Goal: Information Seeking & Learning: Learn about a topic

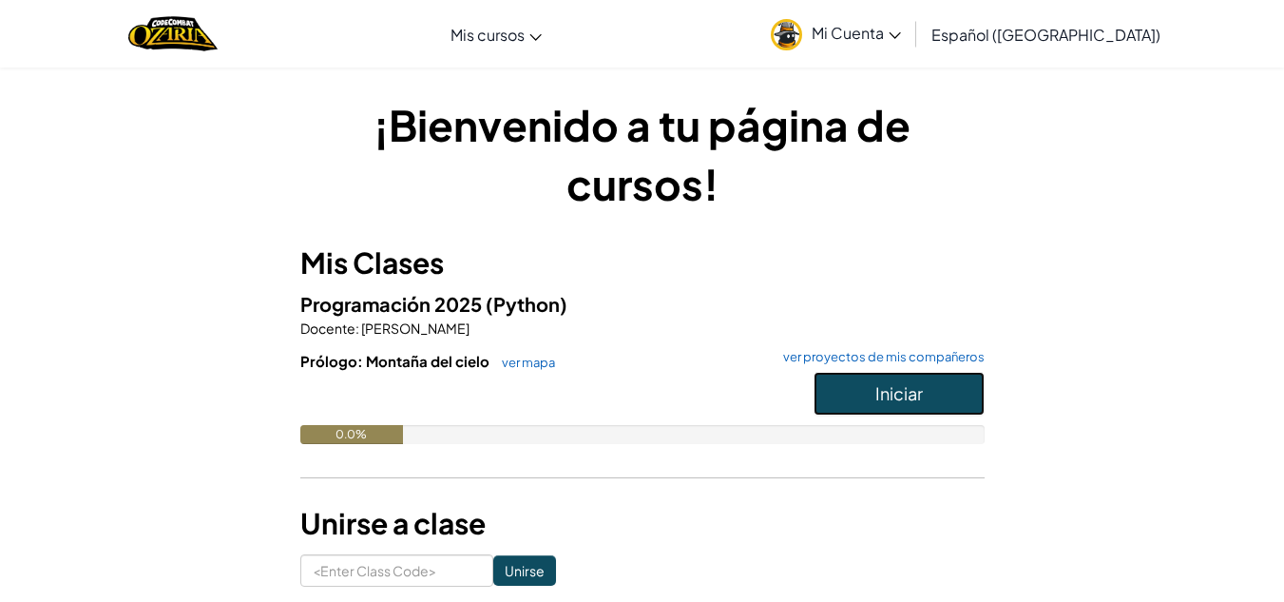
click at [902, 395] on span "Iniciar" at bounding box center [899, 393] width 48 height 22
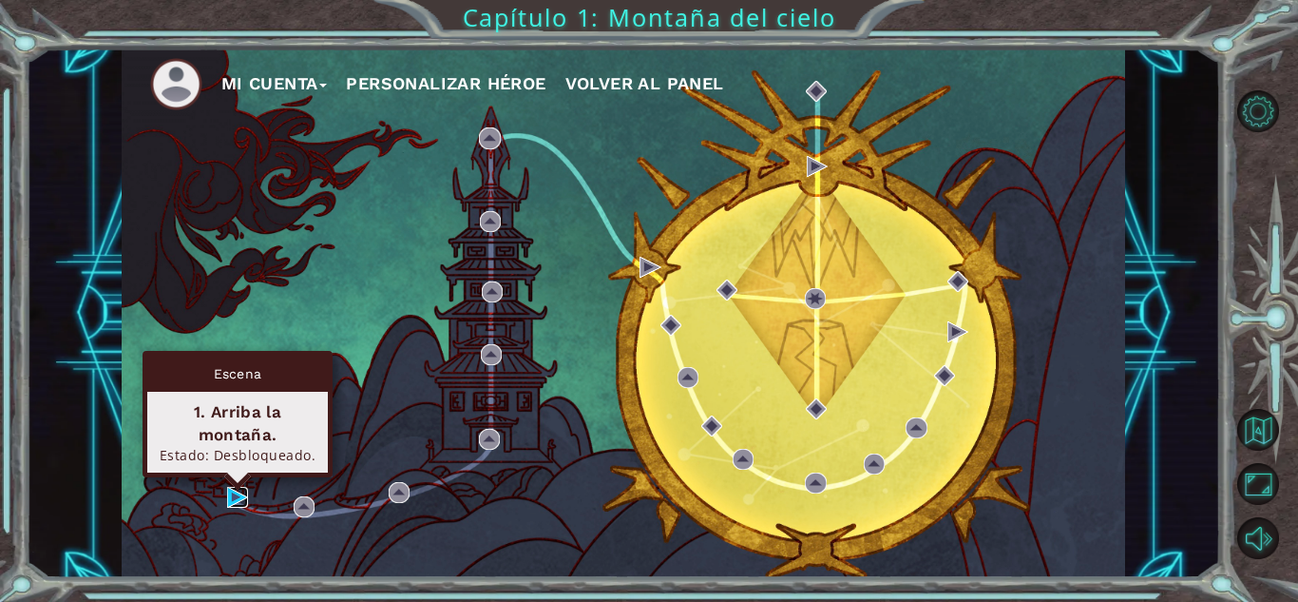
click at [230, 498] on img at bounding box center [237, 497] width 21 height 21
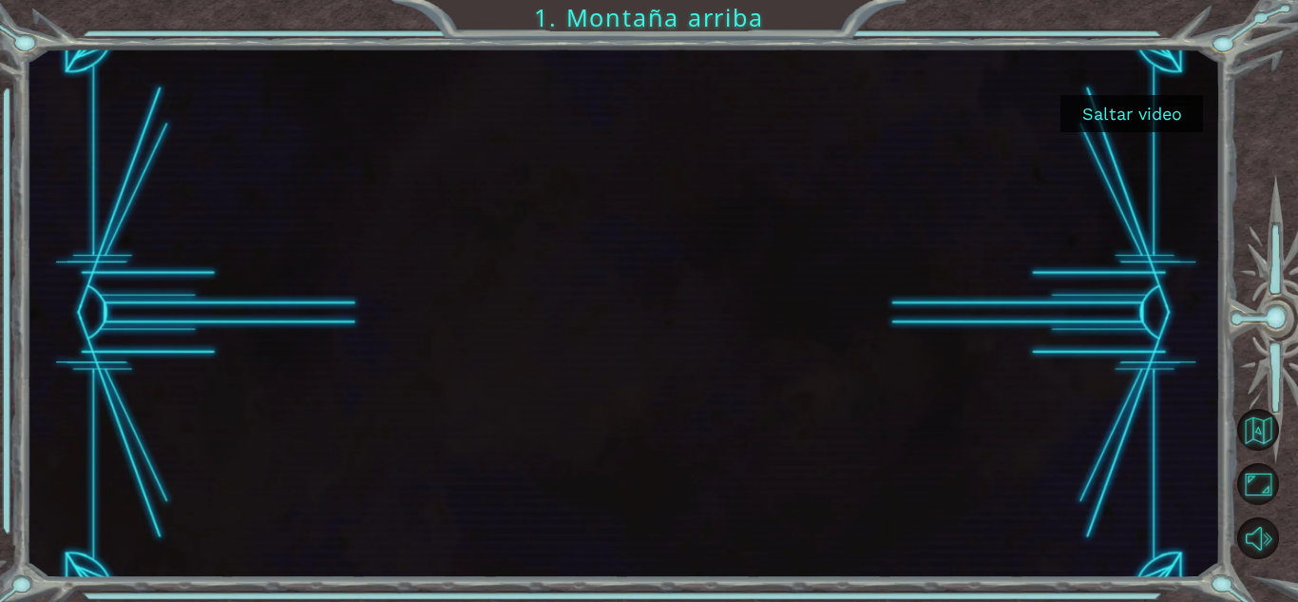
click at [1149, 123] on button "Saltar video" at bounding box center [1132, 113] width 143 height 37
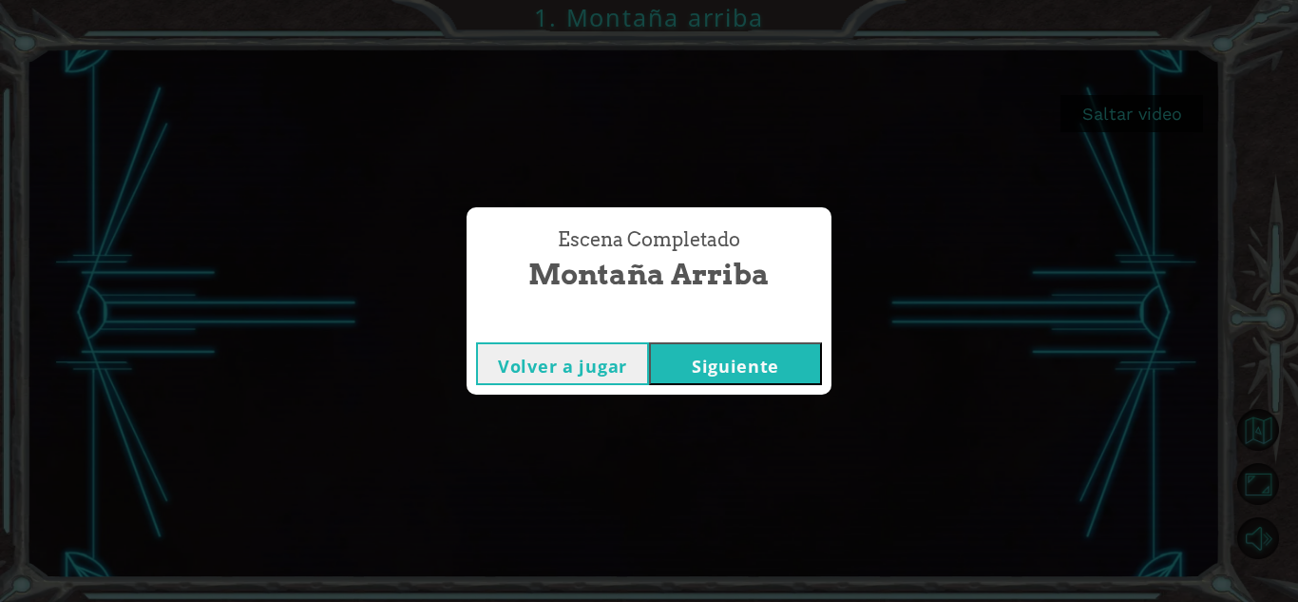
click at [745, 347] on button "Siguiente" at bounding box center [735, 363] width 173 height 43
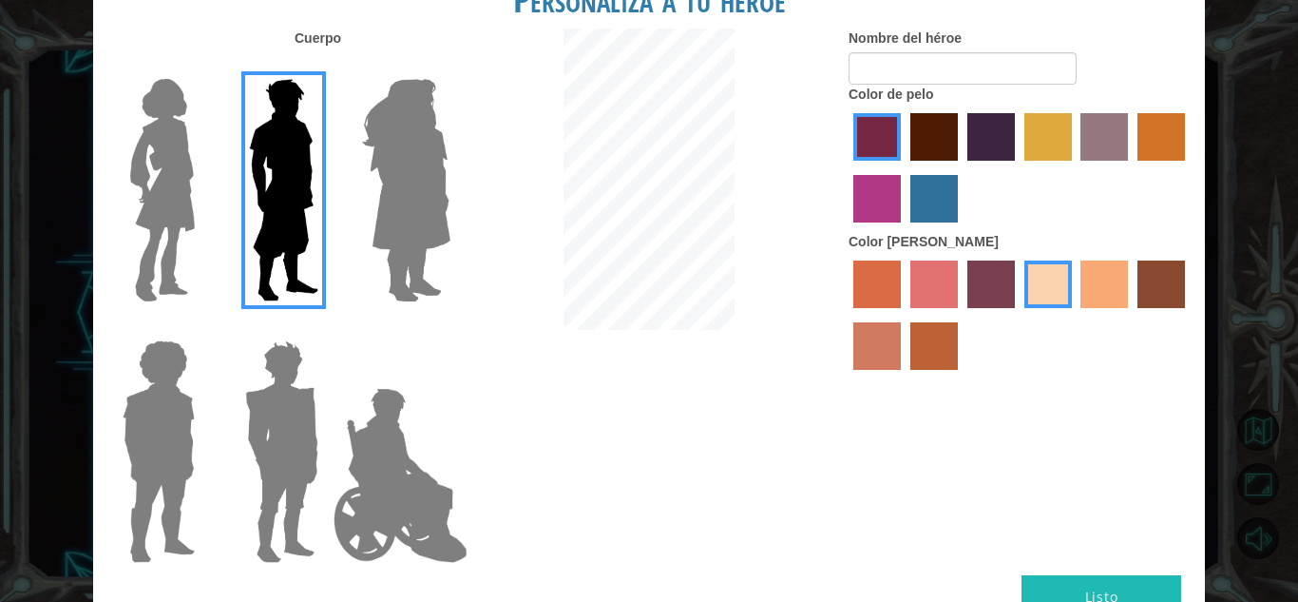
click at [407, 170] on img at bounding box center [407, 190] width 104 height 238
click at [450, 67] on input "Hero Amethyst" at bounding box center [450, 67] width 0 height 0
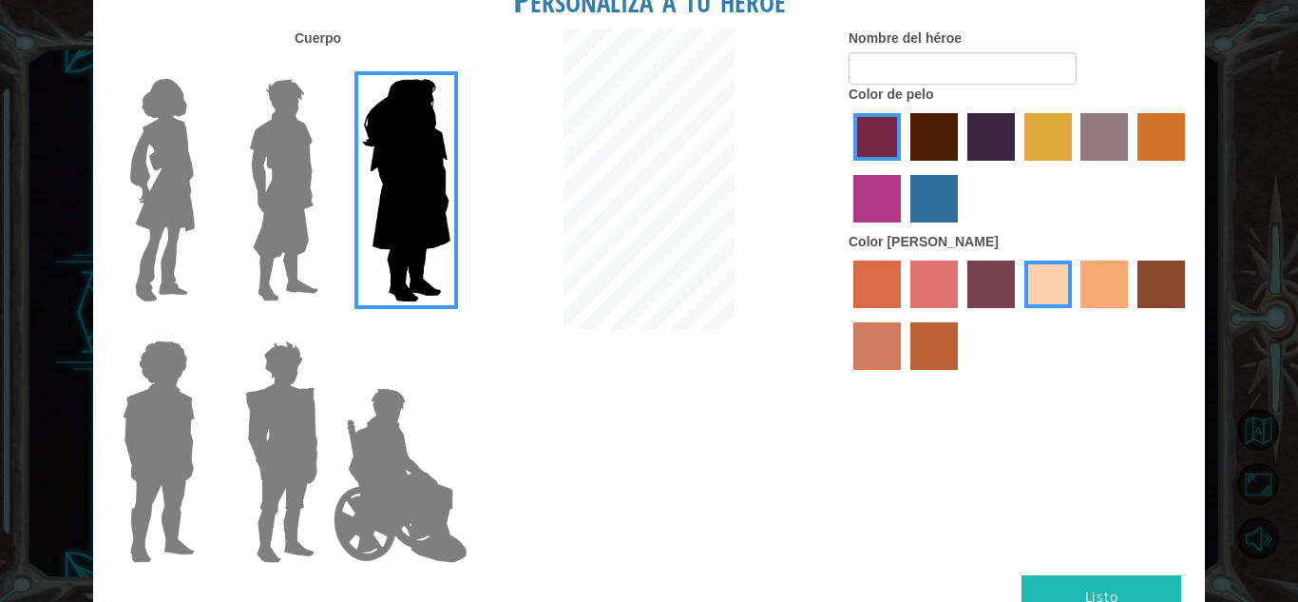
click at [407, 170] on img at bounding box center [407, 190] width 104 height 238
click at [450, 67] on input "Hero Amethyst" at bounding box center [450, 67] width 0 height 0
click at [156, 186] on img at bounding box center [163, 190] width 80 height 238
click at [202, 67] on input "Hero Connie" at bounding box center [202, 67] width 0 height 0
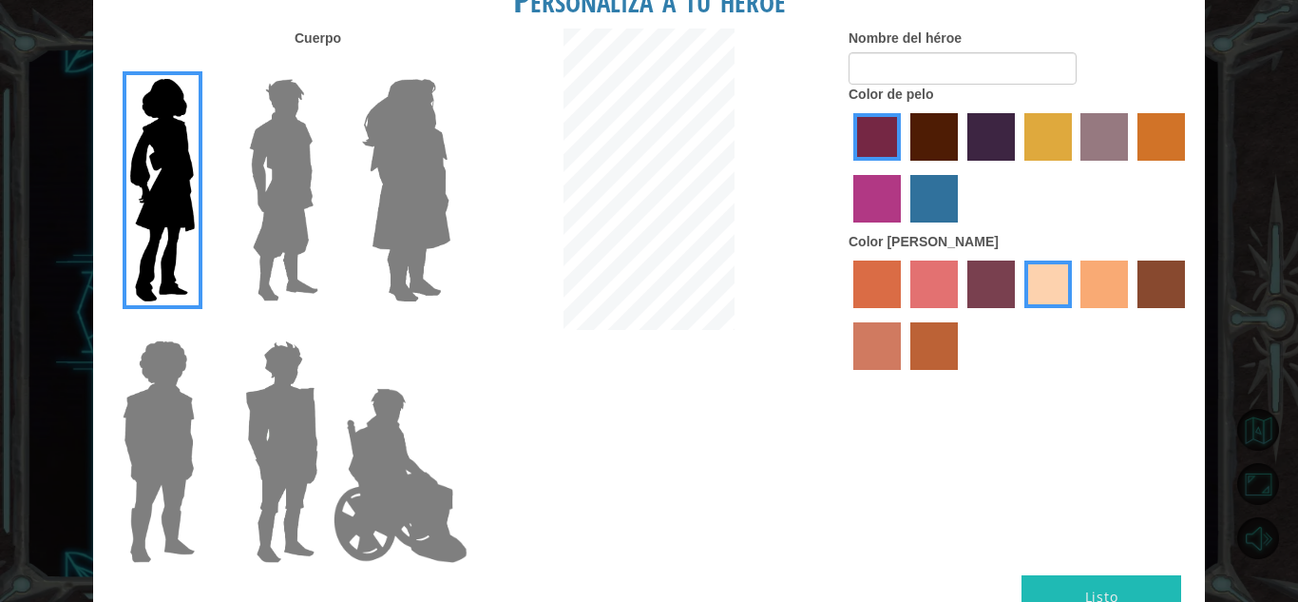
click at [172, 450] on img at bounding box center [158, 452] width 87 height 238
click at [202, 328] on input "Hero Steven" at bounding box center [202, 328] width 0 height 0
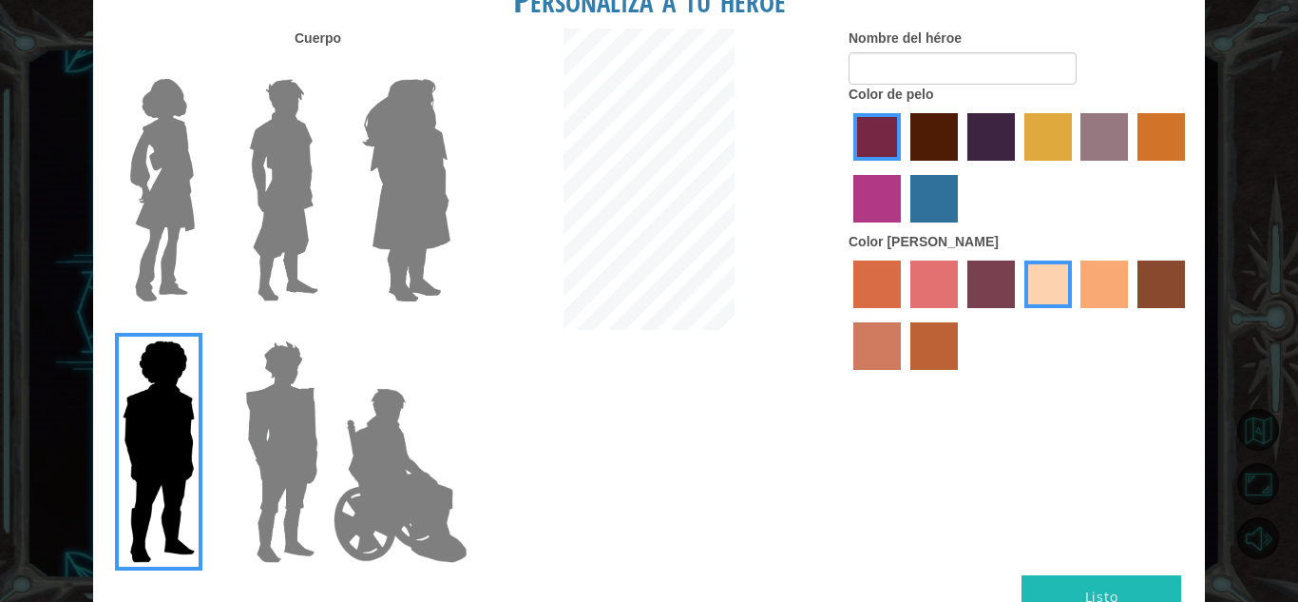
click at [305, 433] on img at bounding box center [282, 452] width 88 height 238
click at [326, 328] on input "Hero Garnet" at bounding box center [326, 328] width 0 height 0
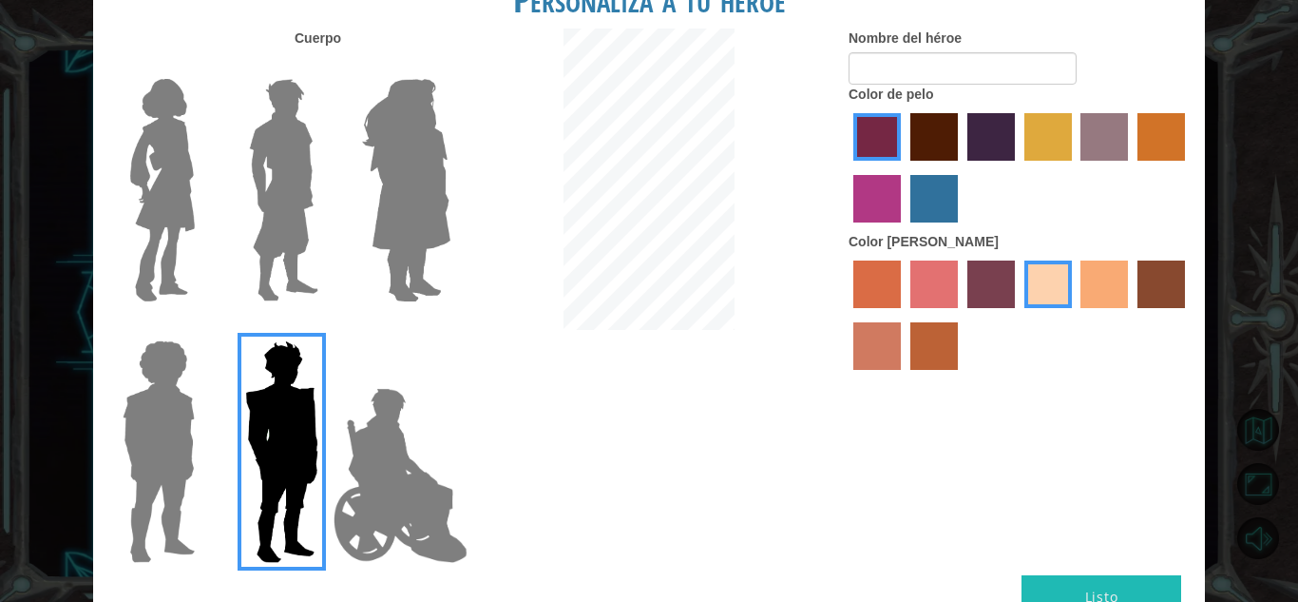
click at [374, 445] on img at bounding box center [400, 475] width 149 height 190
click at [450, 328] on input "Hero Jamie" at bounding box center [450, 328] width 0 height 0
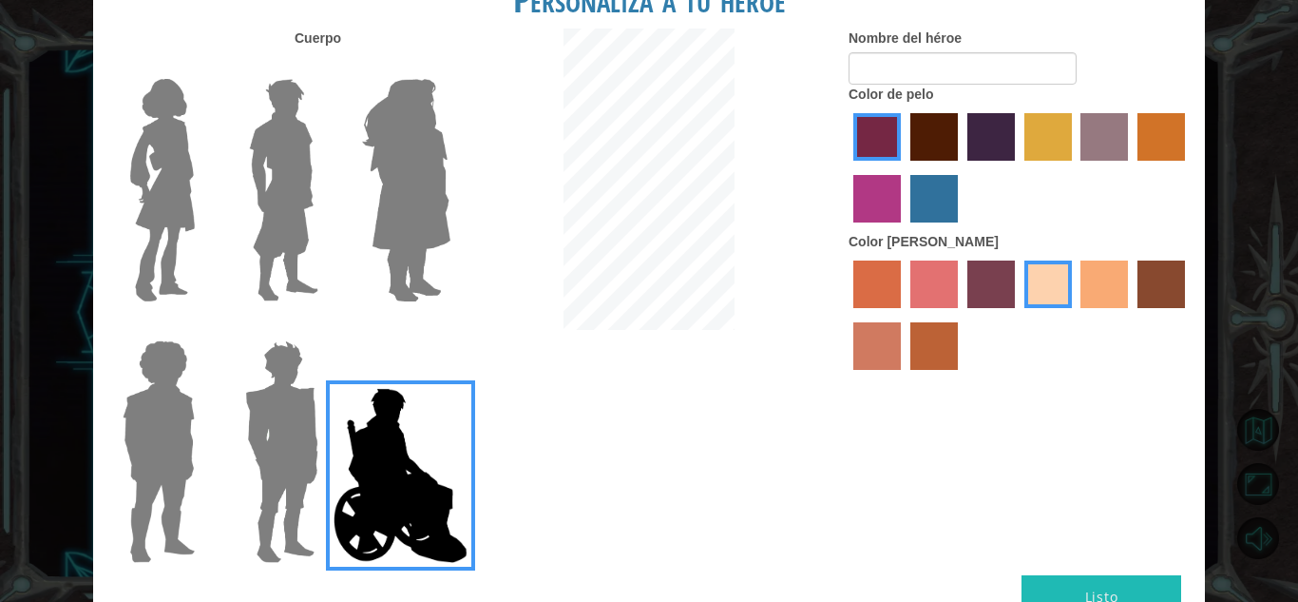
click at [144, 174] on img at bounding box center [163, 190] width 80 height 238
click at [202, 67] on input "Hero Connie" at bounding box center [202, 67] width 0 height 0
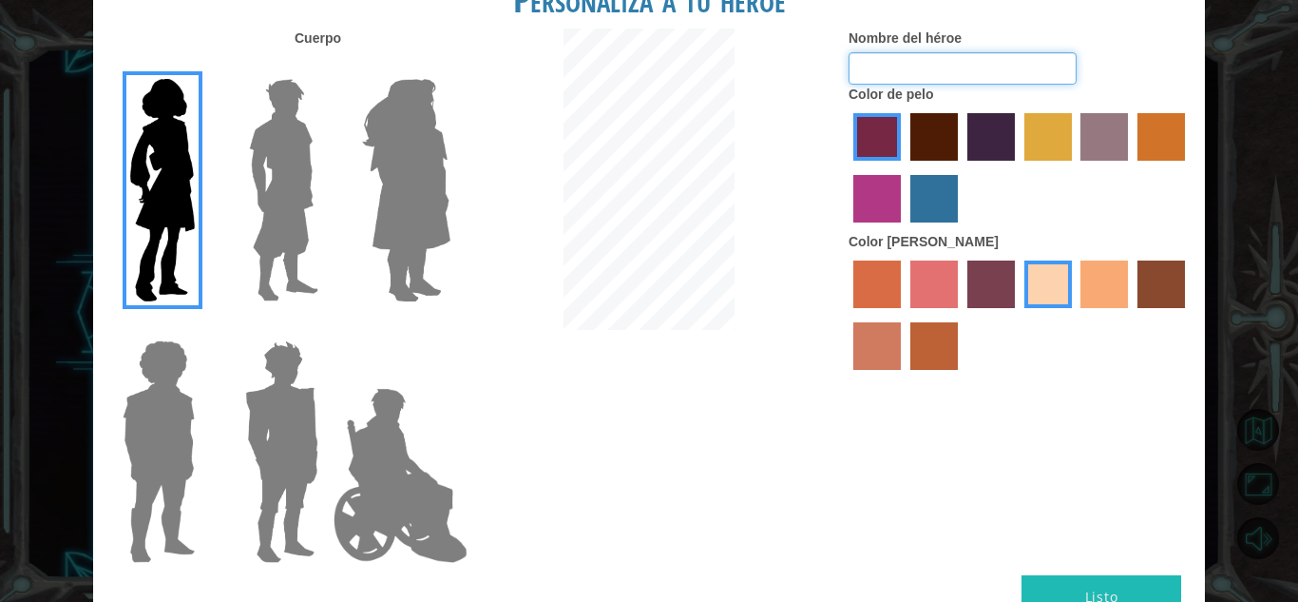
click at [972, 67] on input "Nombre del héroe" at bounding box center [963, 68] width 228 height 32
type input "sol"
click at [874, 195] on label "medium red violet hair color" at bounding box center [877, 199] width 48 height 48
click at [1188, 167] on input "medium red violet hair color" at bounding box center [1188, 167] width 0 height 0
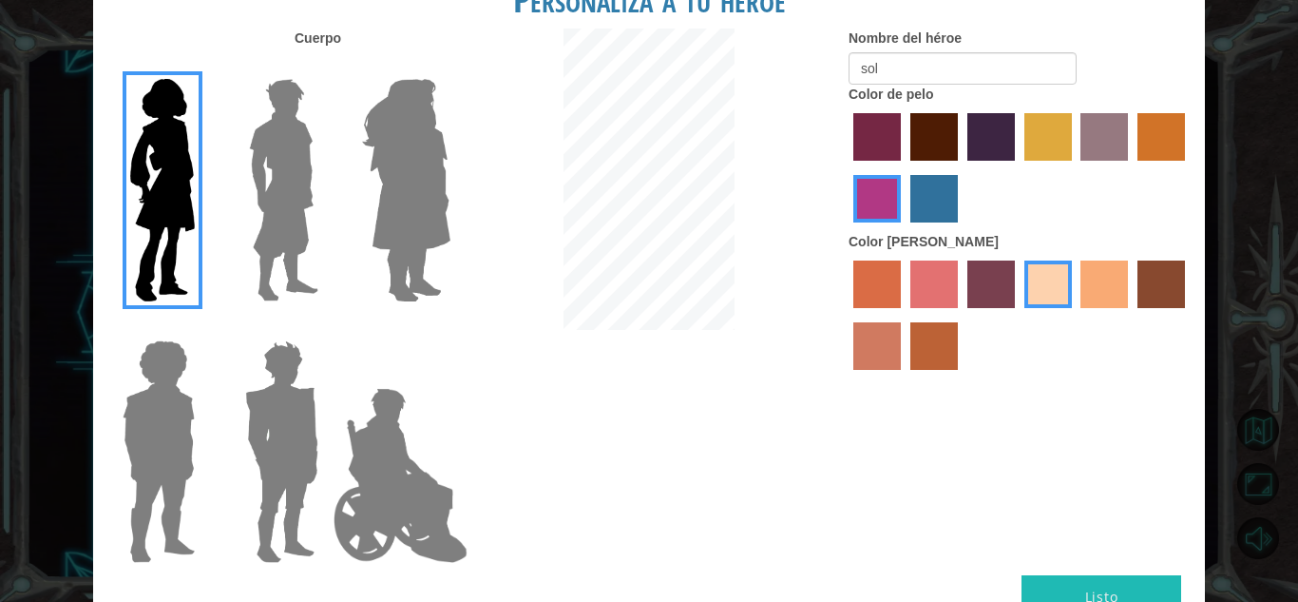
click at [1053, 142] on label "tulip tree hair color" at bounding box center [1049, 137] width 48 height 48
click at [1018, 167] on input "tulip tree hair color" at bounding box center [1018, 167] width 0 height 0
click at [1100, 282] on label "tacao skin color" at bounding box center [1105, 284] width 48 height 48
click at [1075, 315] on input "tacao skin color" at bounding box center [1075, 315] width 0 height 0
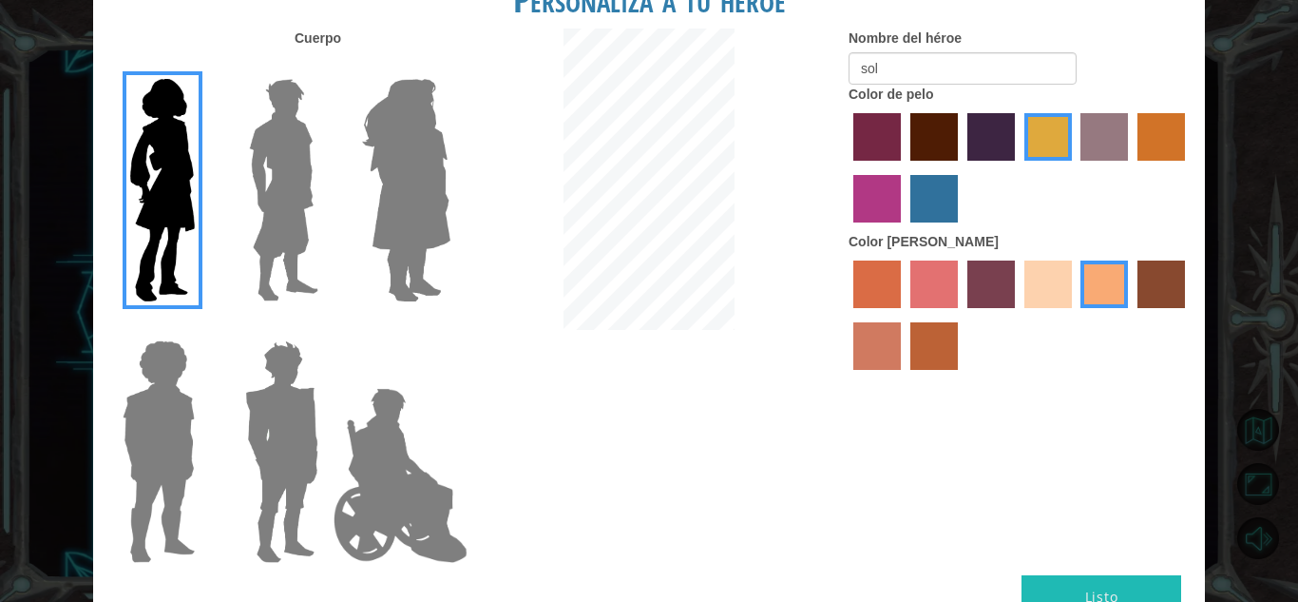
click at [1052, 280] on label "sandy beach skin color" at bounding box center [1049, 284] width 48 height 48
click at [1018, 315] on input "sandy beach skin color" at bounding box center [1018, 315] width 0 height 0
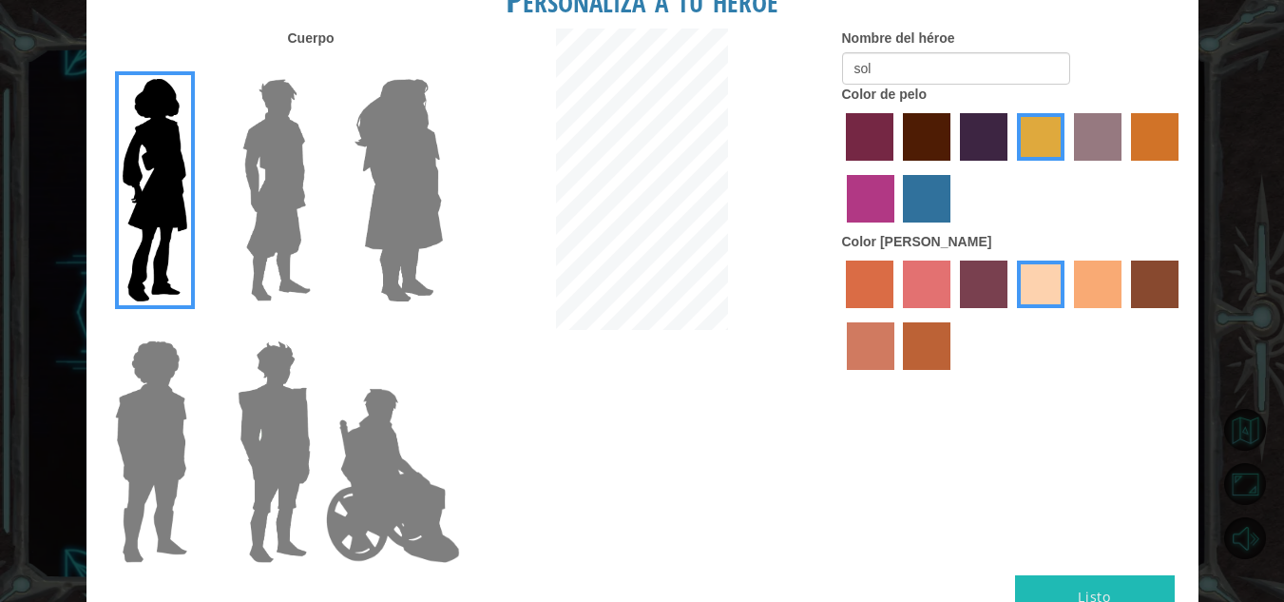
click at [1072, 582] on button "Listo" at bounding box center [1095, 596] width 160 height 43
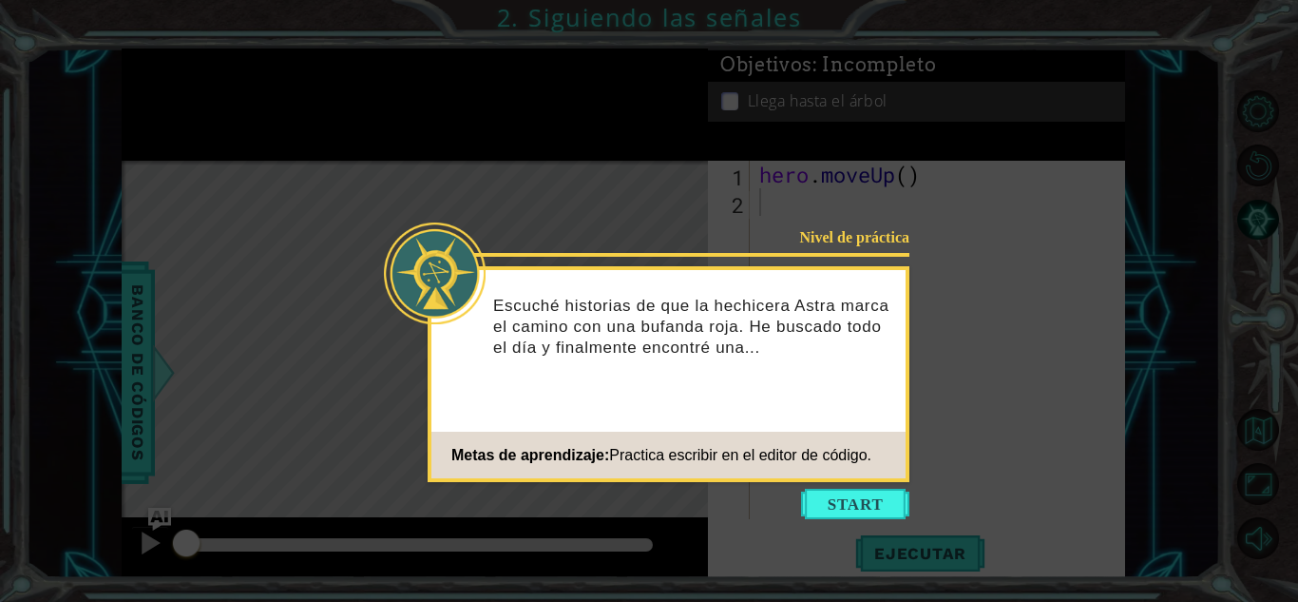
click at [835, 487] on icon at bounding box center [649, 301] width 1298 height 602
click at [856, 501] on button "Start" at bounding box center [855, 504] width 108 height 30
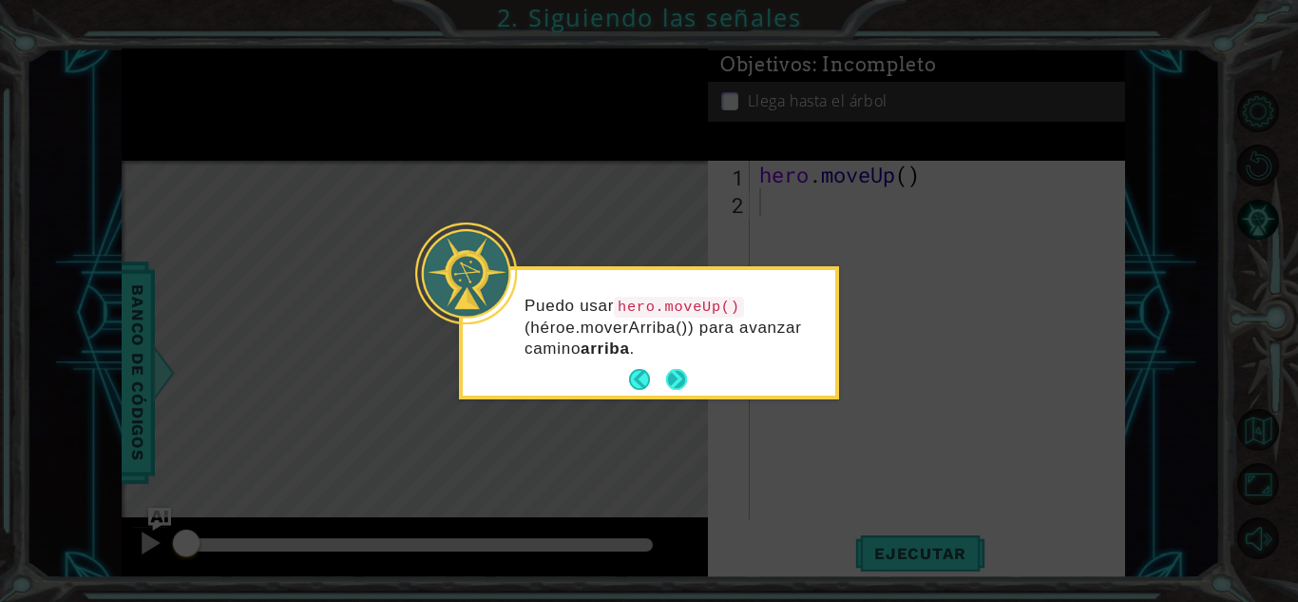
click at [683, 373] on button "Next" at bounding box center [676, 380] width 22 height 22
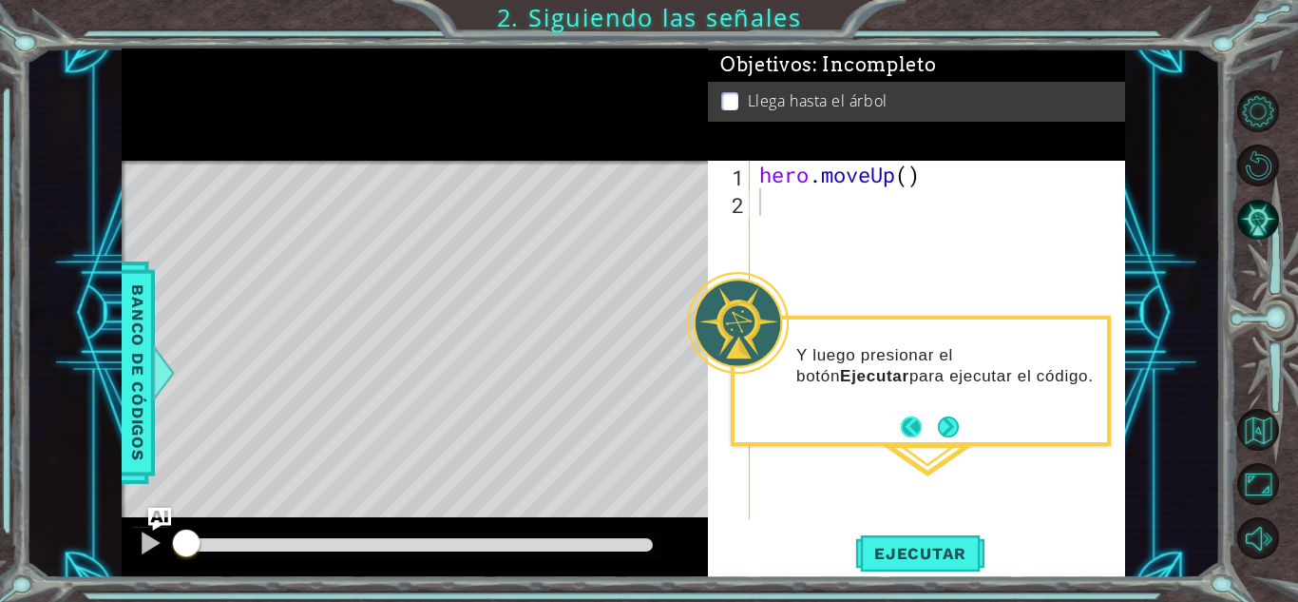
click at [904, 424] on button "Back" at bounding box center [919, 426] width 37 height 21
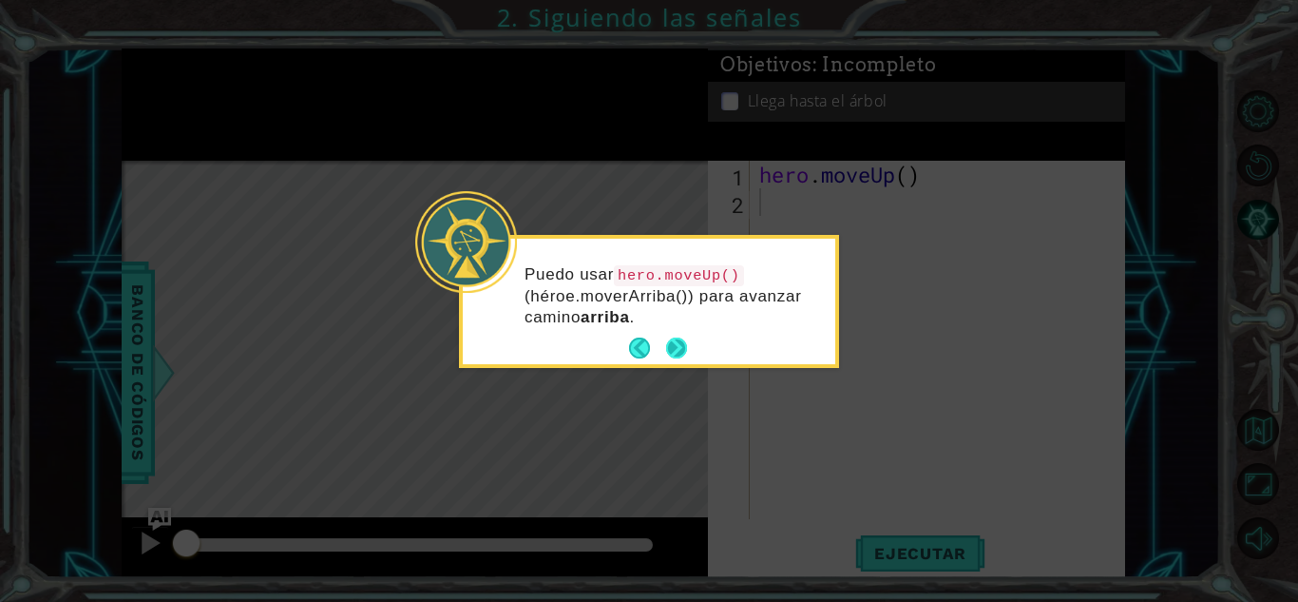
click at [683, 338] on button "Next" at bounding box center [676, 349] width 27 height 27
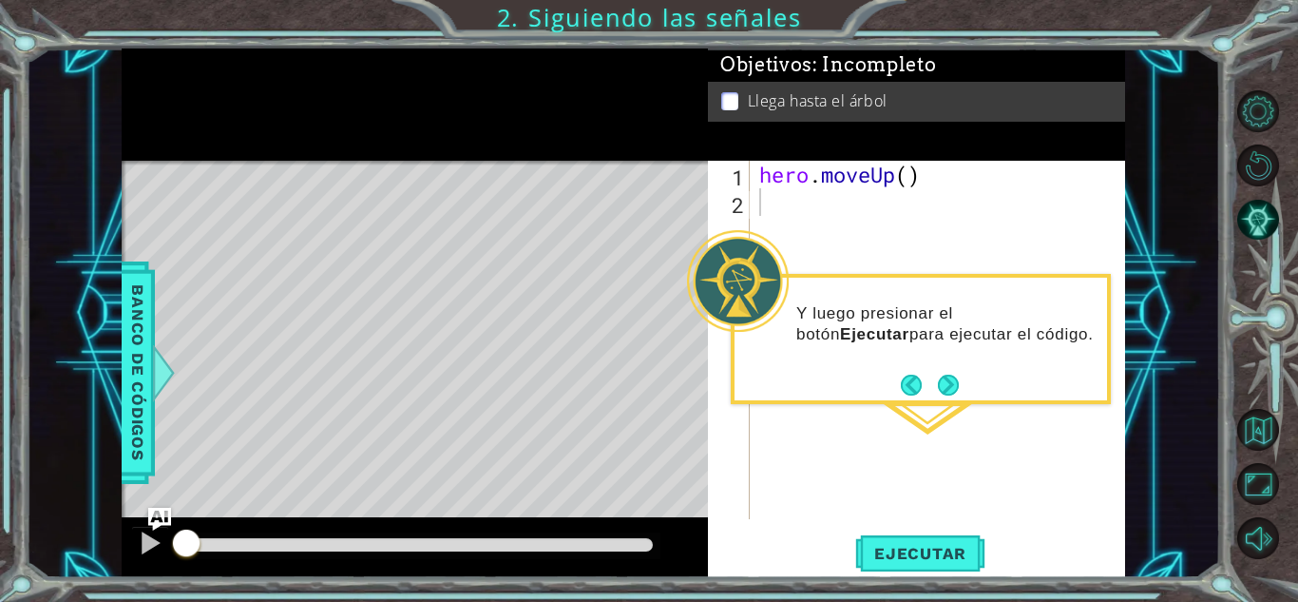
click at [966, 393] on div "Y luego presionar el botón Ejecutar para ejecutar el código." at bounding box center [921, 339] width 380 height 130
click at [957, 384] on button "Next" at bounding box center [948, 385] width 23 height 23
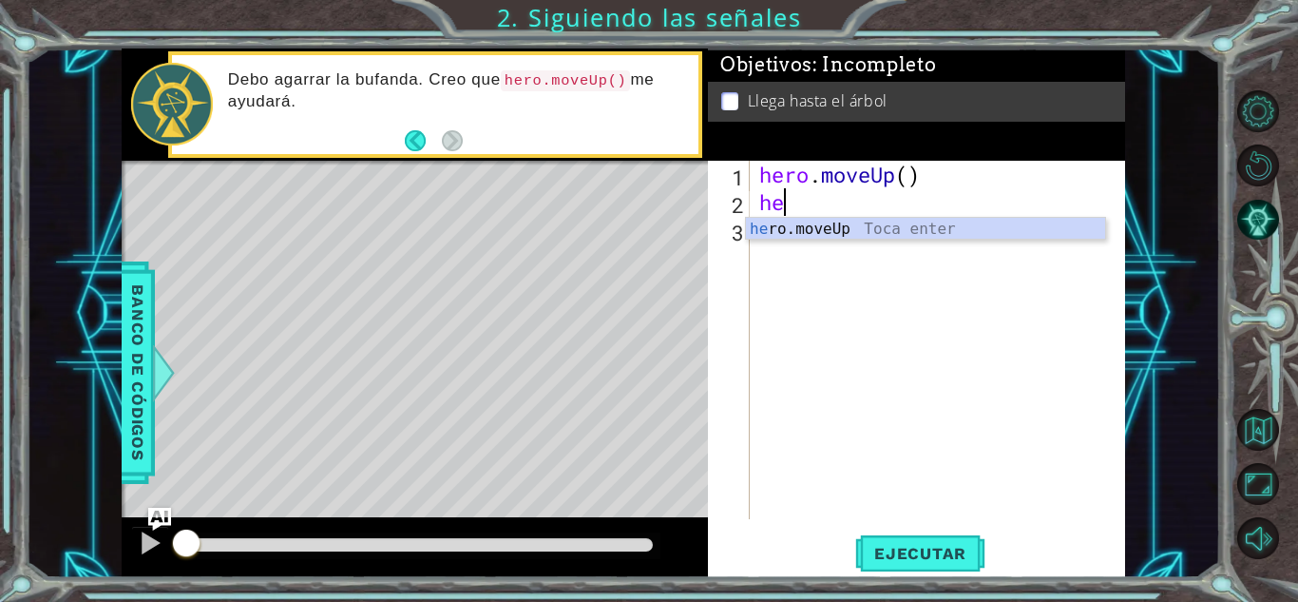
type textarea "her"
click at [794, 232] on div "her o.moveUp Toca enter" at bounding box center [925, 252] width 359 height 68
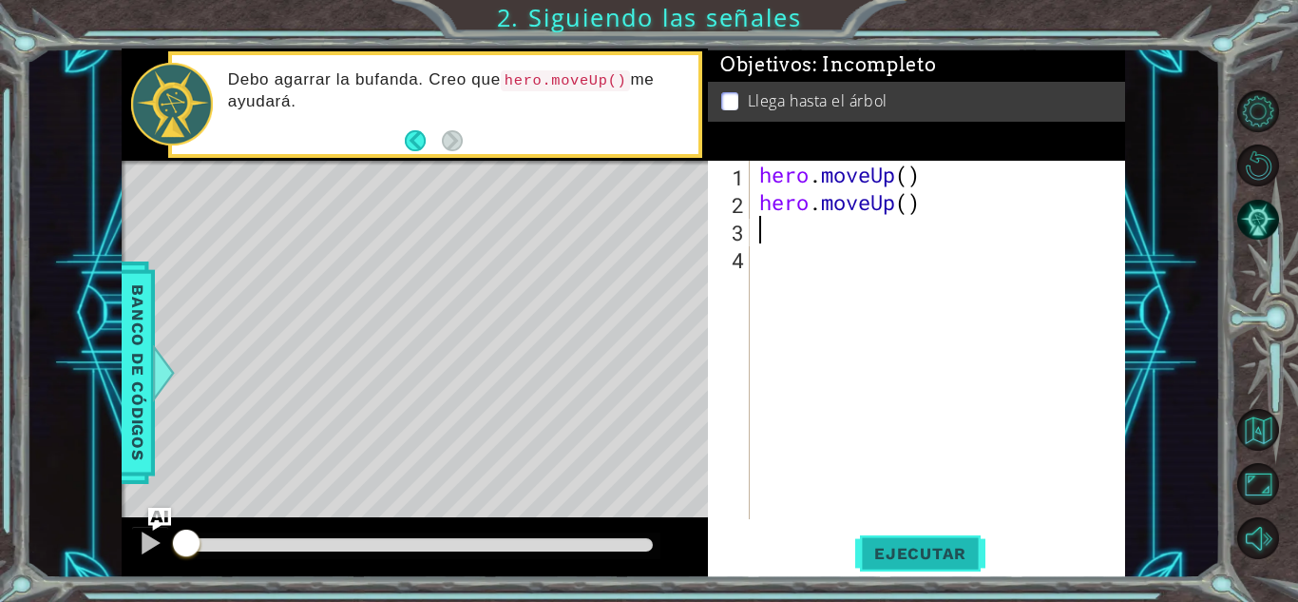
click at [876, 564] on button "Ejecutar" at bounding box center [920, 553] width 130 height 42
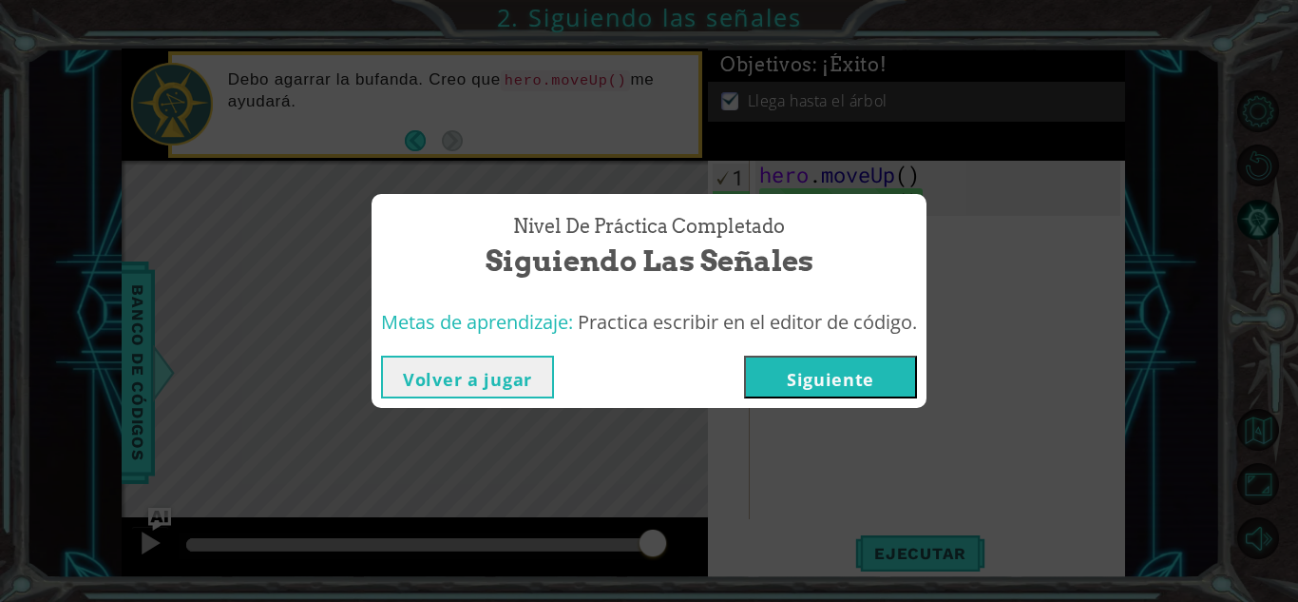
click at [858, 357] on button "Siguiente" at bounding box center [830, 376] width 173 height 43
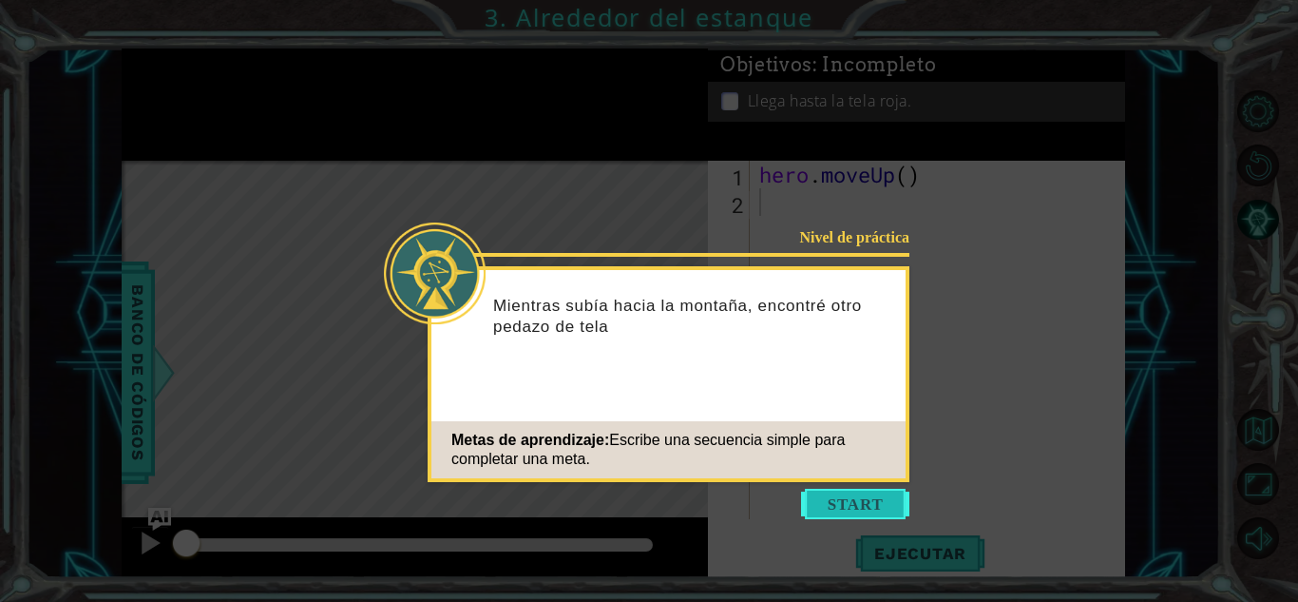
click at [851, 497] on button "Start" at bounding box center [855, 504] width 108 height 30
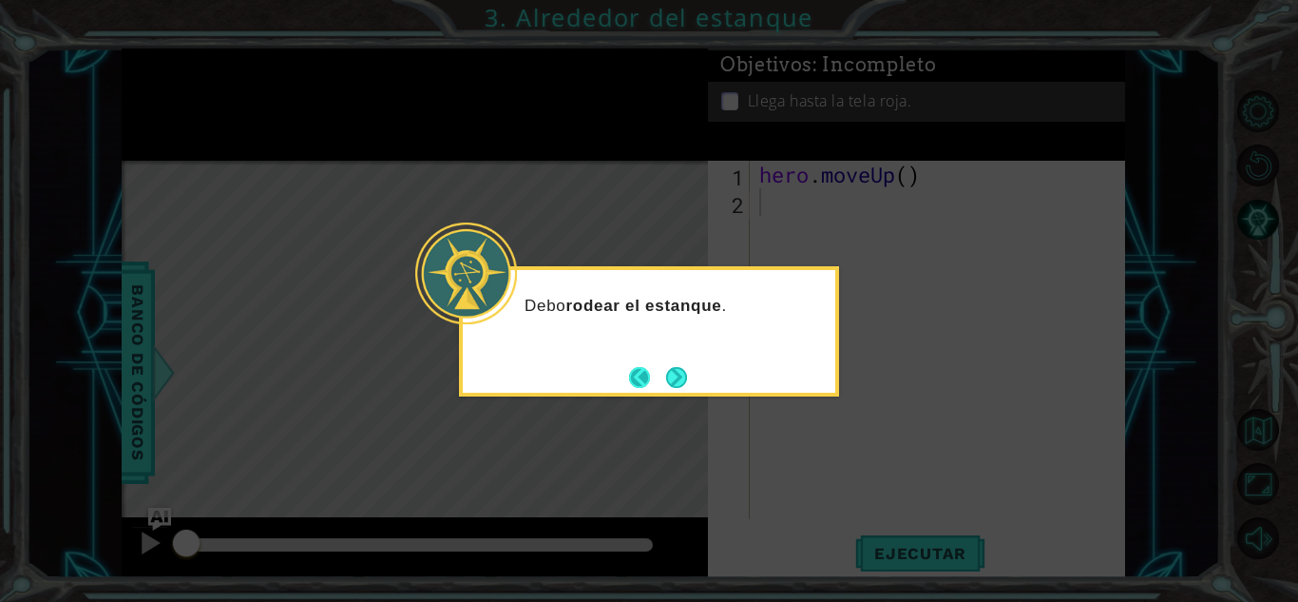
click at [659, 377] on button "Back" at bounding box center [647, 377] width 37 height 21
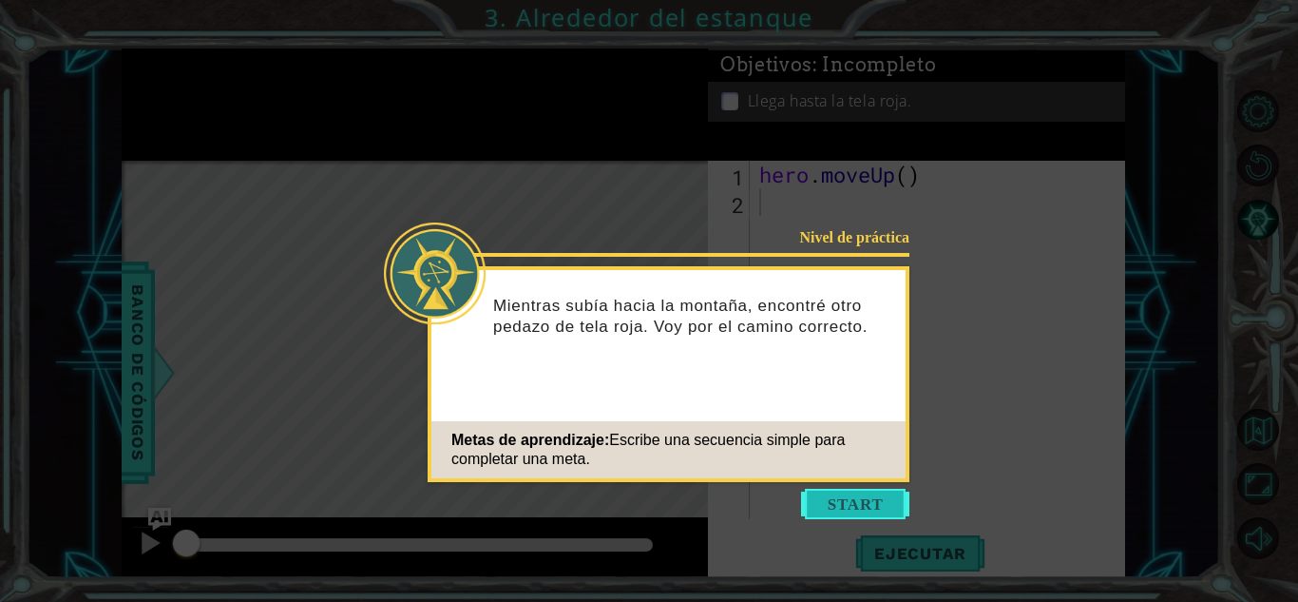
click at [849, 502] on button "Start" at bounding box center [855, 504] width 108 height 30
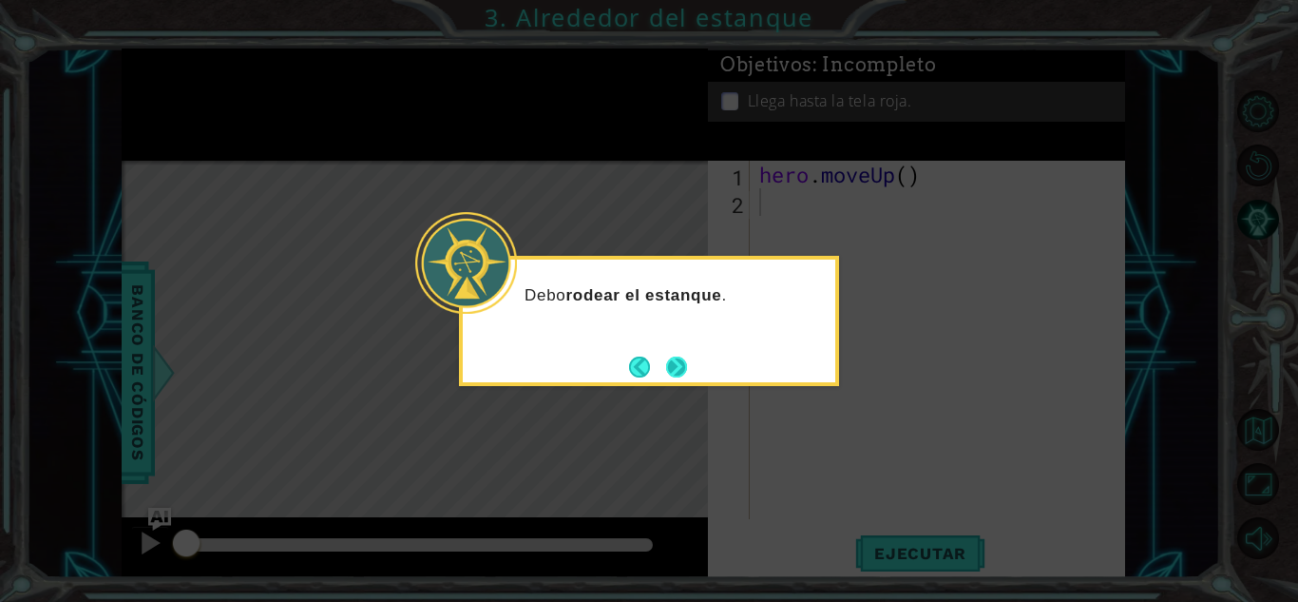
click at [667, 360] on button "Next" at bounding box center [676, 366] width 31 height 31
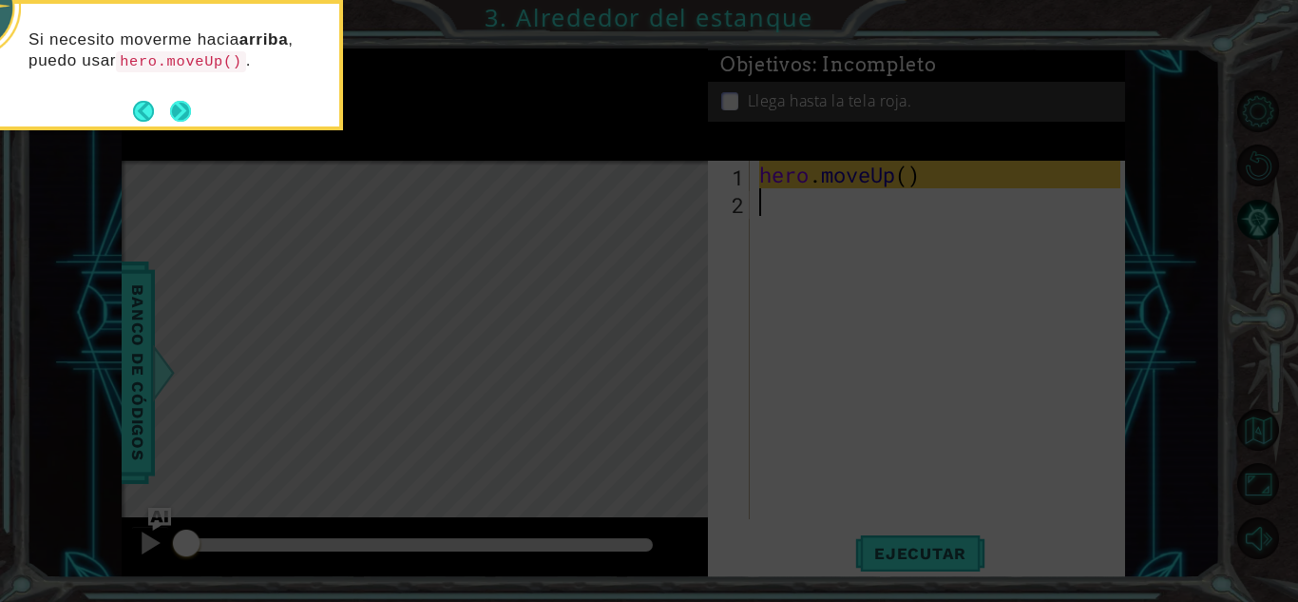
click at [179, 109] on button "Next" at bounding box center [180, 111] width 22 height 22
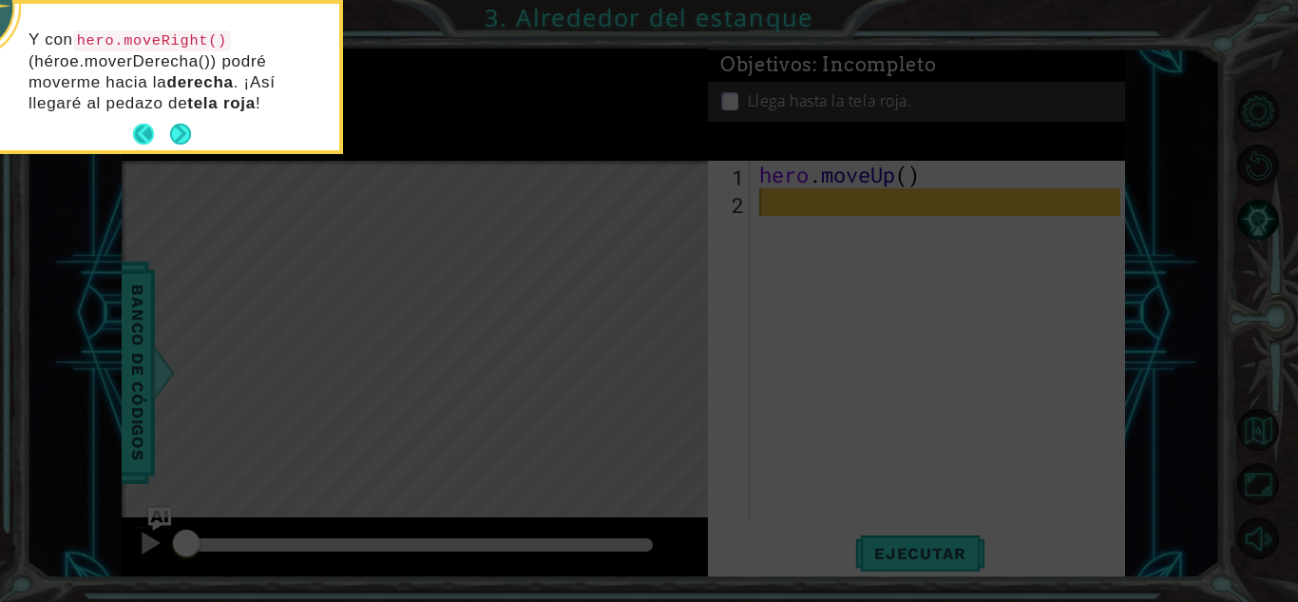
click at [138, 129] on button "Back" at bounding box center [151, 134] width 37 height 21
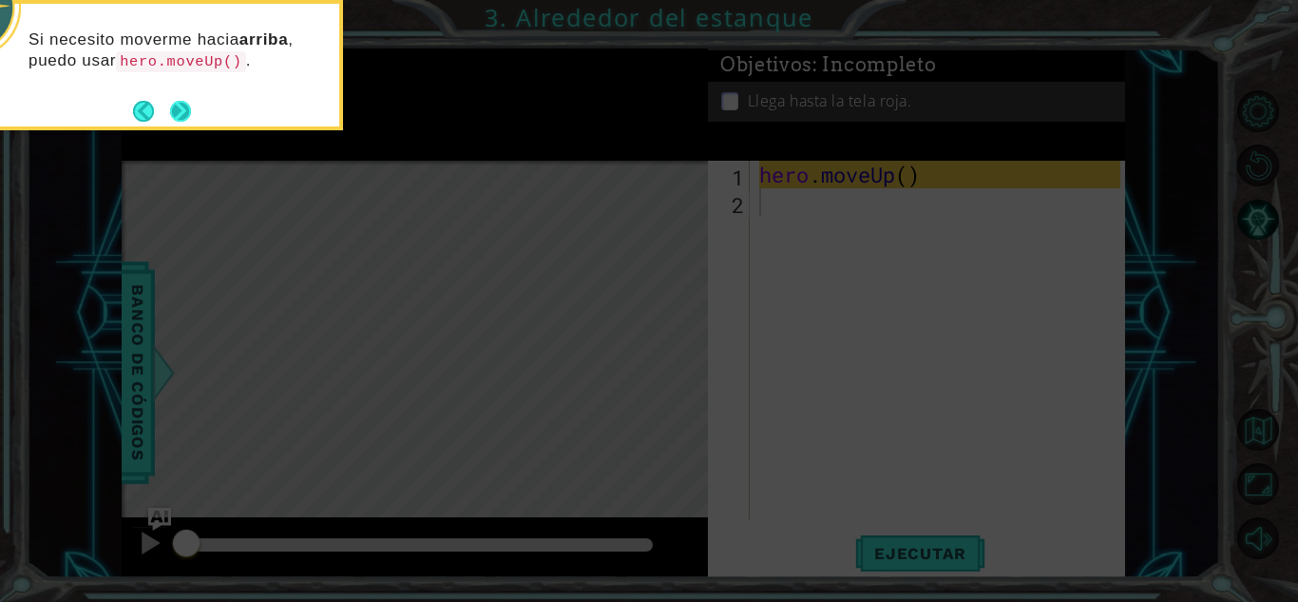
click at [182, 119] on button "Next" at bounding box center [180, 110] width 33 height 33
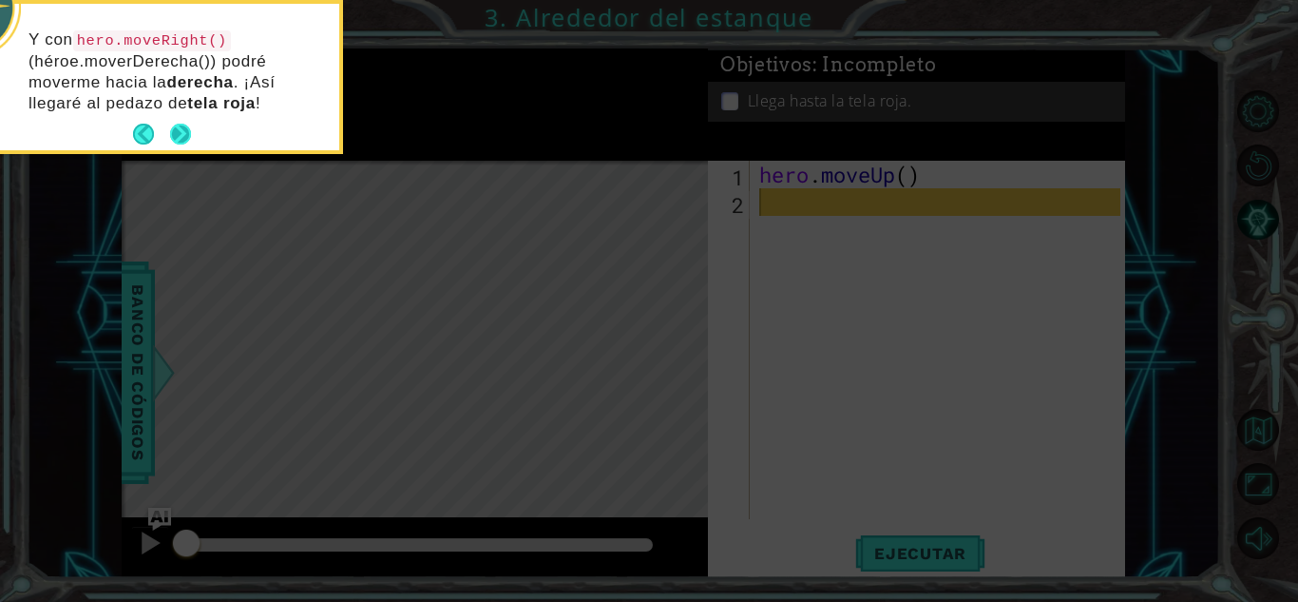
click at [182, 128] on button "Next" at bounding box center [181, 135] width 26 height 26
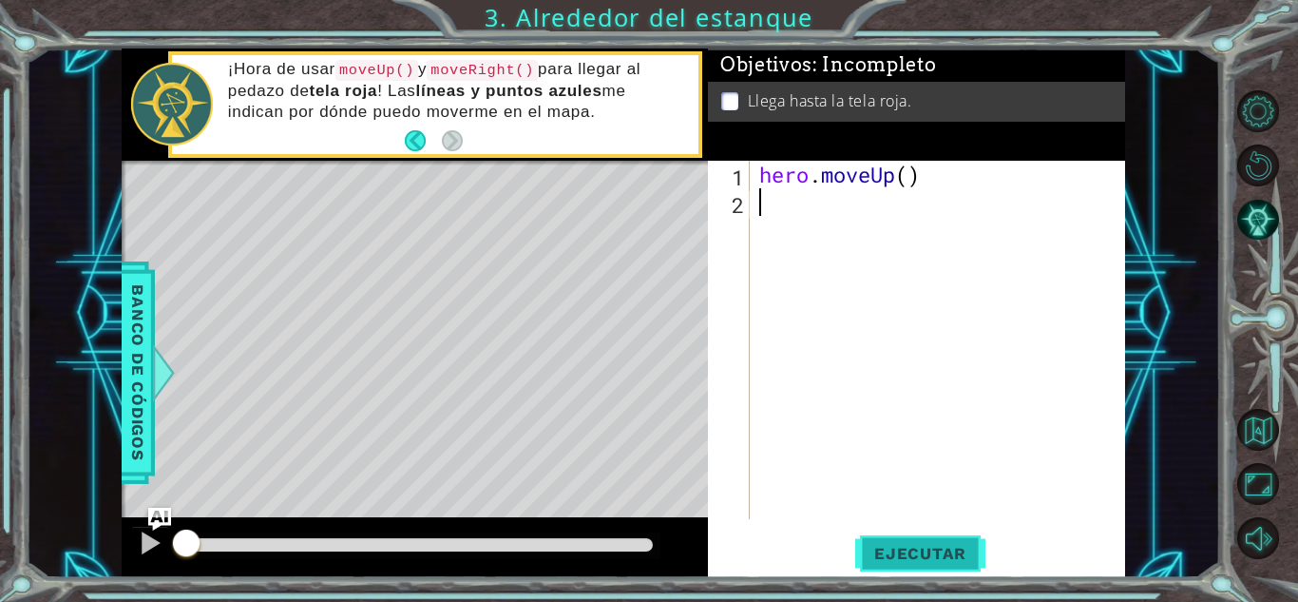
click at [934, 541] on button "Ejecutar" at bounding box center [920, 553] width 130 height 42
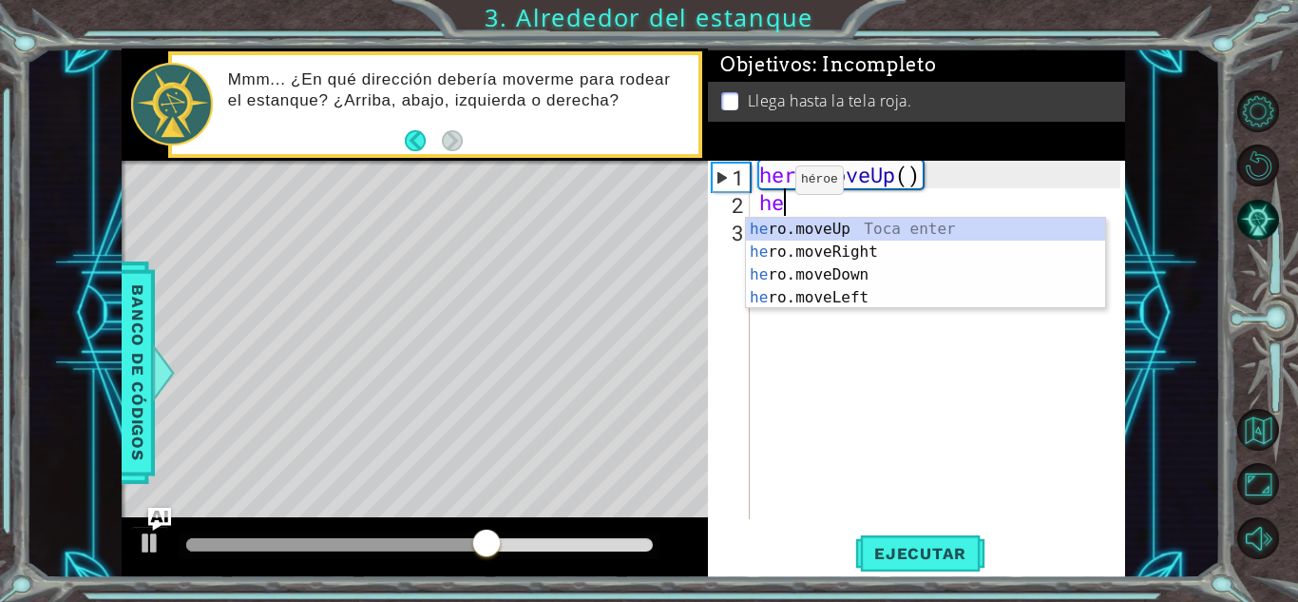
type textarea "her"
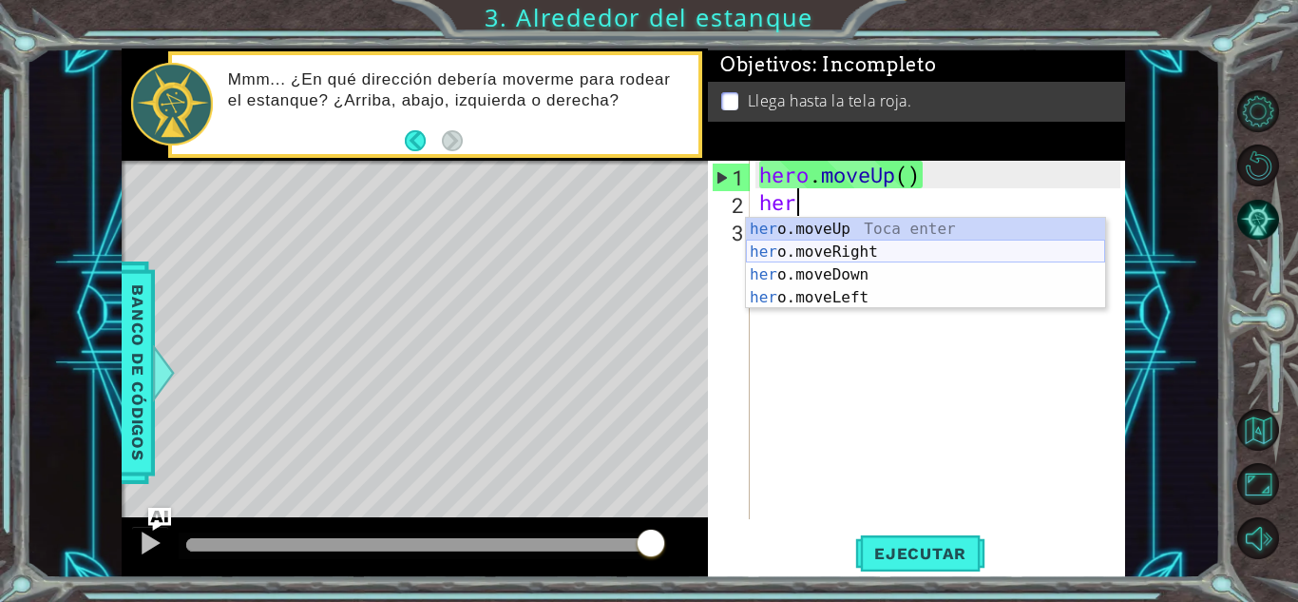
click at [821, 253] on div "her o.moveUp Toca enter her o.moveRight Toca enter her o.moveDown Toca enter he…" at bounding box center [925, 286] width 359 height 137
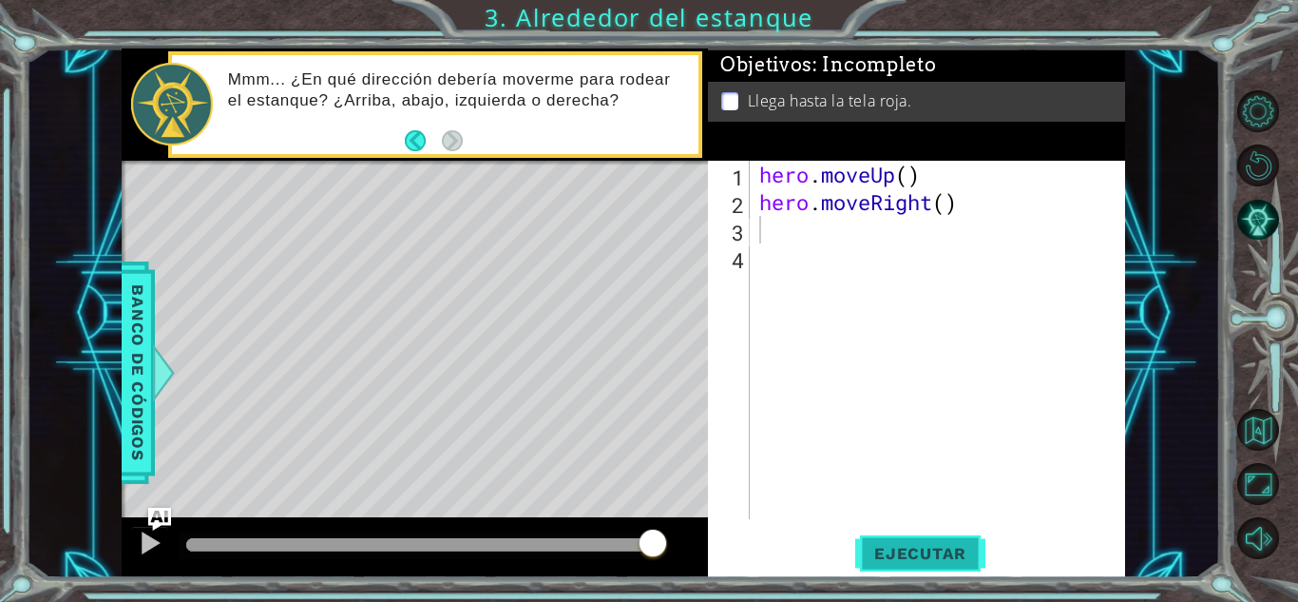
click at [908, 561] on span "Ejecutar" at bounding box center [920, 553] width 130 height 19
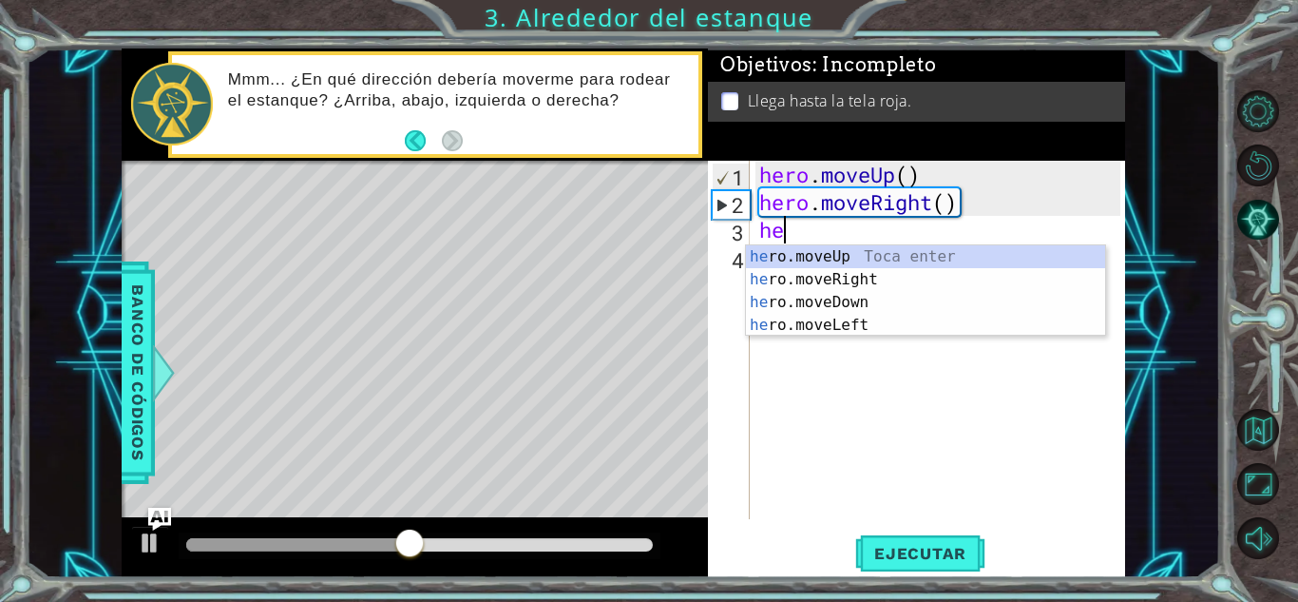
type textarea "her"
click at [903, 257] on div "her o.moveUp Toca enter her o.moveRight Toca enter her o.moveDown Toca enter he…" at bounding box center [925, 313] width 359 height 137
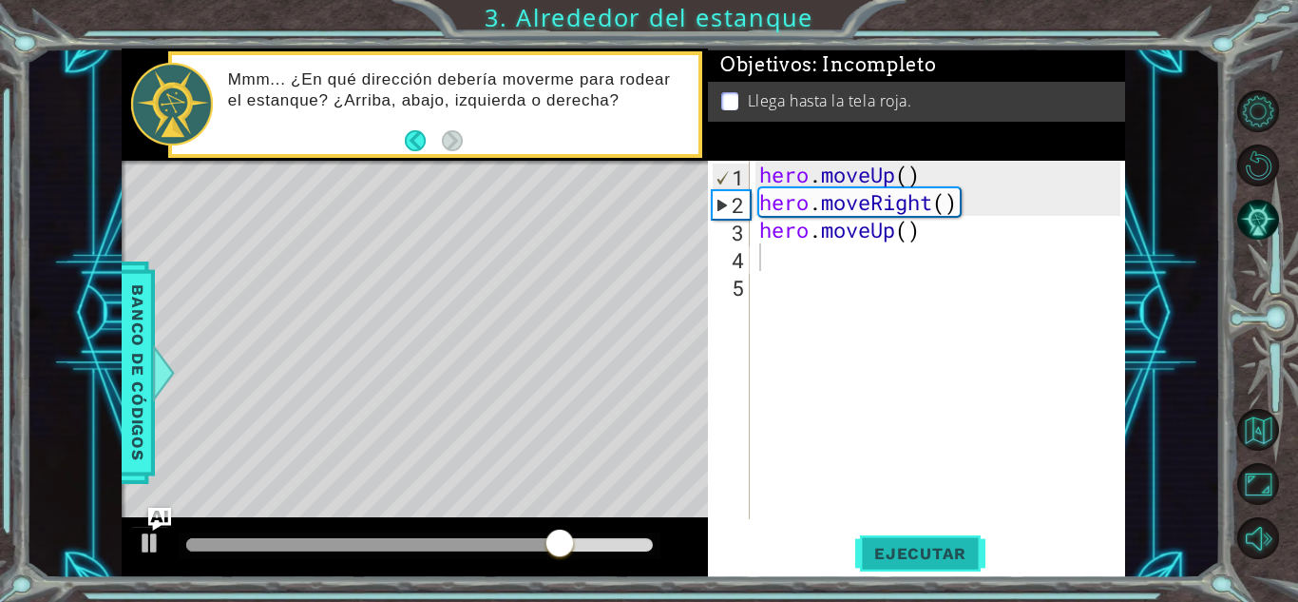
click at [886, 545] on span "Ejecutar" at bounding box center [920, 553] width 130 height 19
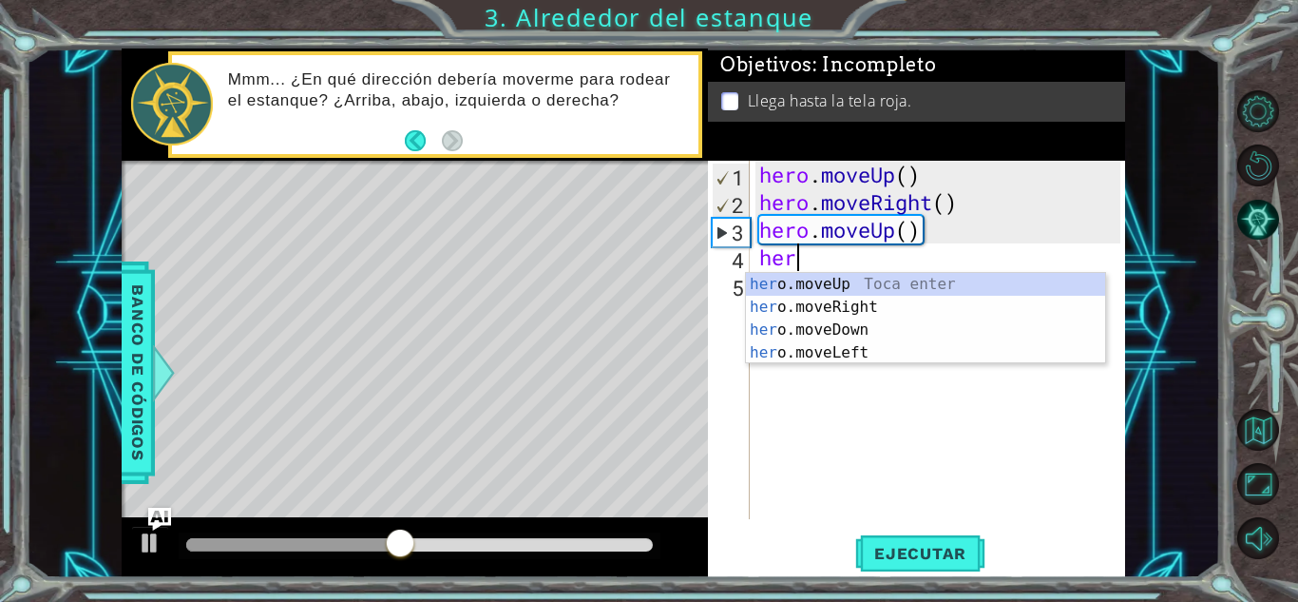
type textarea "hero"
click at [886, 278] on div "hero .moveUp Toca enter hero .moveRight Toca enter hero .moveDown Toca enter he…" at bounding box center [925, 341] width 359 height 137
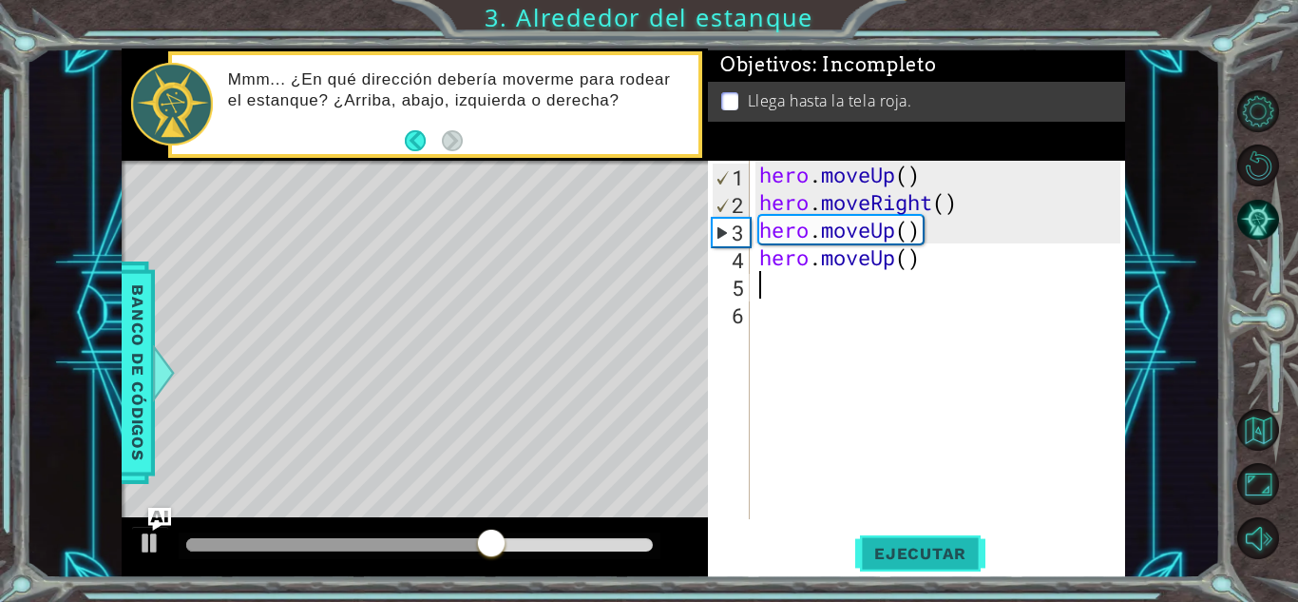
click at [911, 550] on span "Ejecutar" at bounding box center [920, 553] width 130 height 19
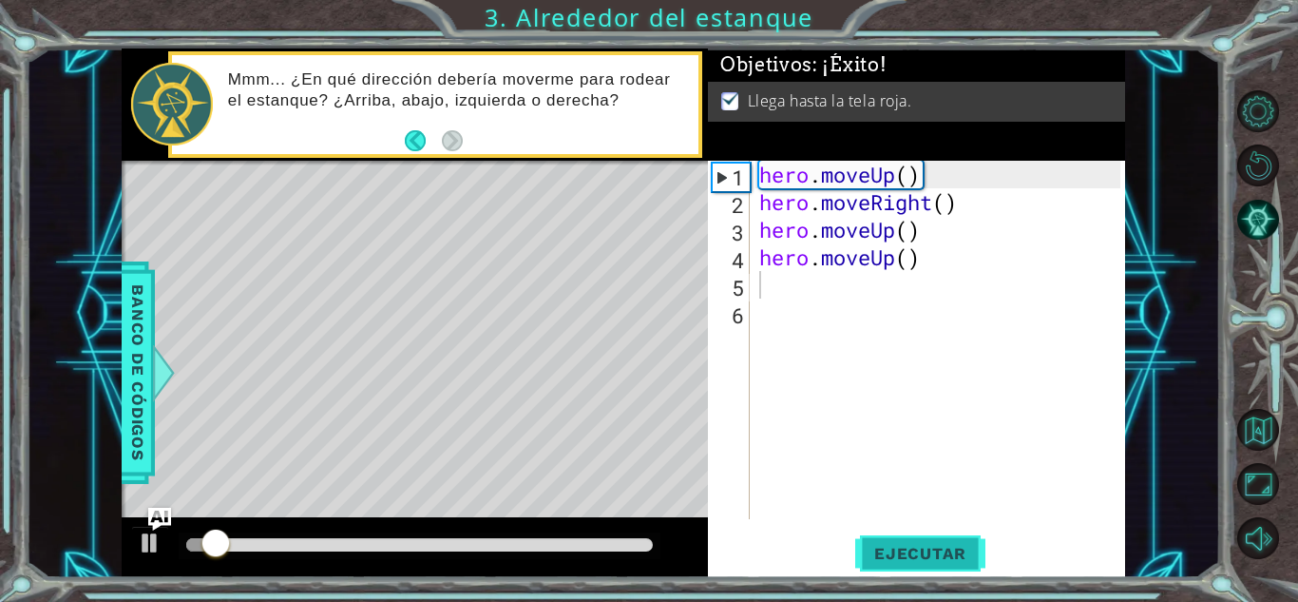
click at [911, 550] on span "Ejecutar" at bounding box center [920, 553] width 130 height 19
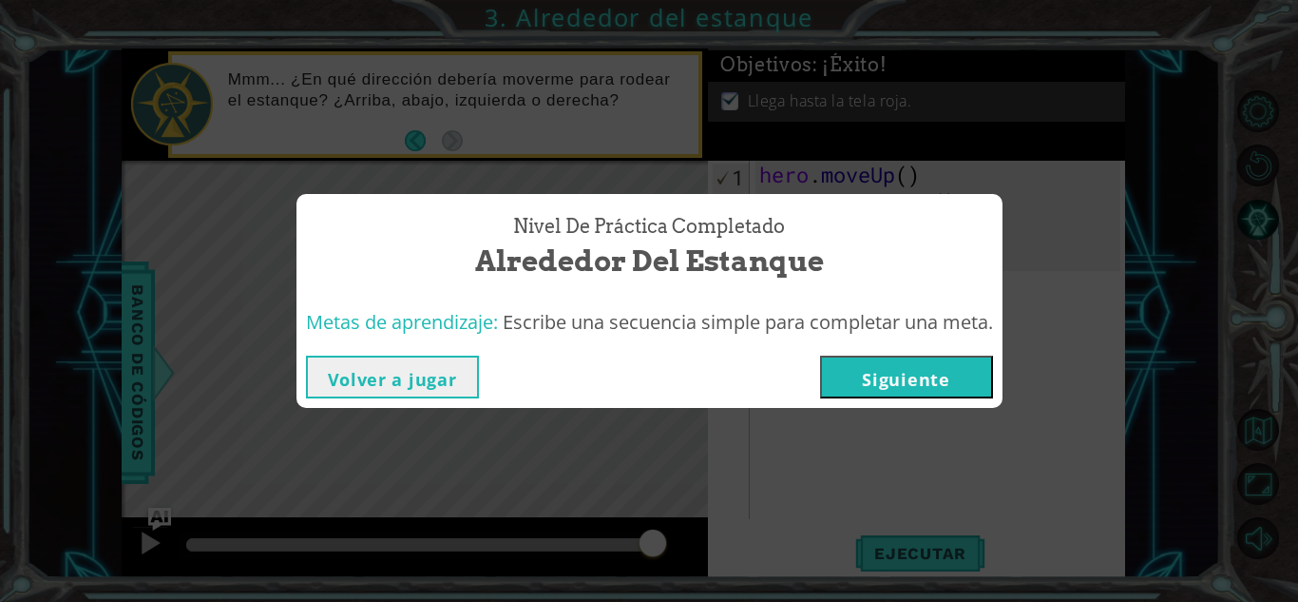
click at [931, 375] on button "Siguiente" at bounding box center [906, 376] width 173 height 43
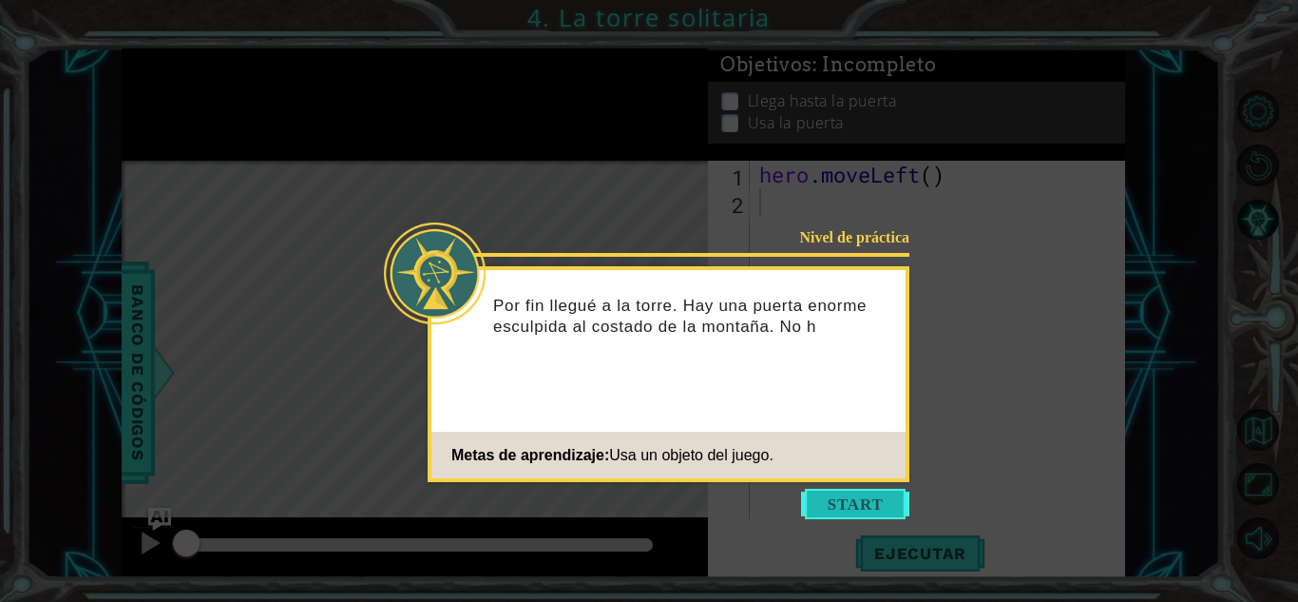
click at [850, 493] on button "Start" at bounding box center [855, 504] width 108 height 30
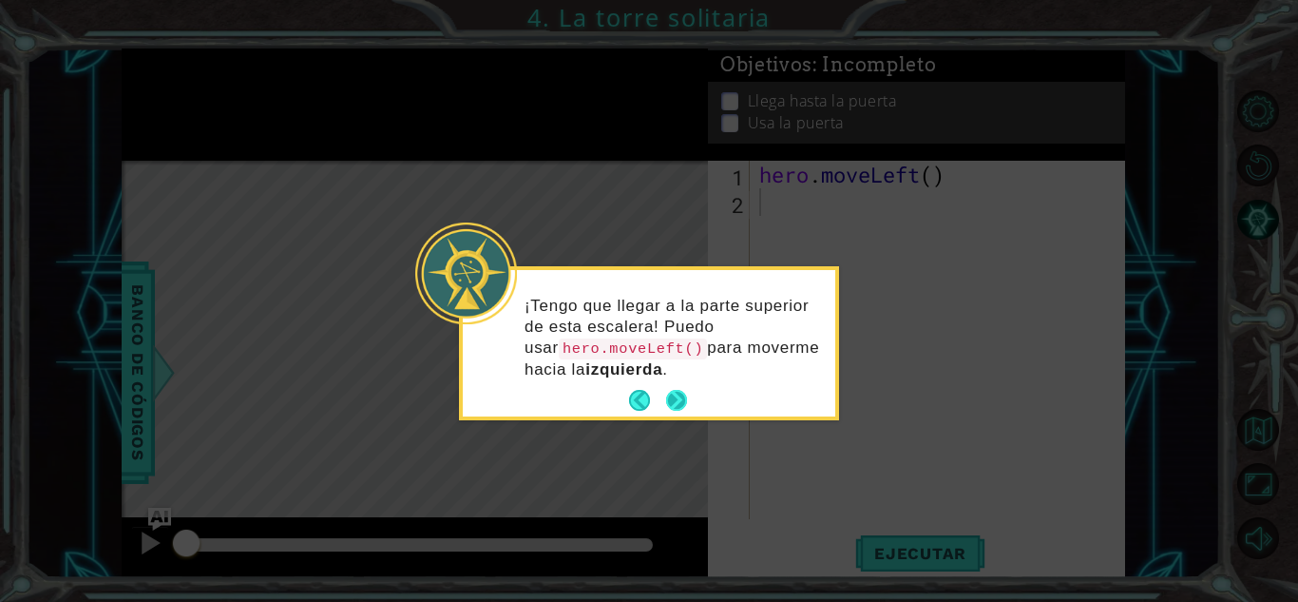
click at [677, 394] on button "Next" at bounding box center [677, 400] width 34 height 34
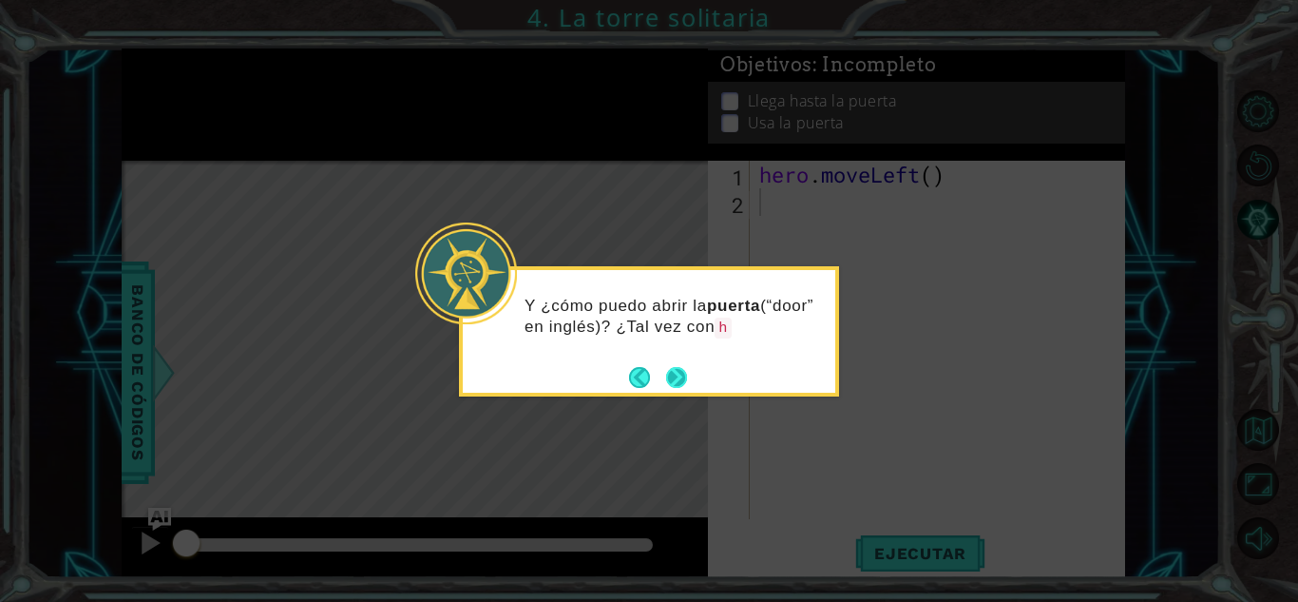
click at [678, 365] on footer at bounding box center [658, 377] width 58 height 29
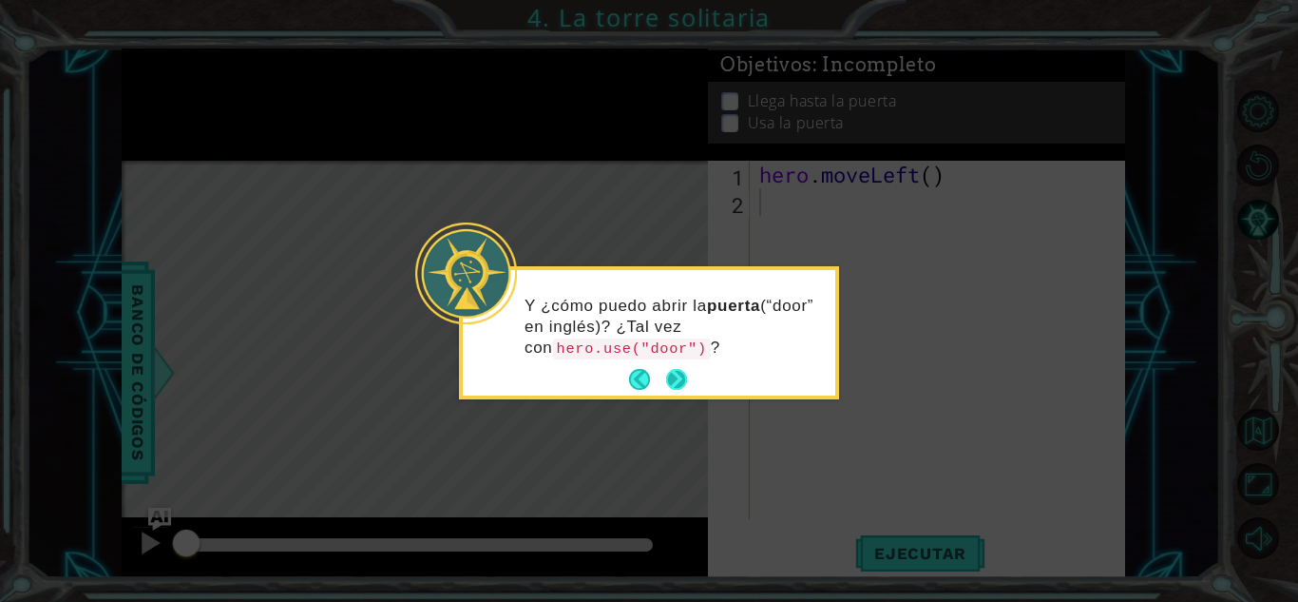
click at [678, 366] on button "Next" at bounding box center [676, 379] width 27 height 27
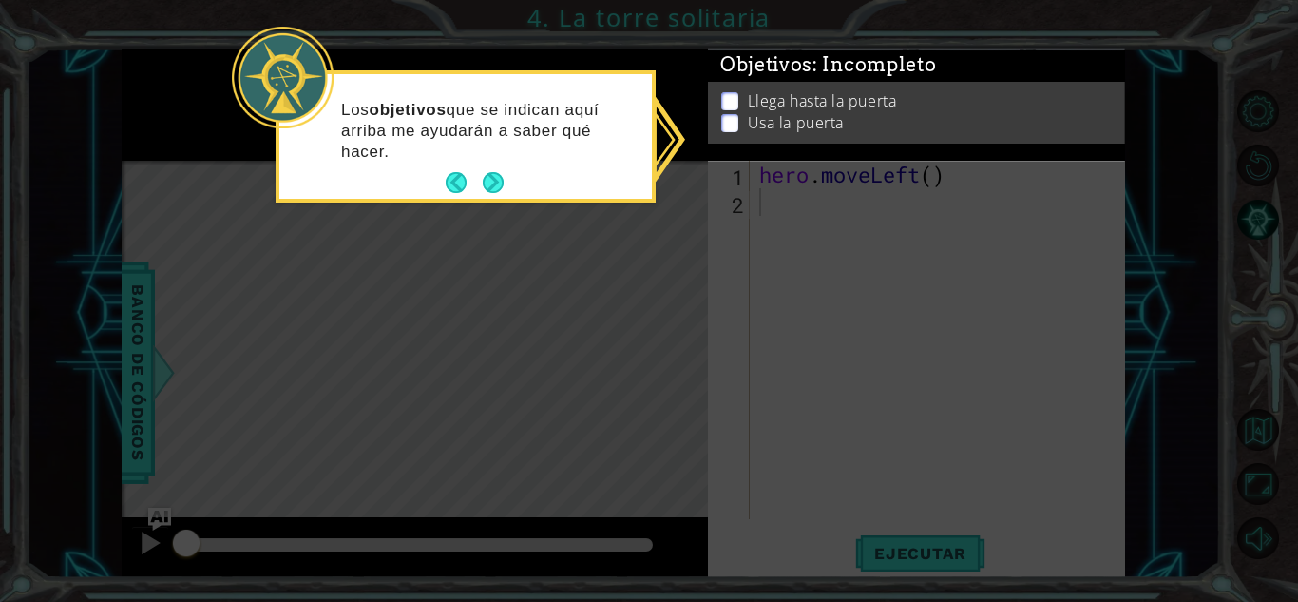
click at [515, 184] on div "Los objetivos que se indican aquí arriba me ayudarán a saber qué hacer." at bounding box center [465, 140] width 373 height 117
click at [728, 96] on p at bounding box center [729, 101] width 17 height 18
click at [728, 103] on p at bounding box center [729, 112] width 17 height 18
click at [728, 96] on p at bounding box center [729, 94] width 17 height 18
click at [728, 96] on p at bounding box center [729, 101] width 17 height 18
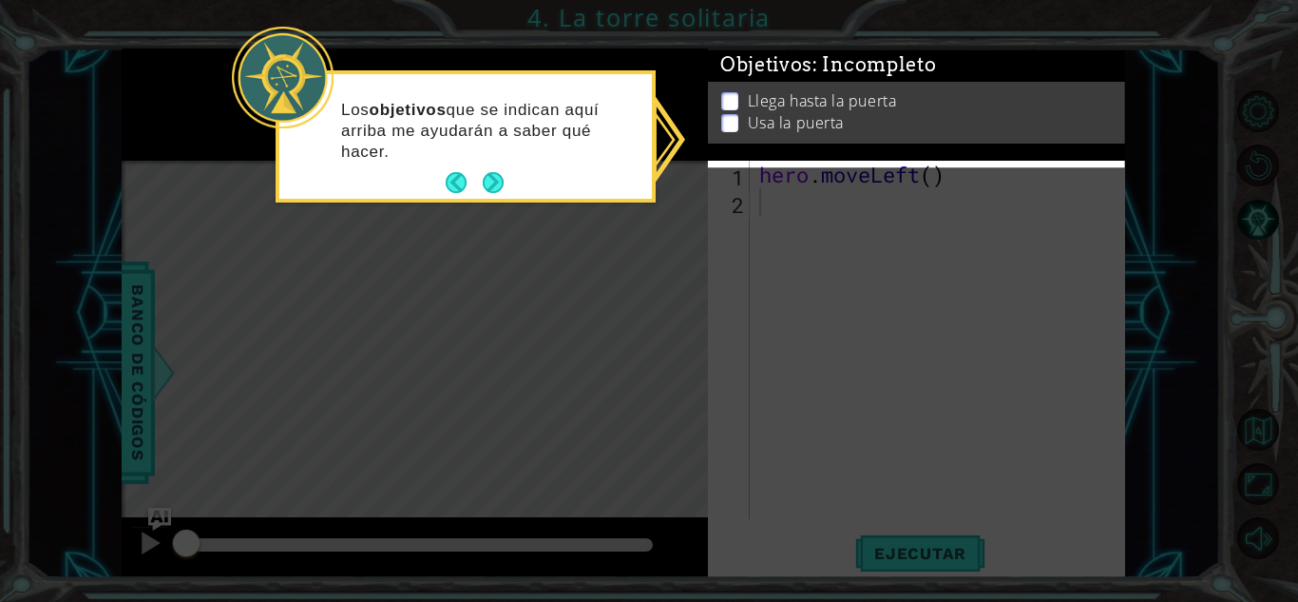
click at [725, 123] on ul "Llega hasta la puerta Usa la puerta" at bounding box center [917, 103] width 400 height 44
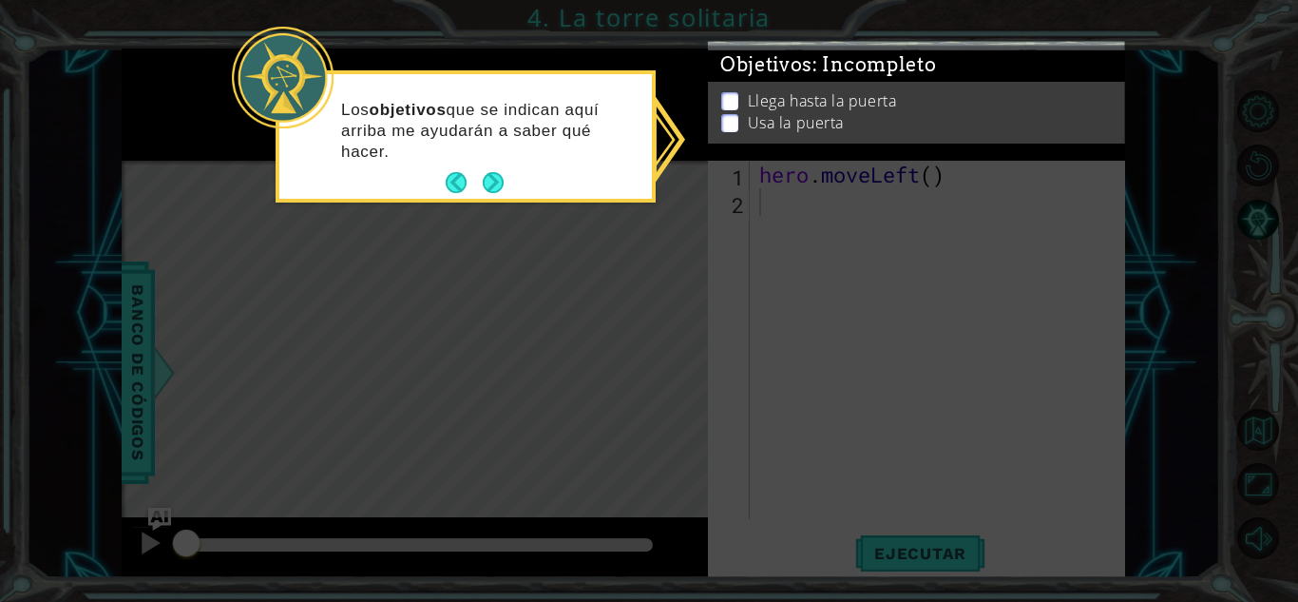
click at [725, 123] on div "Llega hasta la puerta Usa la puerta" at bounding box center [916, 128] width 417 height 62
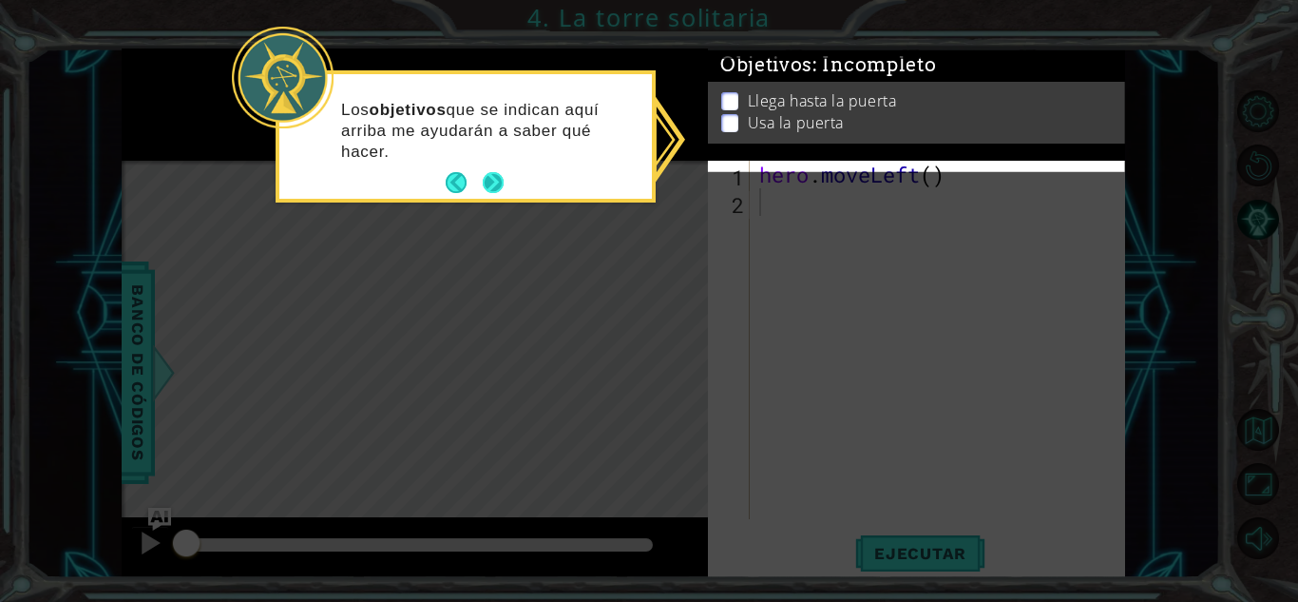
click at [487, 188] on button "Next" at bounding box center [492, 182] width 33 height 33
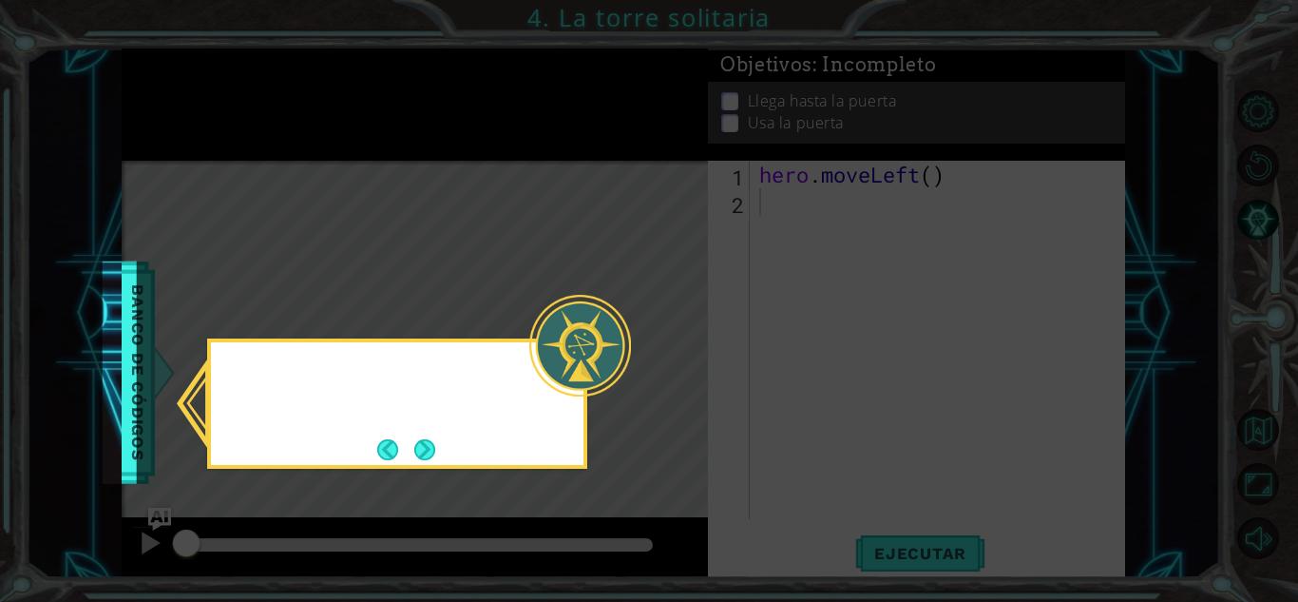
click at [487, 188] on icon at bounding box center [649, 301] width 1298 height 602
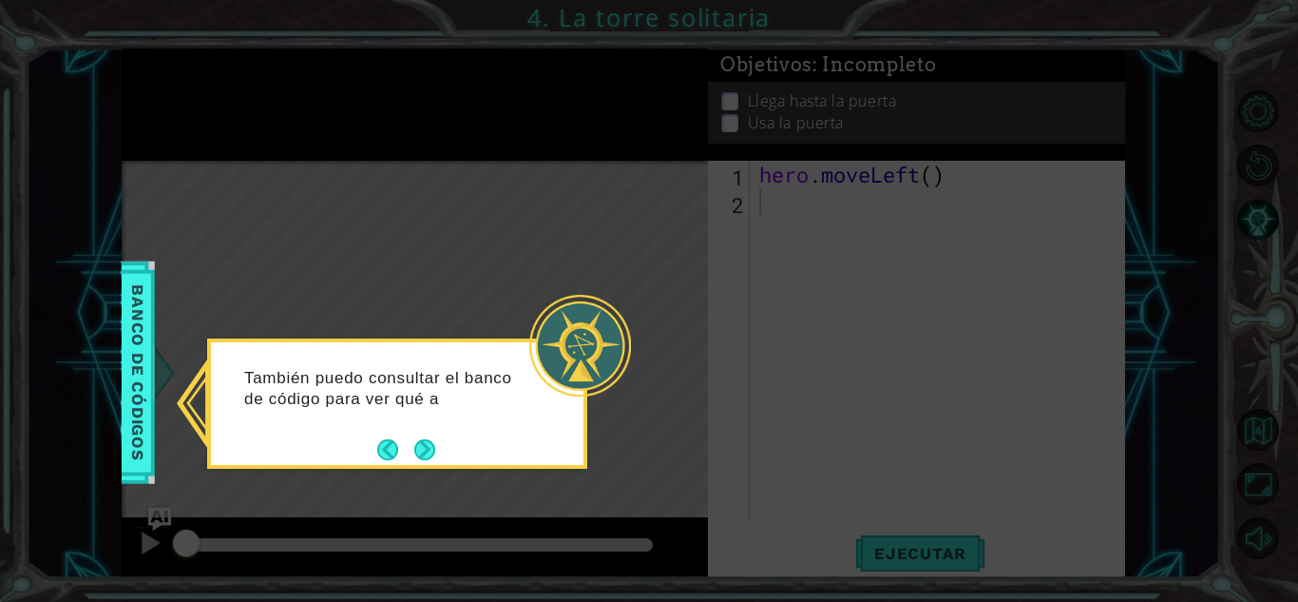
click at [431, 436] on footer at bounding box center [406, 449] width 58 height 29
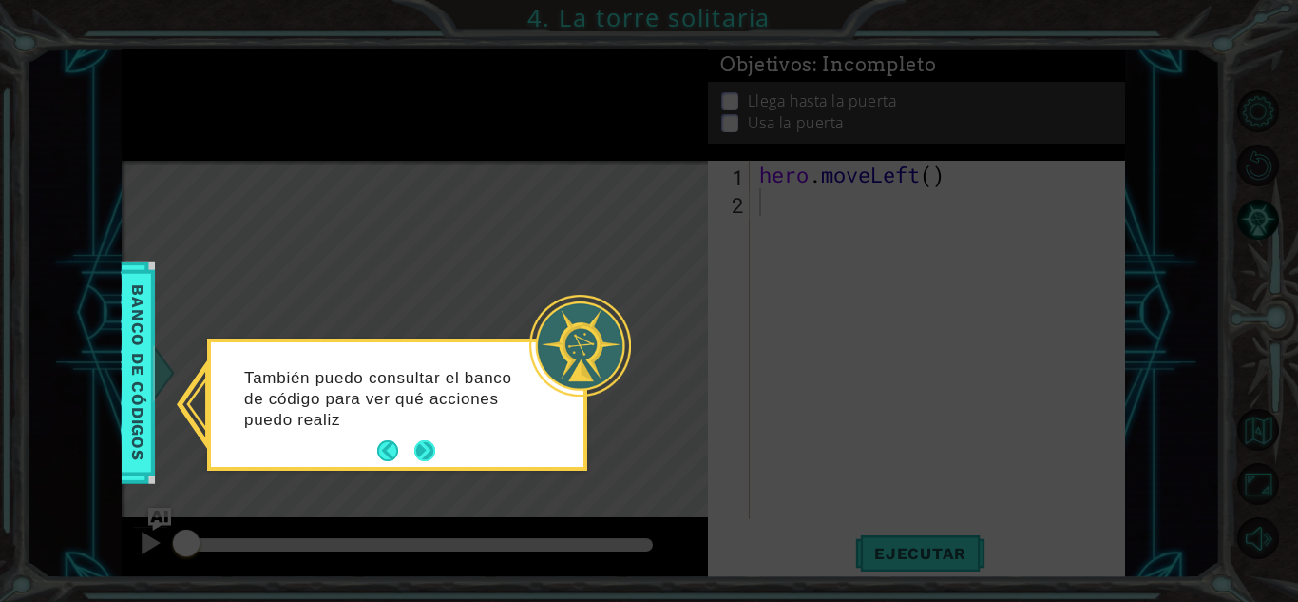
click at [427, 449] on button "Next" at bounding box center [425, 450] width 35 height 35
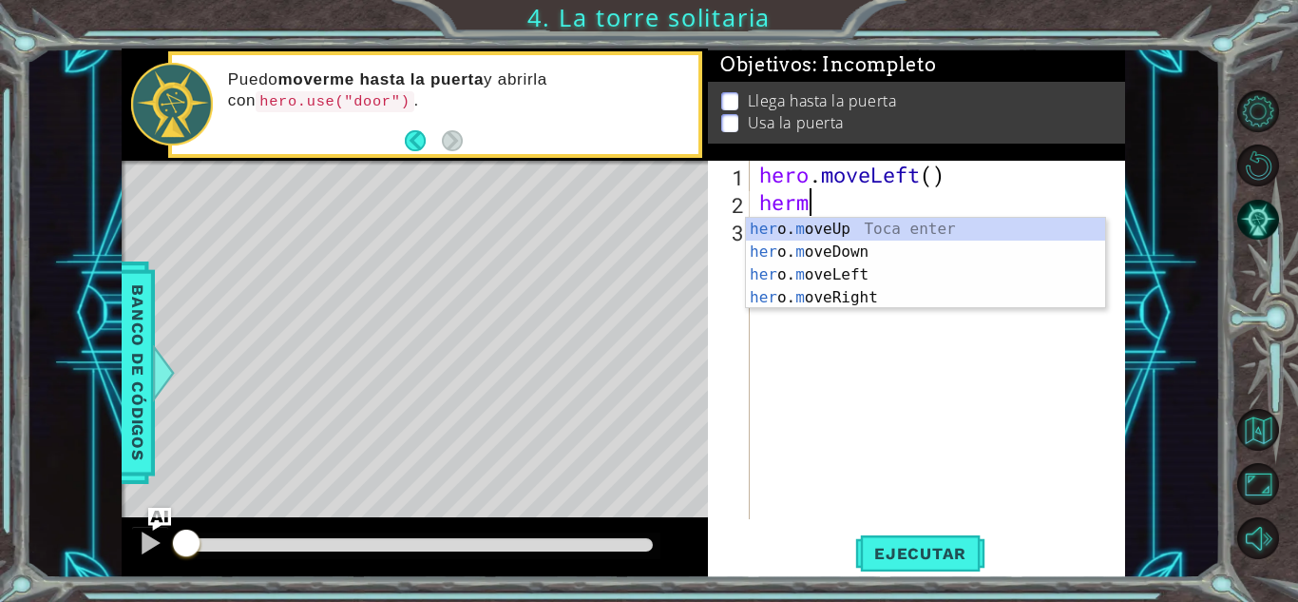
type textarea "hermo"
click at [790, 228] on div "her o. mo veUp Toca enter her o. mo veDown Toca enter her o. mo veLeft Toca ent…" at bounding box center [925, 286] width 359 height 137
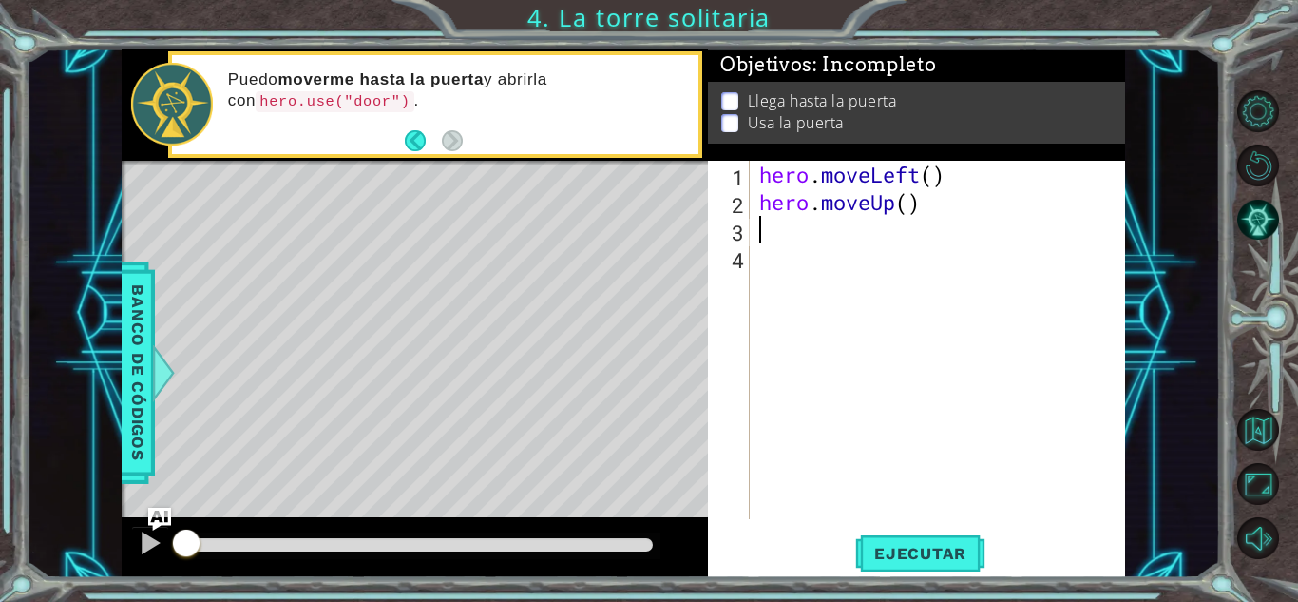
scroll to position [0, 0]
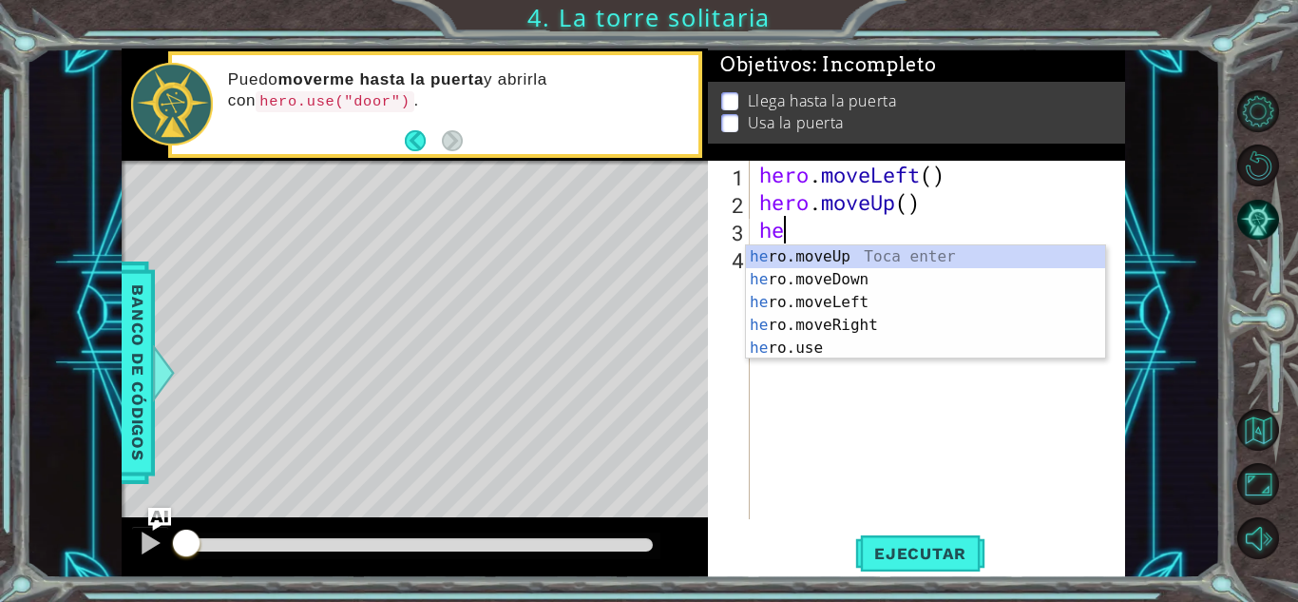
type textarea "her"
click at [796, 248] on div "her o.moveUp Toca enter her o.moveDown Toca enter her o.moveLeft [PERSON_NAME] …" at bounding box center [925, 325] width 359 height 160
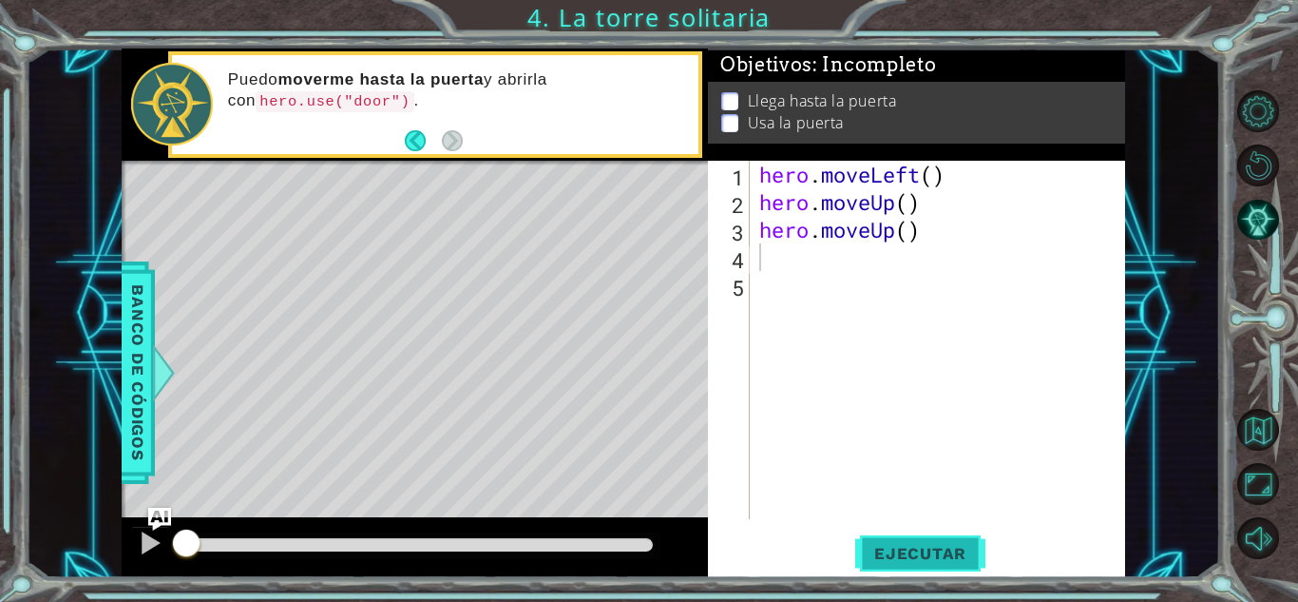
click at [897, 554] on span "Ejecutar" at bounding box center [920, 553] width 130 height 19
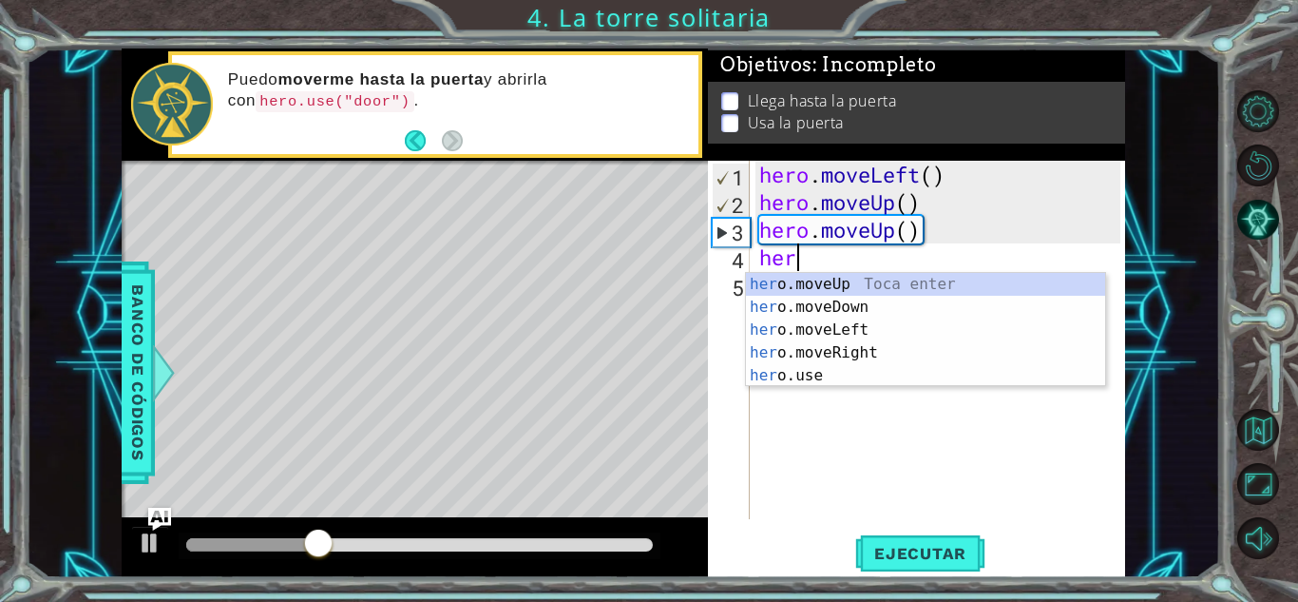
type textarea "hero"
click at [829, 285] on div "hero .moveUp Toca enter hero .moveDown Toca enter hero .moveLeft Toca enter her…" at bounding box center [925, 353] width 359 height 160
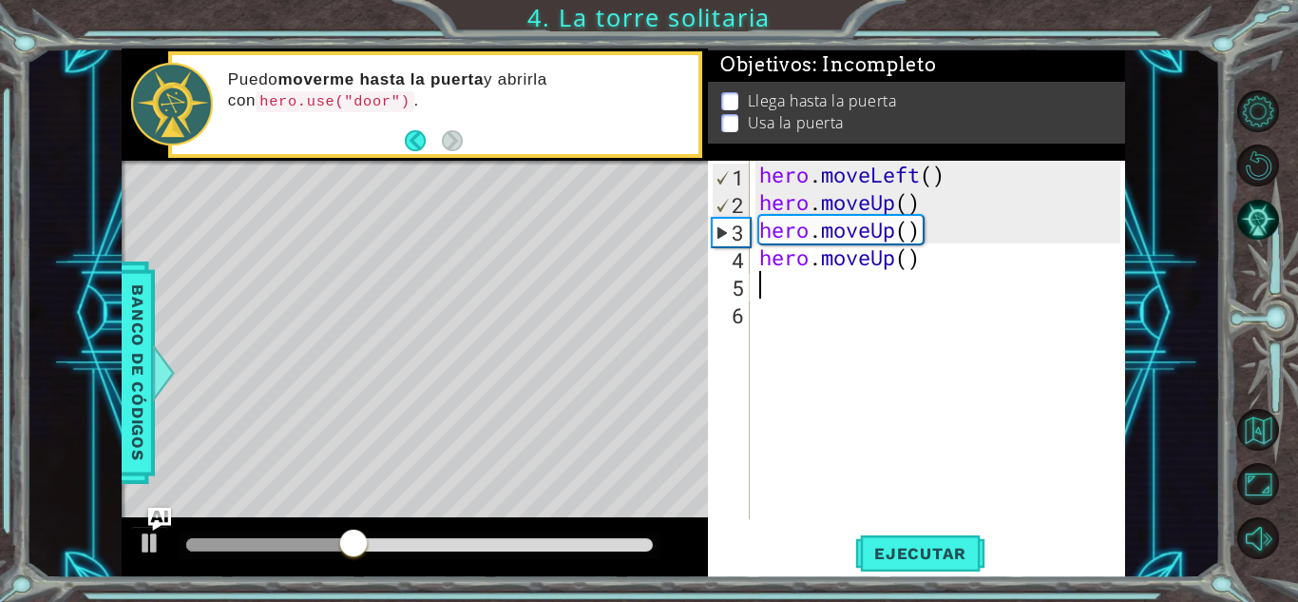
scroll to position [0, 0]
click at [891, 547] on span "Ejecutar" at bounding box center [920, 553] width 130 height 19
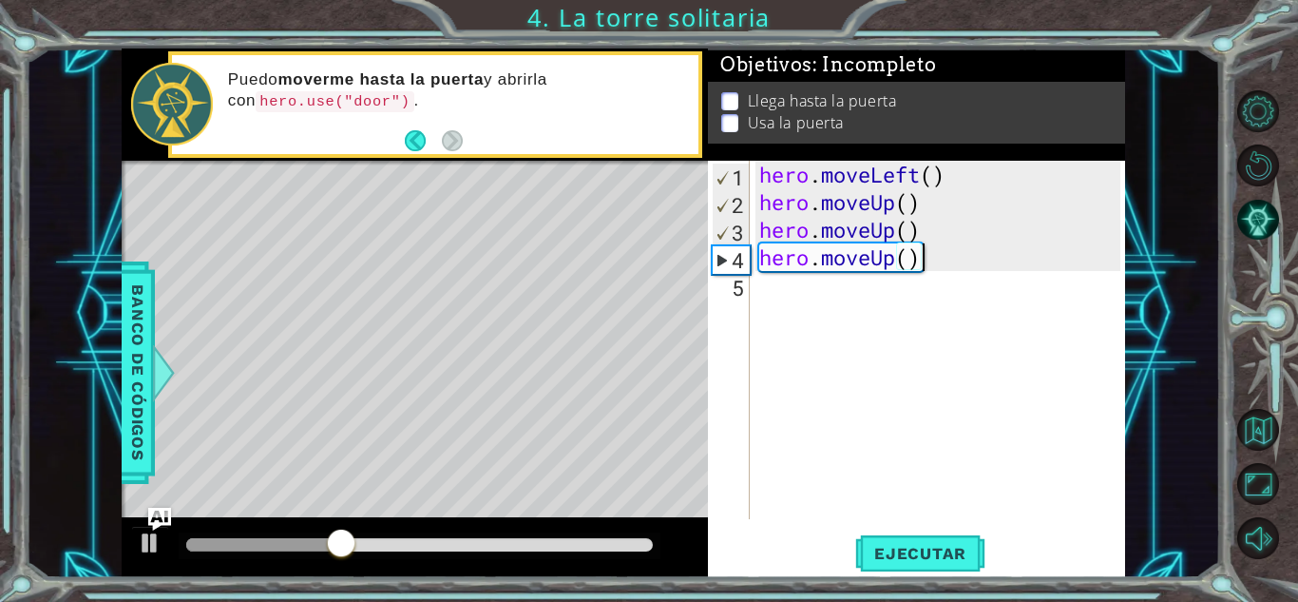
click at [952, 245] on div "hero . moveLeft ( ) hero . moveUp ( ) hero . moveUp ( ) hero . moveUp ( )" at bounding box center [943, 367] width 374 height 413
click at [940, 255] on div "hero . moveLeft ( ) hero . moveUp ( ) hero . moveUp ( ) hero . moveUp ( )" at bounding box center [943, 367] width 374 height 413
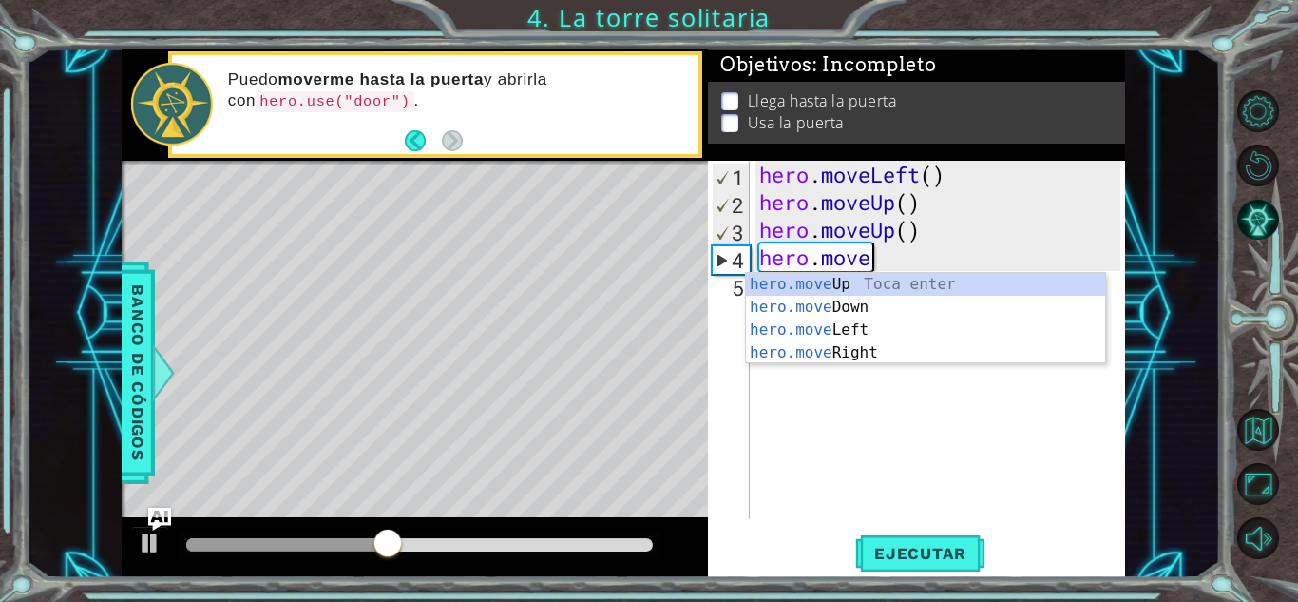
type textarea "hero.mov"
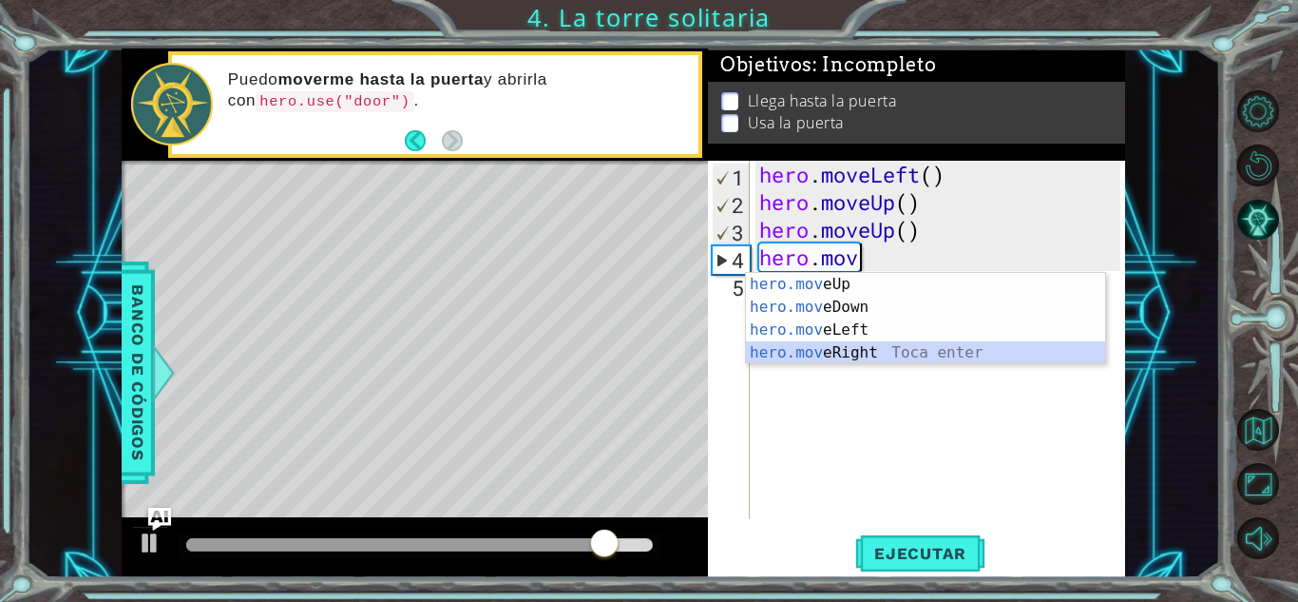
click at [844, 351] on div "hero.mov eUp Toca enter hero.mov eDown Toca enter hero.mov eLeft Toca enter her…" at bounding box center [925, 341] width 359 height 137
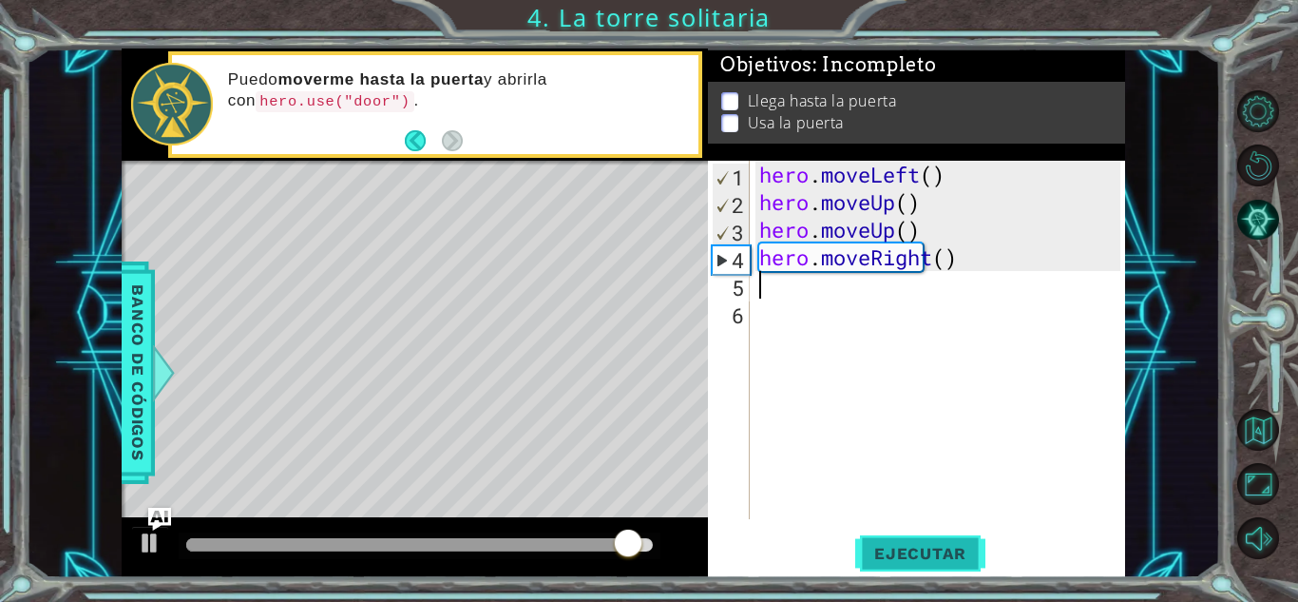
click at [879, 558] on span "Ejecutar" at bounding box center [920, 553] width 130 height 19
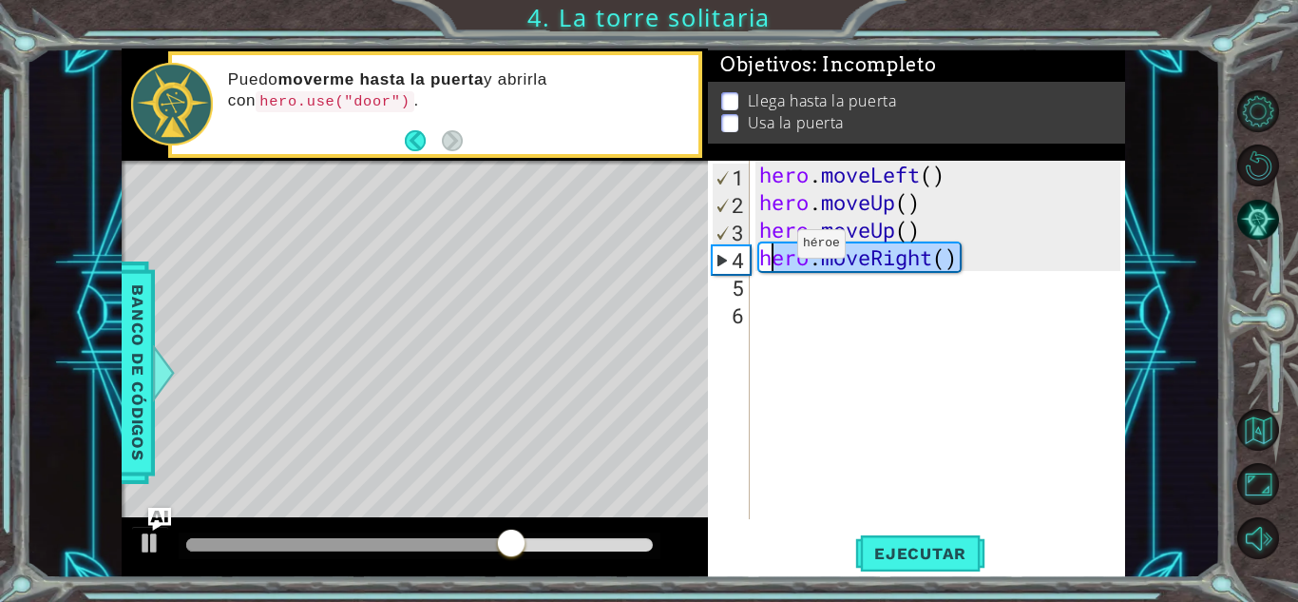
drag, startPoint x: 958, startPoint y: 256, endPoint x: 769, endPoint y: 248, distance: 189.3
click at [769, 248] on div "hero . moveLeft ( ) hero . moveUp ( ) hero . moveUp ( ) hero . moveRight ( )" at bounding box center [943, 367] width 374 height 413
type textarea "h"
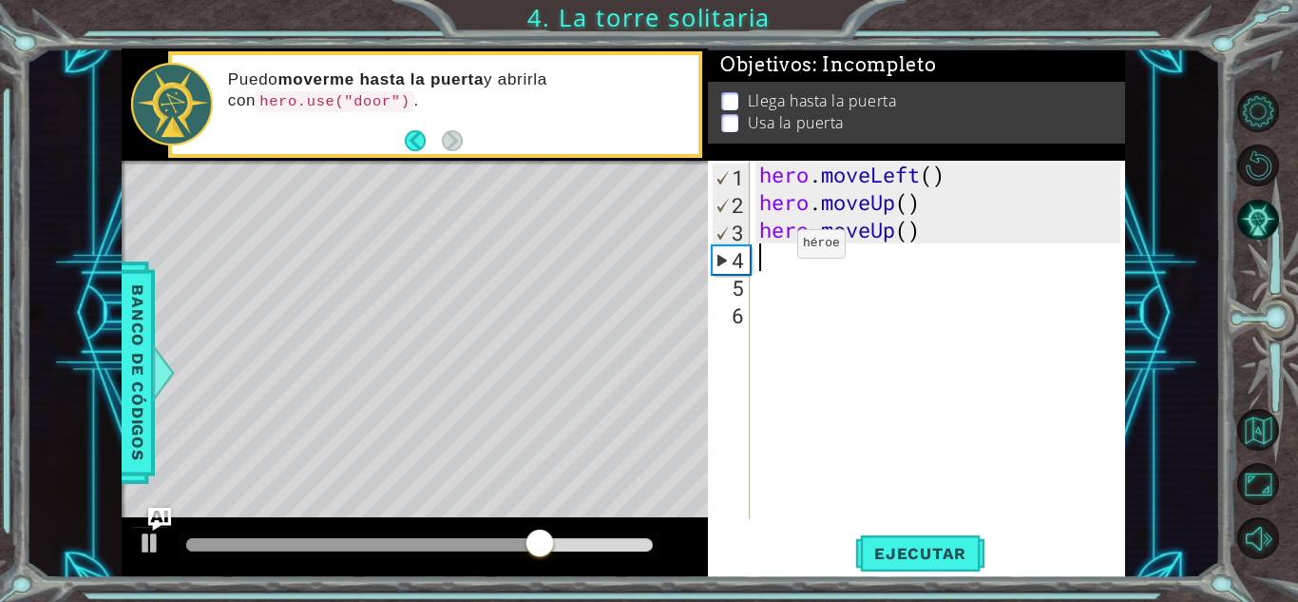
type textarea "hero.moveUp()"
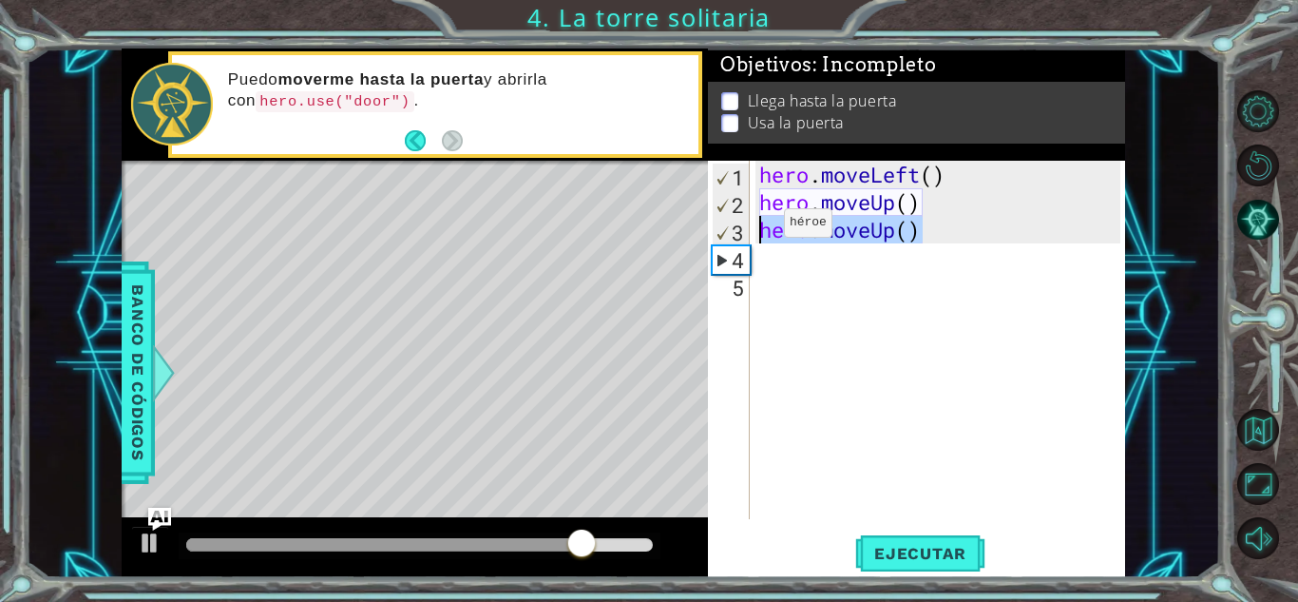
drag, startPoint x: 935, startPoint y: 230, endPoint x: 756, endPoint y: 227, distance: 179.7
click at [756, 227] on div "hero . moveLeft ( ) hero . moveUp ( ) hero . moveUp ( )" at bounding box center [943, 367] width 374 height 413
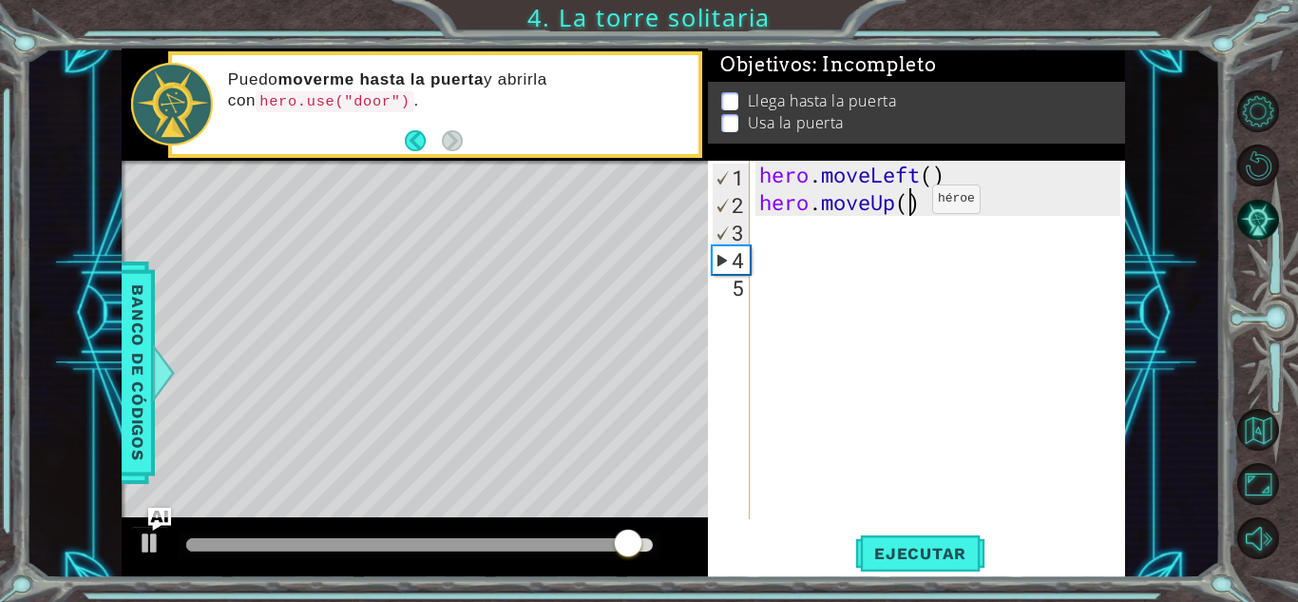
click at [904, 203] on div "hero . moveLeft ( ) hero . moveUp ( )" at bounding box center [943, 367] width 374 height 413
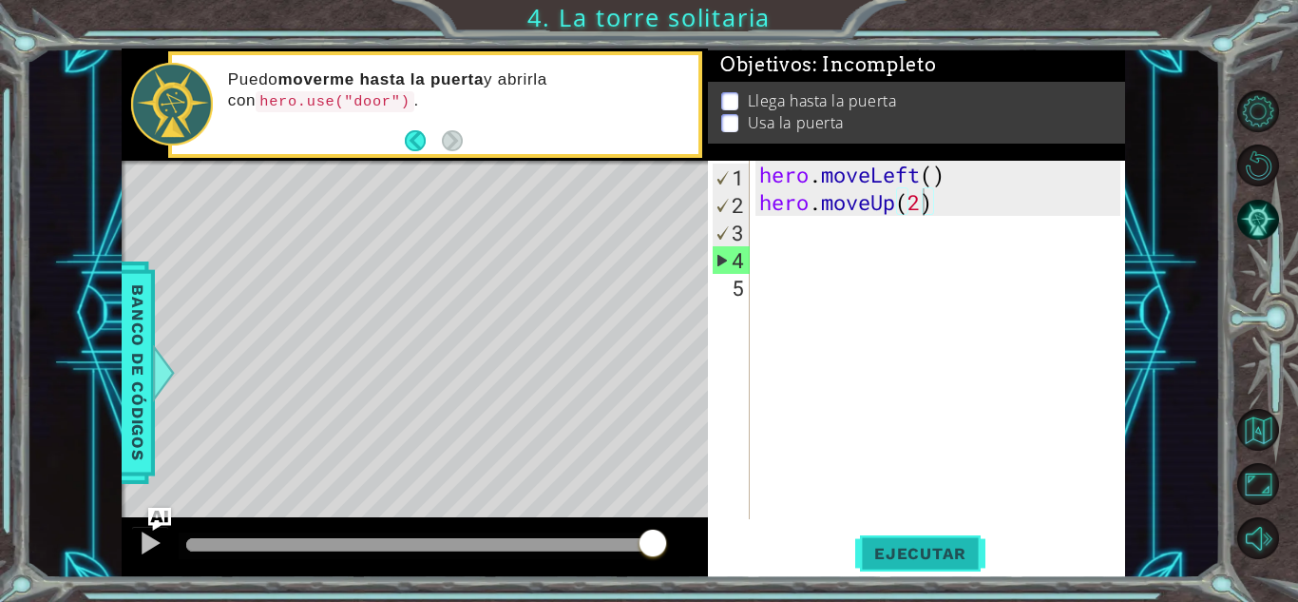
click at [911, 552] on span "Ejecutar" at bounding box center [920, 553] width 130 height 19
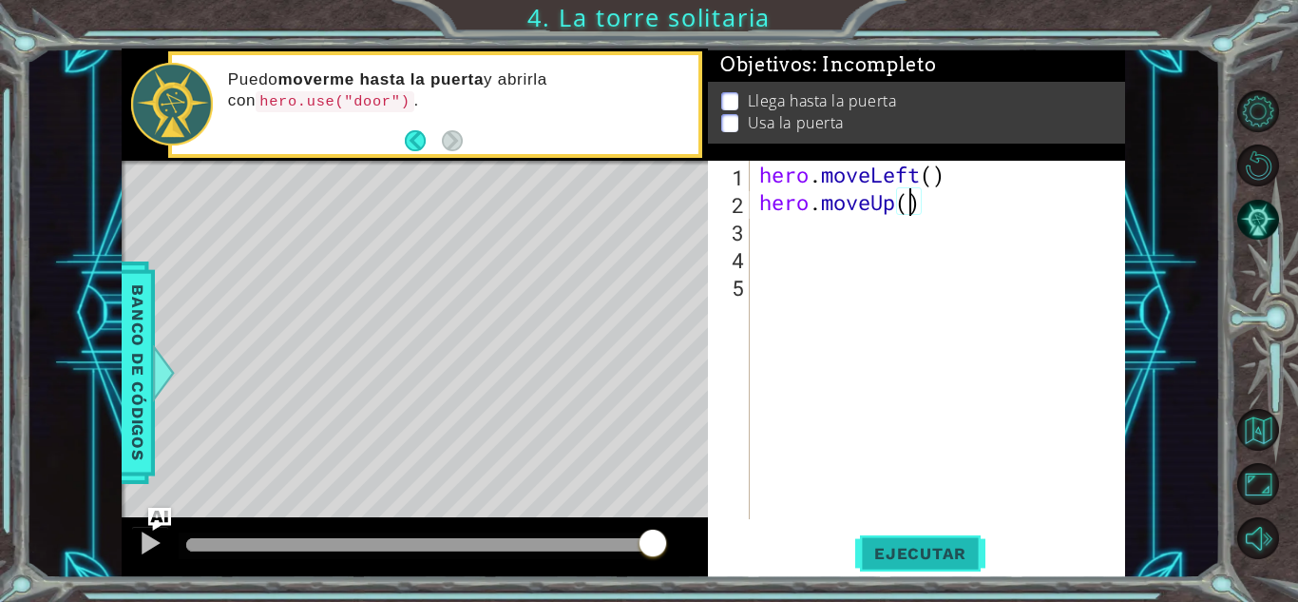
scroll to position [0, 4]
click at [927, 182] on div "hero . moveLeft ( ) hero . mov )" at bounding box center [943, 367] width 374 height 413
click at [935, 178] on div "hero . moveLeft ( ) hero . mov )" at bounding box center [943, 367] width 374 height 413
click at [884, 201] on div "hero . moveLeft ( 2 ) hero . mov )" at bounding box center [943, 367] width 374 height 413
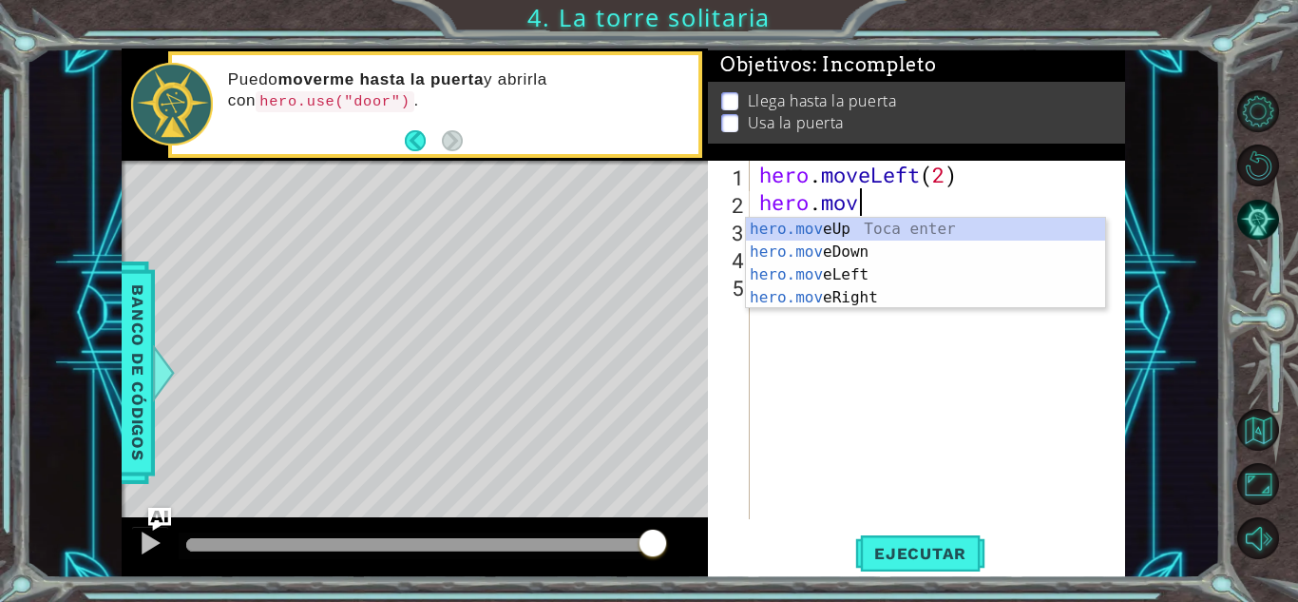
scroll to position [0, 1]
type textarea "h"
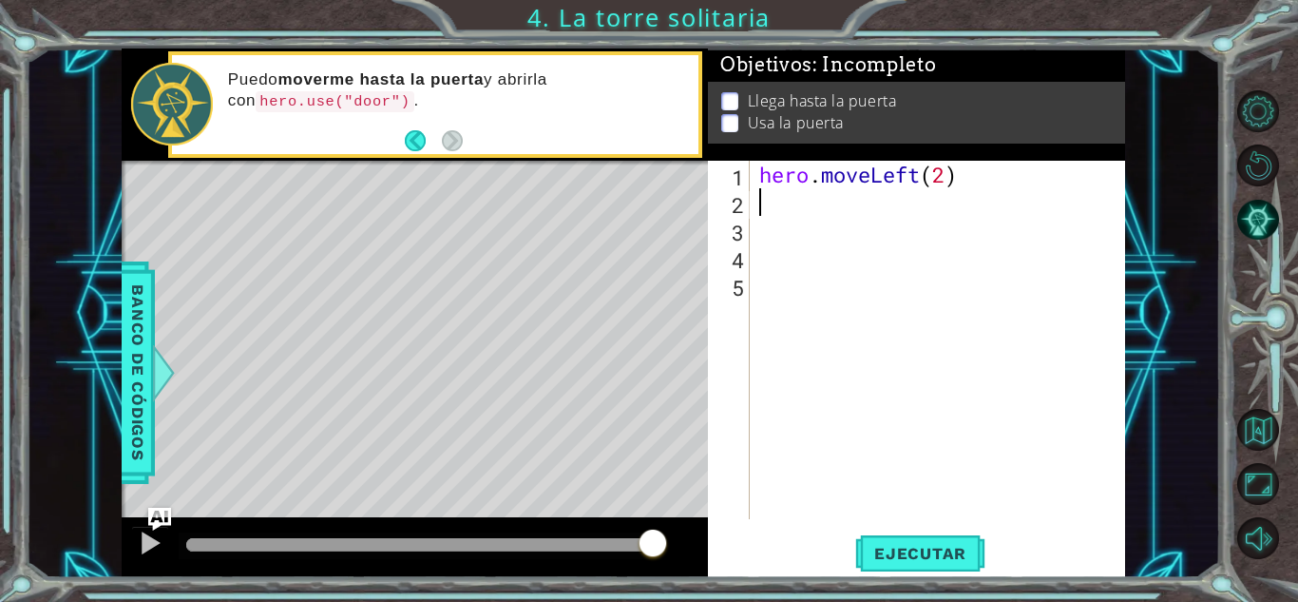
scroll to position [0, 0]
type textarea "hero.move"
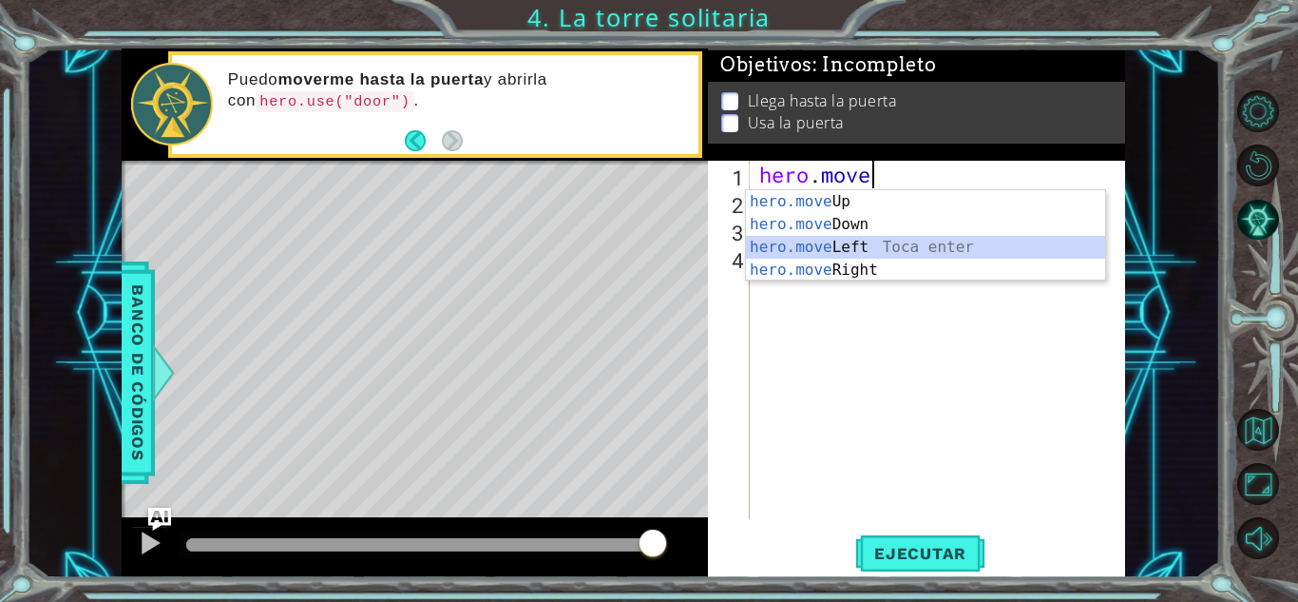
click at [878, 250] on div "hero.move Up Toca enter hero.move Down Toca enter hero.move Left Toca enter her…" at bounding box center [925, 258] width 359 height 137
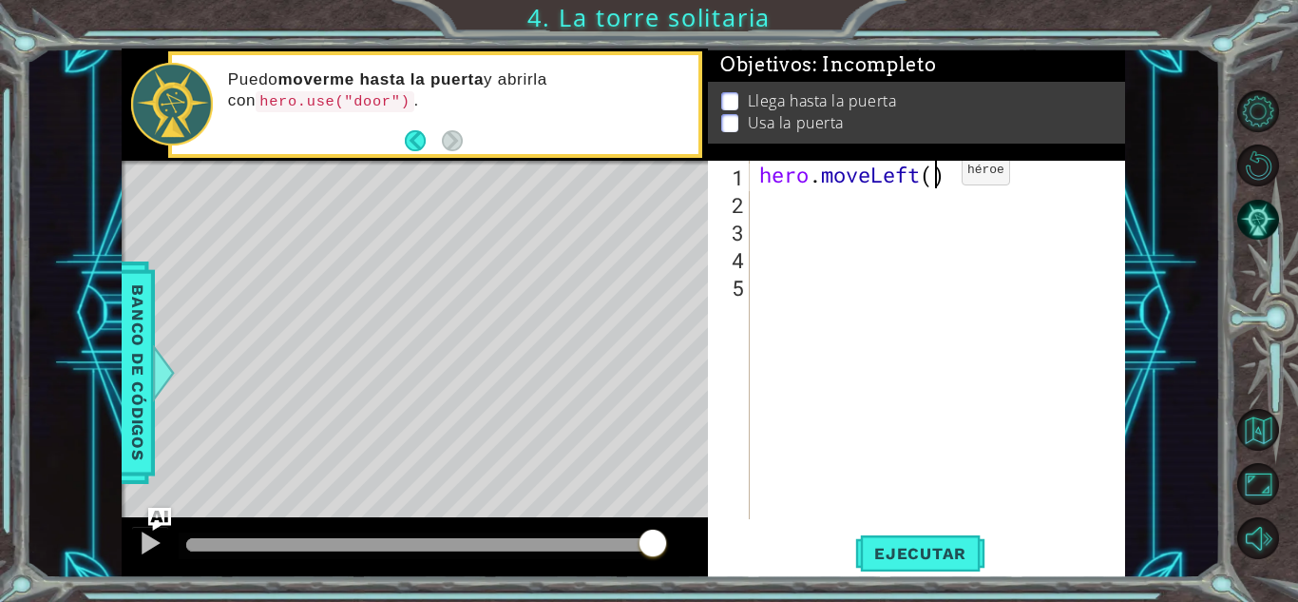
click at [933, 175] on div "hero . moveLeft ( )" at bounding box center [943, 367] width 374 height 413
type textarea "hero.moveLeft(2)"
click at [806, 211] on div "hero . moveLeft ( 2 )" at bounding box center [943, 367] width 374 height 413
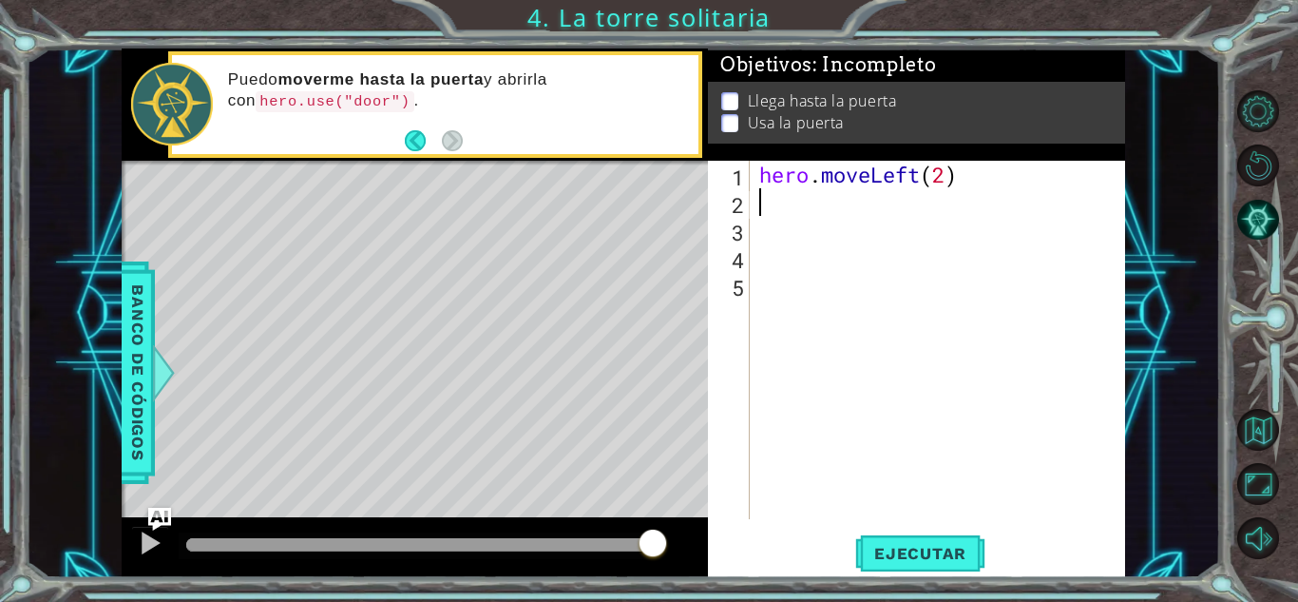
type textarea "h"
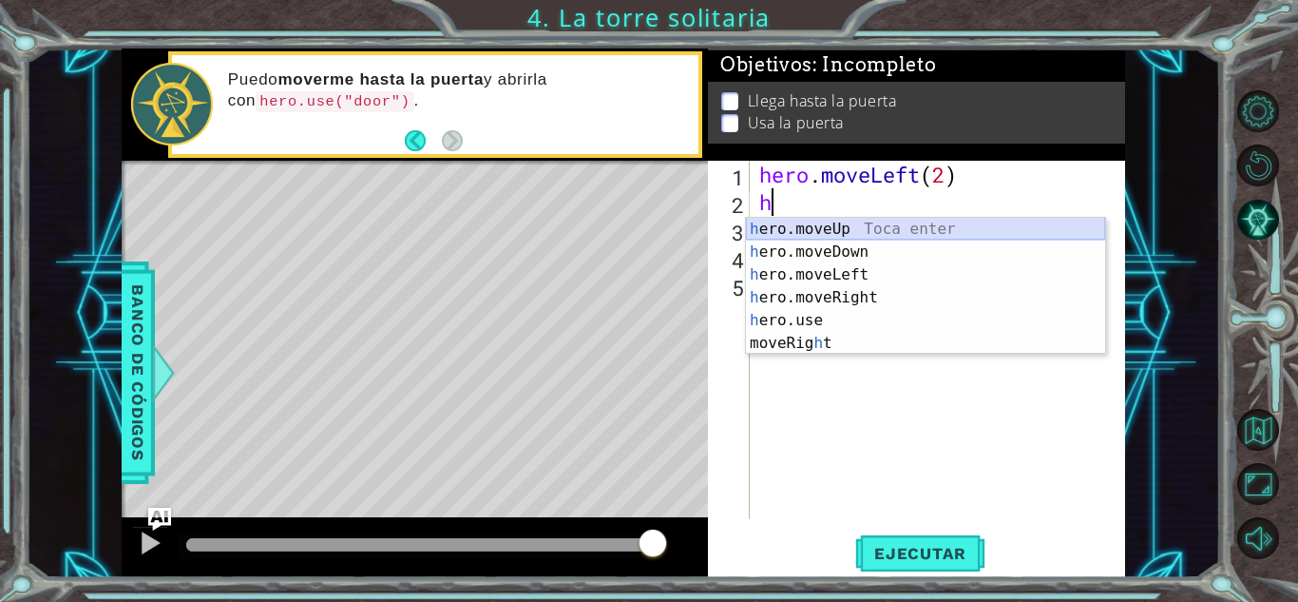
click at [820, 231] on div "h ero.moveUp Toca enter h ero.moveDown Toca enter h ero.moveLeft Toca enter h e…" at bounding box center [925, 309] width 359 height 182
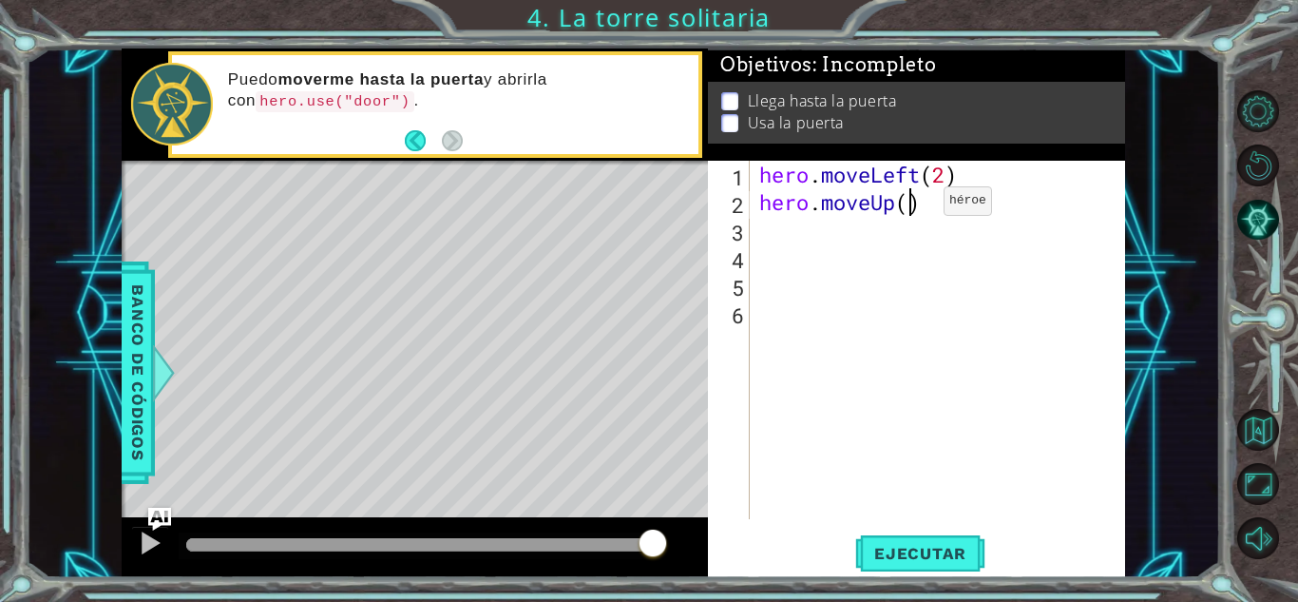
click at [915, 205] on div "hero . moveLeft ( 2 ) hero . moveUp ( )" at bounding box center [943, 367] width 374 height 413
type textarea "hero.moveUp(2)"
click at [813, 236] on div "hero . moveLeft ( 2 ) hero . moveUp ( 2 )" at bounding box center [943, 367] width 374 height 413
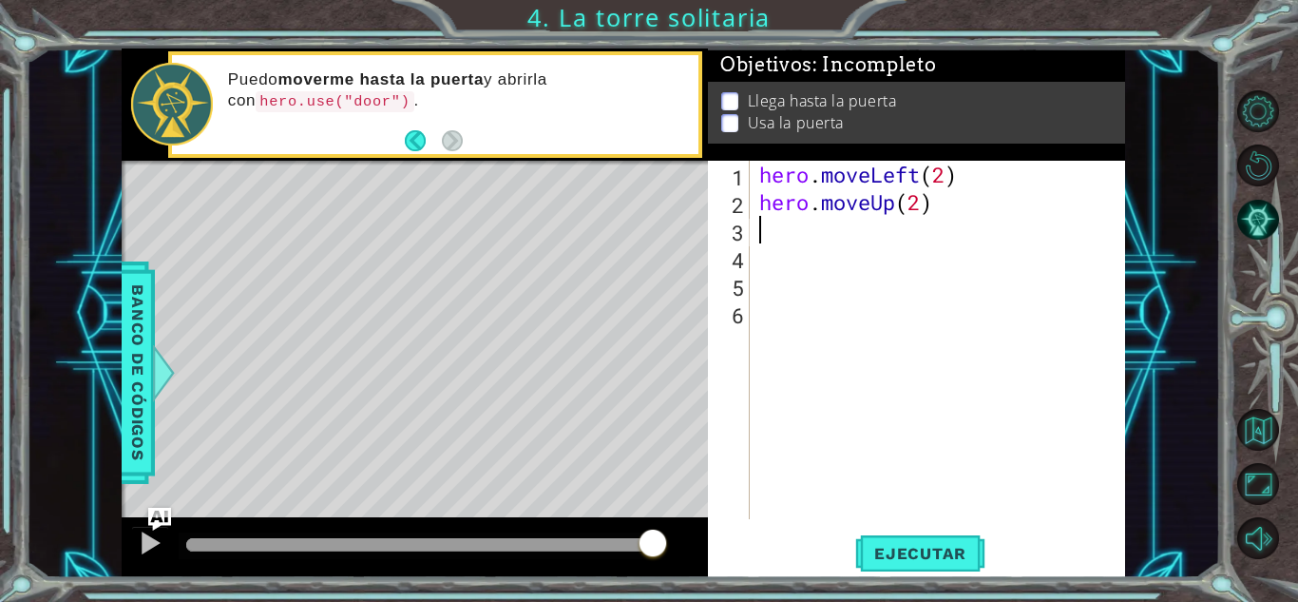
type textarea "h"
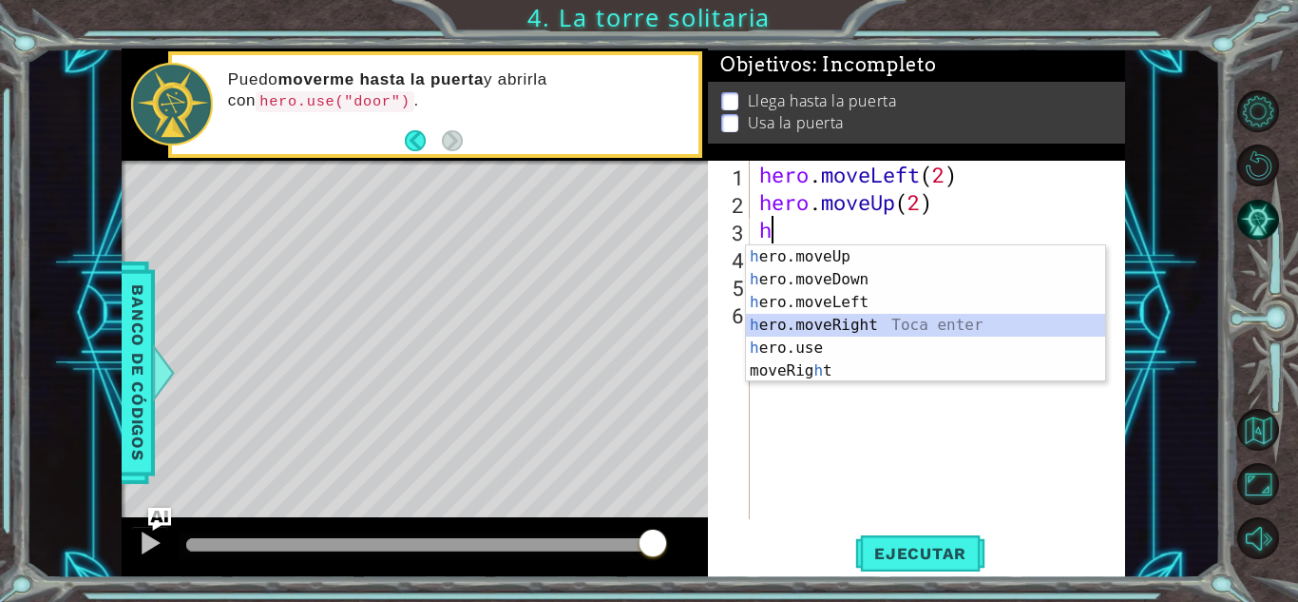
click at [855, 323] on div "h ero.moveUp Toca enter h ero.moveDown Toca enter h ero.moveLeft Toca enter h e…" at bounding box center [925, 336] width 359 height 182
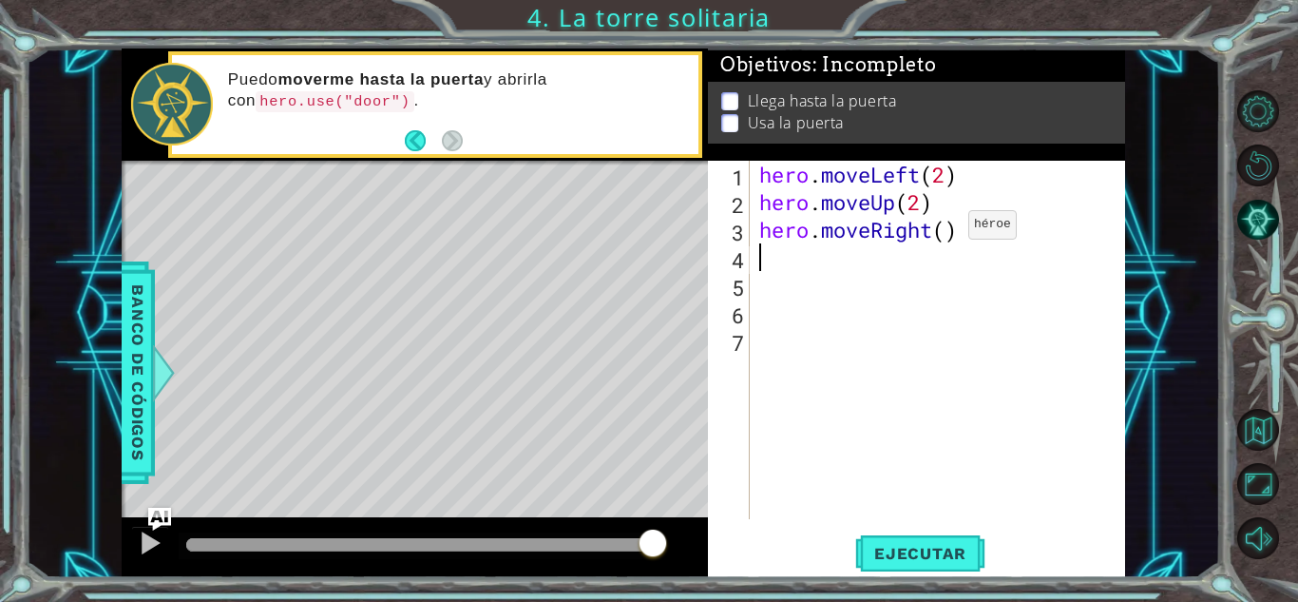
click at [940, 230] on div "hero . moveLeft ( 2 ) hero . moveUp ( 2 ) hero . moveRight ( )" at bounding box center [943, 367] width 374 height 413
click at [951, 236] on div "hero . moveLeft ( 2 ) hero . moveUp ( 2 ) hero . moveRight ( )" at bounding box center [943, 367] width 374 height 413
type textarea "hero.moveRight(2)"
click at [815, 262] on div "hero . moveLeft ( 2 ) hero . moveUp ( 2 ) hero . moveRight ( 2 )" at bounding box center [943, 367] width 374 height 413
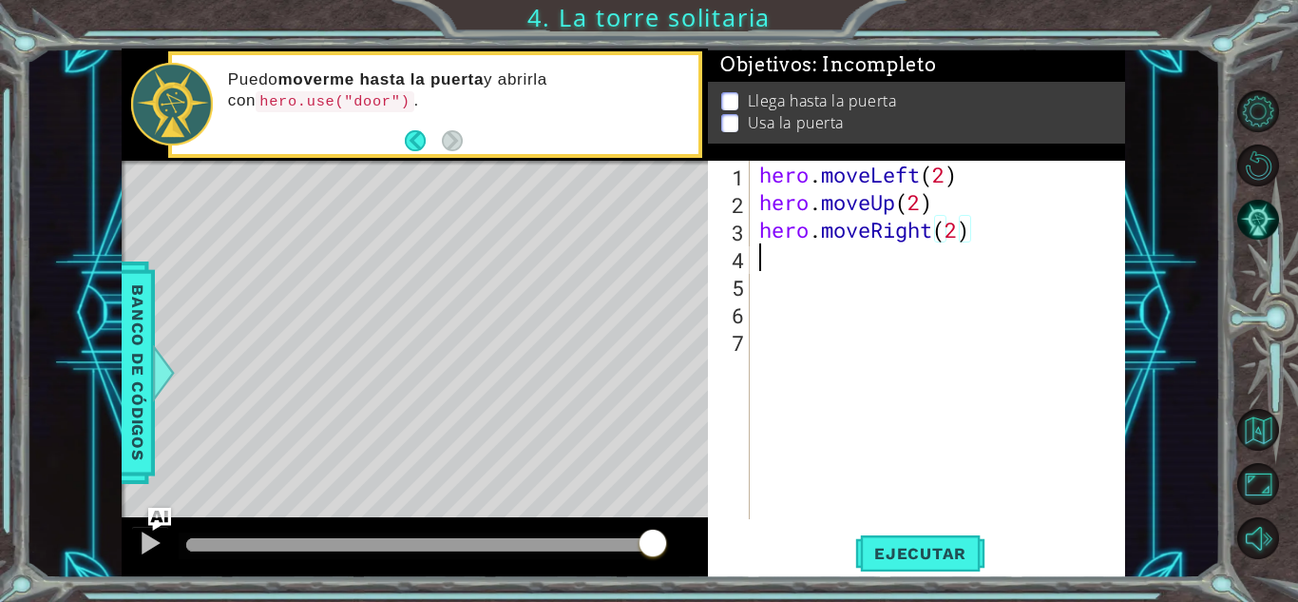
scroll to position [0, 0]
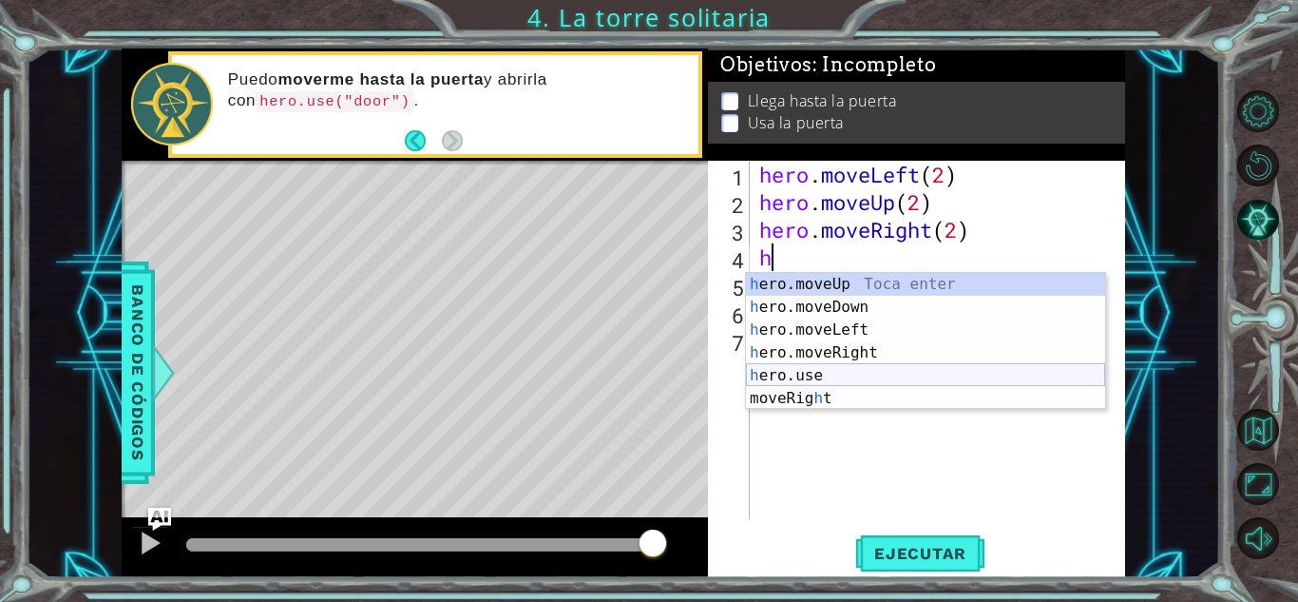
click at [824, 380] on div "h ero.moveUp Toca enter h ero.moveDown Toca enter h ero.moveLeft Toca enter h e…" at bounding box center [925, 364] width 359 height 182
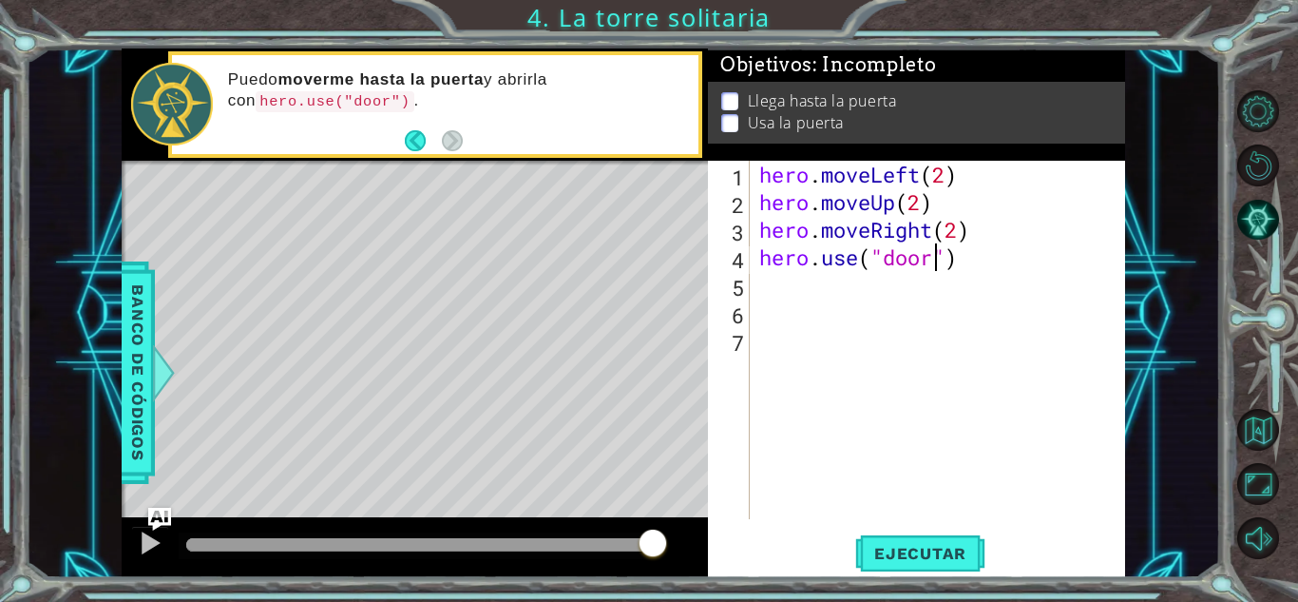
scroll to position [0, 8]
type textarea "hero.use("door")"
click at [956, 547] on span "Ejecutar" at bounding box center [920, 553] width 130 height 19
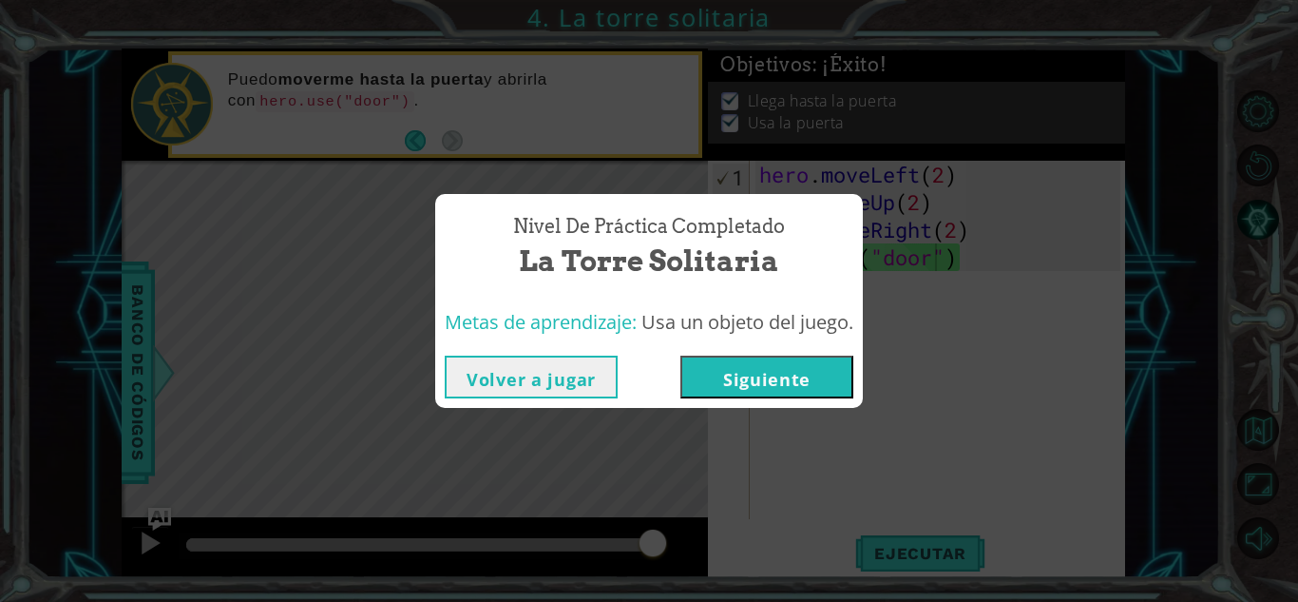
click at [831, 387] on button "Siguiente" at bounding box center [767, 376] width 173 height 43
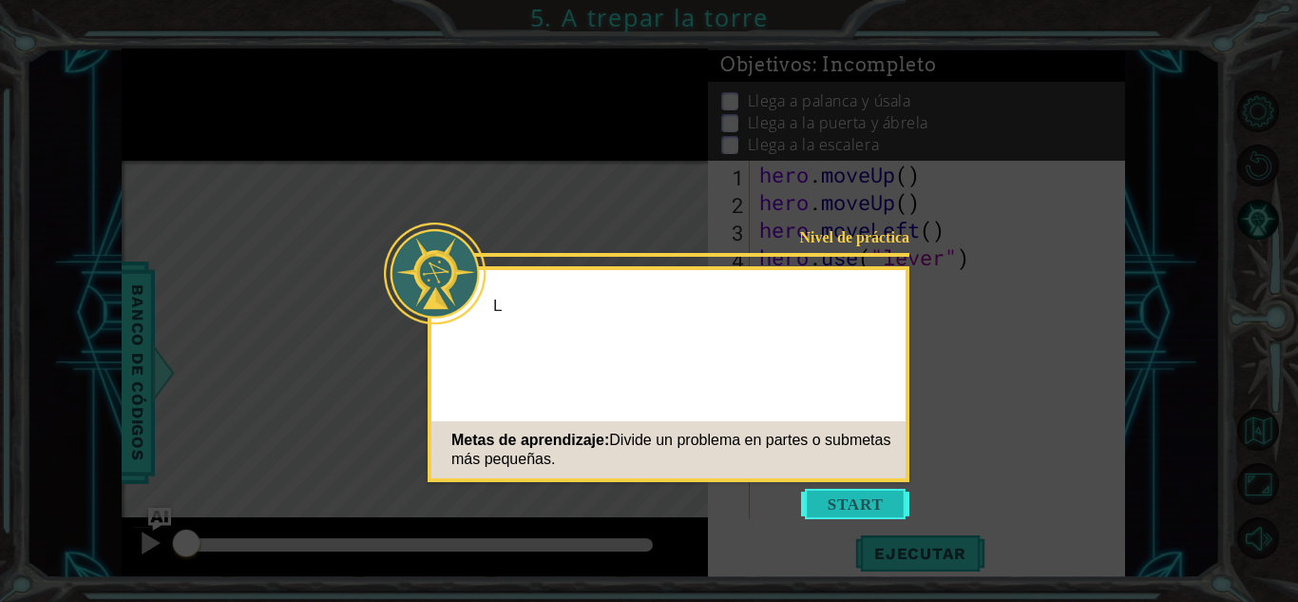
click at [815, 500] on button "Start" at bounding box center [855, 504] width 108 height 30
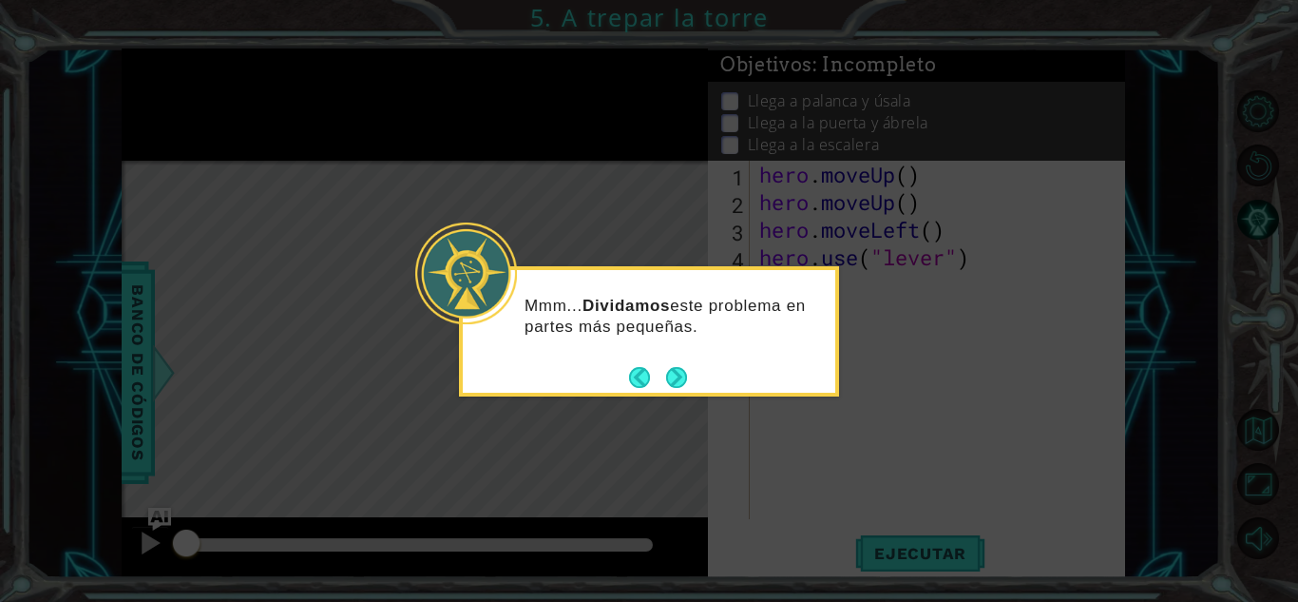
click at [689, 376] on div "Mmm... Dividamos este problema en partes más pequeñas." at bounding box center [649, 331] width 380 height 130
click at [678, 374] on button "Next" at bounding box center [677, 377] width 22 height 22
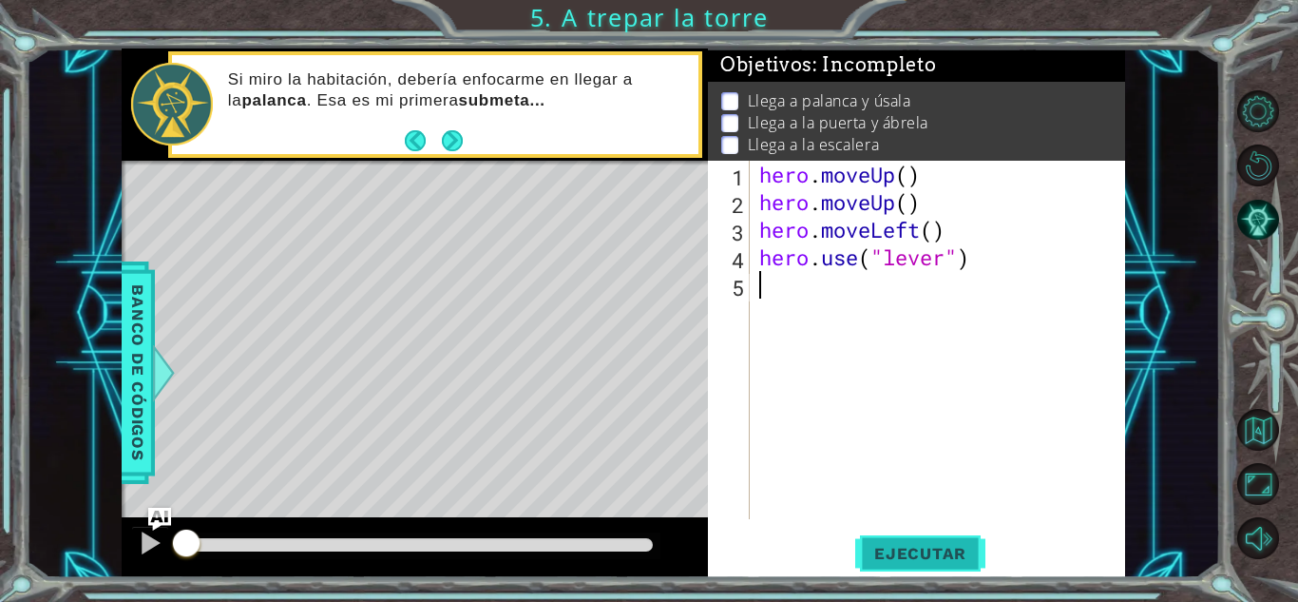
click at [914, 554] on span "Ejecutar" at bounding box center [920, 553] width 130 height 19
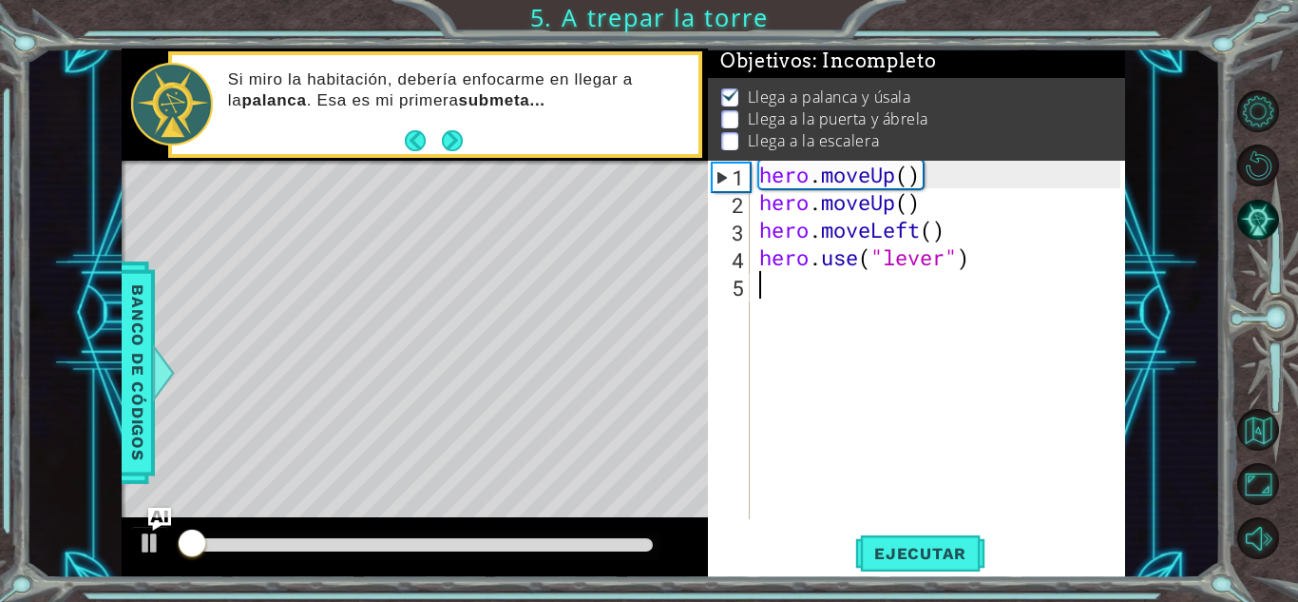
scroll to position [14, 0]
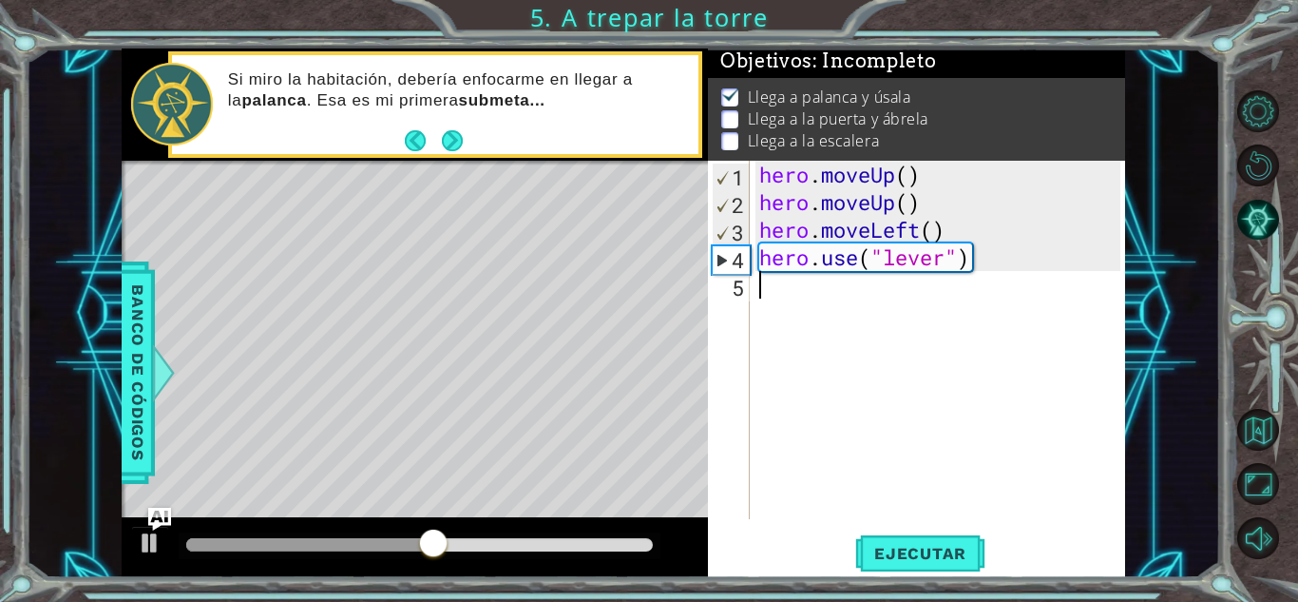
type textarea "le"
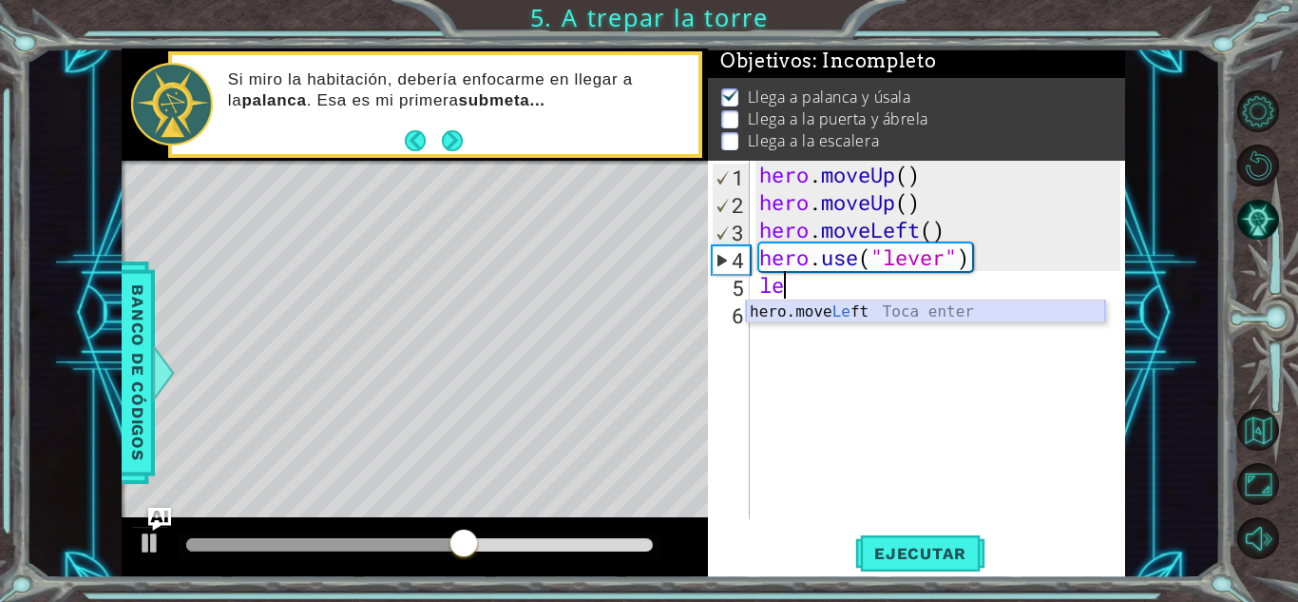
click at [835, 312] on div "hero.move Le ft Toca enter" at bounding box center [925, 334] width 359 height 68
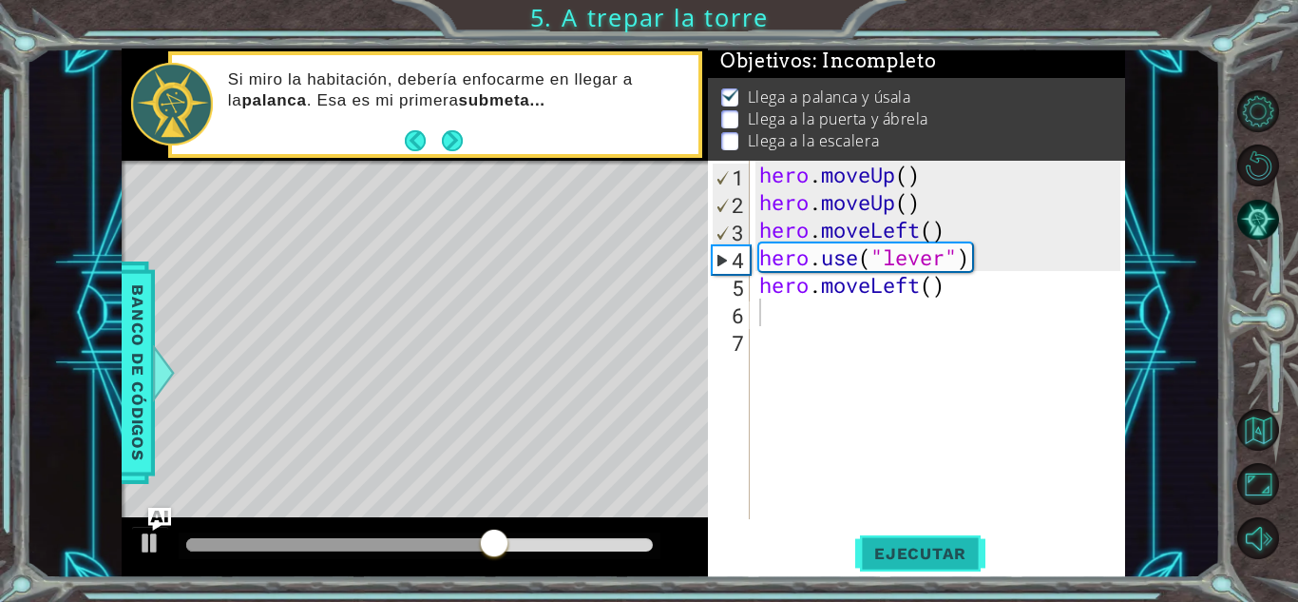
click at [976, 561] on span "Ejecutar" at bounding box center [920, 553] width 130 height 19
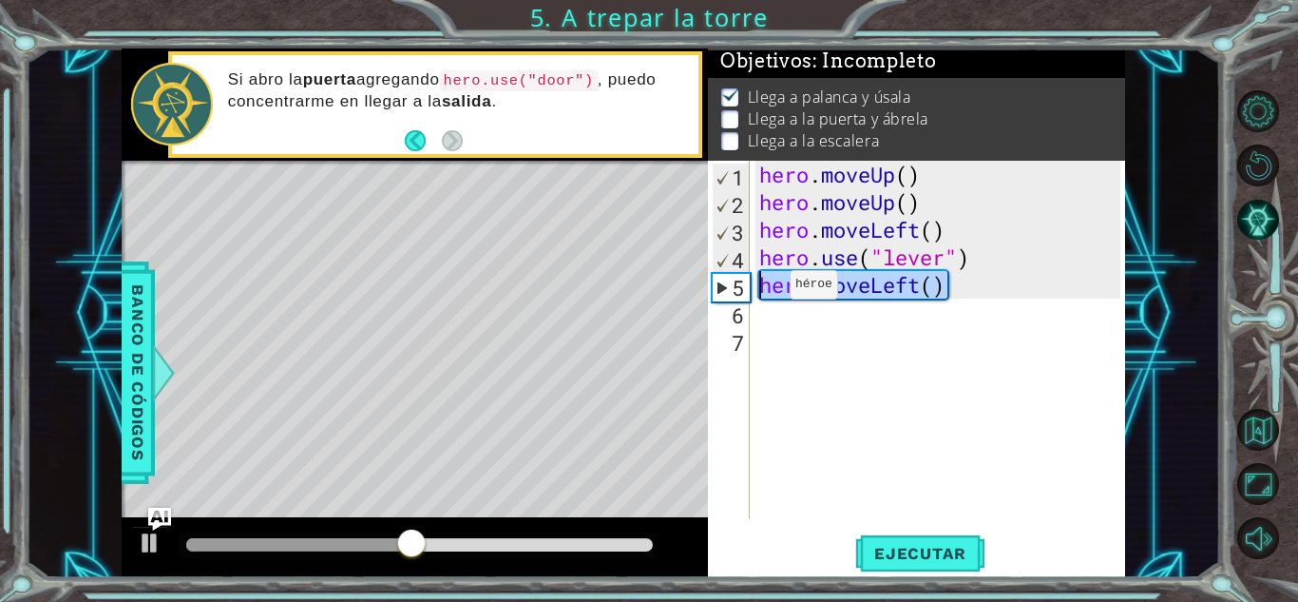
drag, startPoint x: 961, startPoint y: 291, endPoint x: 761, endPoint y: 288, distance: 199.6
click at [761, 288] on div "hero . moveUp ( ) hero . moveUp ( ) hero . moveLeft ( ) hero . use ( "lever" ) …" at bounding box center [943, 367] width 374 height 413
type textarea "hero.moveLeft()"
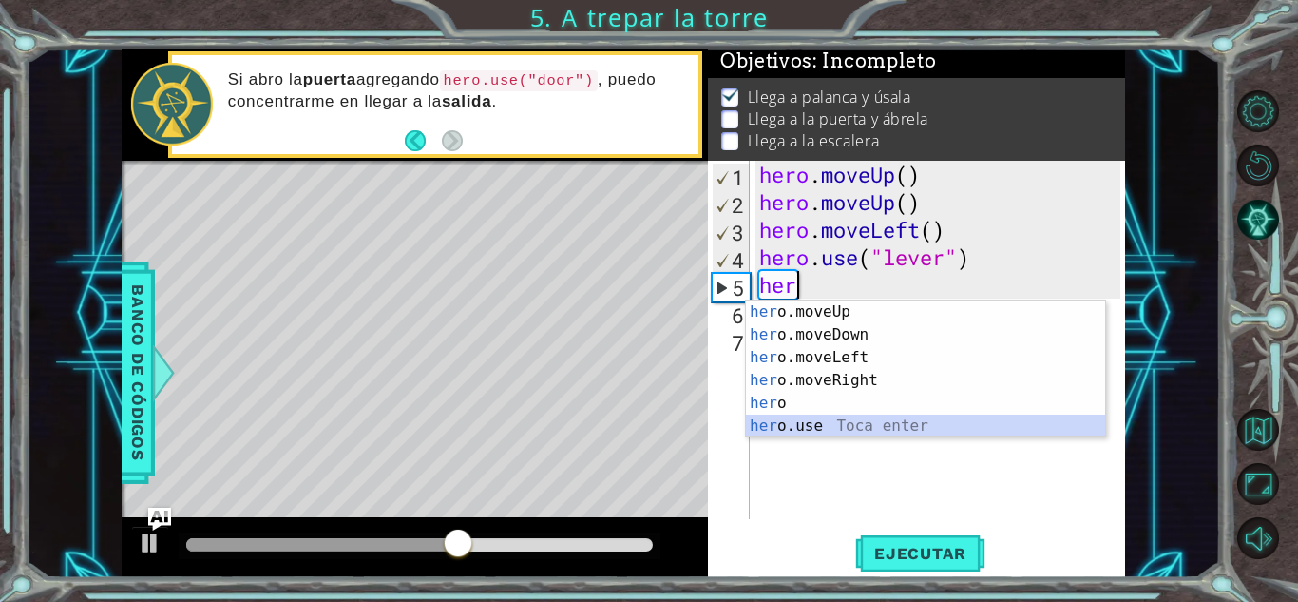
click at [805, 418] on div "her o.moveUp Toca enter her o.moveDown Toca enter her o.moveLeft [PERSON_NAME] …" at bounding box center [925, 391] width 359 height 182
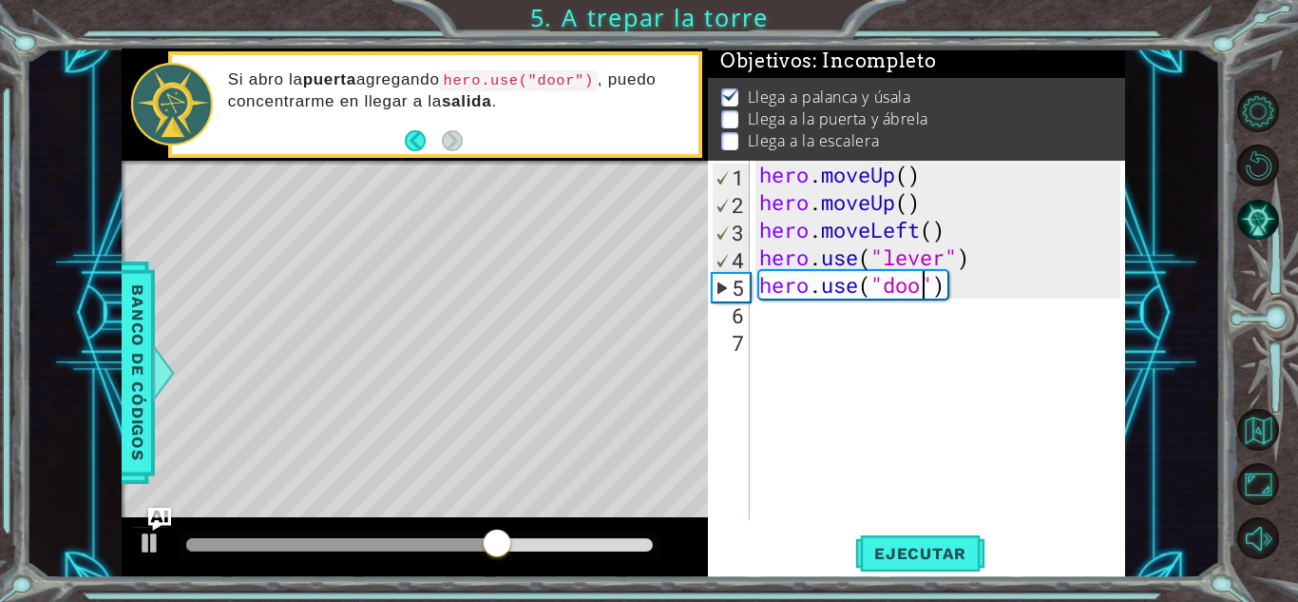
scroll to position [0, 8]
click at [914, 546] on span "Ejecutar" at bounding box center [920, 553] width 130 height 19
click at [980, 297] on div "hero . moveUp ( ) hero . moveUp ( ) hero . moveLeft ( ) hero . use ( "lever" ) …" at bounding box center [943, 367] width 374 height 413
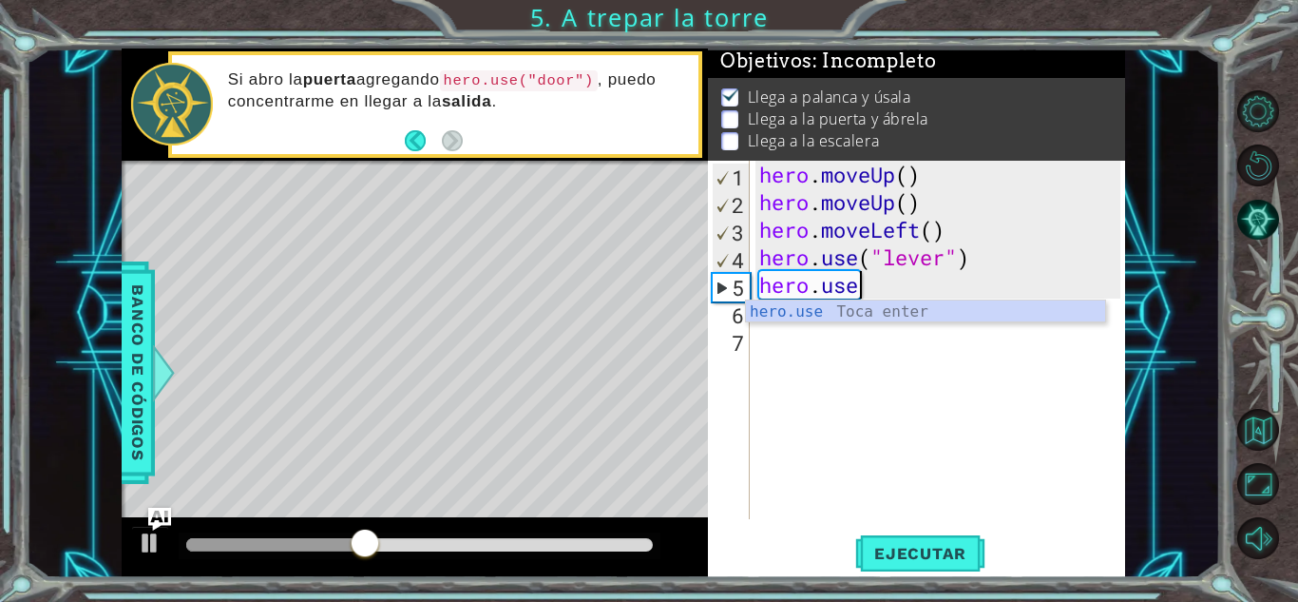
scroll to position [0, 3]
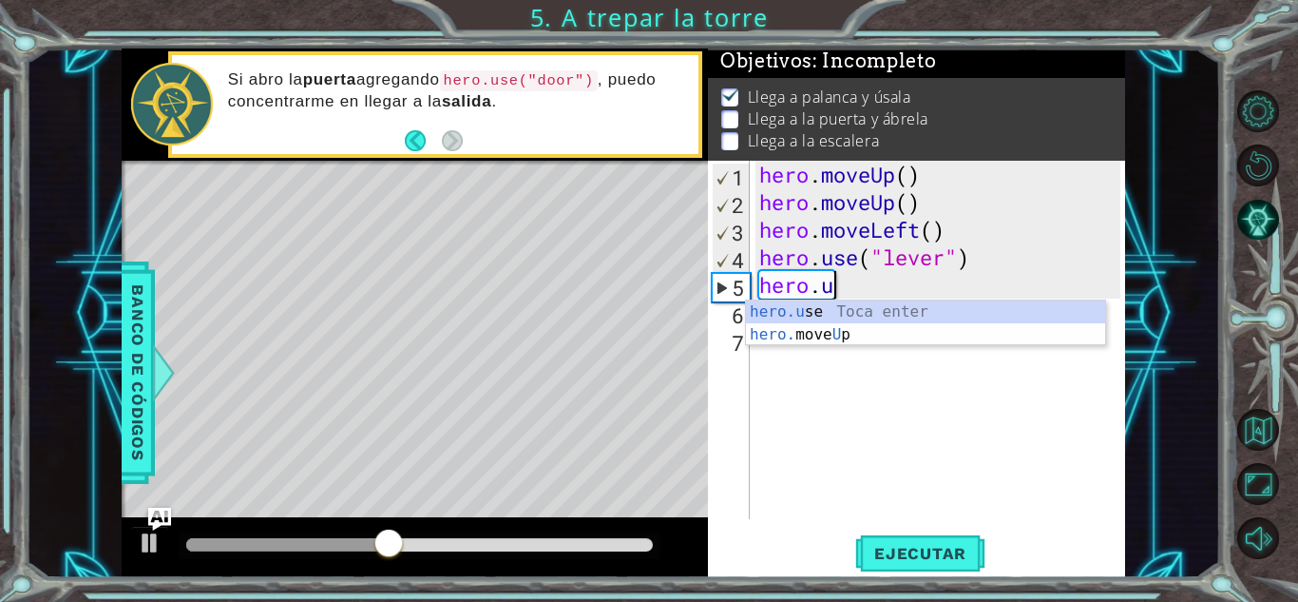
type textarea "hero."
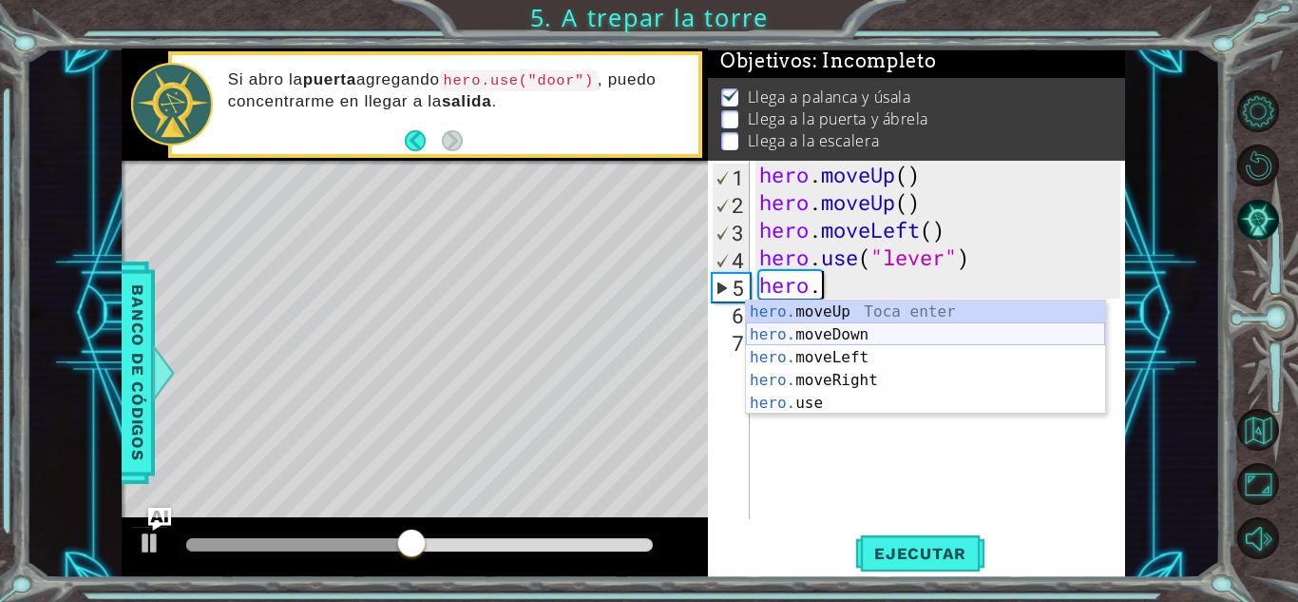
click at [882, 328] on div "hero. moveUp Toca enter hero. moveDown Toca enter hero. moveLeft Toca enter her…" at bounding box center [925, 380] width 359 height 160
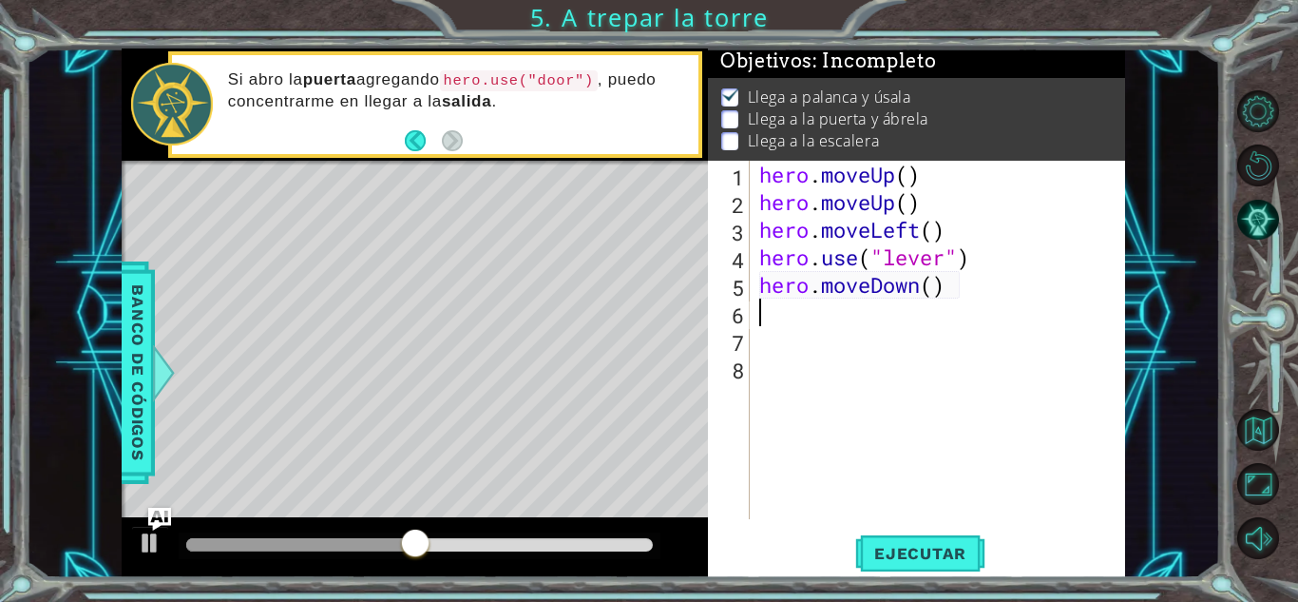
scroll to position [0, 0]
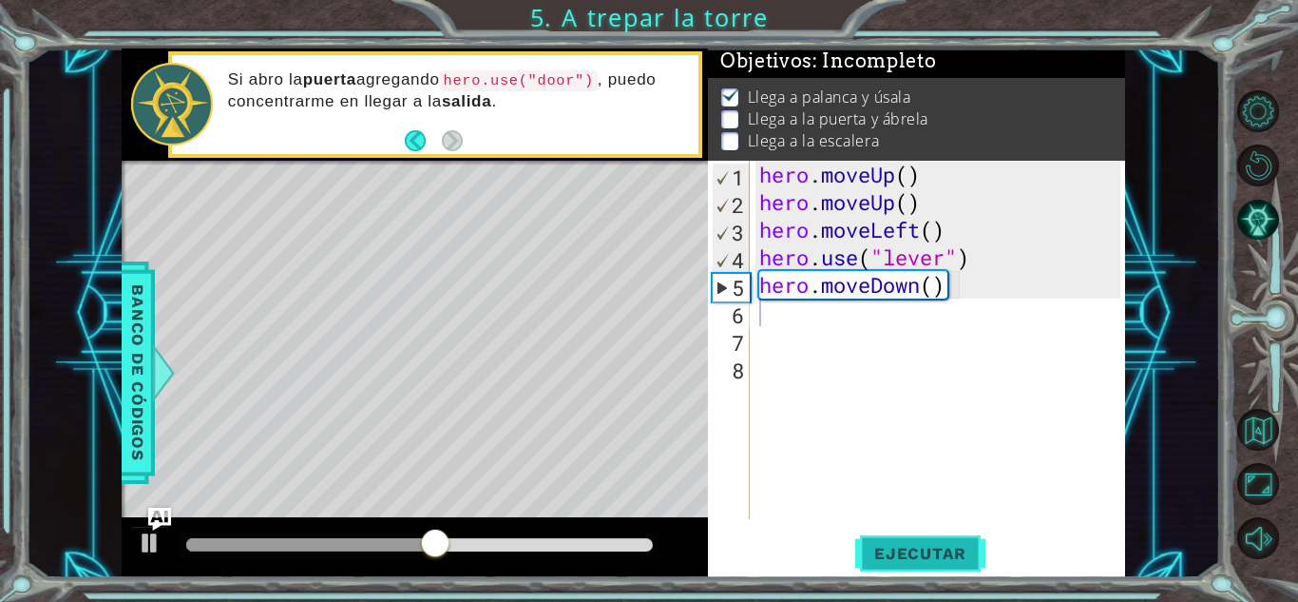
click at [906, 554] on span "Ejecutar" at bounding box center [920, 553] width 130 height 19
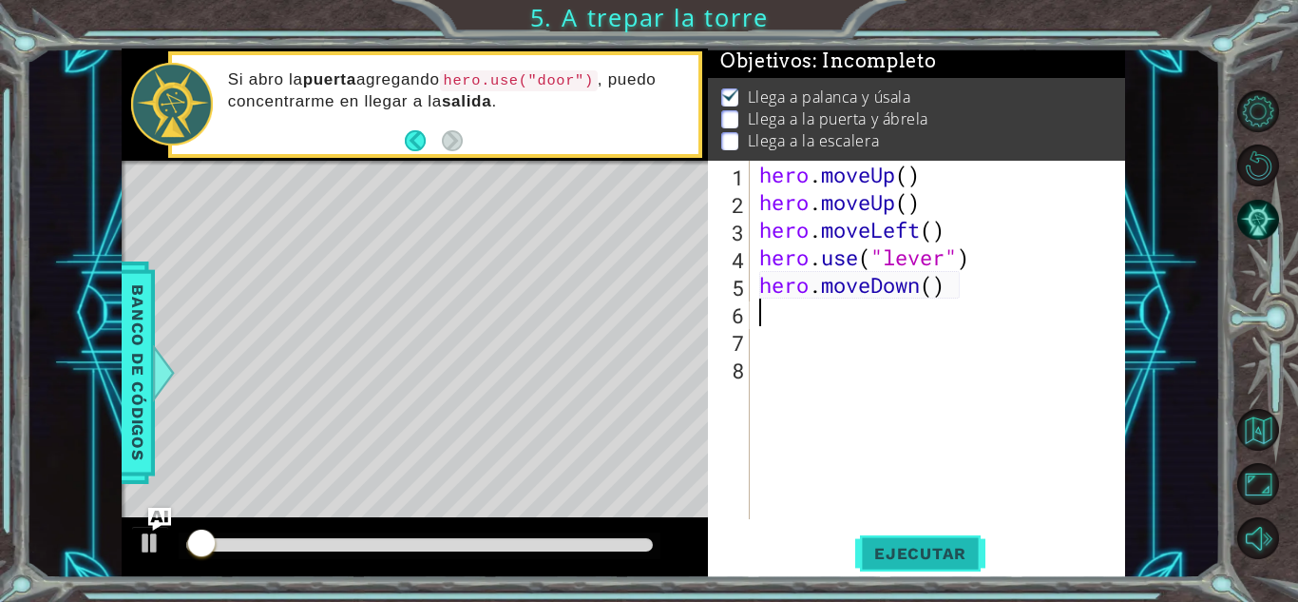
click at [906, 554] on span "Ejecutar" at bounding box center [920, 553] width 130 height 19
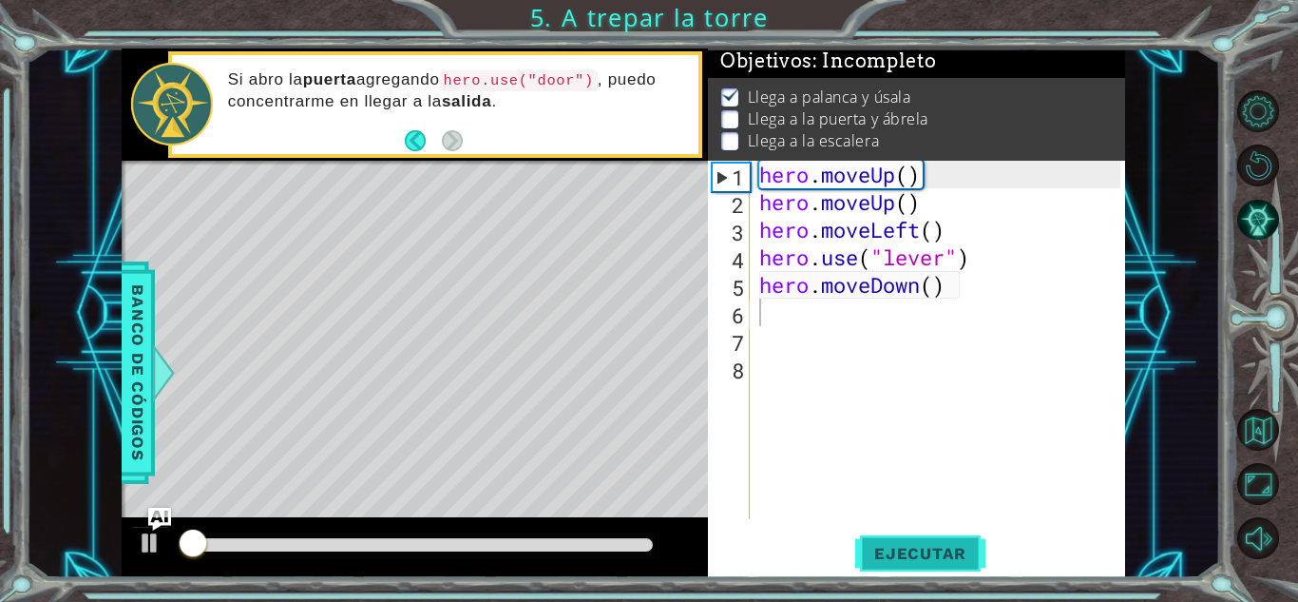
click at [906, 554] on span "Ejecutar" at bounding box center [920, 553] width 130 height 19
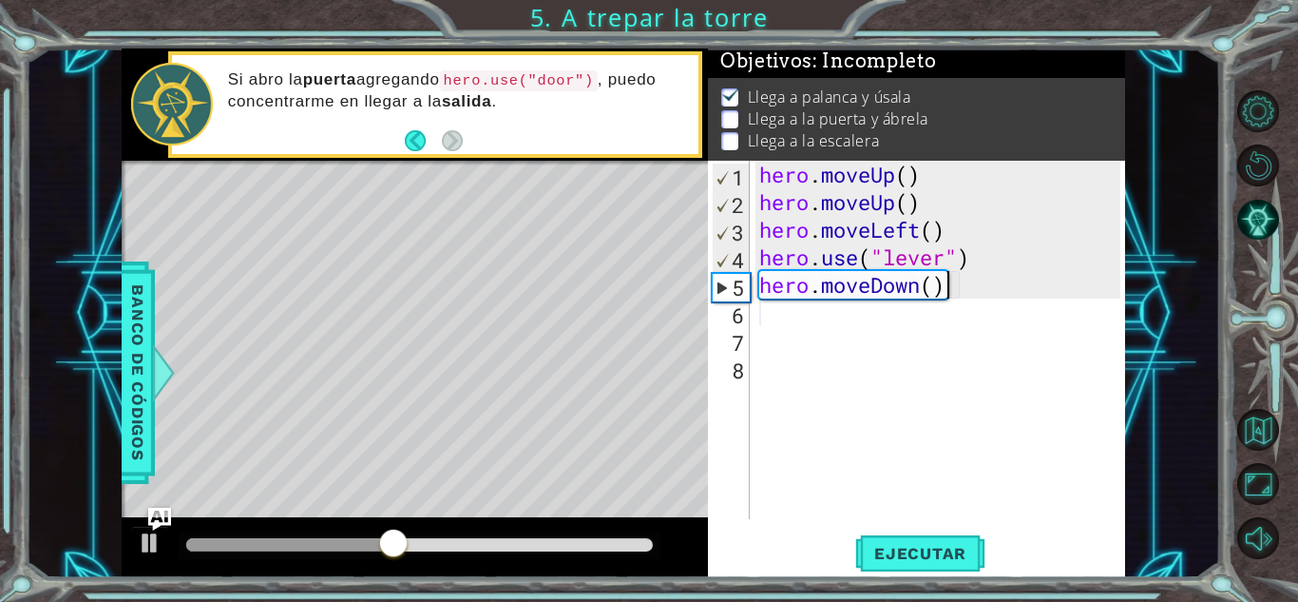
click at [951, 288] on div "hero . moveUp ( ) hero . moveUp ( ) hero . moveLeft ( ) hero . use ( "lever" ) …" at bounding box center [943, 367] width 374 height 413
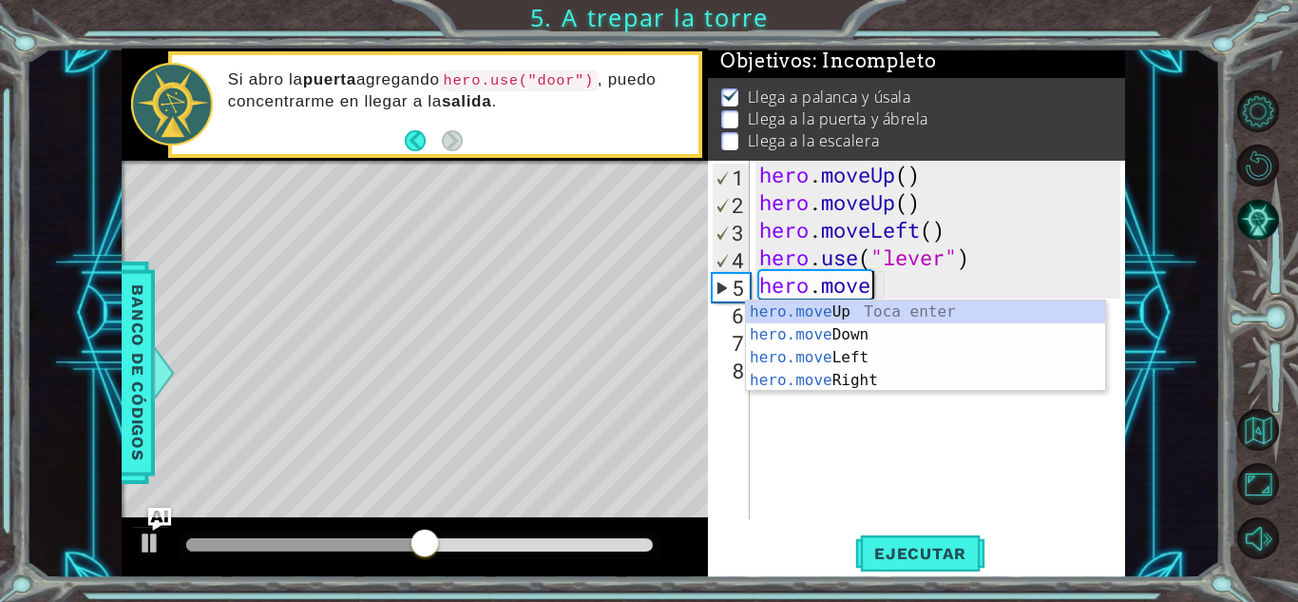
type textarea "hero.mov"
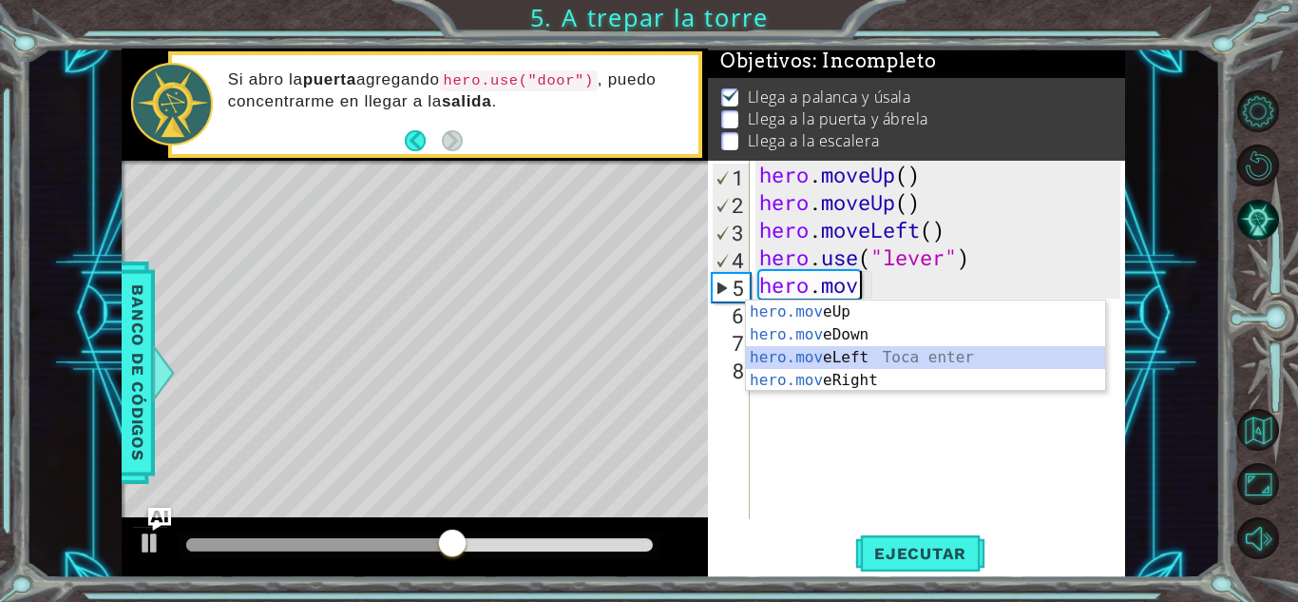
click at [881, 355] on div "hero.mov eUp Toca enter hero.mov eDown Toca enter hero.mov eLeft Toca enter her…" at bounding box center [925, 368] width 359 height 137
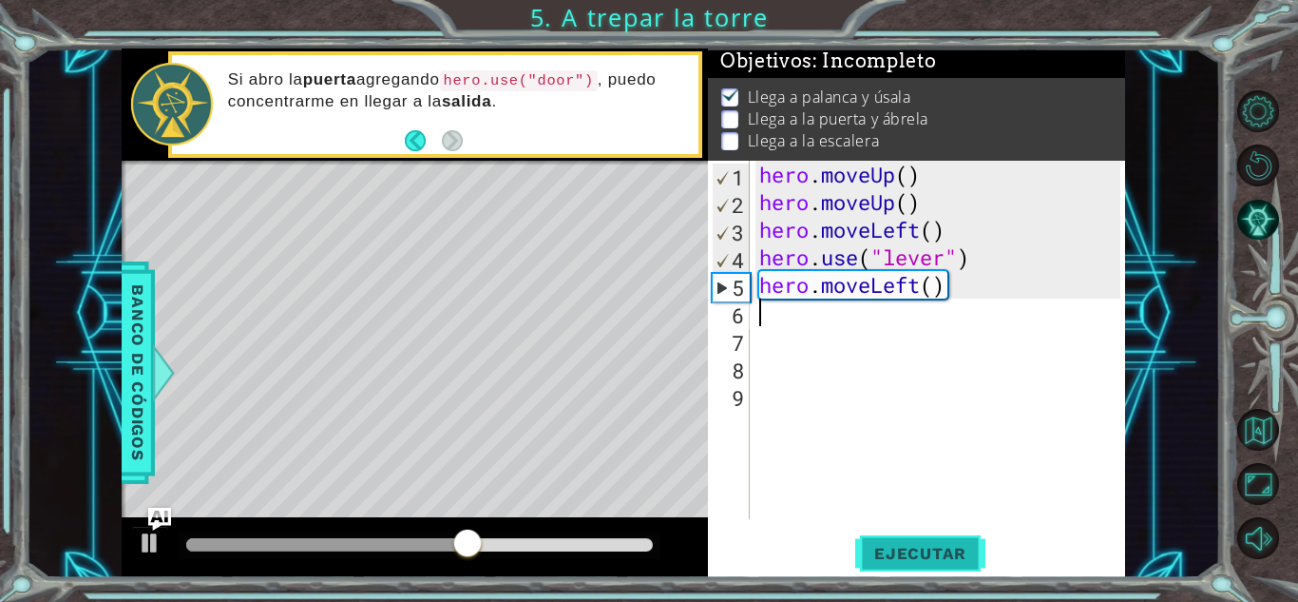
click at [895, 541] on button "Ejecutar" at bounding box center [920, 553] width 130 height 42
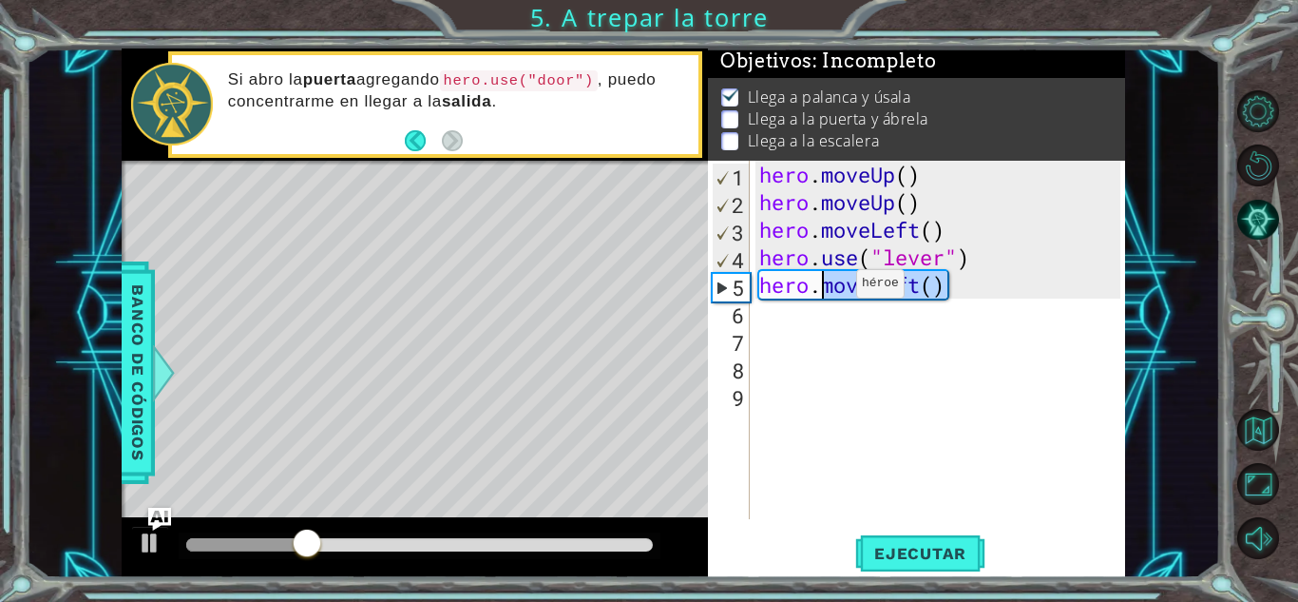
drag, startPoint x: 945, startPoint y: 284, endPoint x: 828, endPoint y: 288, distance: 117.0
click at [828, 288] on div "hero . moveUp ( ) hero . moveUp ( ) hero . moveLeft ( ) hero . use ( "lever" ) …" at bounding box center [943, 367] width 374 height 413
type textarea "hero."
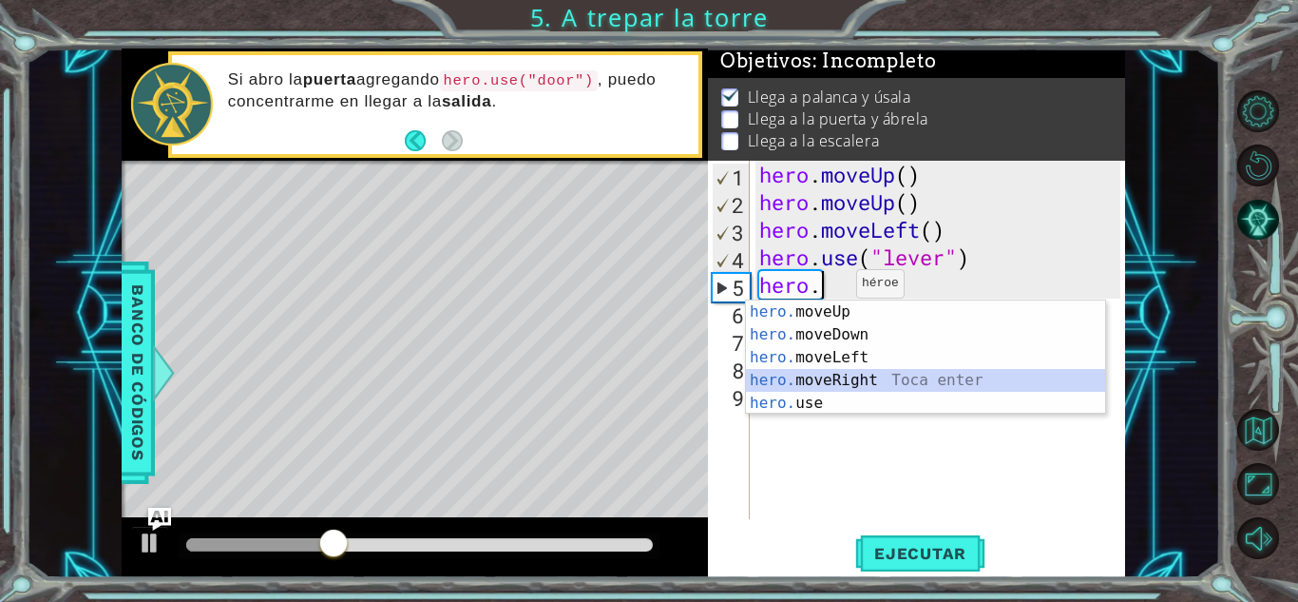
click at [872, 375] on div "hero. moveUp Toca enter hero. moveDown Toca enter hero. moveLeft Toca enter her…" at bounding box center [925, 380] width 359 height 160
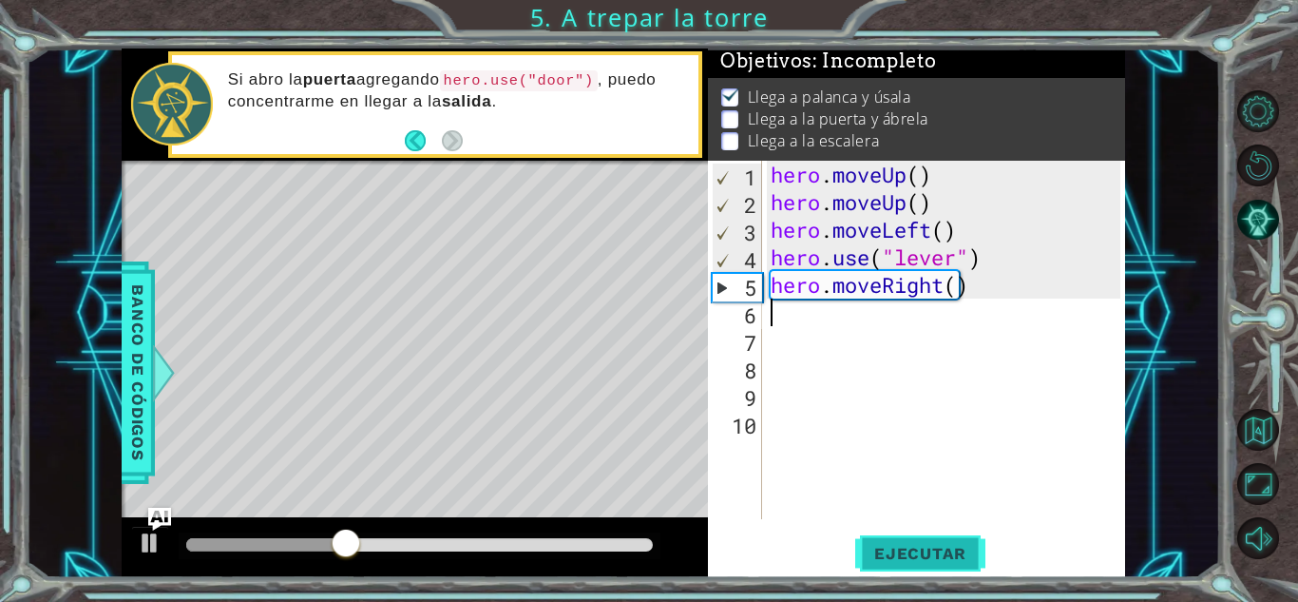
click at [907, 560] on span "Ejecutar" at bounding box center [920, 553] width 130 height 19
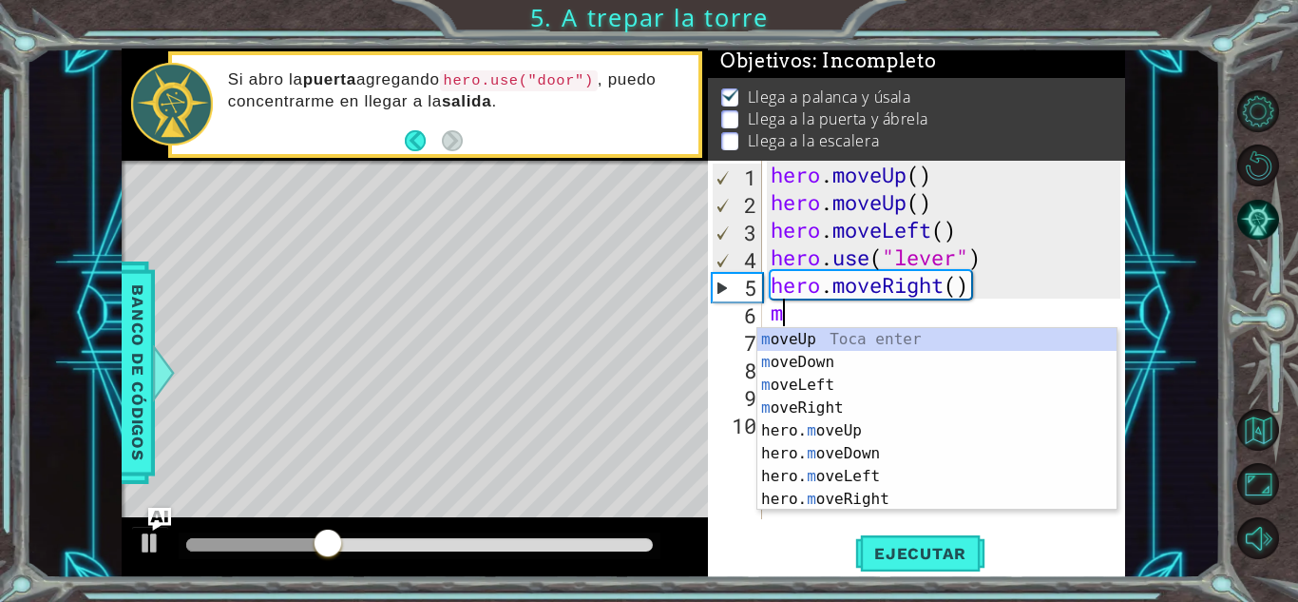
type textarea "mo"
click at [795, 333] on div "mo veUp Toca enter mo veDown Toca enter mo veLeft Toca enter mo veRight Toca en…" at bounding box center [936, 442] width 359 height 228
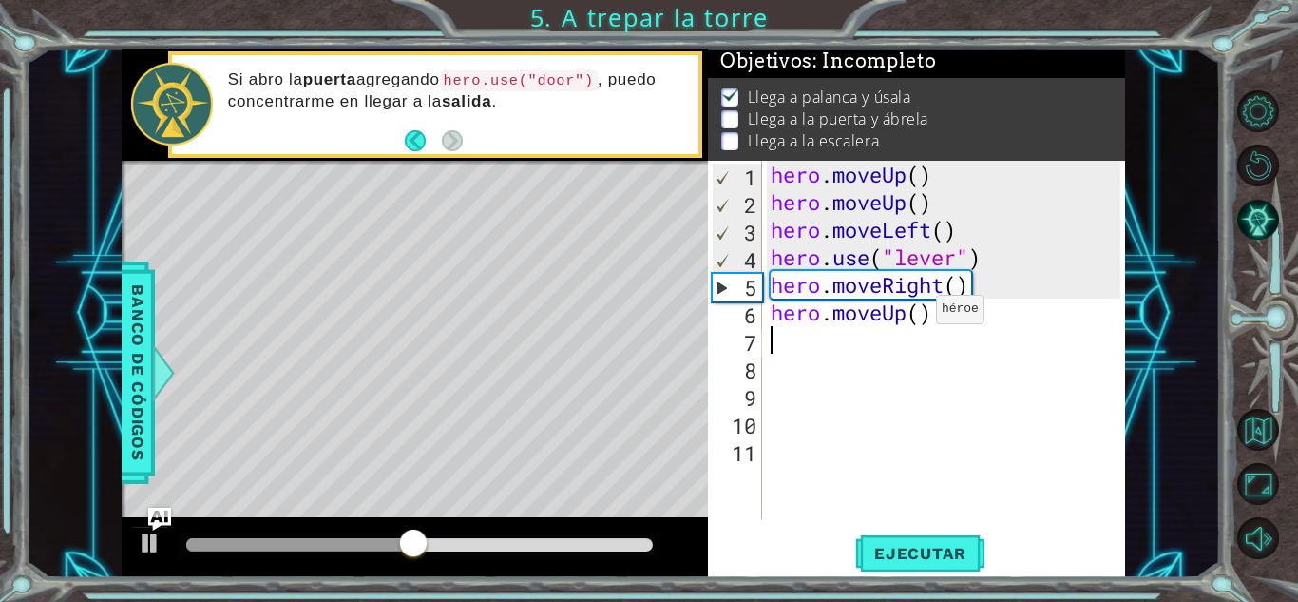
click at [919, 314] on div "hero . moveUp ( ) hero . moveUp ( ) hero . moveLeft ( ) hero . use ( "lever" ) …" at bounding box center [948, 367] width 363 height 413
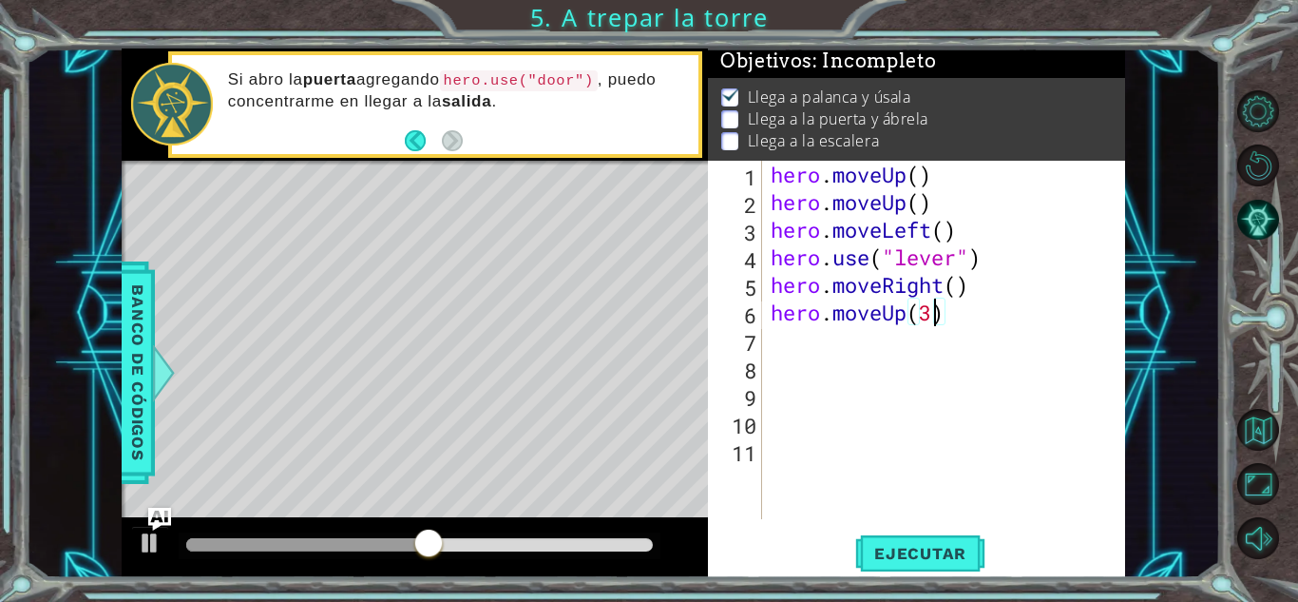
scroll to position [0, 7]
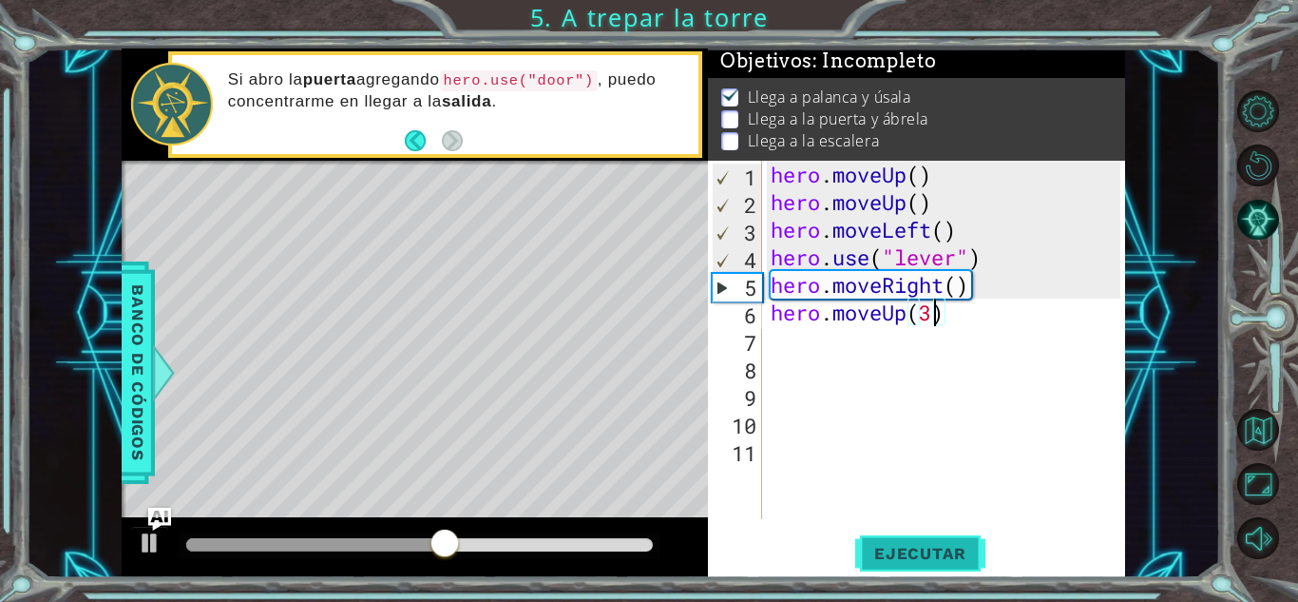
click at [926, 563] on button "Ejecutar" at bounding box center [920, 553] width 130 height 42
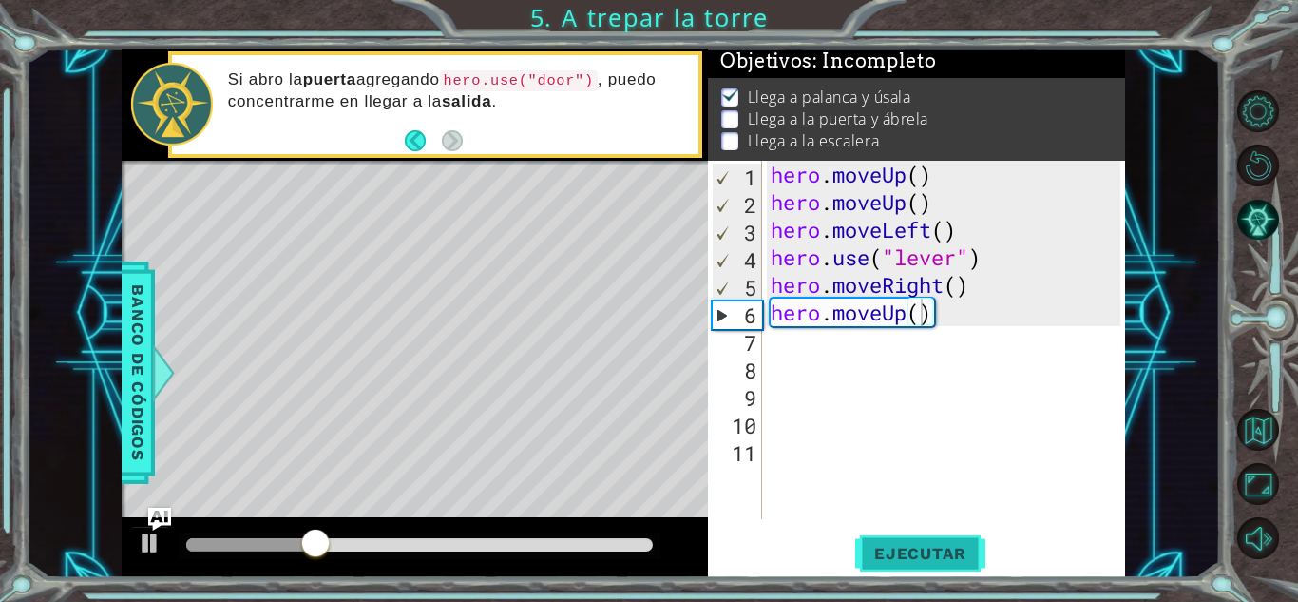
click at [945, 558] on span "Ejecutar" at bounding box center [920, 553] width 130 height 19
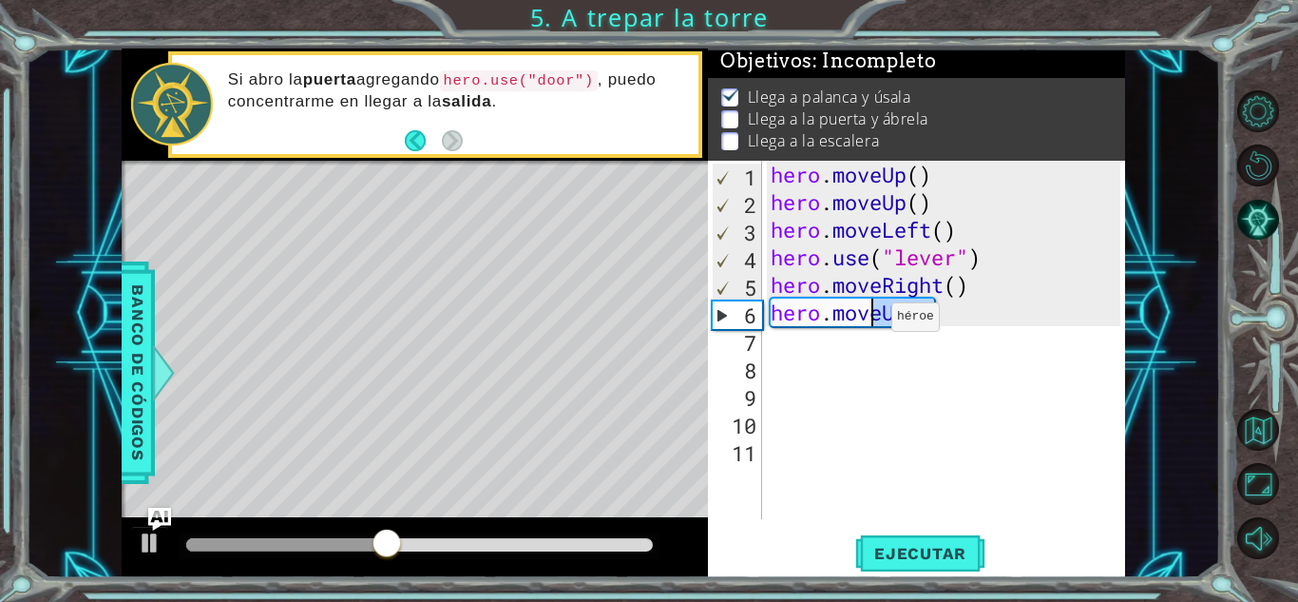
drag, startPoint x: 949, startPoint y: 321, endPoint x: 870, endPoint y: 320, distance: 78.9
click at [870, 320] on div "hero . moveUp ( ) hero . moveUp ( ) hero . moveLeft ( ) hero . use ( "lever" ) …" at bounding box center [948, 367] width 363 height 413
type textarea "hero.mov"
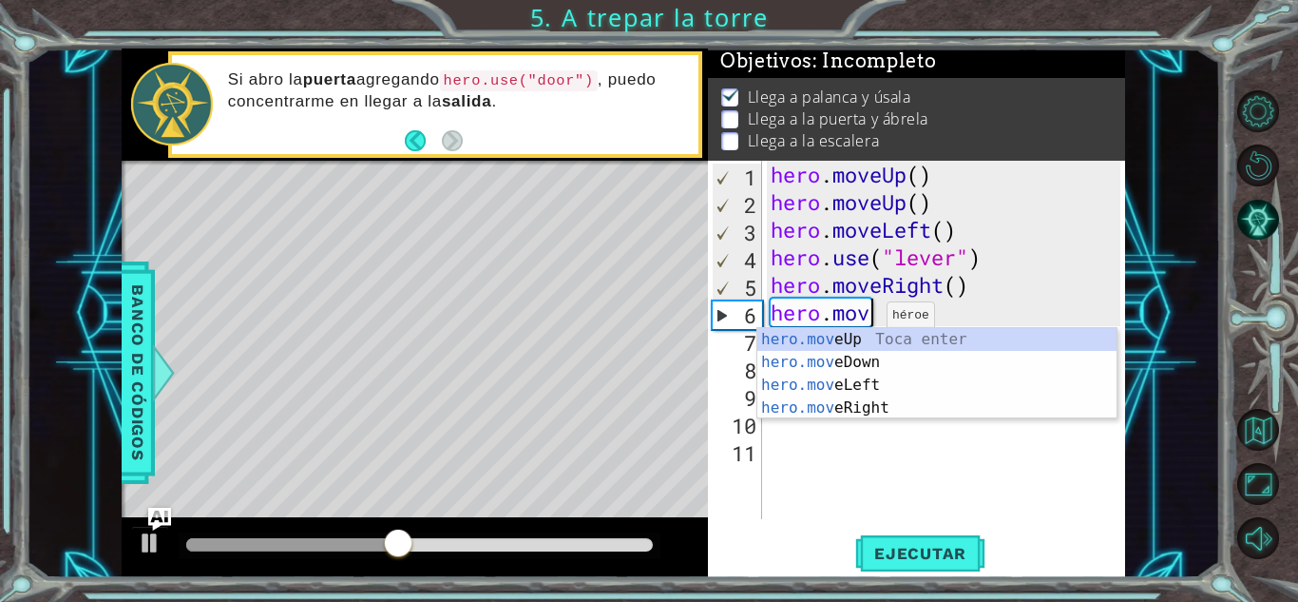
scroll to position [0, 4]
click at [882, 364] on div "hero.mov eUp Toca enter hero.mov eDown Toca enter hero.mov eLeft Toca enter her…" at bounding box center [936, 396] width 359 height 137
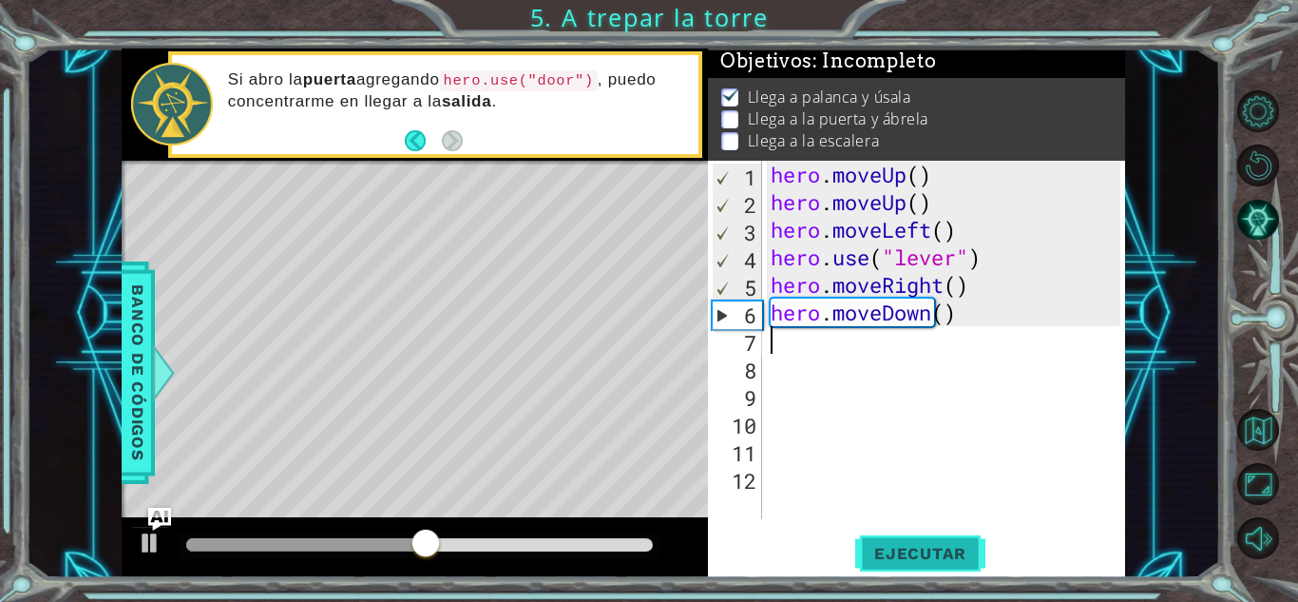
click at [893, 552] on span "Ejecutar" at bounding box center [920, 553] width 130 height 19
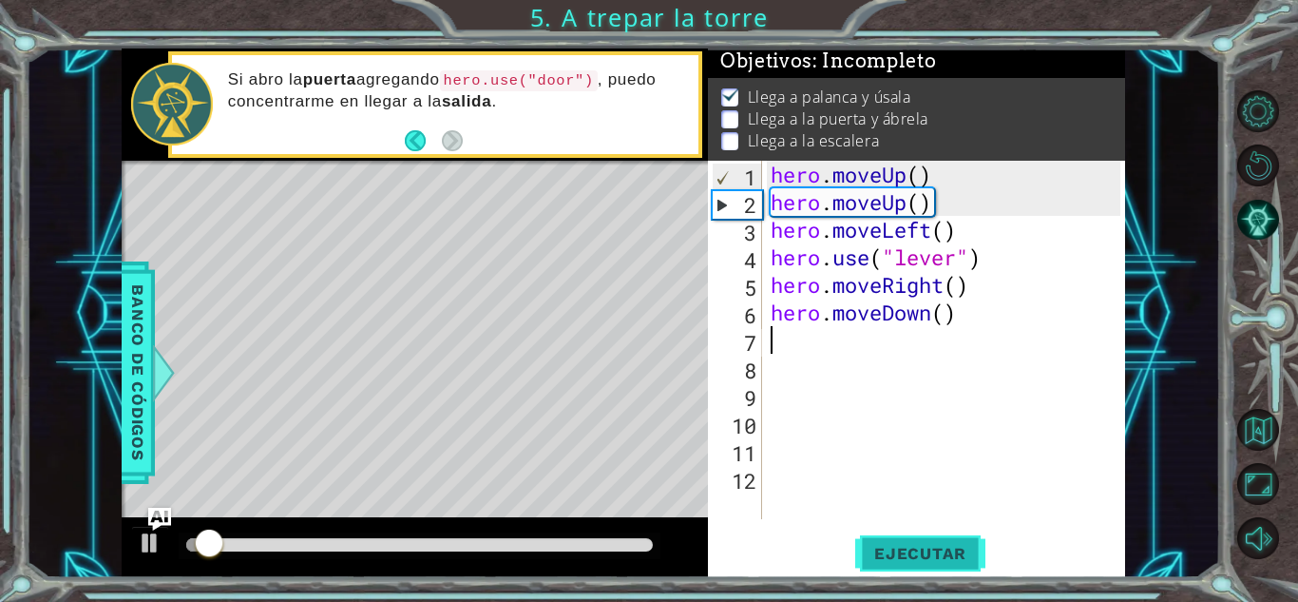
click at [893, 552] on span "Ejecutar" at bounding box center [920, 553] width 130 height 19
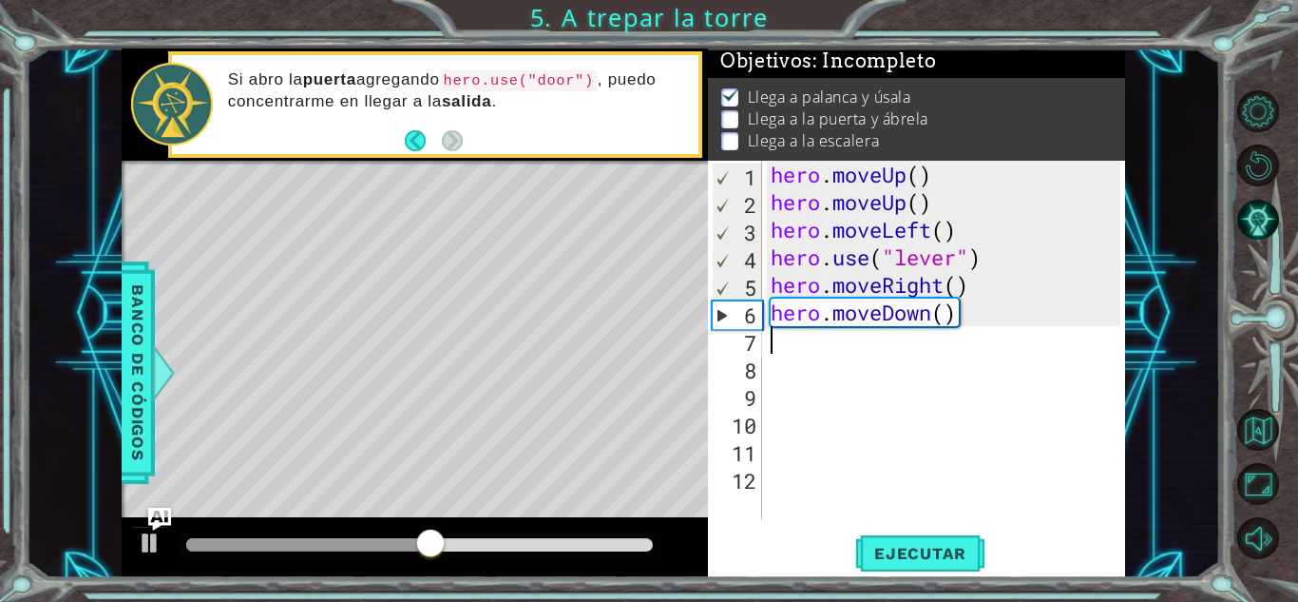
type textarea "r"
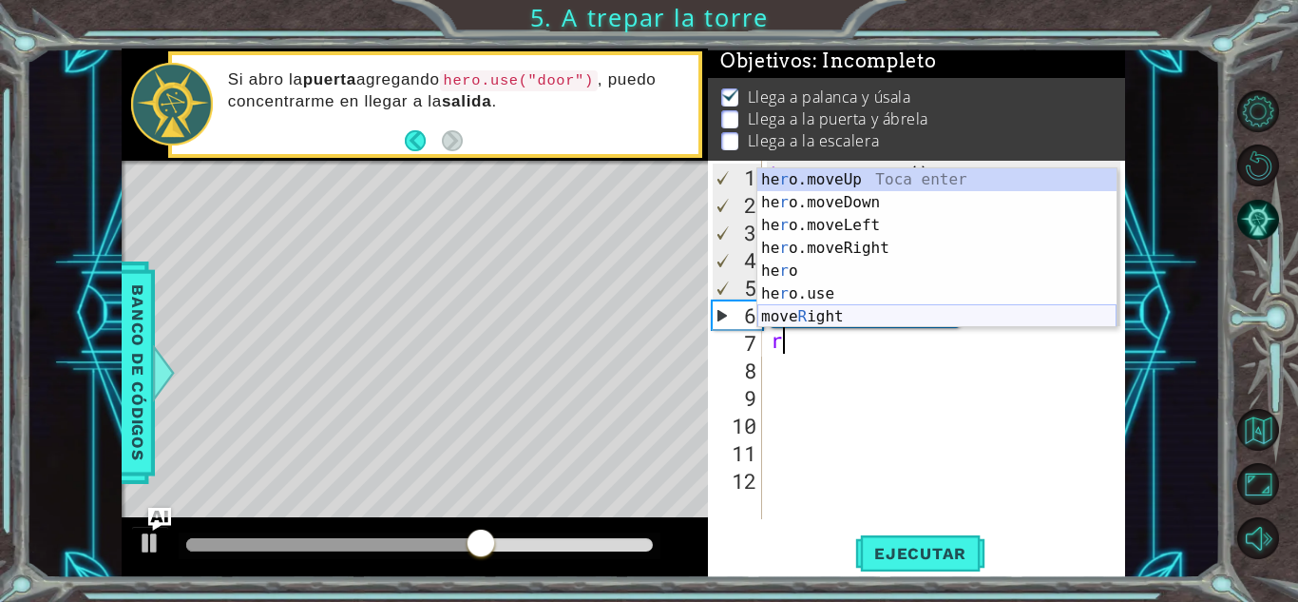
click at [854, 315] on div "he r o.moveUp Toca enter he r o.moveDown Toca enter he r o.moveLeft Toca enter …" at bounding box center [936, 270] width 359 height 205
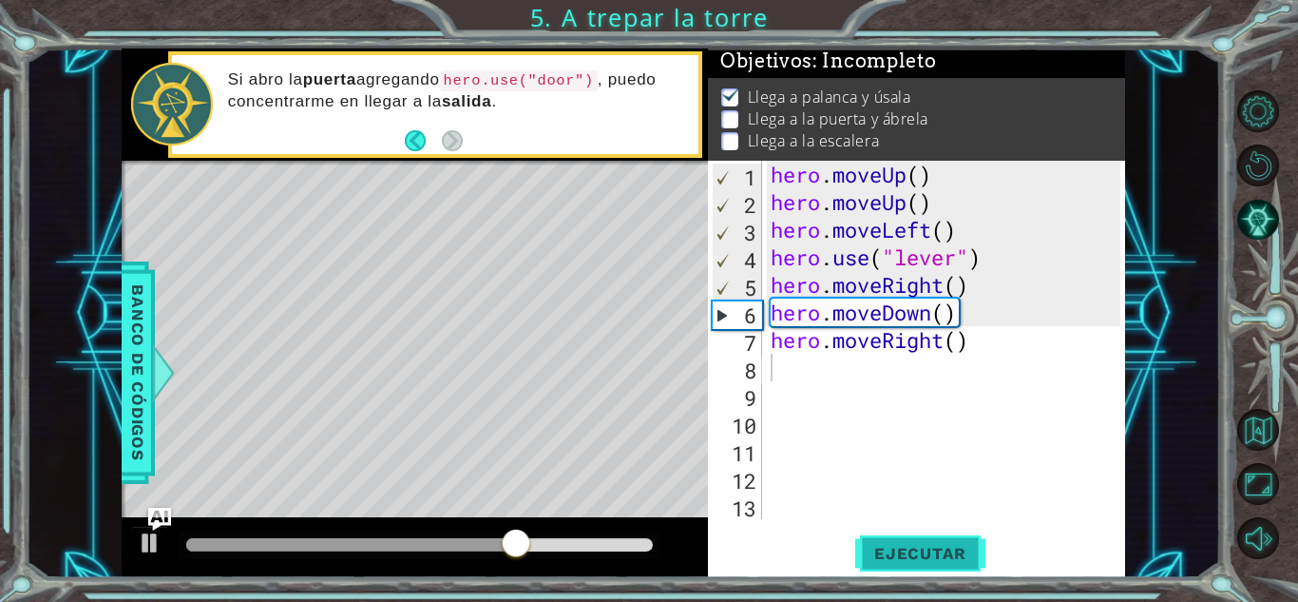
click at [879, 541] on button "Ejecutar" at bounding box center [920, 553] width 130 height 42
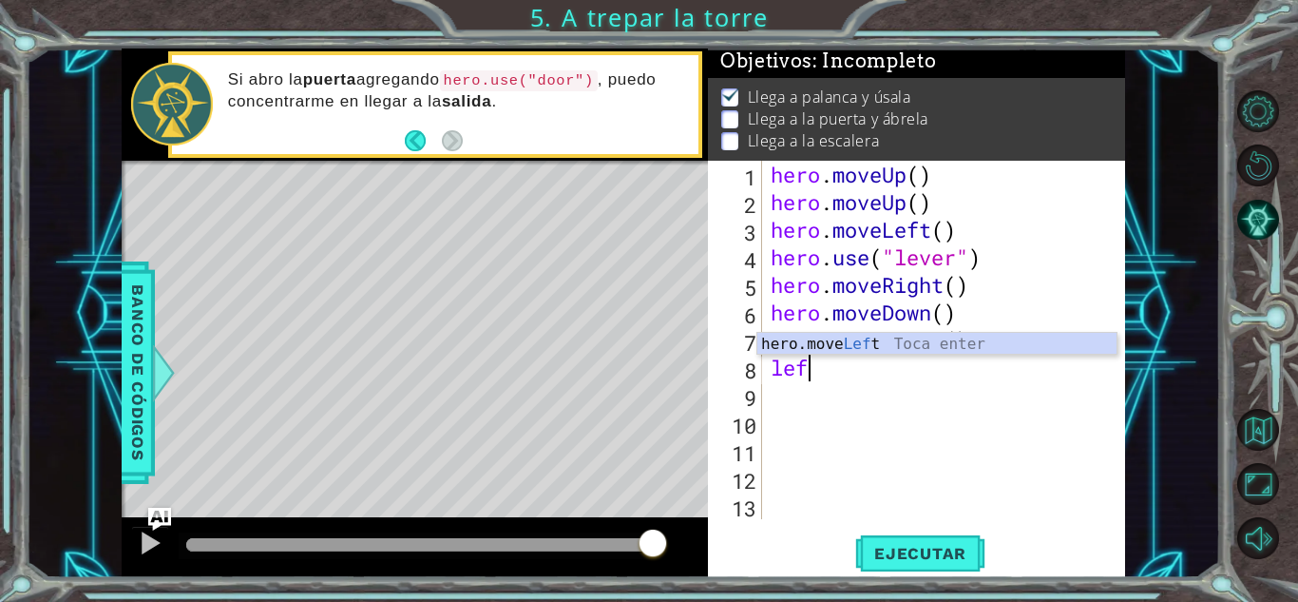
type textarea "left"
click at [848, 349] on div "hero.move Left Toca enter" at bounding box center [936, 367] width 359 height 68
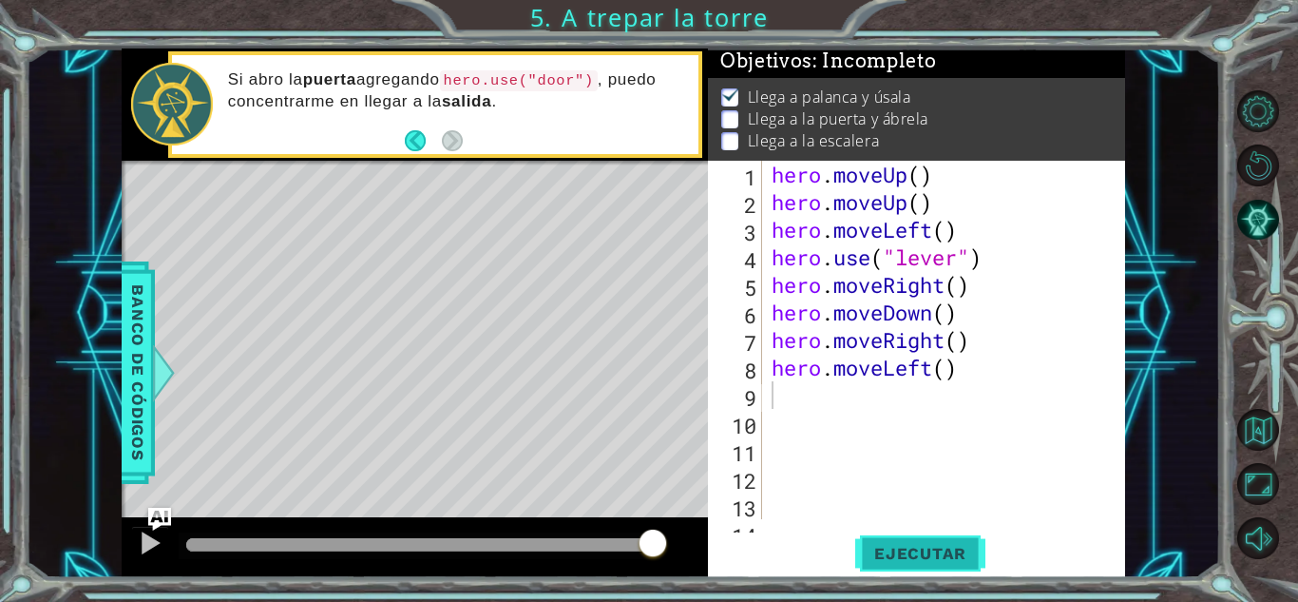
click at [916, 547] on span "Ejecutar" at bounding box center [920, 553] width 130 height 19
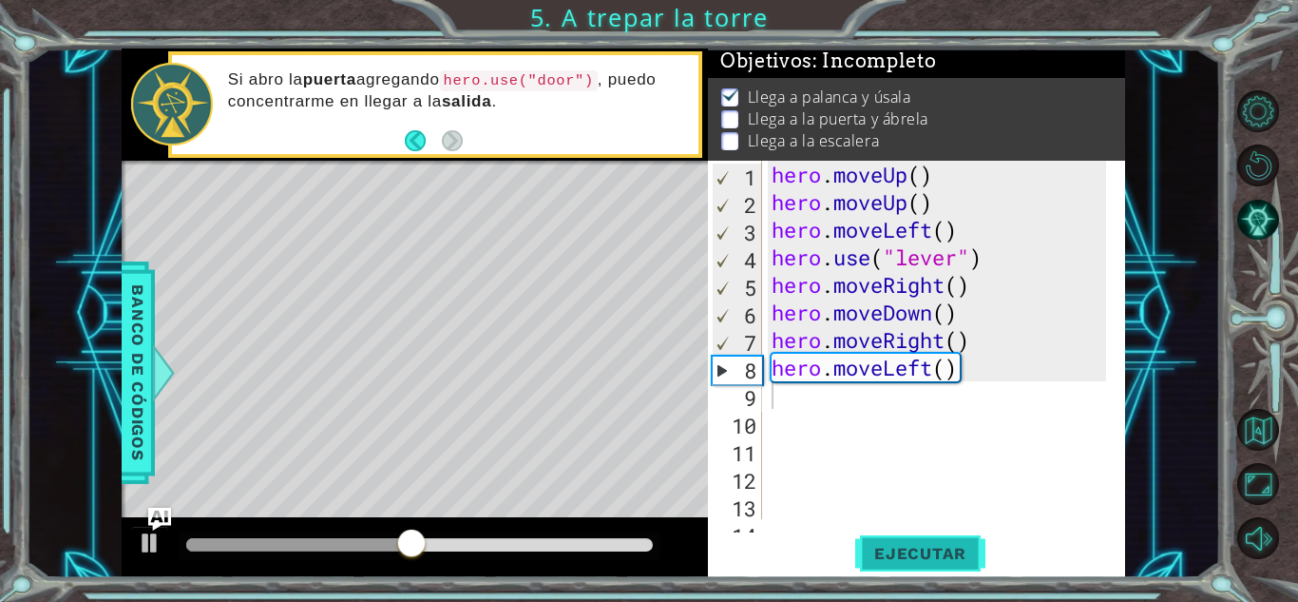
click at [961, 539] on button "Ejecutar" at bounding box center [920, 553] width 130 height 42
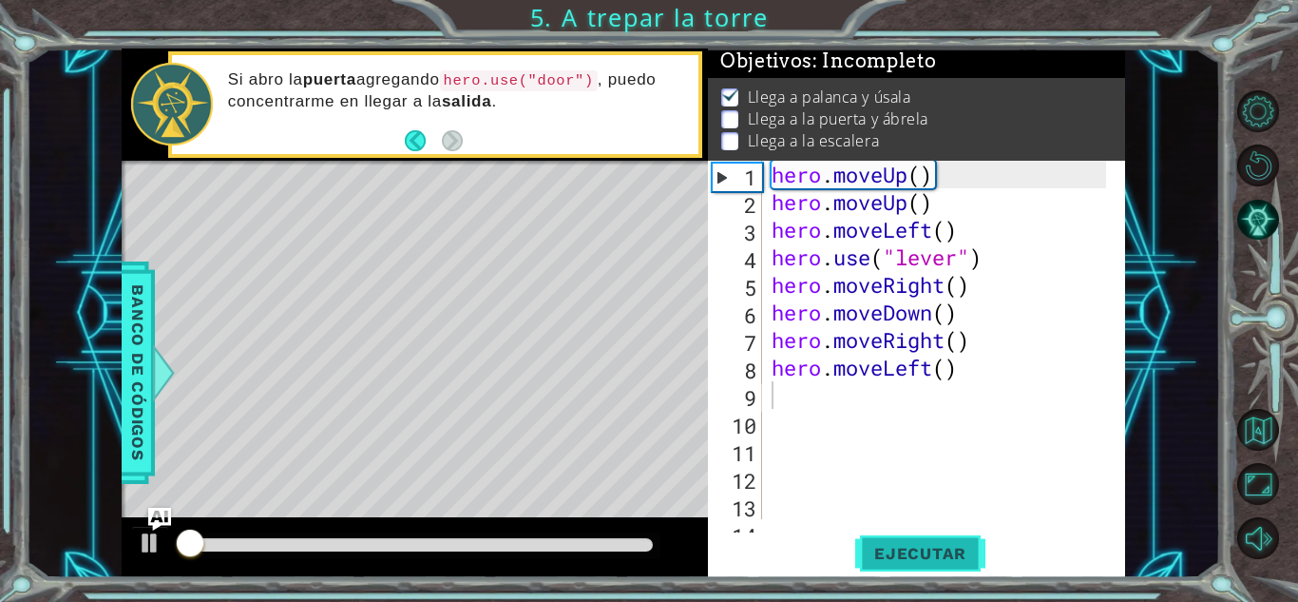
click at [961, 539] on button "Ejecutar" at bounding box center [920, 553] width 130 height 42
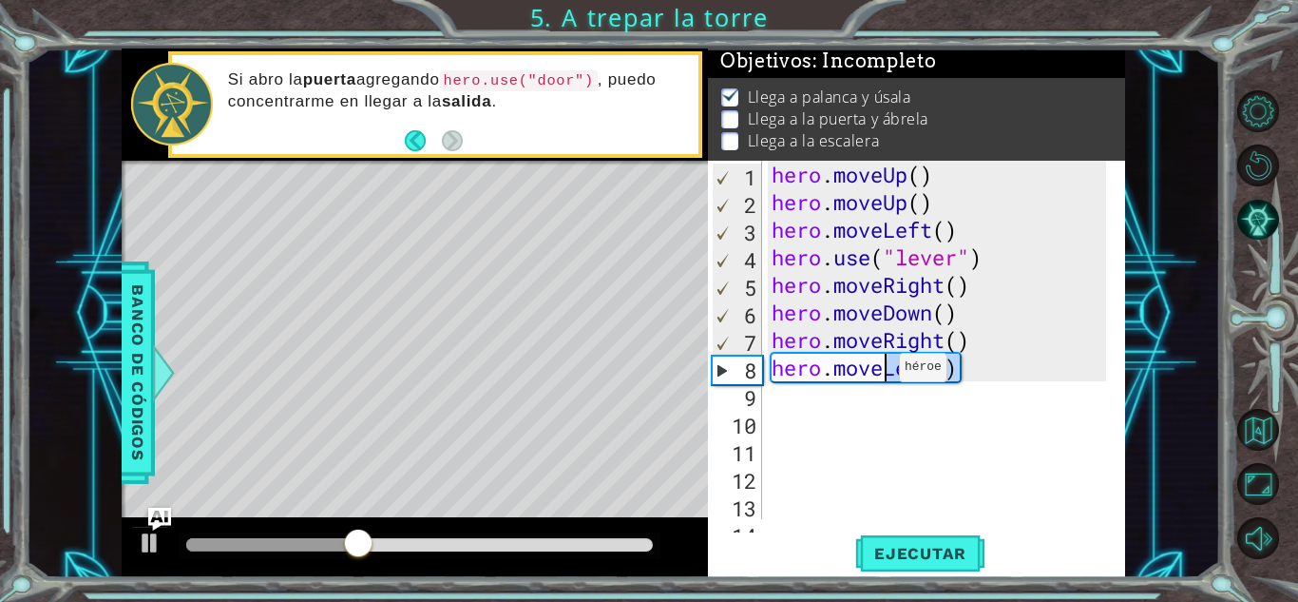
drag, startPoint x: 961, startPoint y: 371, endPoint x: 883, endPoint y: 372, distance: 77.9
click at [883, 372] on div "hero . moveUp ( ) hero . moveUp ( ) hero . moveLeft ( ) hero . use ( "lever" ) …" at bounding box center [942, 367] width 348 height 413
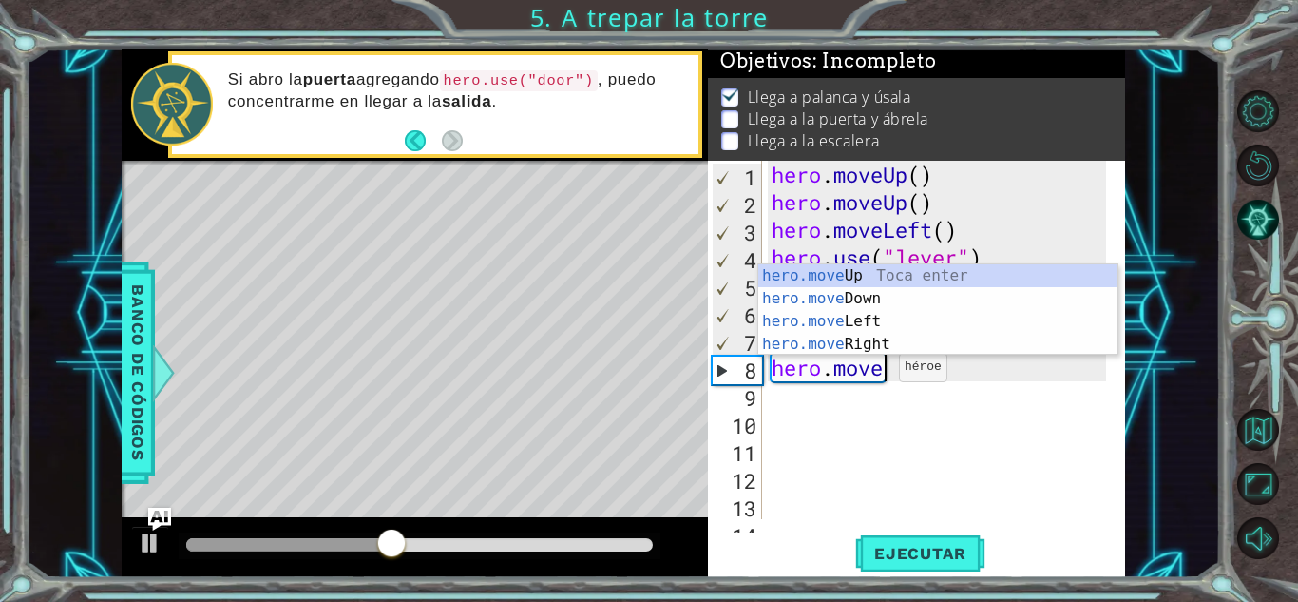
type textarea "hero.mover"
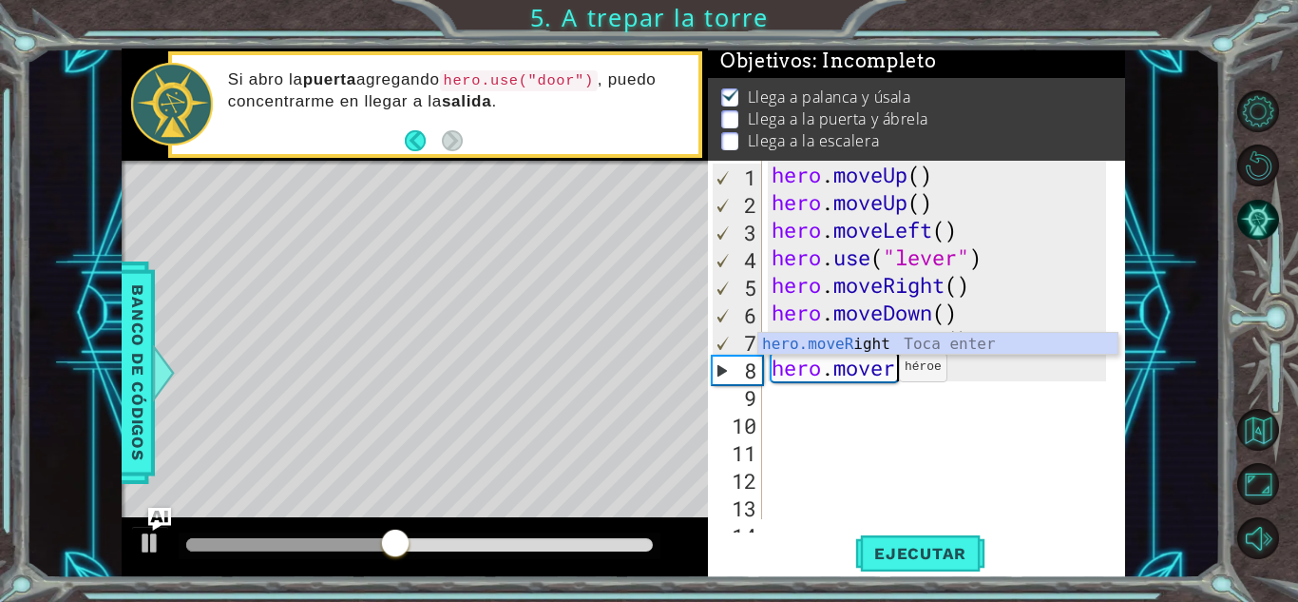
scroll to position [0, 5]
click at [907, 341] on div "hero.moveR ight Toca enter" at bounding box center [937, 367] width 359 height 68
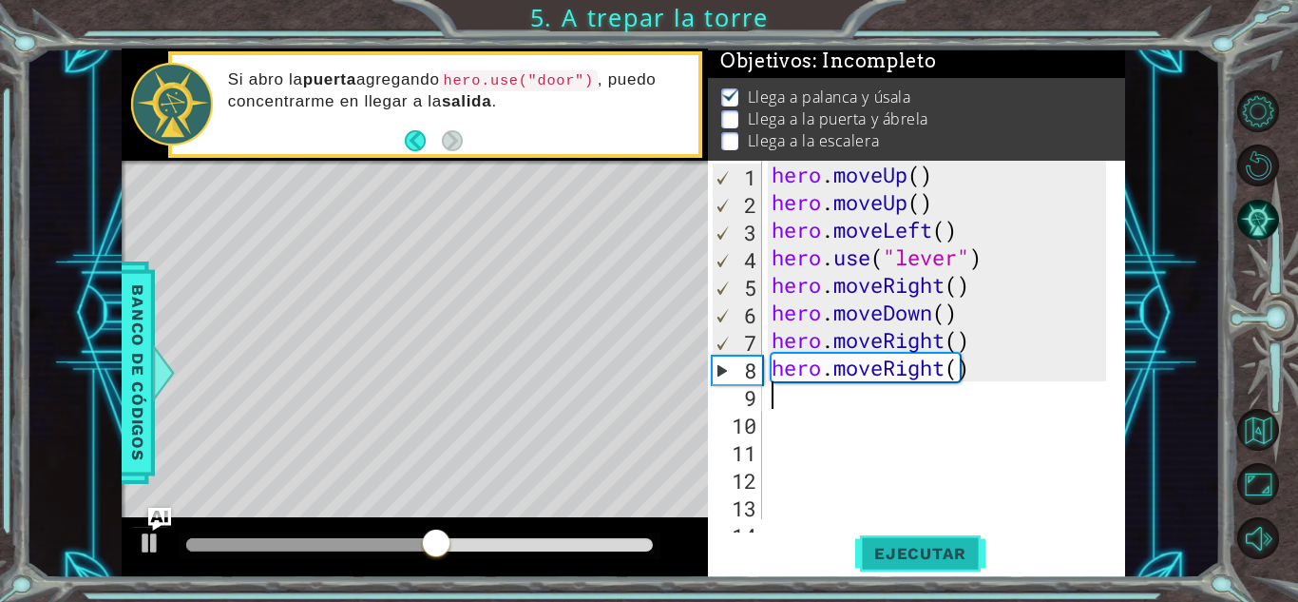
click at [928, 552] on span "Ejecutar" at bounding box center [920, 553] width 130 height 19
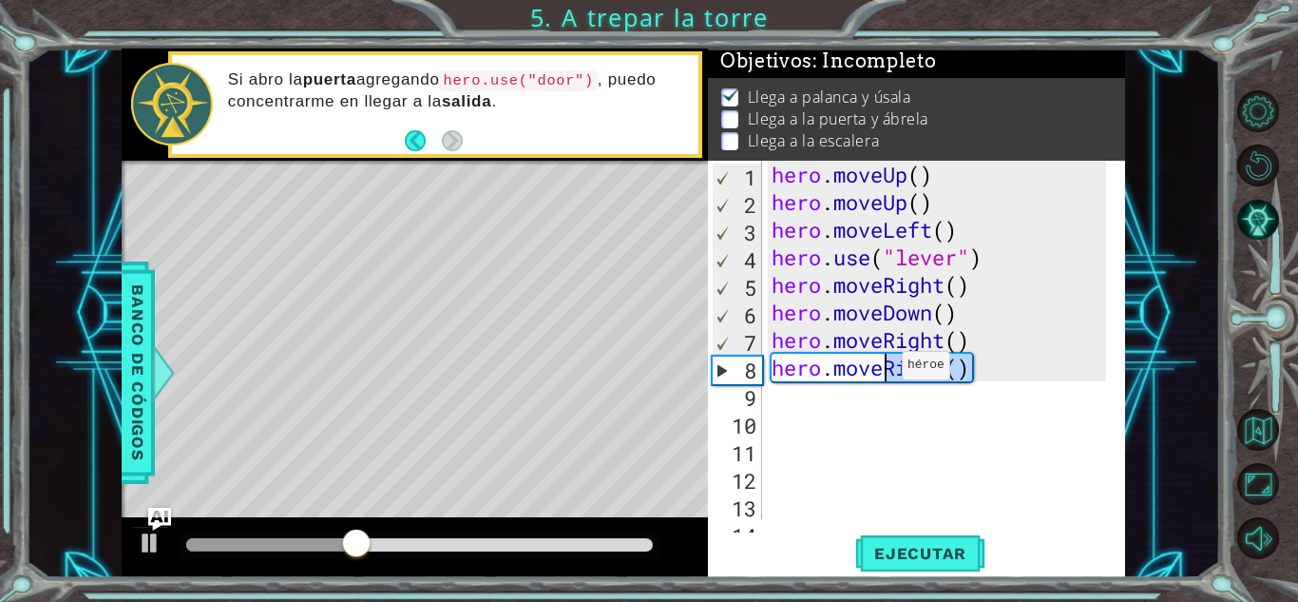
drag, startPoint x: 990, startPoint y: 375, endPoint x: 886, endPoint y: 370, distance: 104.7
click at [886, 370] on div "hero . moveUp ( ) hero . moveUp ( ) hero . moveLeft ( ) hero . use ( "lever" ) …" at bounding box center [942, 367] width 348 height 413
type textarea "hero.move"
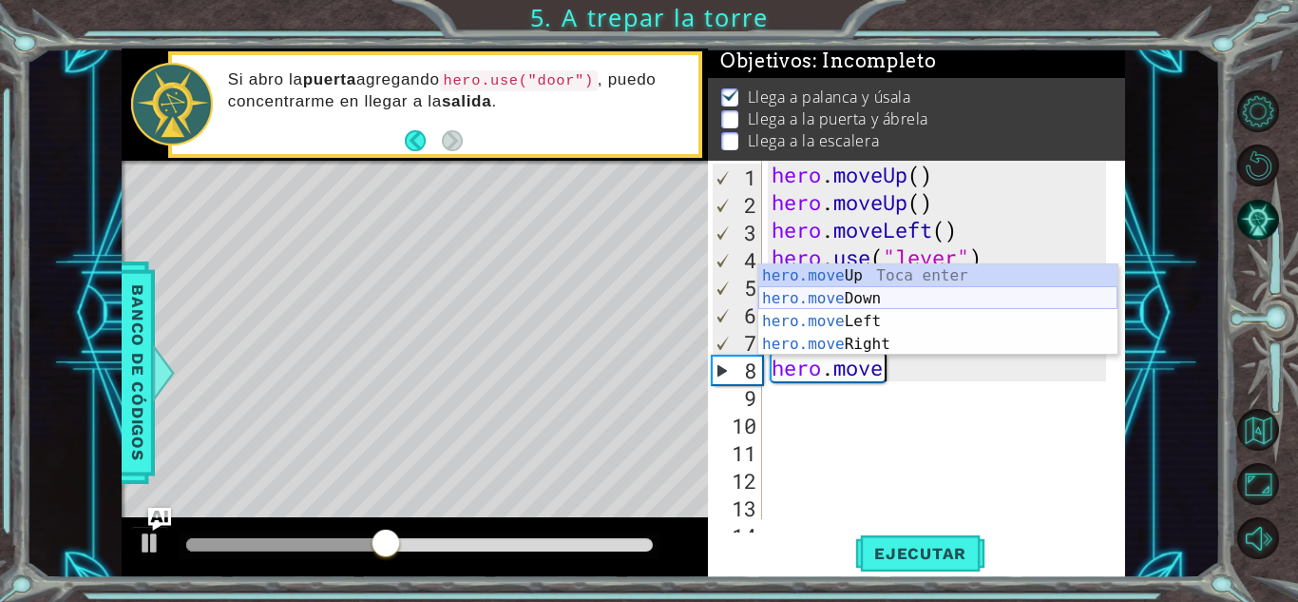
click at [893, 306] on div "hero.move Up Toca enter hero.move Down Toca enter hero.move Left Toca enter her…" at bounding box center [937, 332] width 359 height 137
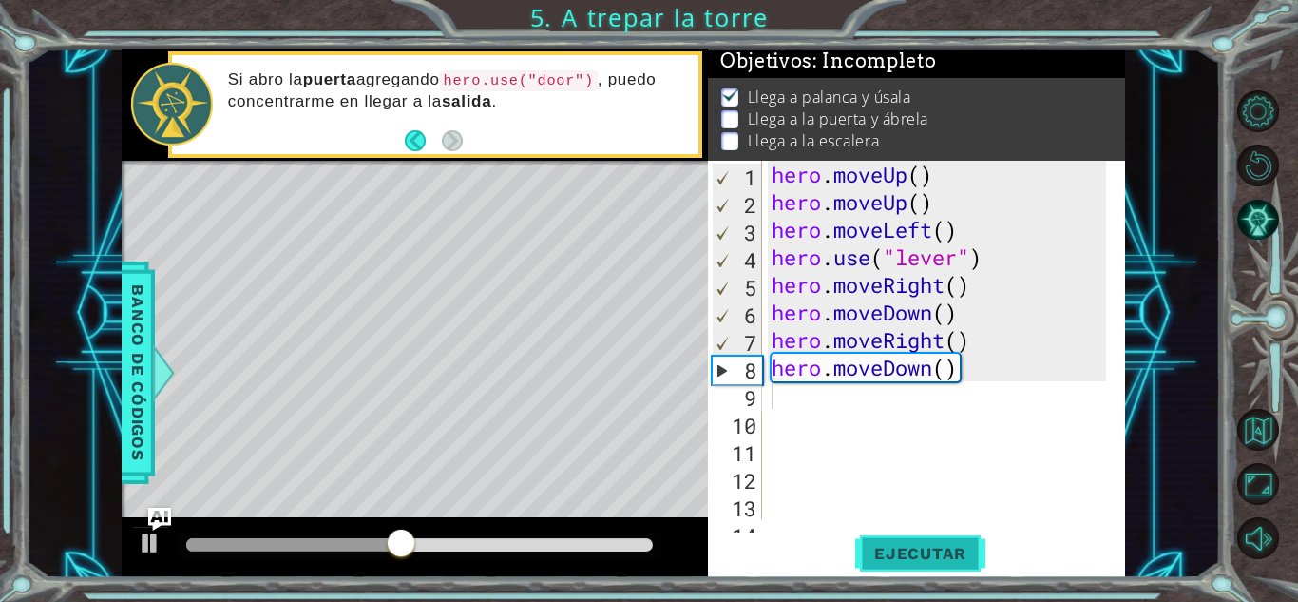
click at [955, 538] on button "Ejecutar" at bounding box center [920, 553] width 130 height 42
drag, startPoint x: 961, startPoint y: 369, endPoint x: 895, endPoint y: 367, distance: 65.6
click at [895, 367] on div "hero . moveUp ( ) hero . moveUp ( ) hero . moveLeft ( ) hero . use ( "lever" ) …" at bounding box center [942, 367] width 348 height 413
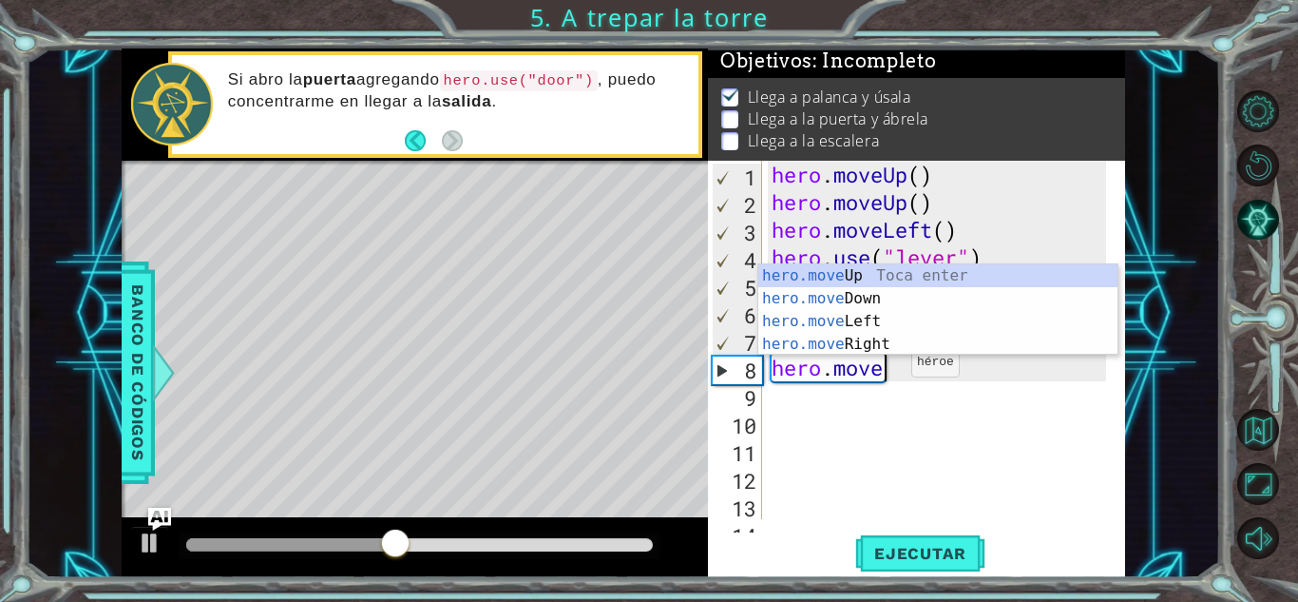
type textarea "hero.moveu"
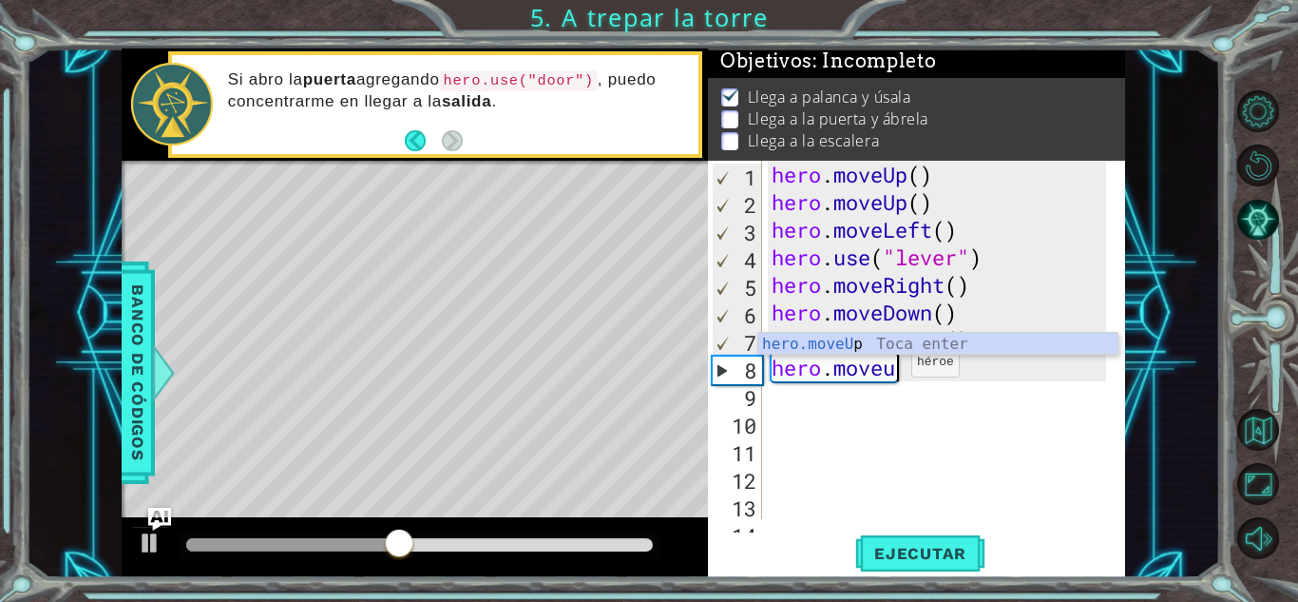
scroll to position [0, 5]
click at [903, 336] on div "hero.moveU p Toca enter" at bounding box center [937, 367] width 359 height 68
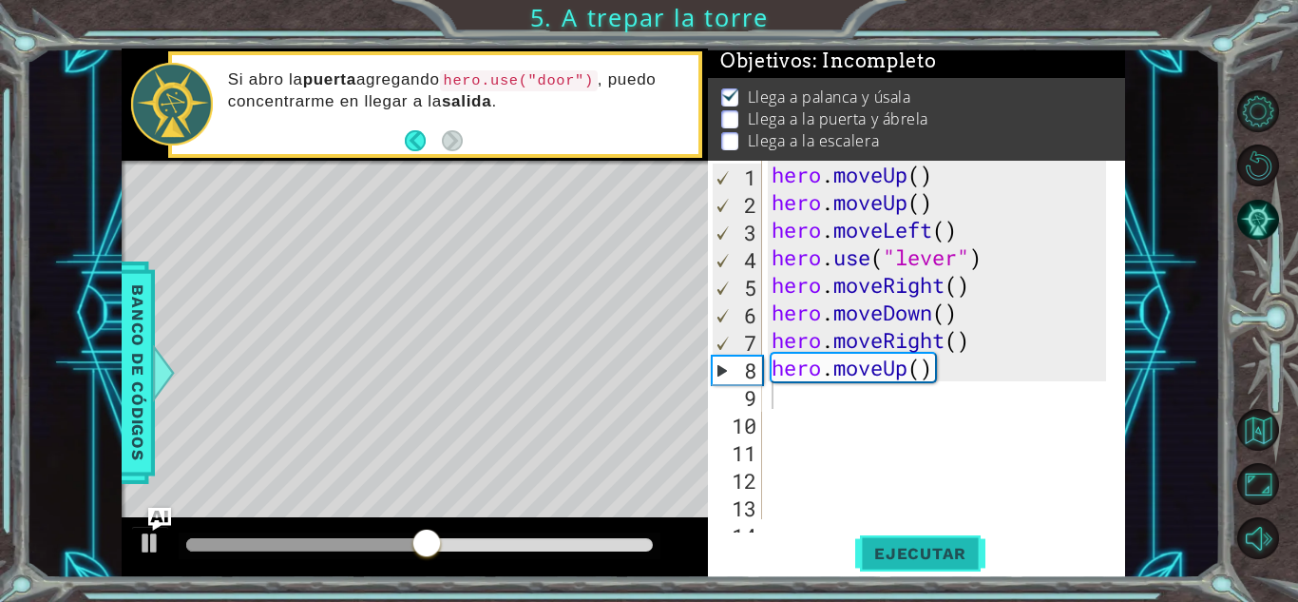
click at [892, 538] on button "Ejecutar" at bounding box center [920, 553] width 130 height 42
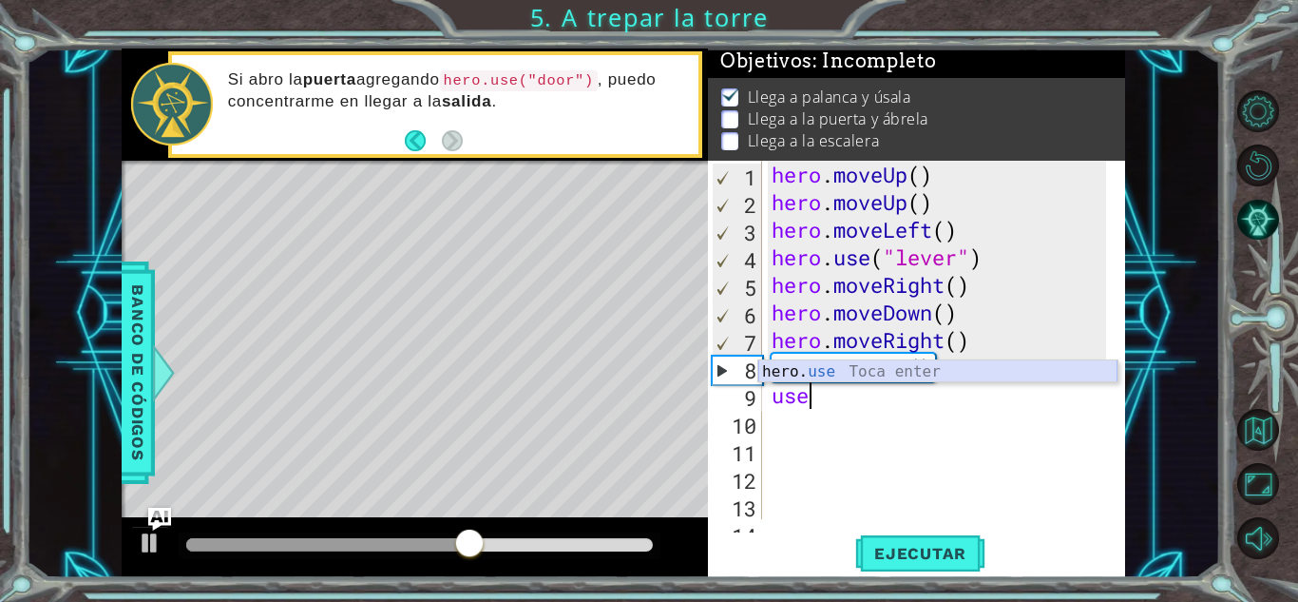
click at [823, 370] on div "hero. use Toca enter" at bounding box center [937, 394] width 359 height 68
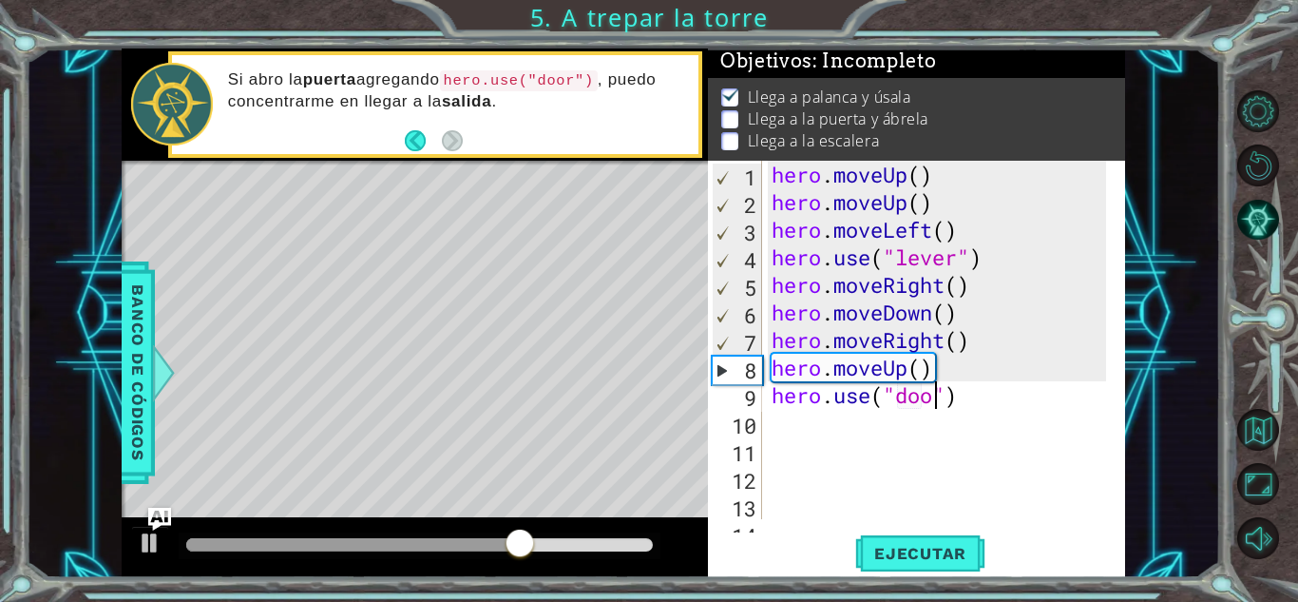
type textarea "hero.use("door")"
click at [1003, 476] on div "hero . moveUp ( ) hero . moveUp ( ) hero . moveLeft ( ) hero . use ( "lever" ) …" at bounding box center [942, 367] width 348 height 413
click at [957, 547] on span "Ejecutar" at bounding box center [920, 553] width 130 height 19
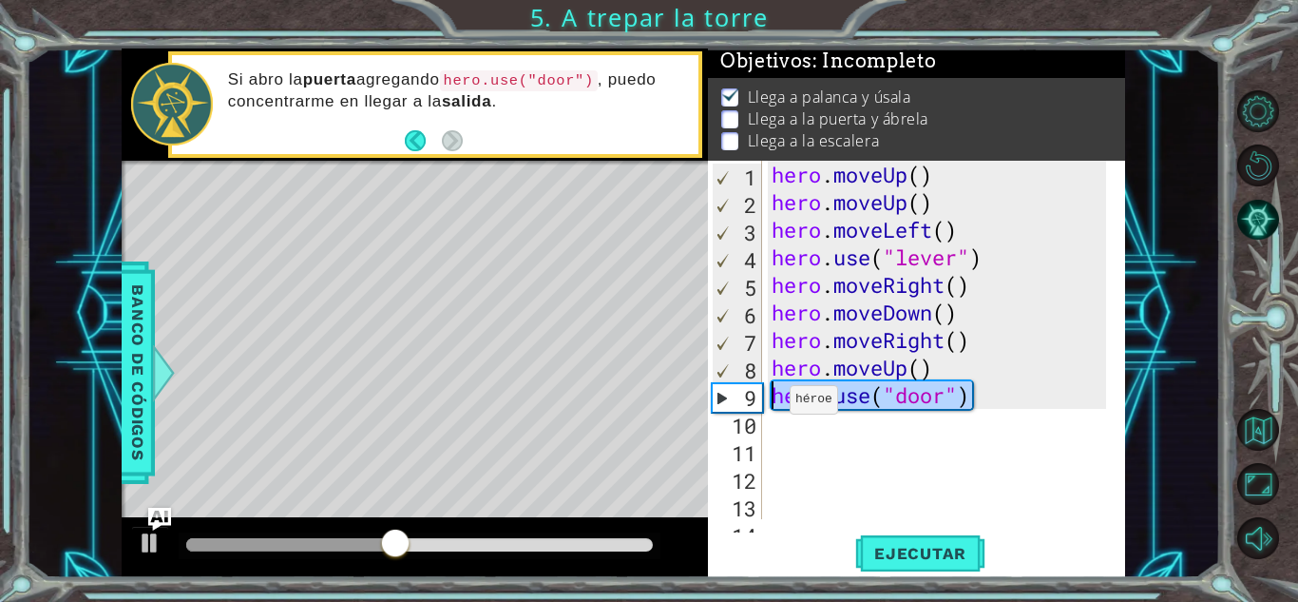
drag, startPoint x: 985, startPoint y: 403, endPoint x: 774, endPoint y: 404, distance: 211.0
click at [774, 404] on div "hero . moveUp ( ) hero . moveUp ( ) hero . moveLeft ( ) hero . use ( "lever" ) …" at bounding box center [942, 367] width 348 height 413
type textarea "hero.use("door")"
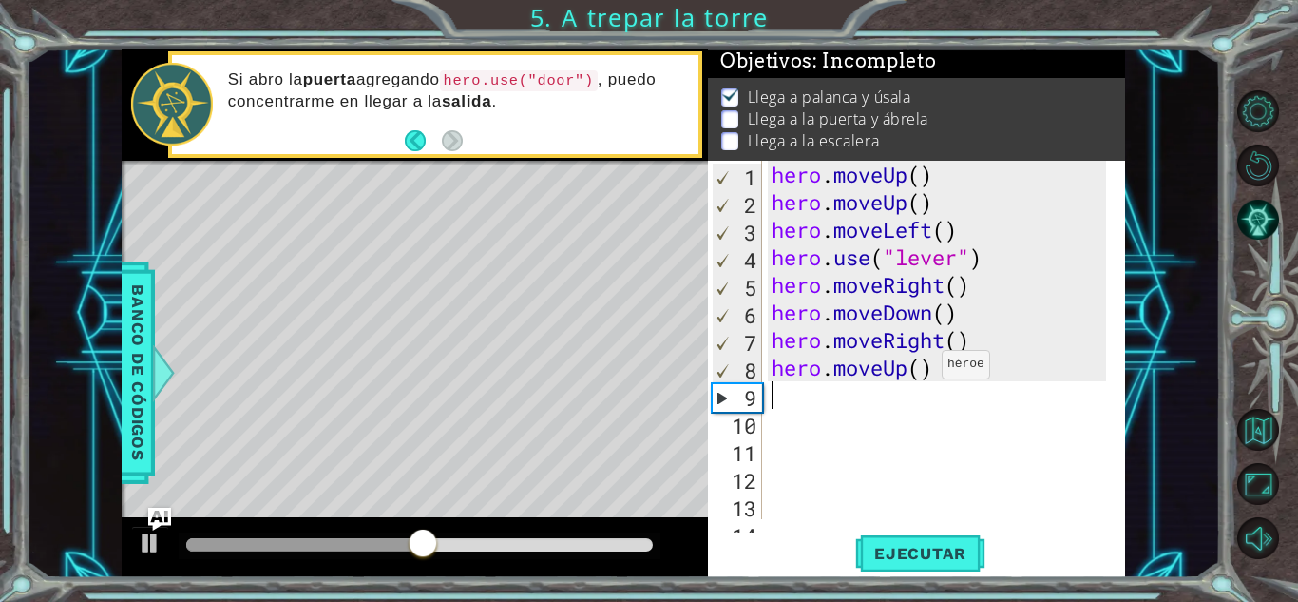
click at [926, 369] on div "hero . moveUp ( ) hero . moveUp ( ) hero . moveLeft ( ) hero . use ( "lever" ) …" at bounding box center [942, 367] width 348 height 413
type textarea "hero.moveUp(2)"
click at [786, 394] on div "hero . moveUp ( ) hero . moveUp ( ) hero . moveLeft ( ) hero . use ( "lever" ) …" at bounding box center [942, 367] width 348 height 413
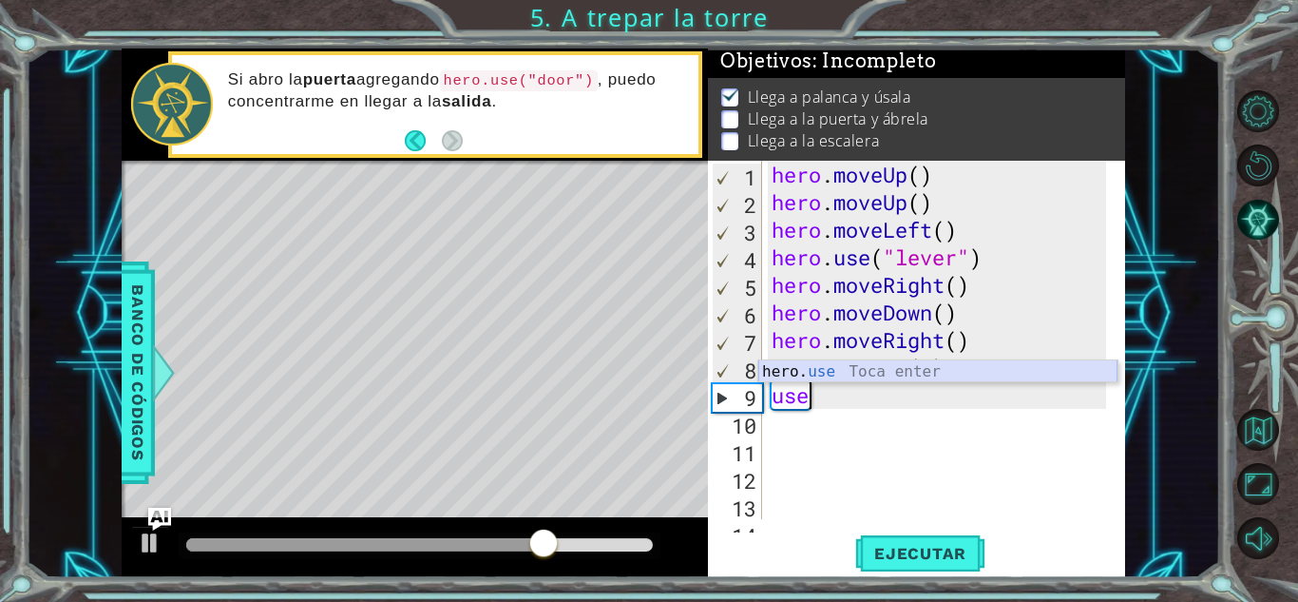
click at [839, 375] on div "hero. use Toca enter" at bounding box center [937, 394] width 359 height 68
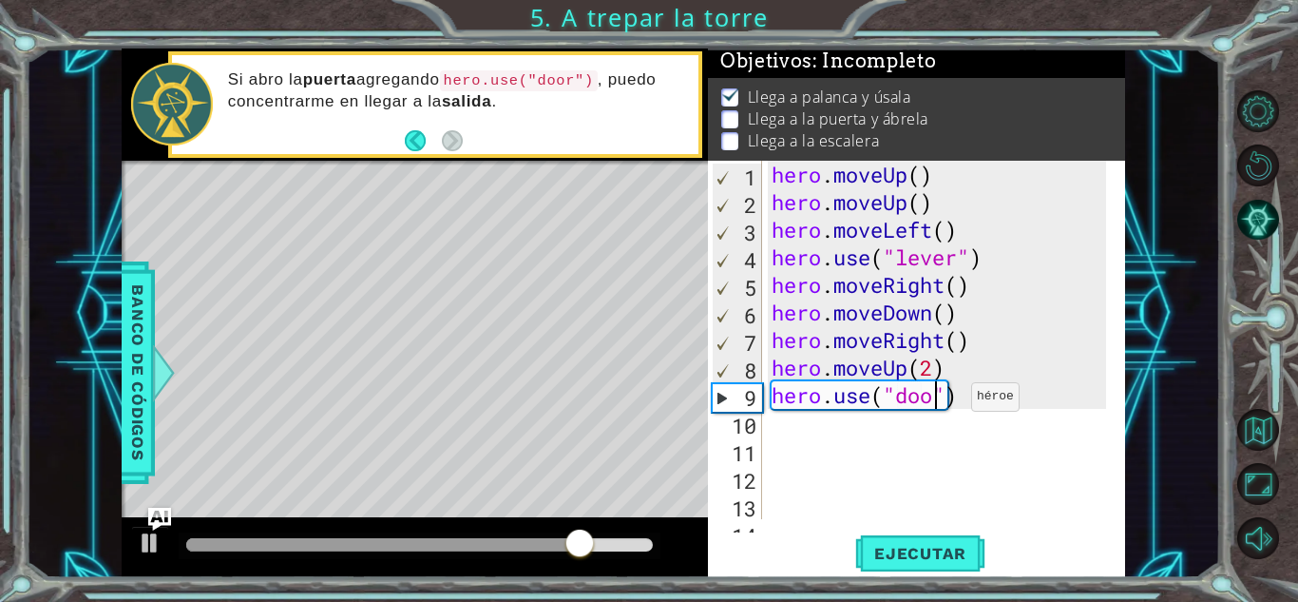
scroll to position [0, 8]
click at [911, 539] on button "Ejecutar" at bounding box center [920, 553] width 130 height 42
click at [984, 396] on div "hero . moveUp ( ) hero . moveUp ( ) hero . moveLeft ( ) hero . use ( "lever" ) …" at bounding box center [942, 367] width 348 height 413
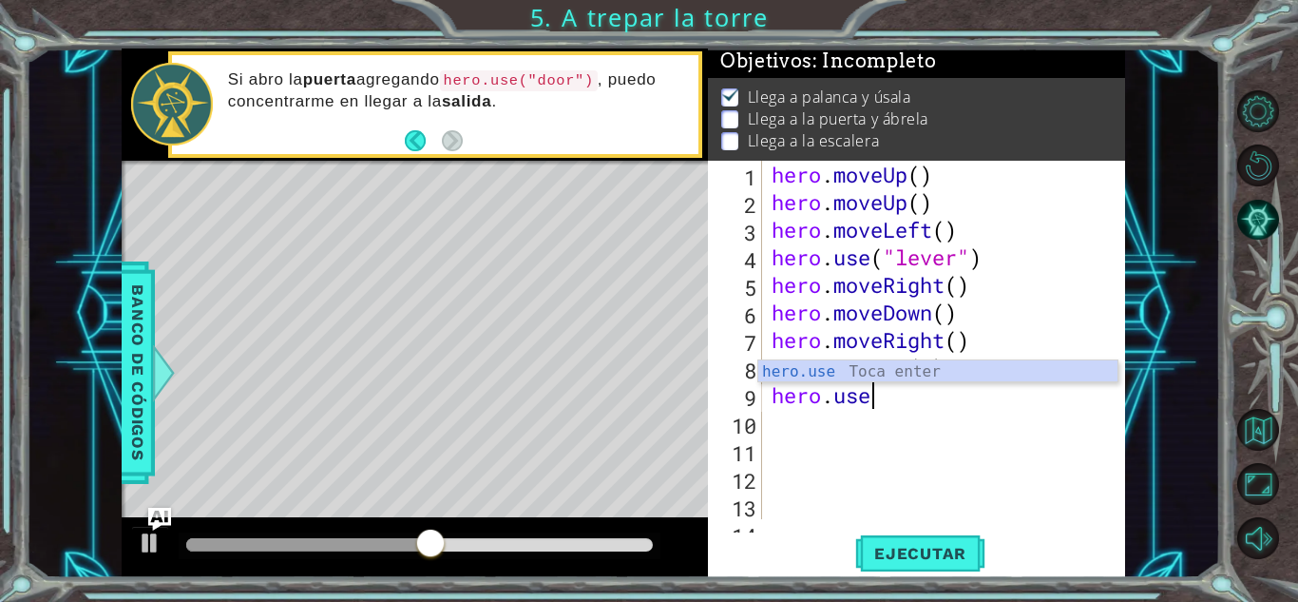
scroll to position [0, 3]
type textarea "hero.u"
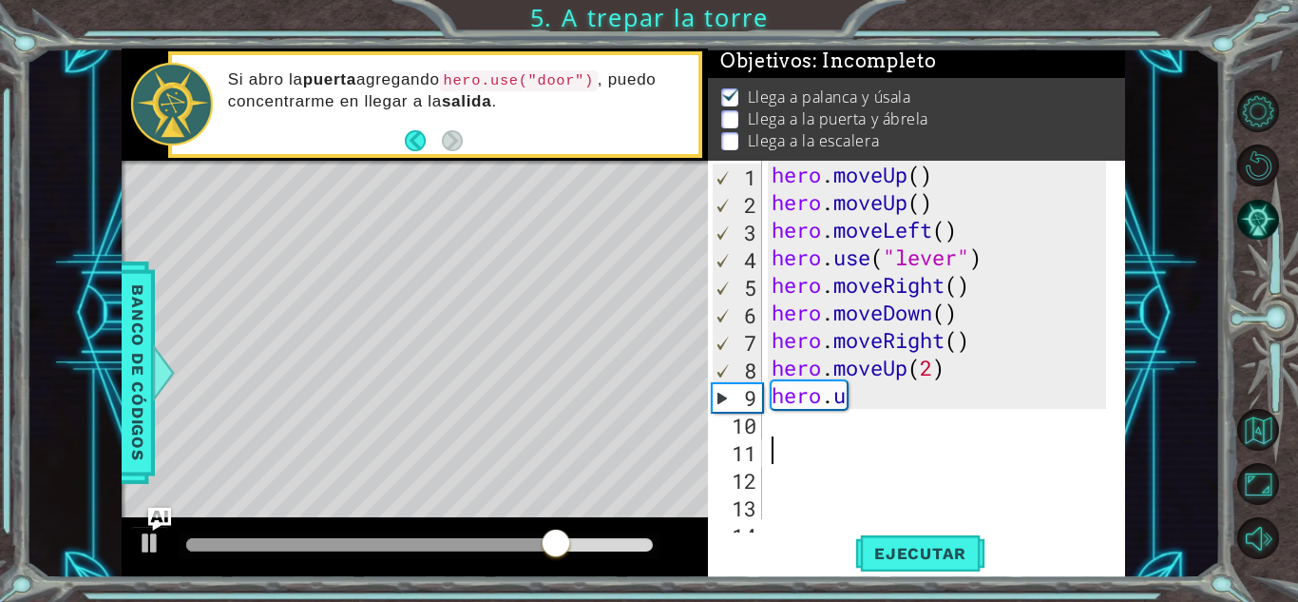
click at [953, 452] on div "hero . moveUp ( ) hero . moveUp ( ) hero . moveLeft ( ) hero . use ( "lever" ) …" at bounding box center [942, 367] width 348 height 413
click at [971, 374] on div "hero . moveUp ( ) hero . moveUp ( ) hero . moveLeft ( ) hero . use ( "lever" ) …" at bounding box center [942, 367] width 348 height 413
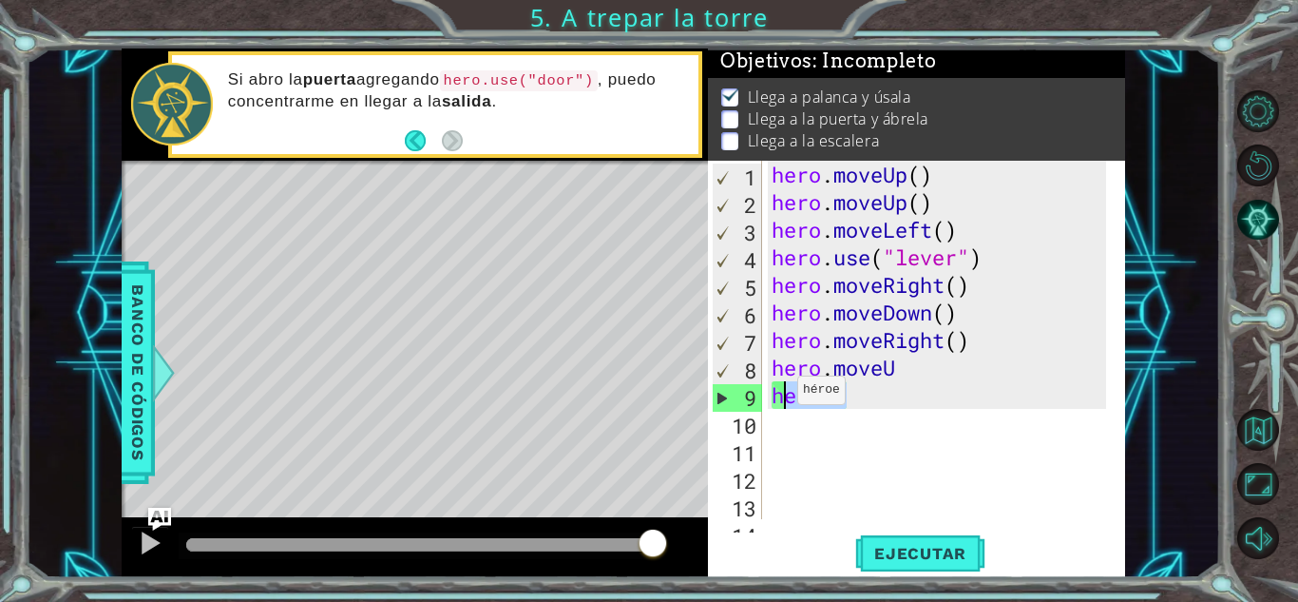
drag, startPoint x: 822, startPoint y: 393, endPoint x: 781, endPoint y: 394, distance: 40.9
click at [781, 394] on div "hero . moveUp ( ) hero . moveUp ( ) hero . moveLeft ( ) hero . use ( "lever" ) …" at bounding box center [942, 367] width 348 height 413
type textarea "h"
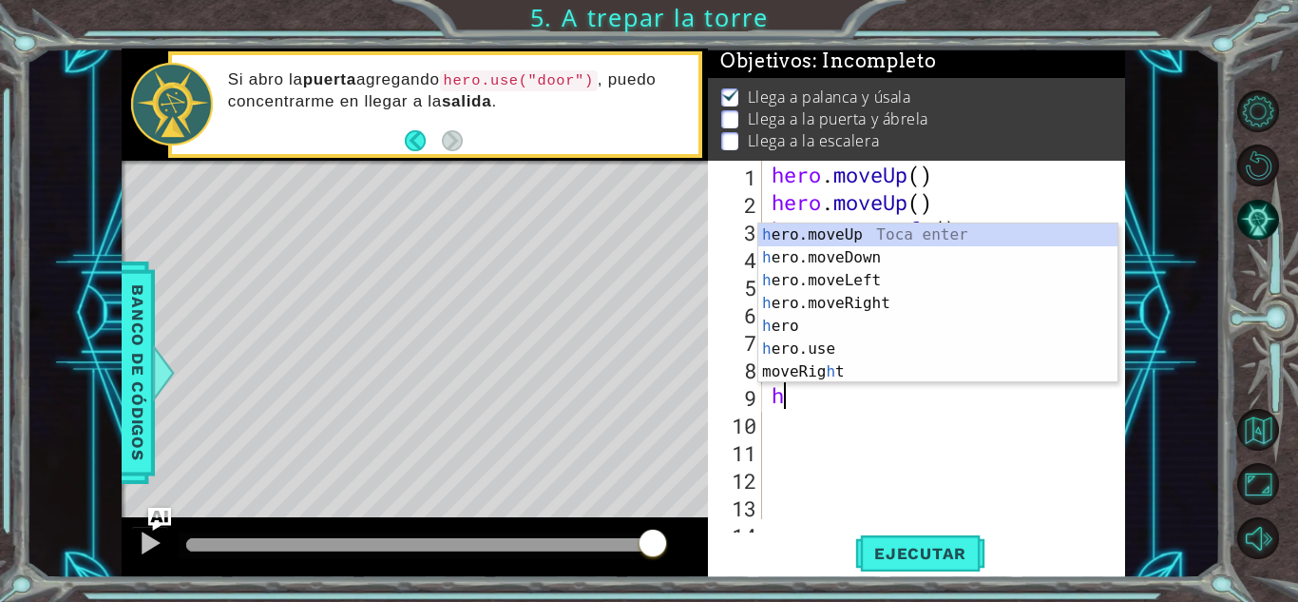
click at [968, 442] on div "hero . moveUp ( ) hero . moveUp ( ) hero . moveLeft ( ) hero . use ( "lever" ) …" at bounding box center [942, 367] width 348 height 413
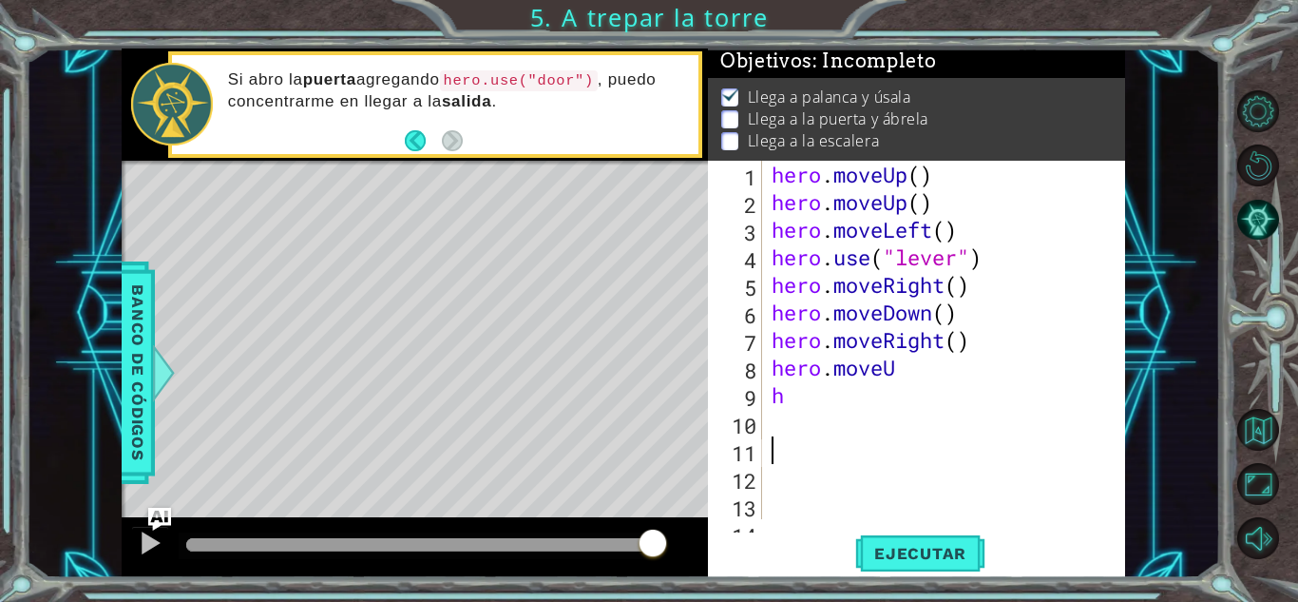
click at [914, 370] on div "hero . moveUp ( ) hero . moveUp ( ) hero . moveLeft ( ) hero . use ( "lever" ) …" at bounding box center [942, 367] width 348 height 413
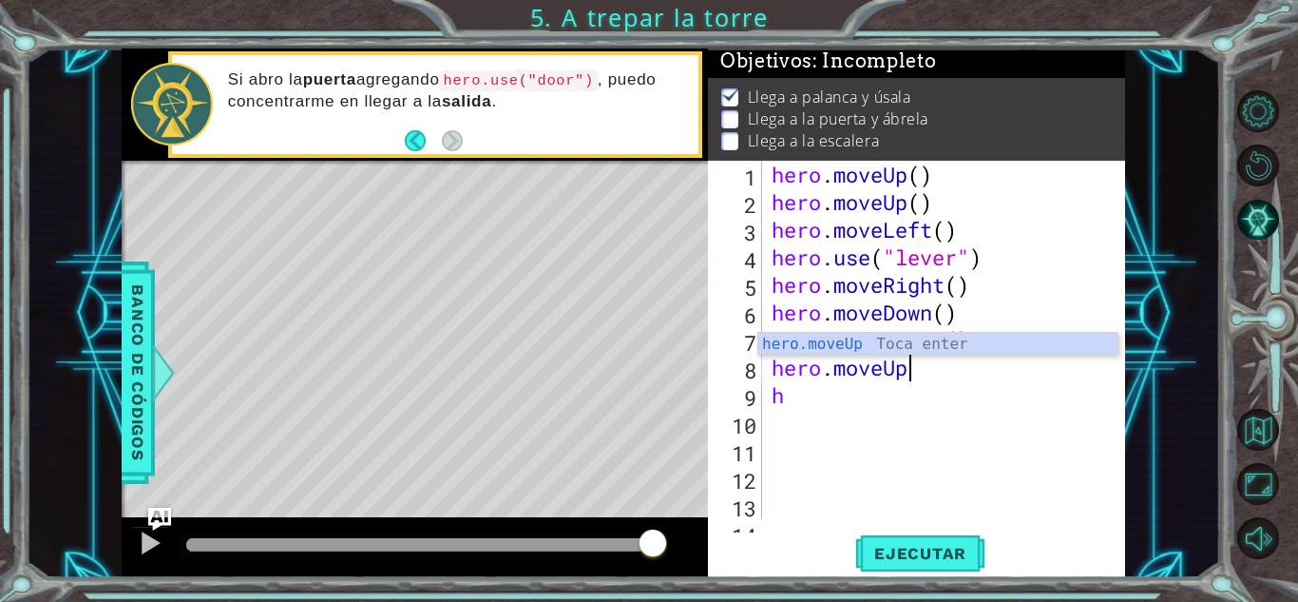
scroll to position [0, 6]
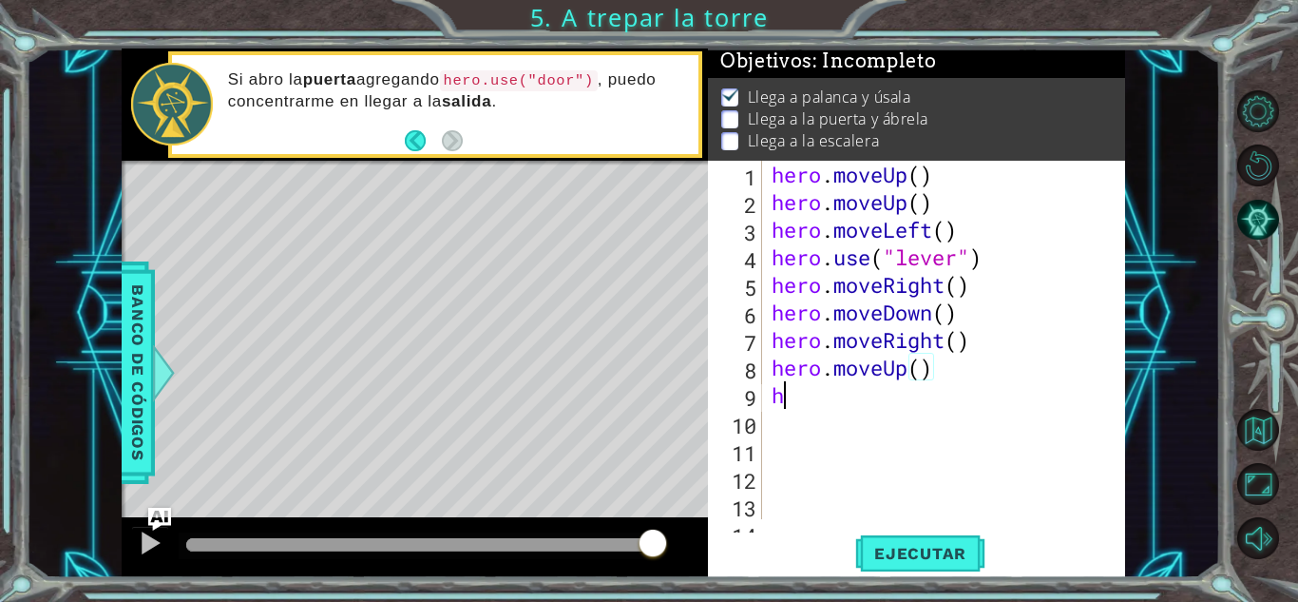
click at [796, 393] on div "hero . moveUp ( ) hero . moveUp ( ) hero . moveLeft ( ) hero . use ( "lever" ) …" at bounding box center [942, 367] width 348 height 413
type textarea "h"
click at [921, 553] on span "Ejecutar" at bounding box center [920, 553] width 130 height 19
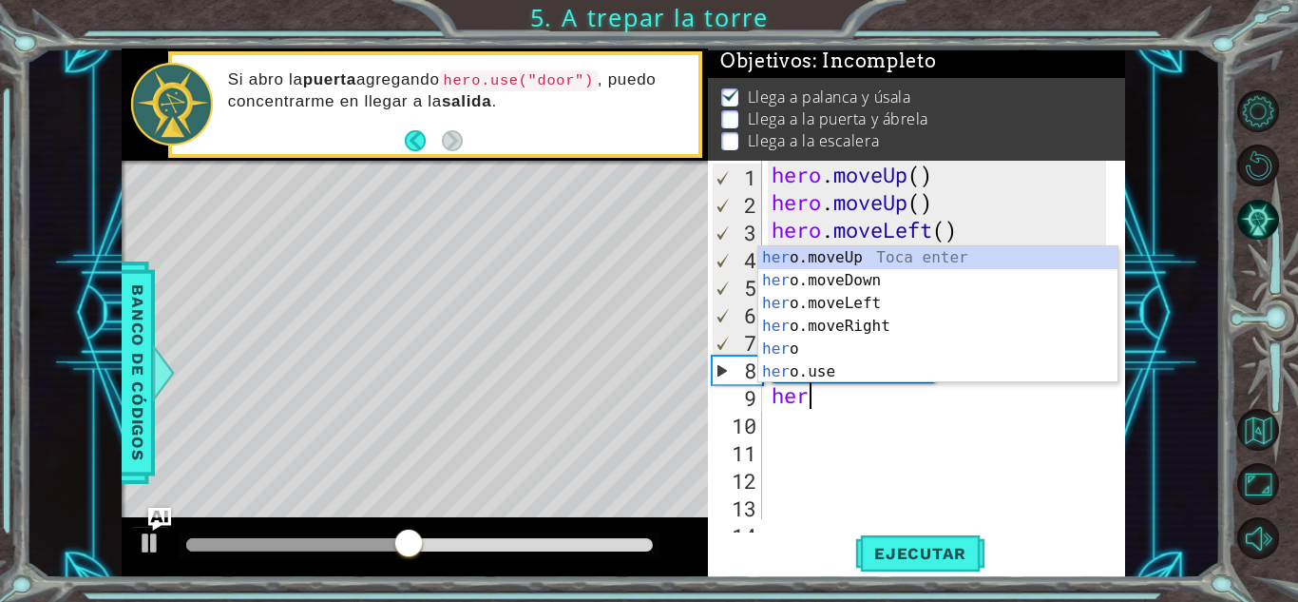
type textarea "hero"
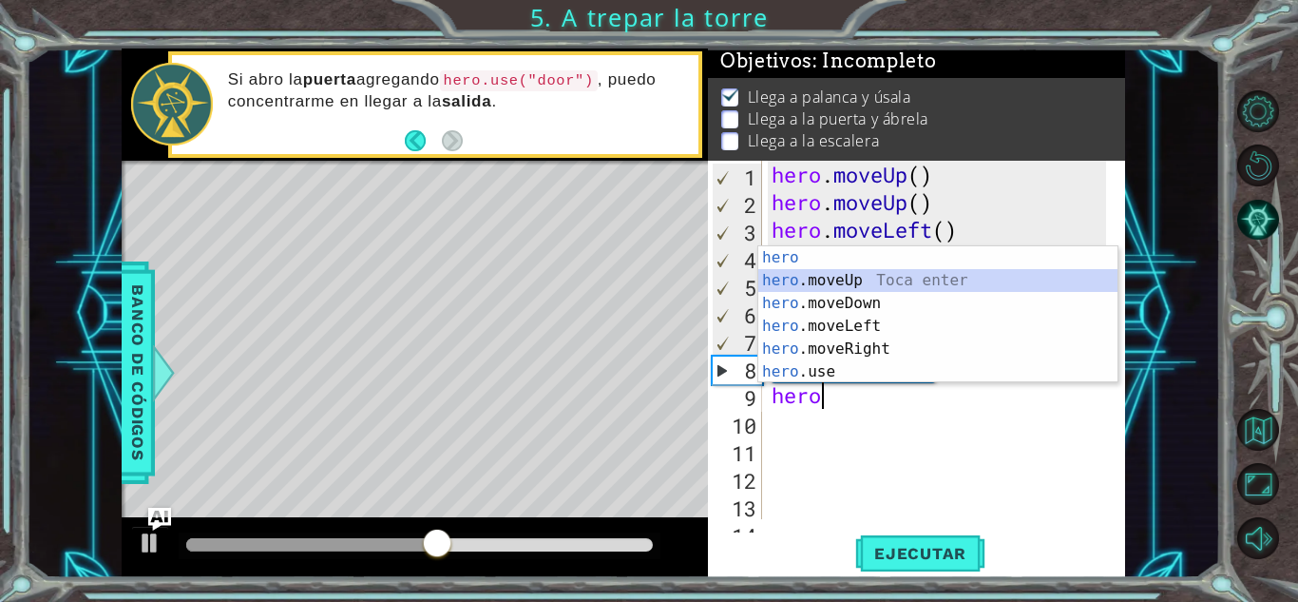
click at [872, 281] on div "hero Toca enter hero .moveUp Toca enter hero .moveDown Toca enter hero .moveLef…" at bounding box center [937, 337] width 359 height 182
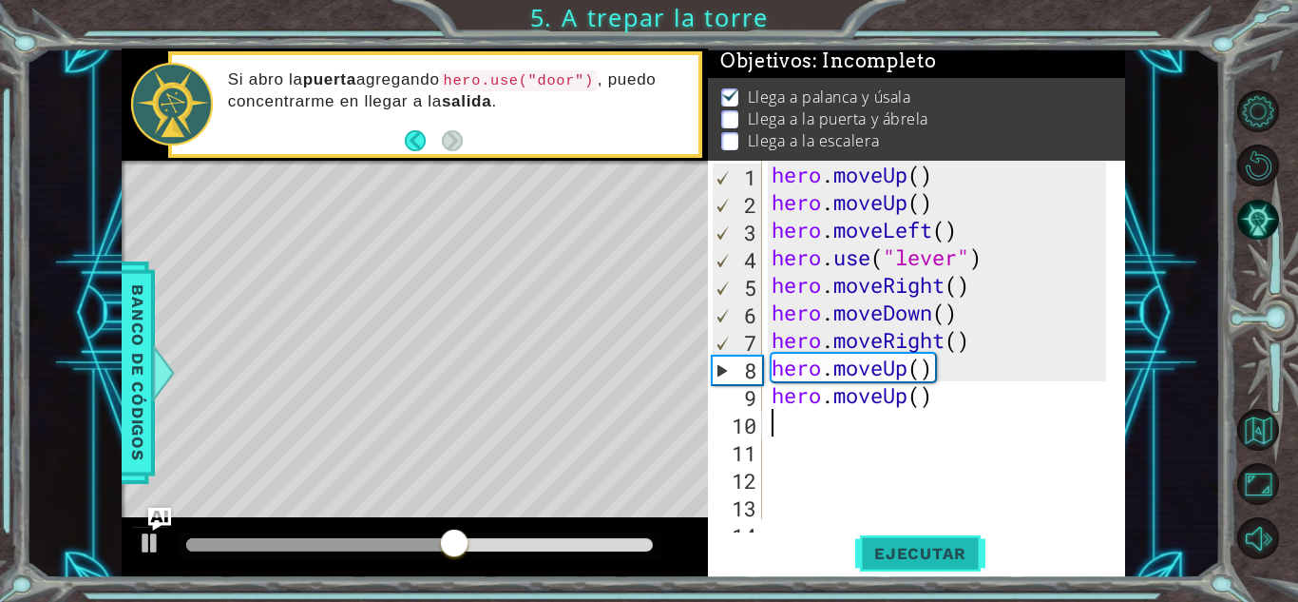
click at [931, 554] on span "Ejecutar" at bounding box center [920, 553] width 130 height 19
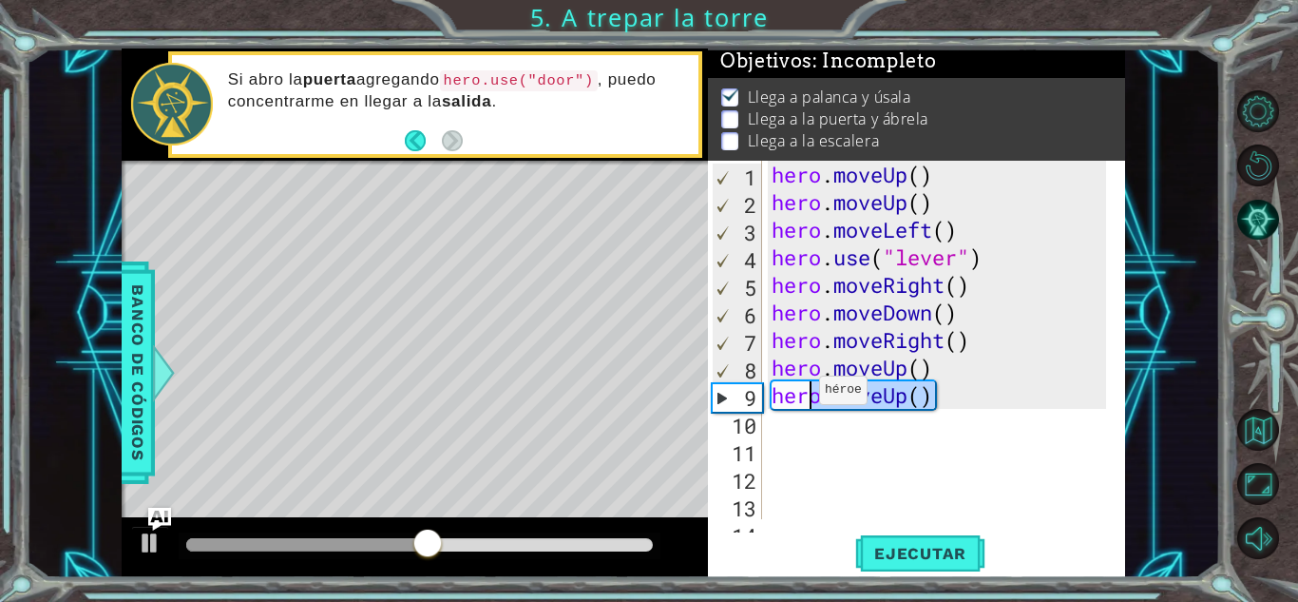
drag, startPoint x: 946, startPoint y: 390, endPoint x: 803, endPoint y: 394, distance: 142.6
click at [803, 394] on div "hero . moveUp ( ) hero . moveUp ( ) hero . moveLeft ( ) hero . use ( "lever" ) …" at bounding box center [942, 367] width 348 height 413
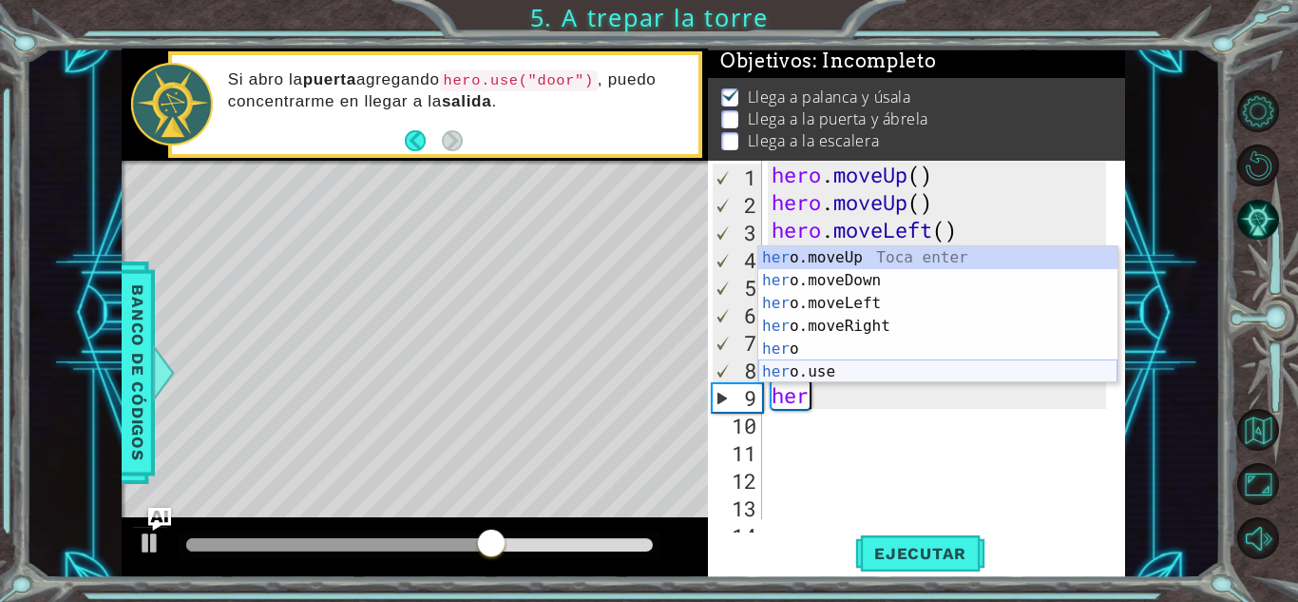
click at [842, 367] on div "her o.moveUp Toca enter her o.moveDown Toca enter her o.moveLeft [PERSON_NAME] …" at bounding box center [937, 337] width 359 height 182
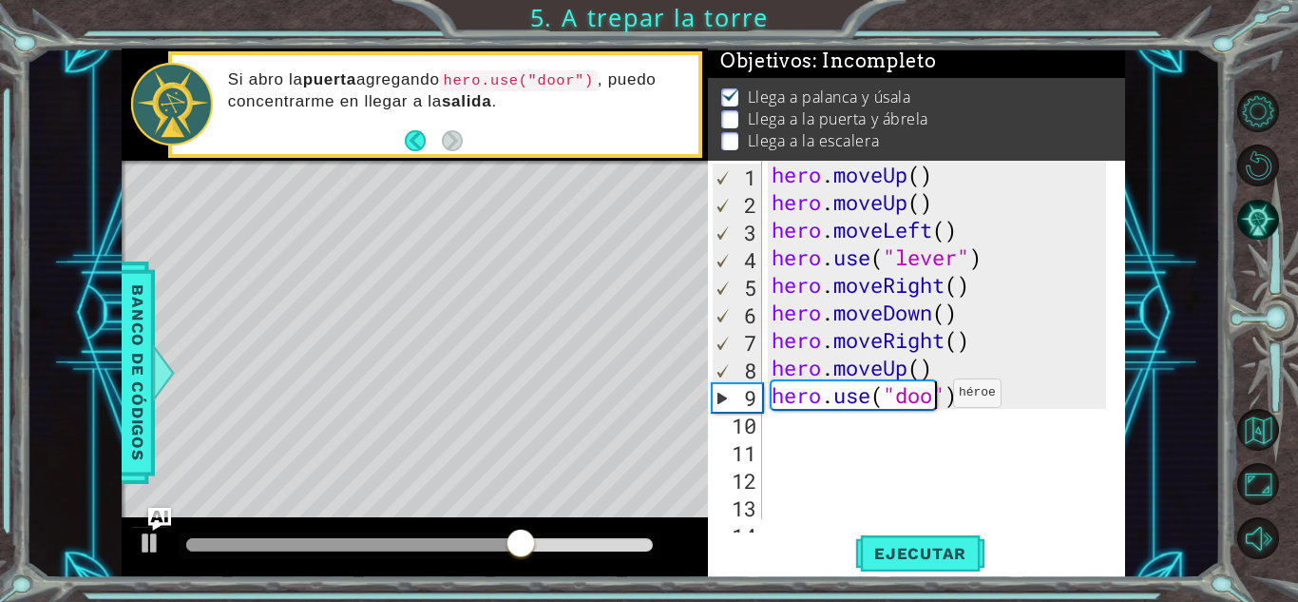
scroll to position [0, 8]
click at [911, 546] on span "Ejecutar" at bounding box center [920, 553] width 130 height 19
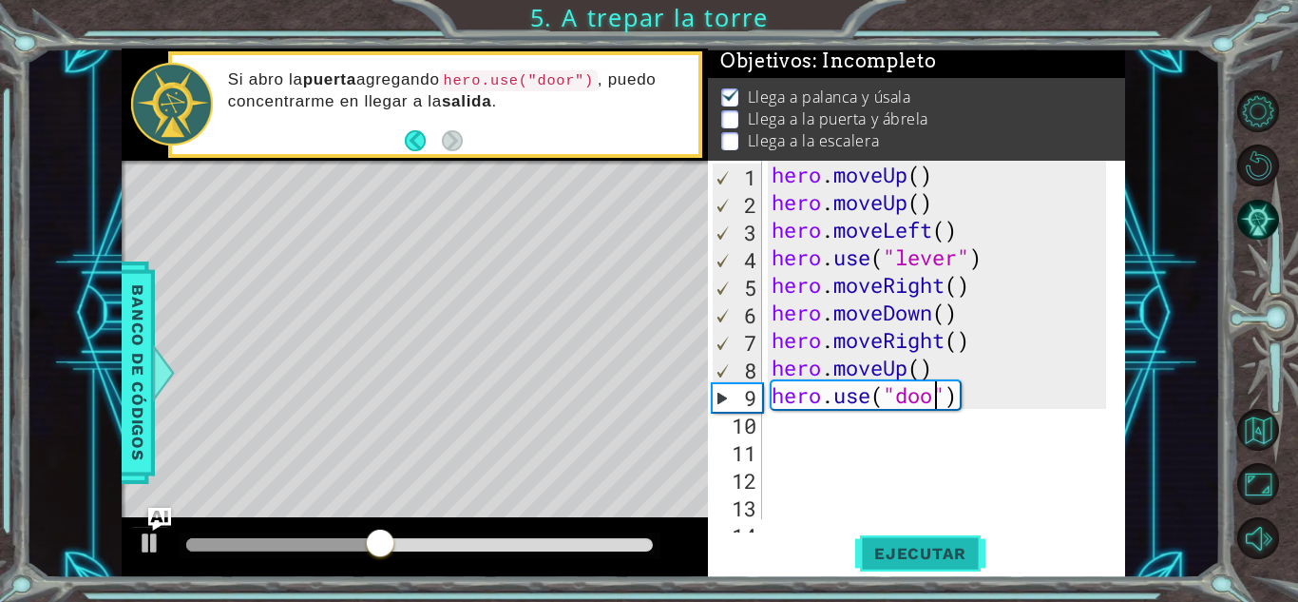
scroll to position [0, 3]
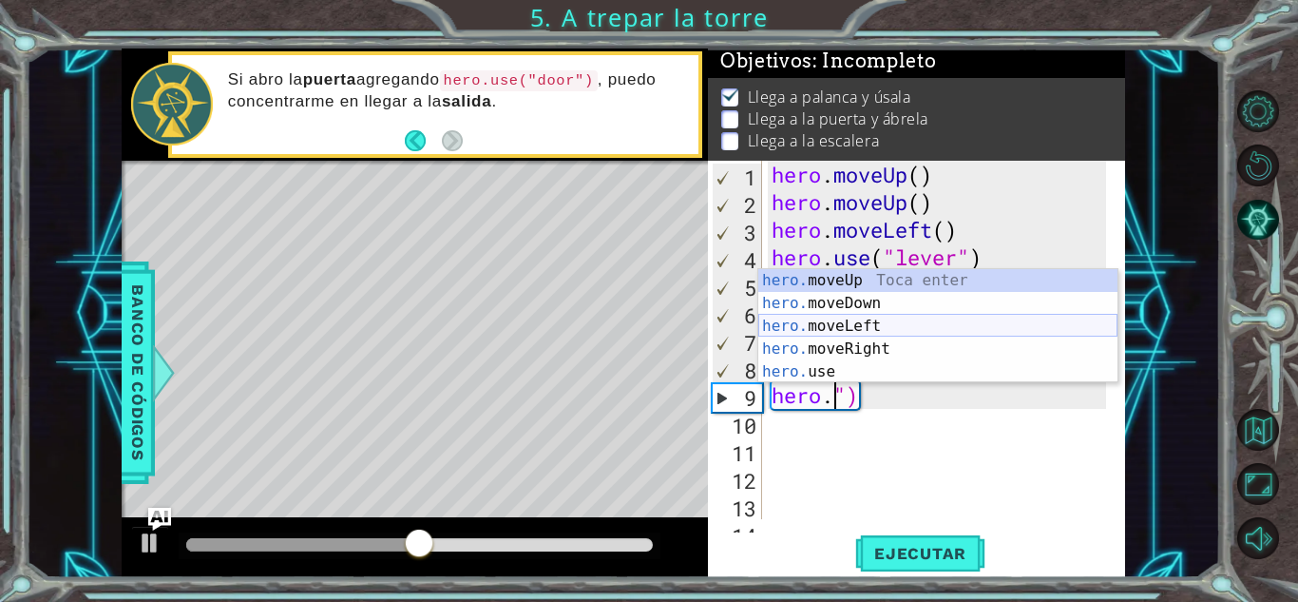
click at [867, 333] on div "hero. moveUp Toca enter hero. moveDown Toca enter hero. moveLeft Toca enter her…" at bounding box center [937, 349] width 359 height 160
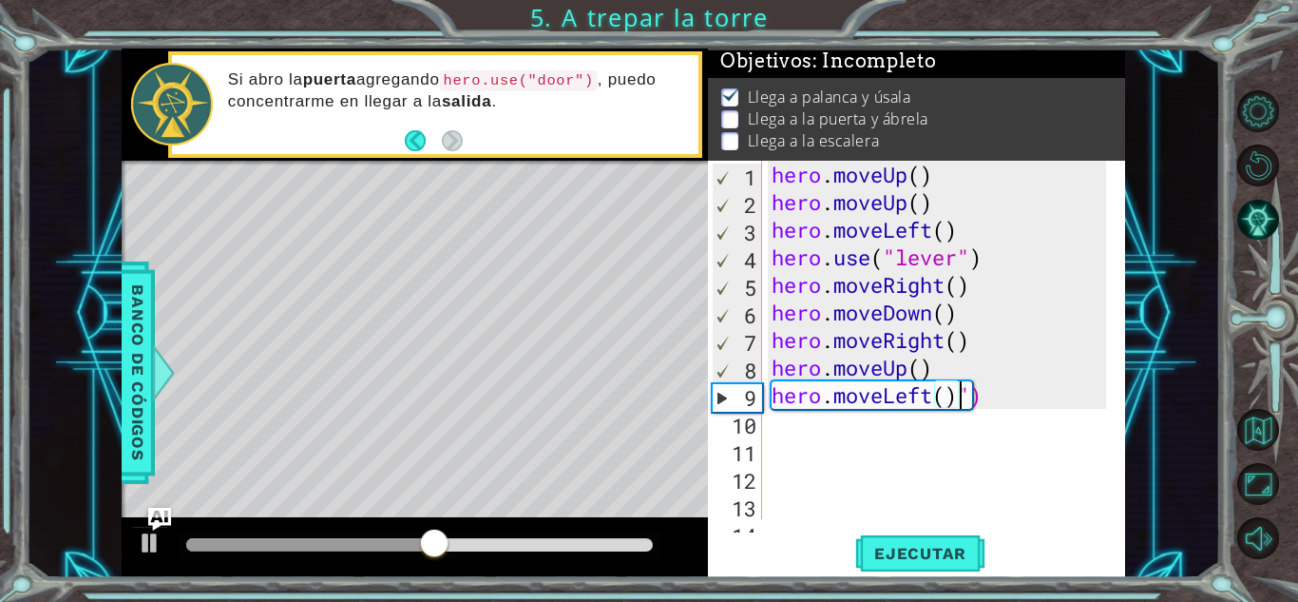
click at [945, 574] on div "hero.moveLeft()") 1 2 3 4 5 6 7 8 9 10 11 12 13 14 hero . moveUp ( ) hero . mov…" at bounding box center [916, 369] width 417 height 416
click at [946, 560] on span "Ejecutar" at bounding box center [920, 553] width 130 height 19
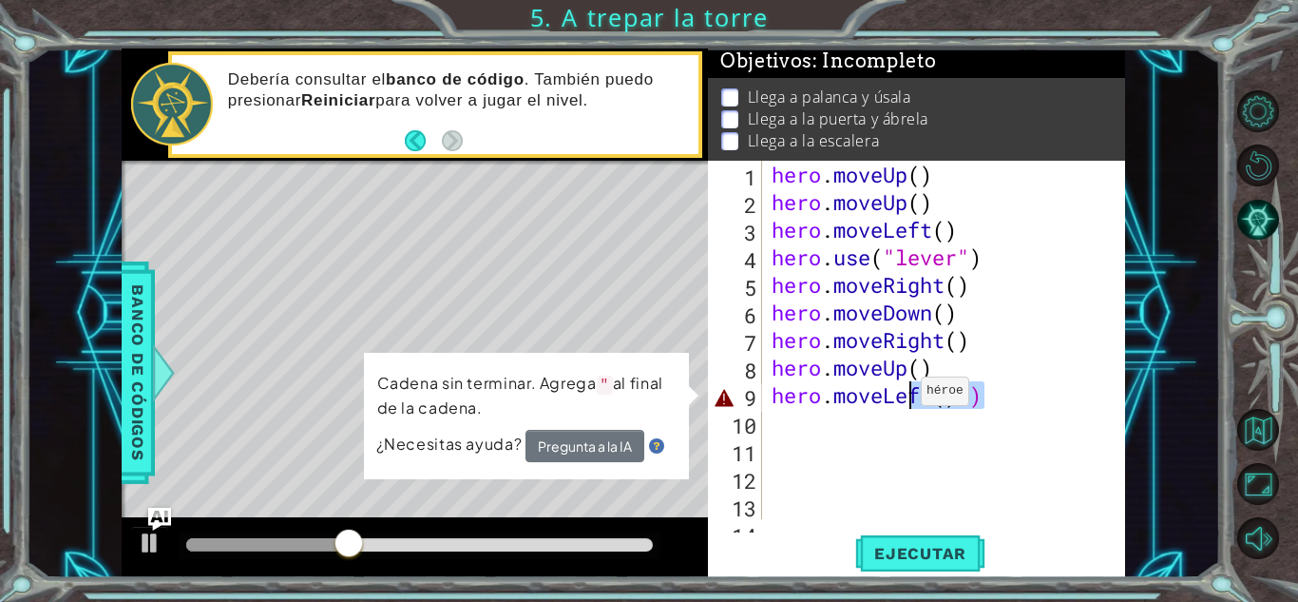
drag, startPoint x: 1064, startPoint y: 402, endPoint x: 891, endPoint y: 395, distance: 174.1
click at [891, 395] on div "hero . moveUp ( ) hero . moveUp ( ) hero . moveLeft ( ) hero . use ( "lever" ) …" at bounding box center [942, 367] width 348 height 413
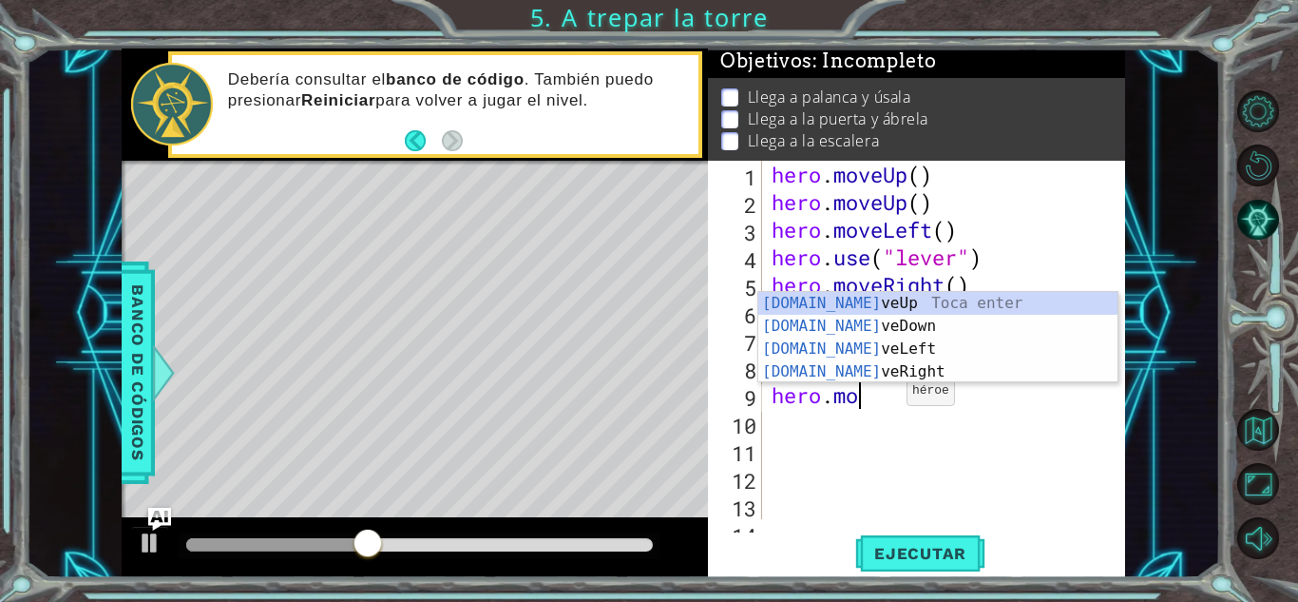
type textarea "hero.m"
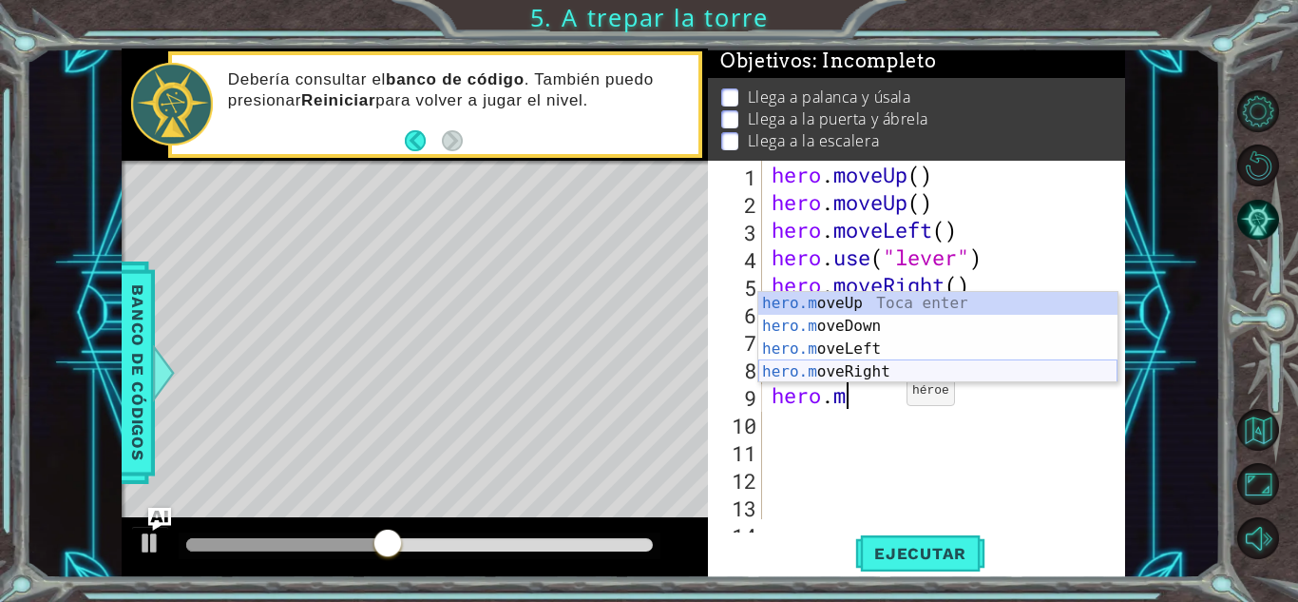
click at [841, 371] on div "hero.m oveUp Toca enter hero.m oveDown Toca enter hero.m oveLeft Toca enter her…" at bounding box center [937, 360] width 359 height 137
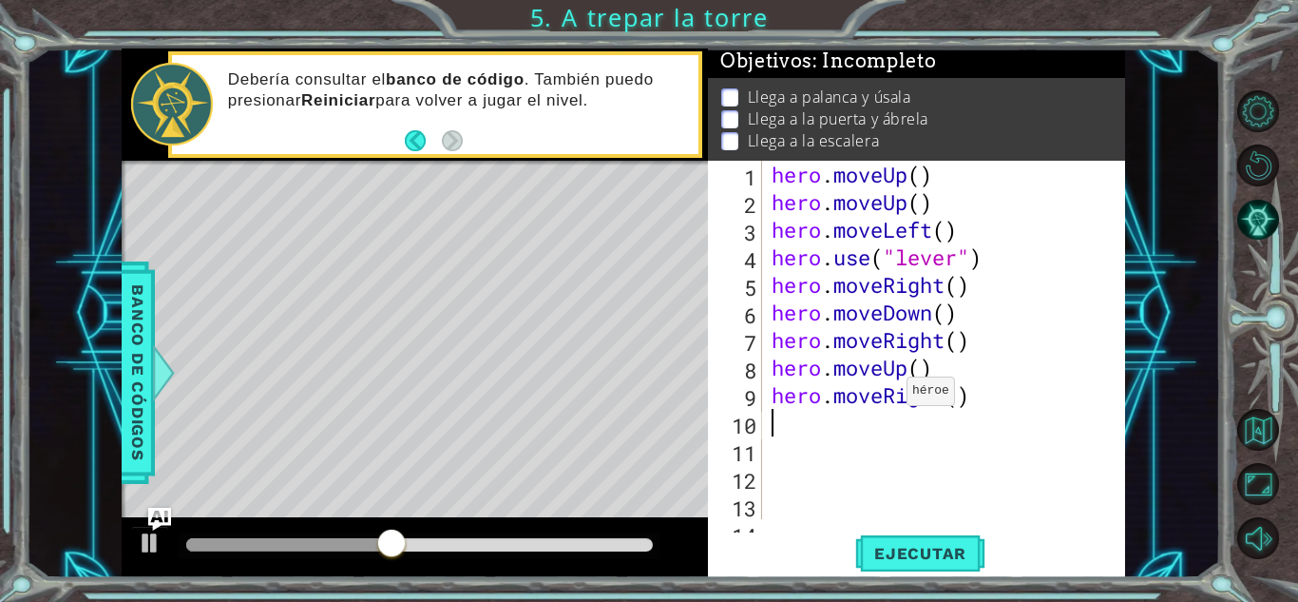
scroll to position [0, 0]
click at [920, 556] on span "Ejecutar" at bounding box center [920, 553] width 130 height 19
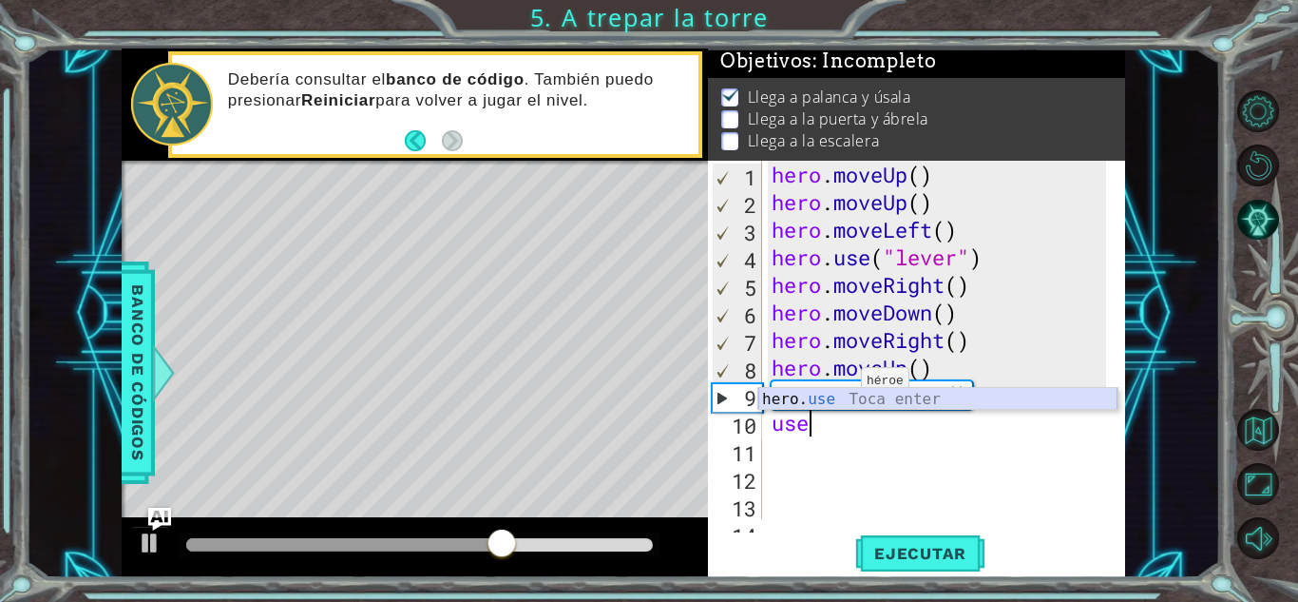
click at [842, 403] on div "hero. use Toca enter" at bounding box center [937, 422] width 359 height 68
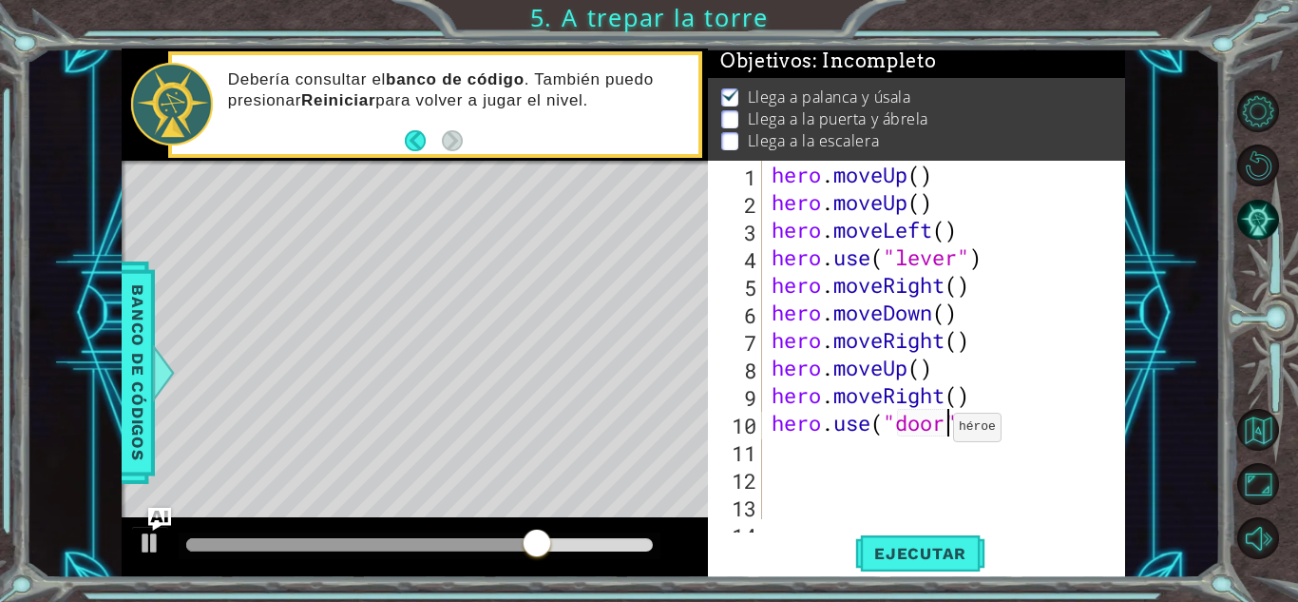
scroll to position [0, 8]
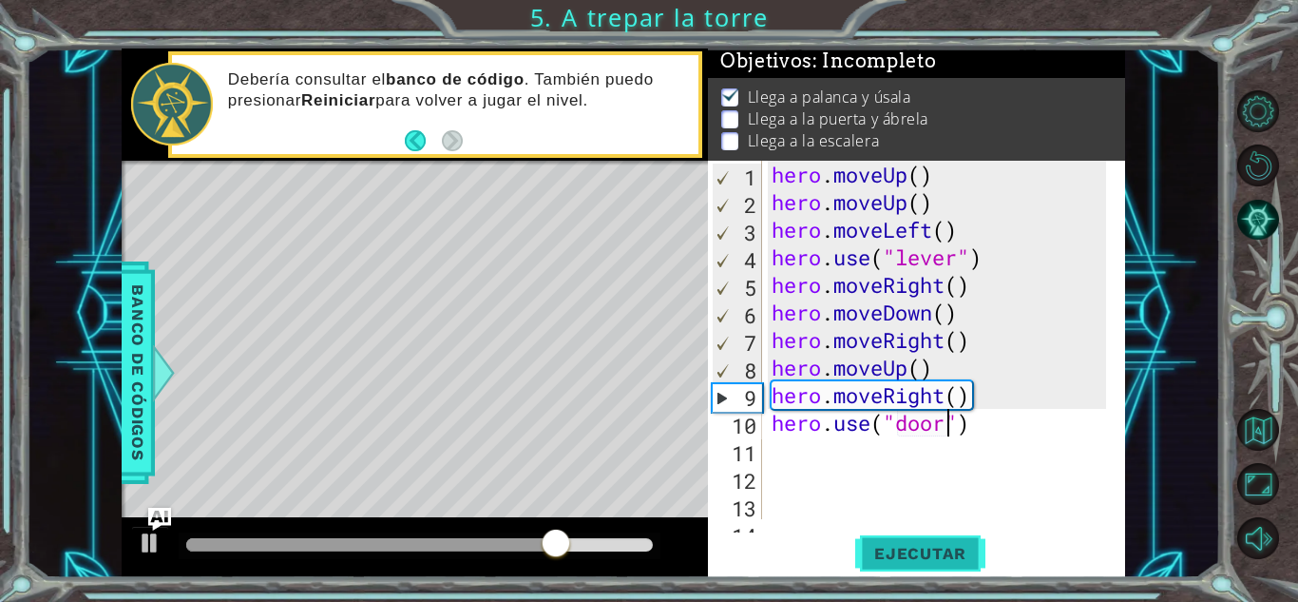
type textarea "hero.use("door")"
click at [929, 567] on button "Ejecutar" at bounding box center [920, 553] width 130 height 42
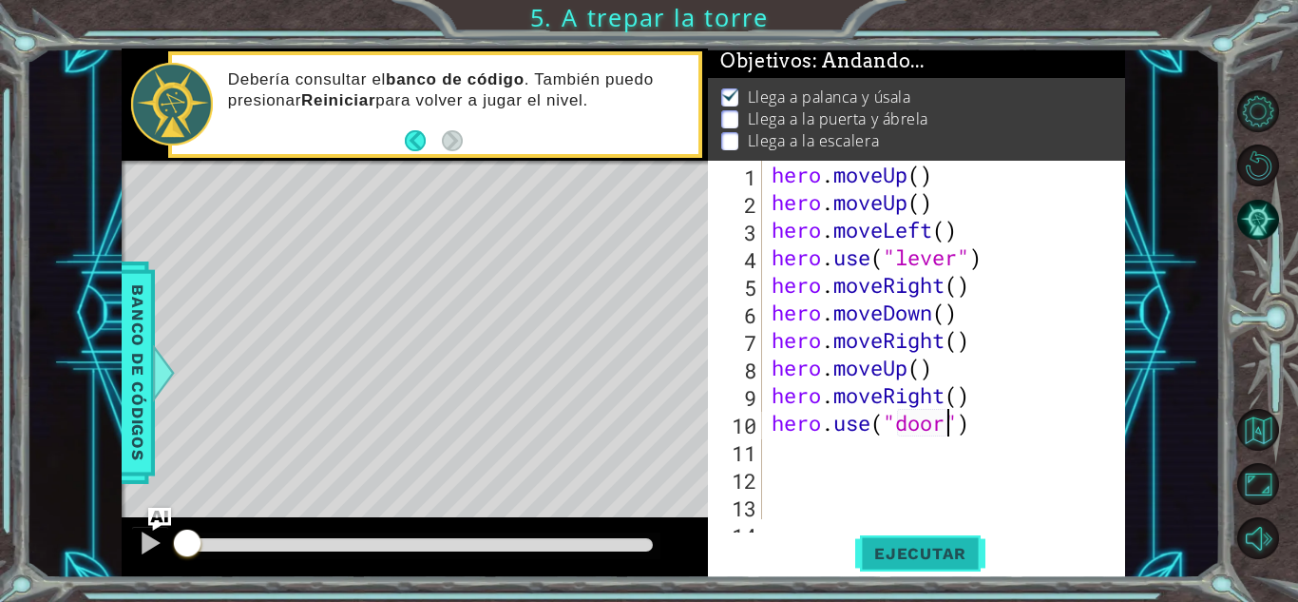
scroll to position [14, 0]
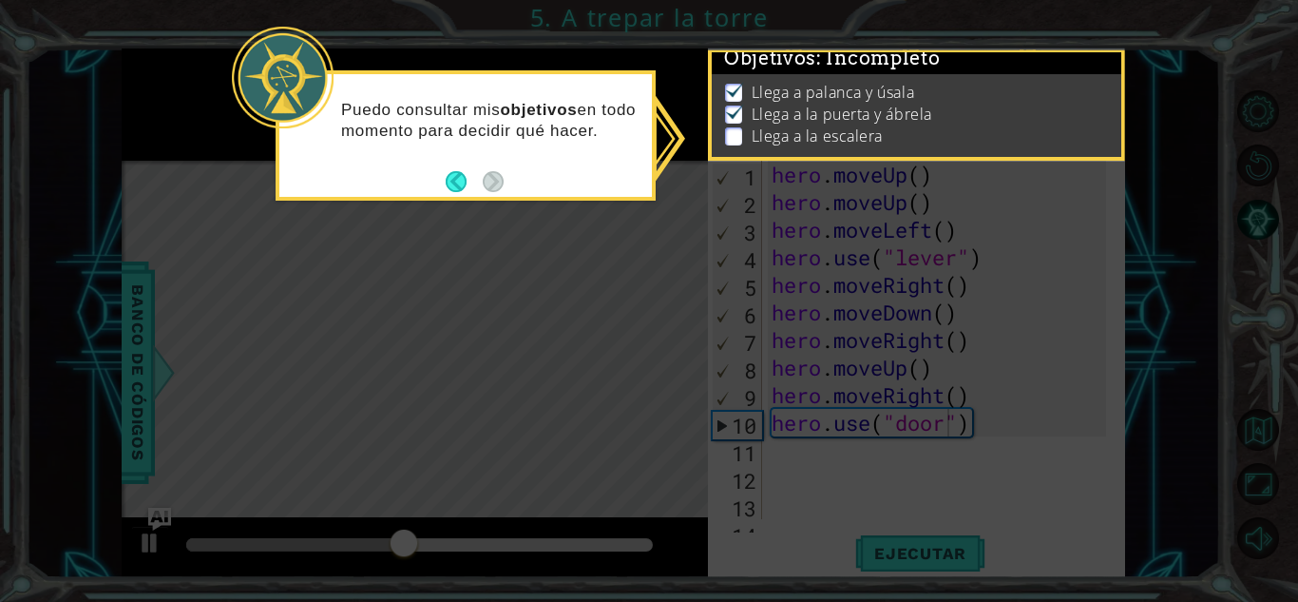
click at [1055, 309] on icon at bounding box center [649, 301] width 1298 height 602
click at [733, 127] on p at bounding box center [733, 136] width 17 height 18
click at [457, 181] on button "Back" at bounding box center [464, 181] width 37 height 21
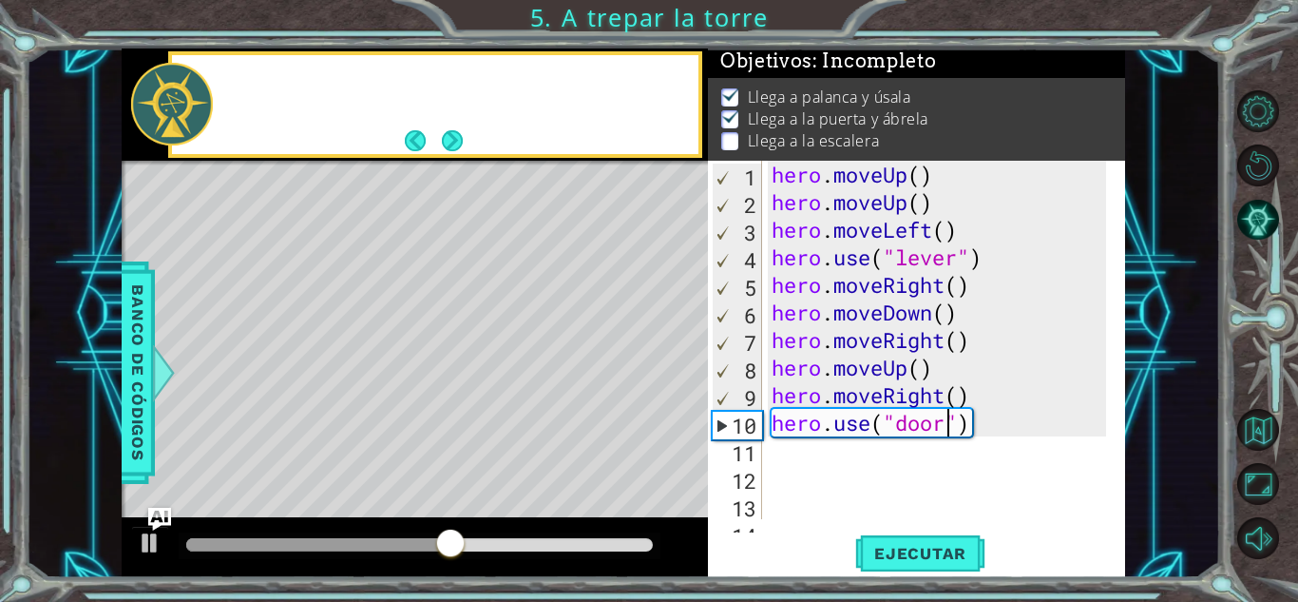
scroll to position [11, 0]
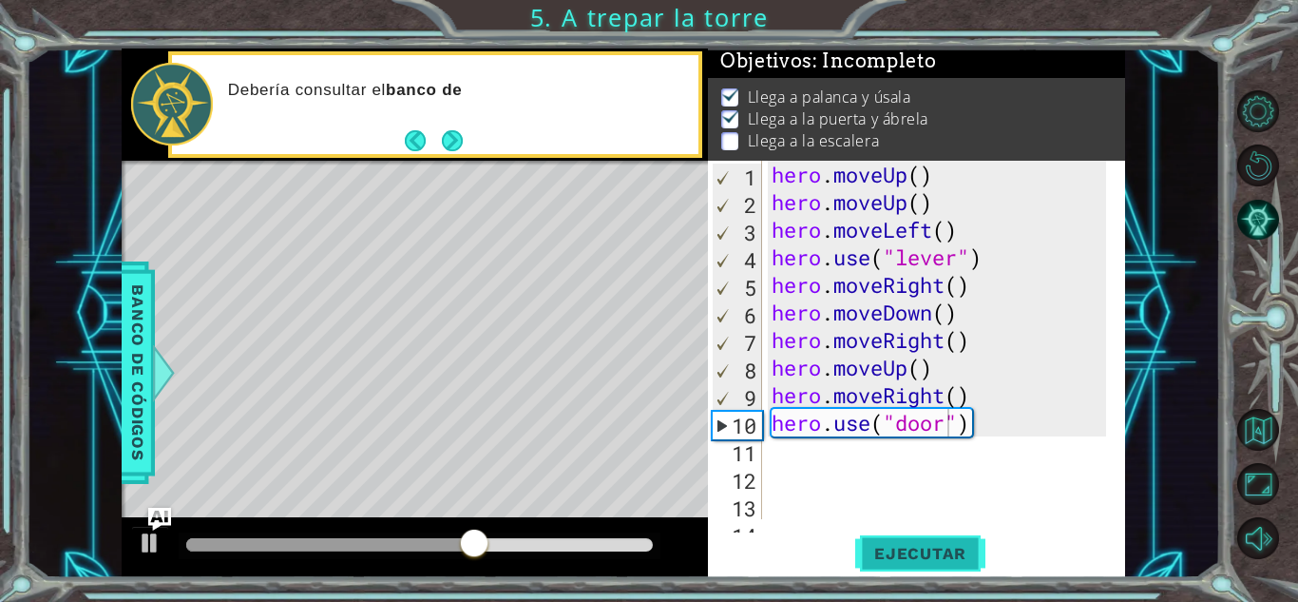
click at [958, 562] on span "Ejecutar" at bounding box center [920, 553] width 130 height 19
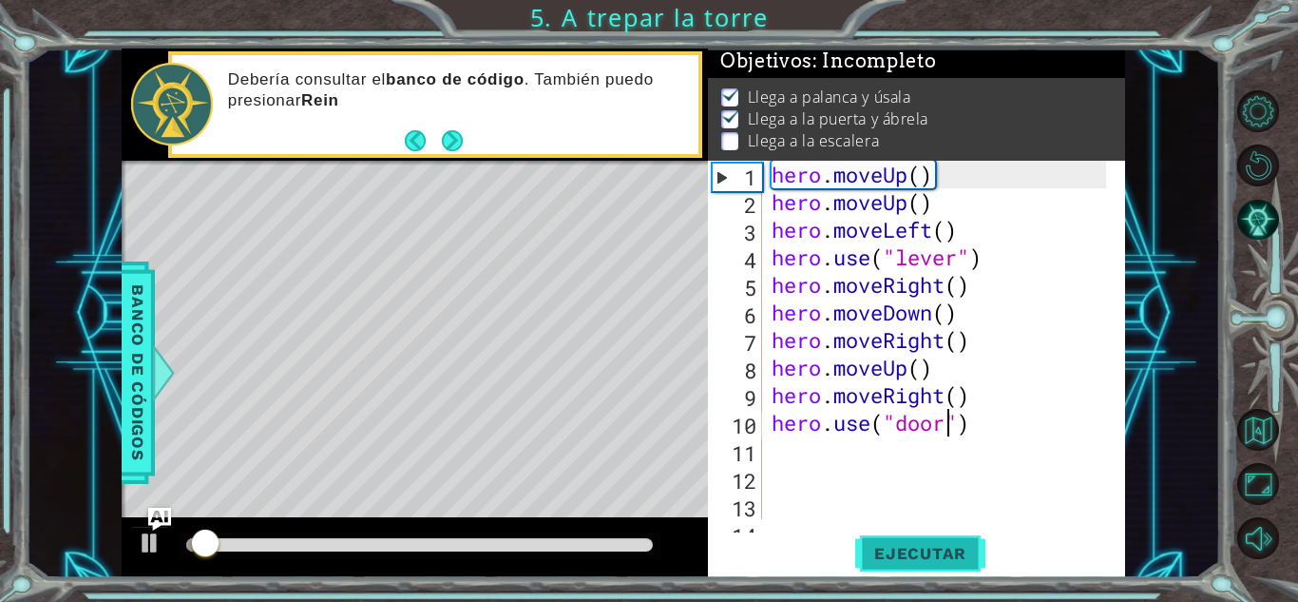
scroll to position [14, 0]
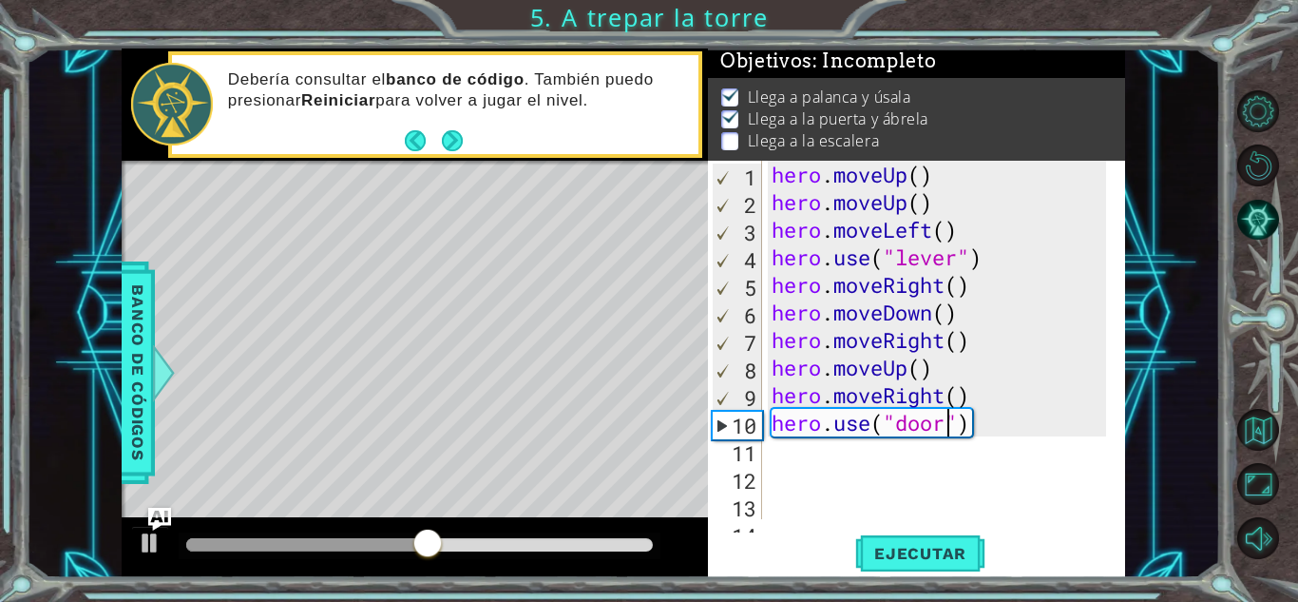
click at [789, 464] on div "hero . moveUp ( ) hero . moveUp ( ) hero . moveLeft ( ) hero . use ( "lever" ) …" at bounding box center [942, 367] width 348 height 413
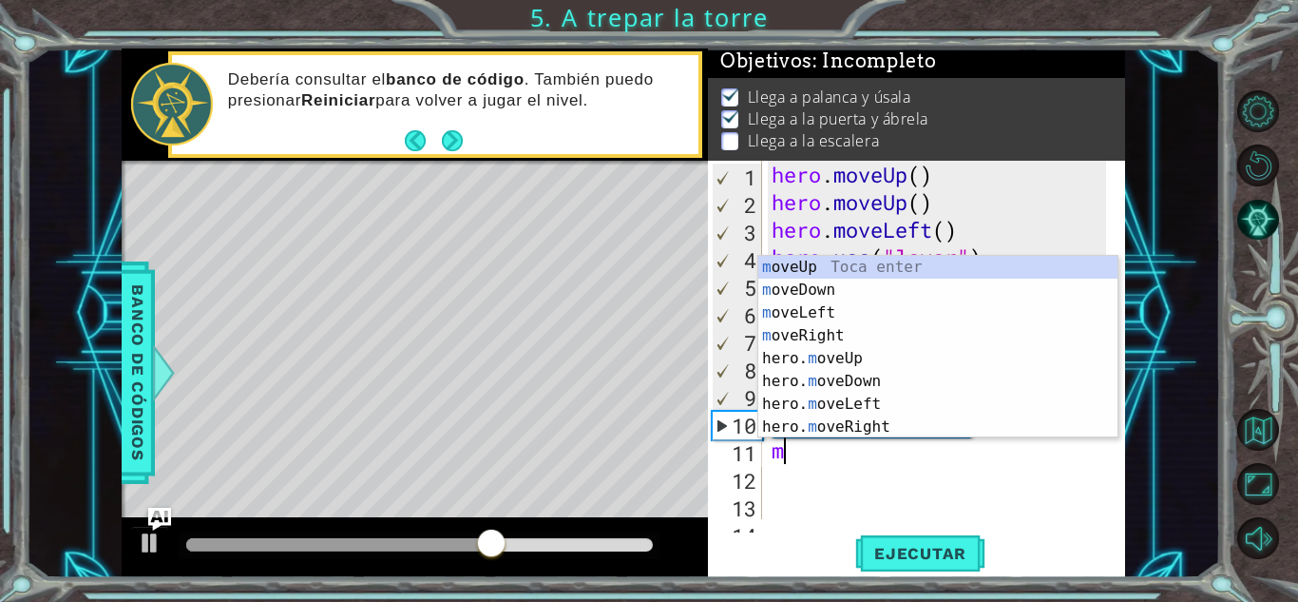
type textarea "mu"
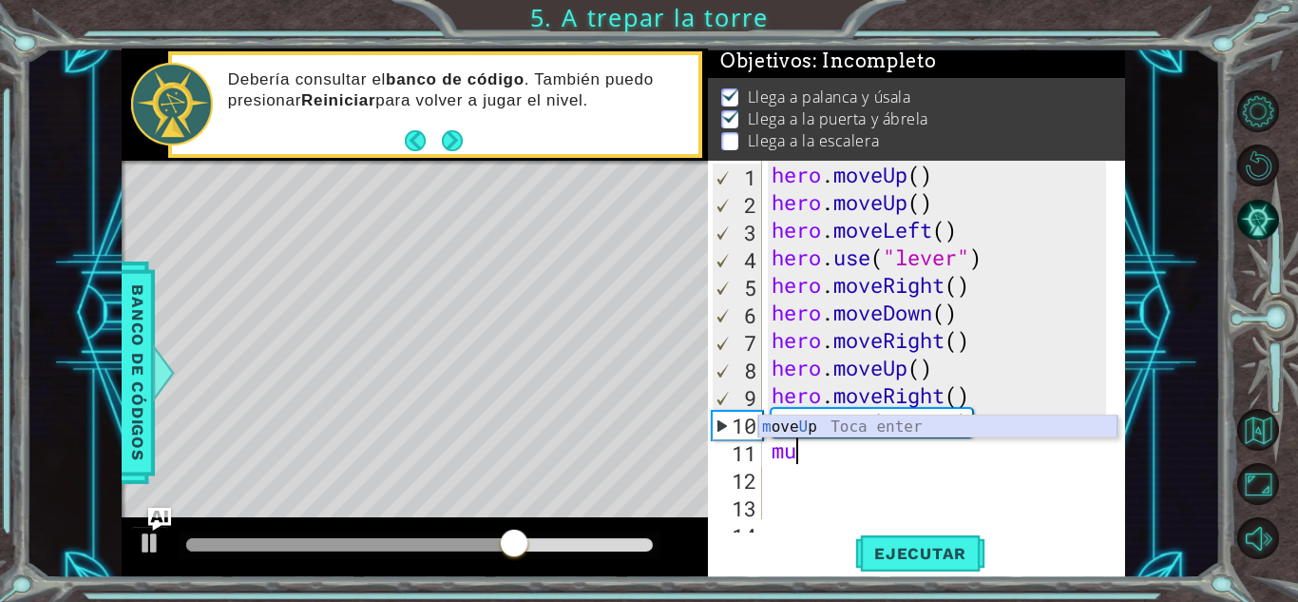
click at [815, 427] on div "m ove U p Toca enter" at bounding box center [937, 449] width 359 height 68
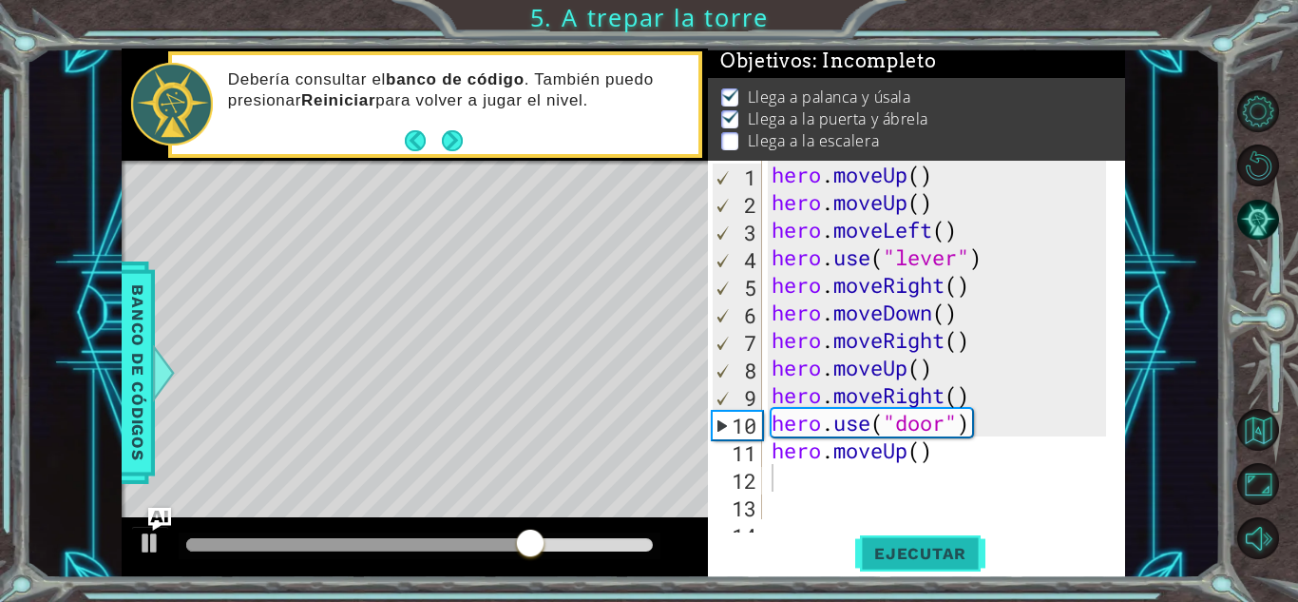
click at [900, 540] on button "Ejecutar" at bounding box center [920, 553] width 130 height 42
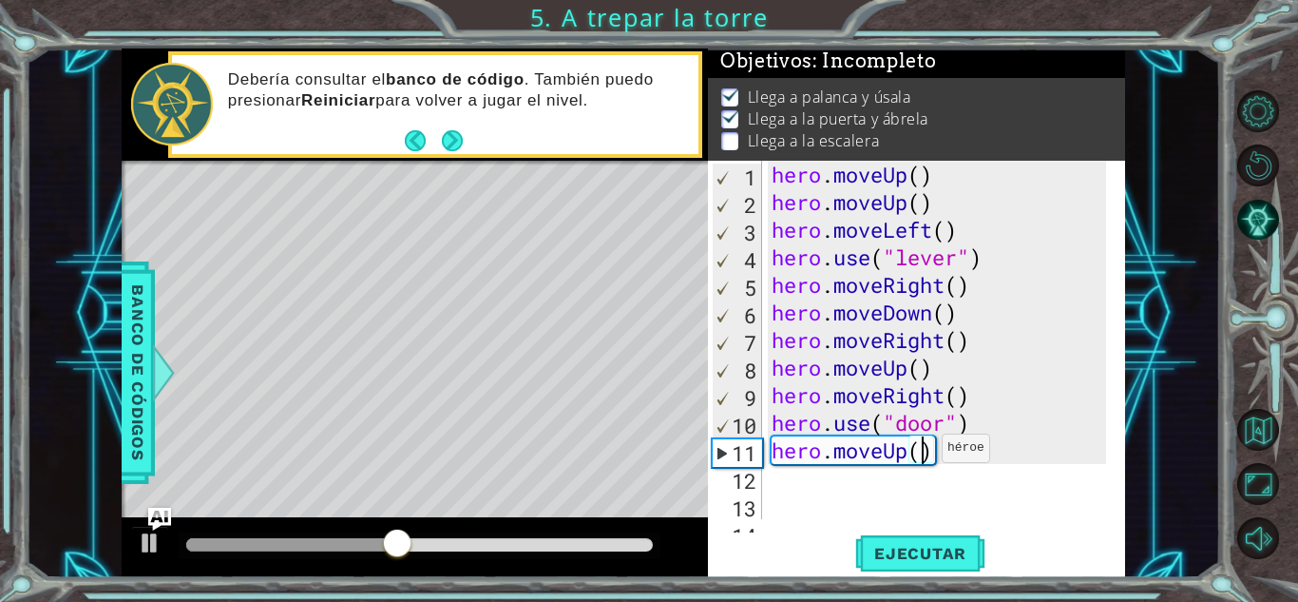
click at [926, 452] on div "hero . moveUp ( ) hero . moveUp ( ) hero . moveLeft ( ) hero . use ( "lever" ) …" at bounding box center [942, 367] width 348 height 413
type textarea "hero.moveUp(2)"
click at [953, 553] on span "Ejecutar" at bounding box center [920, 553] width 130 height 19
click at [802, 483] on div "hero . moveUp ( ) hero . moveUp ( ) hero . moveLeft ( ) hero . use ( "lever" ) …" at bounding box center [942, 367] width 348 height 413
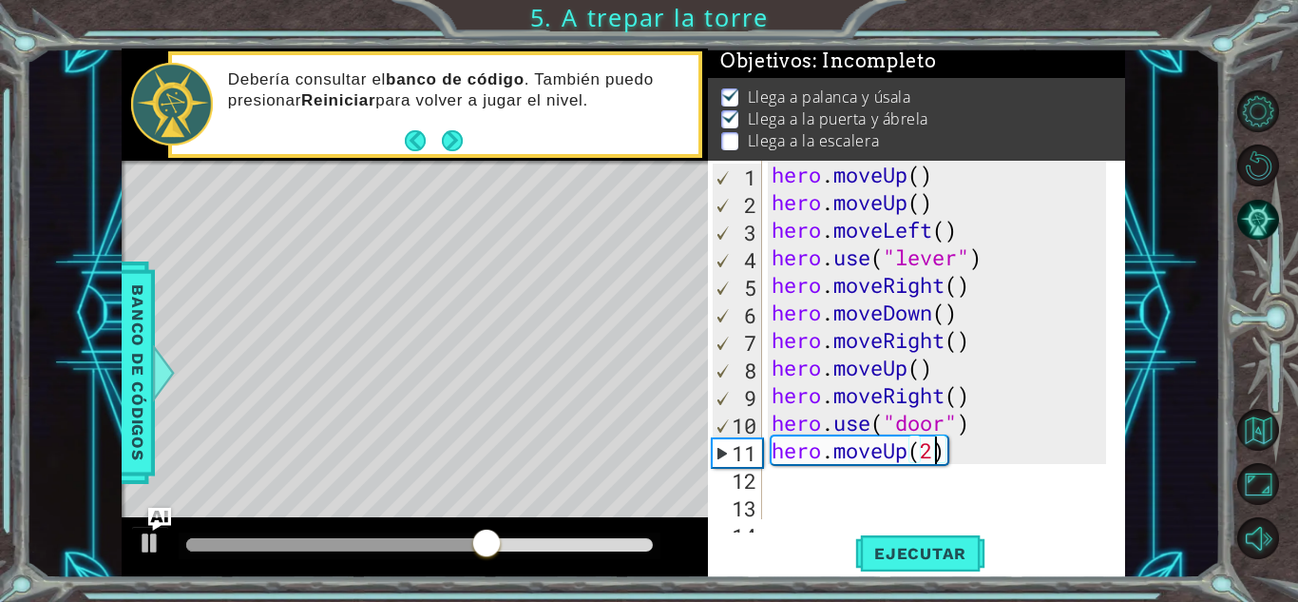
scroll to position [0, 0]
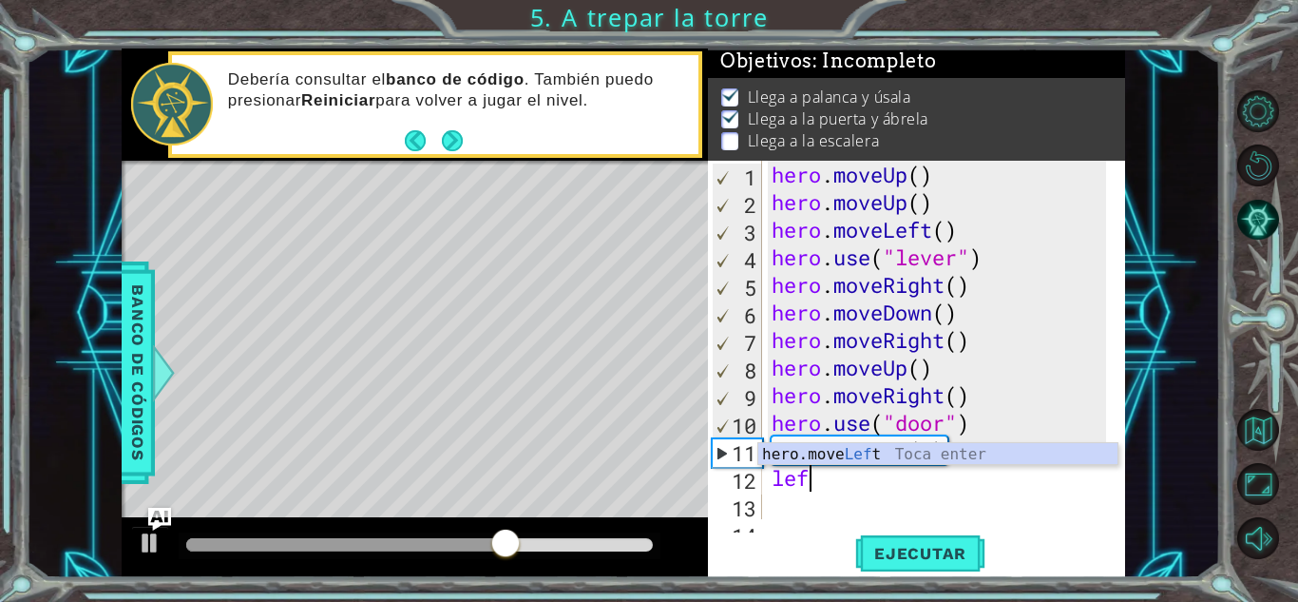
type textarea "left"
click at [849, 452] on div "hero.move Left Toca enter" at bounding box center [937, 477] width 359 height 68
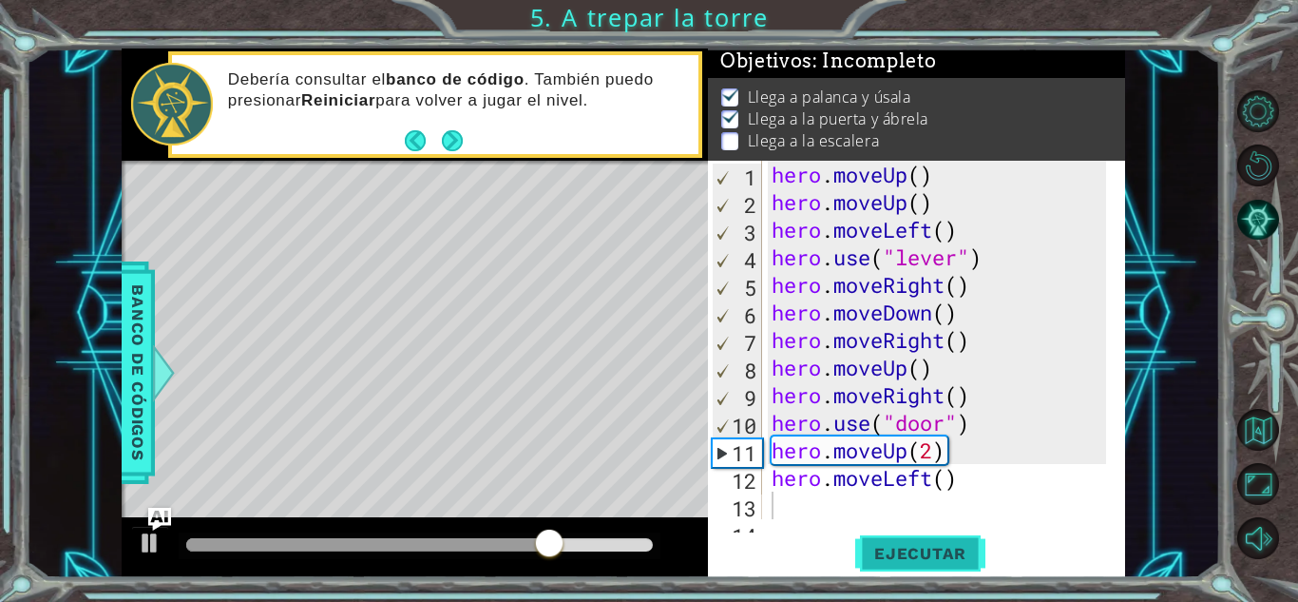
click at [916, 548] on span "Ejecutar" at bounding box center [920, 553] width 130 height 19
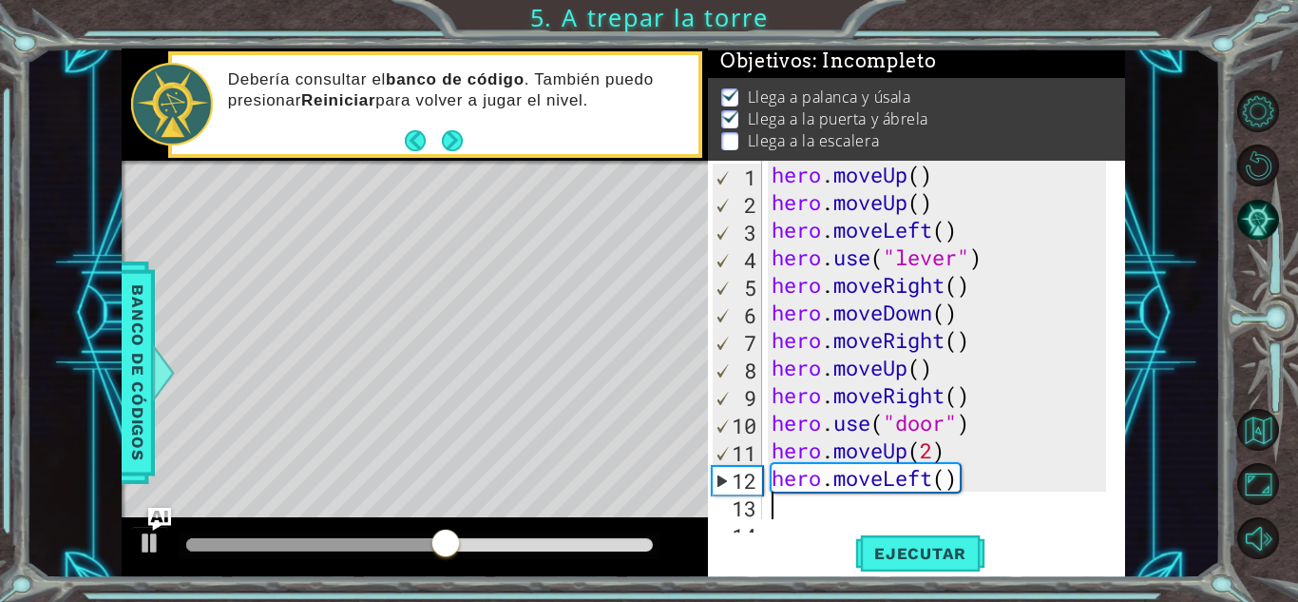
click at [775, 512] on div "hero . moveUp ( ) hero . moveUp ( ) hero . moveLeft ( ) hero . use ( "lever" ) …" at bounding box center [942, 367] width 348 height 413
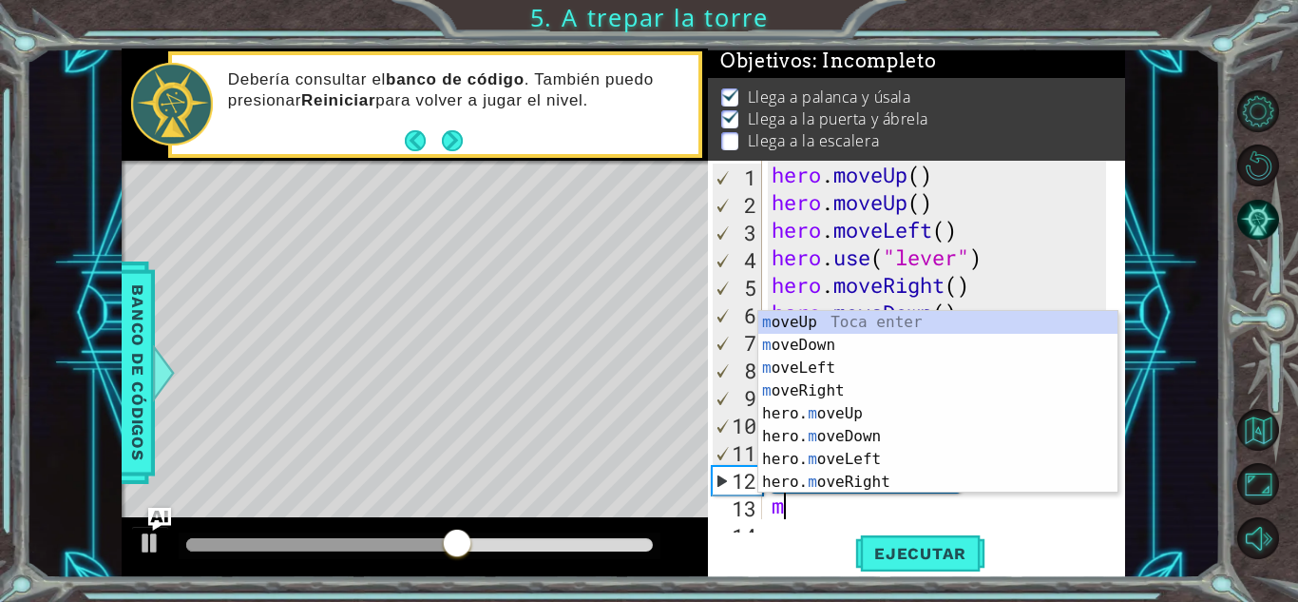
type textarea "mo"
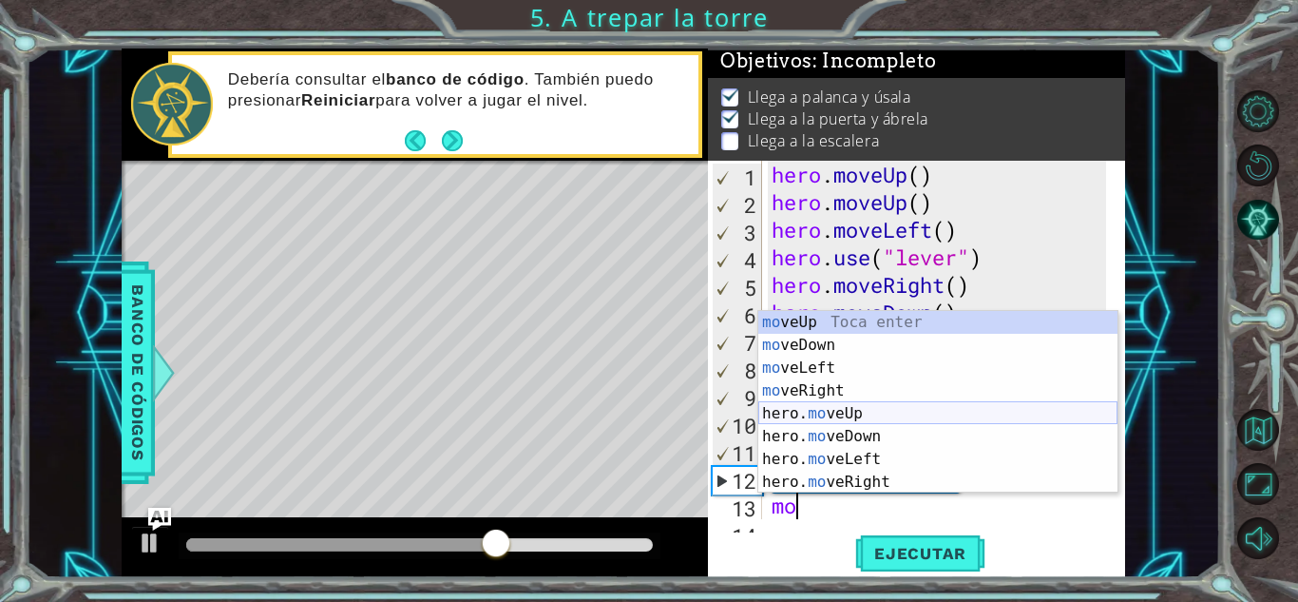
click at [866, 415] on div "mo veUp Toca enter mo veDown Toca enter mo veLeft Toca enter mo veRight Toca en…" at bounding box center [937, 425] width 359 height 228
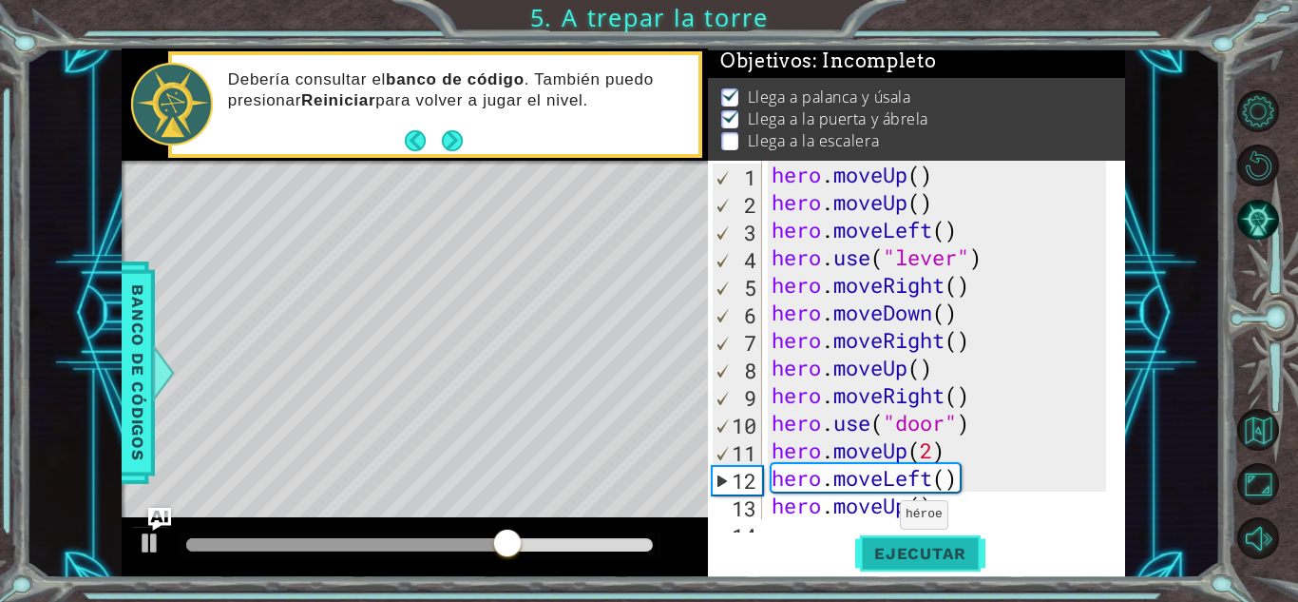
click at [899, 546] on span "Ejecutar" at bounding box center [920, 553] width 130 height 19
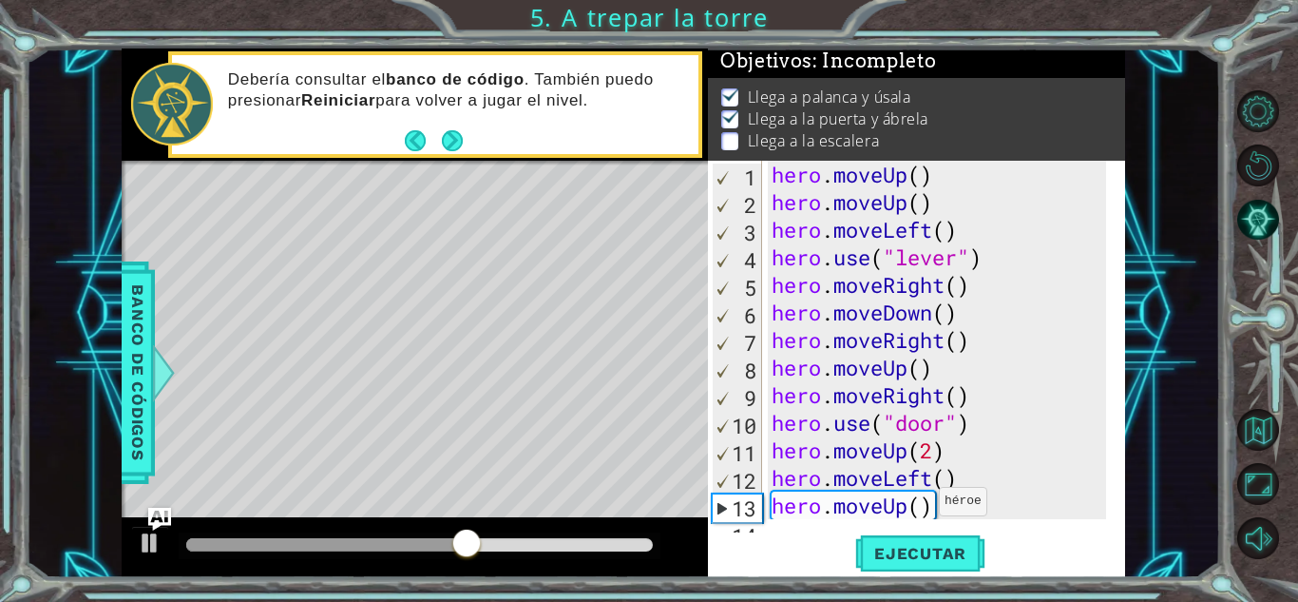
click at [923, 506] on div "hero . moveUp ( ) hero . moveUp ( ) hero . moveLeft ( ) hero . use ( "lever" ) …" at bounding box center [942, 367] width 348 height 413
click at [948, 539] on button "Ejecutar" at bounding box center [920, 553] width 130 height 42
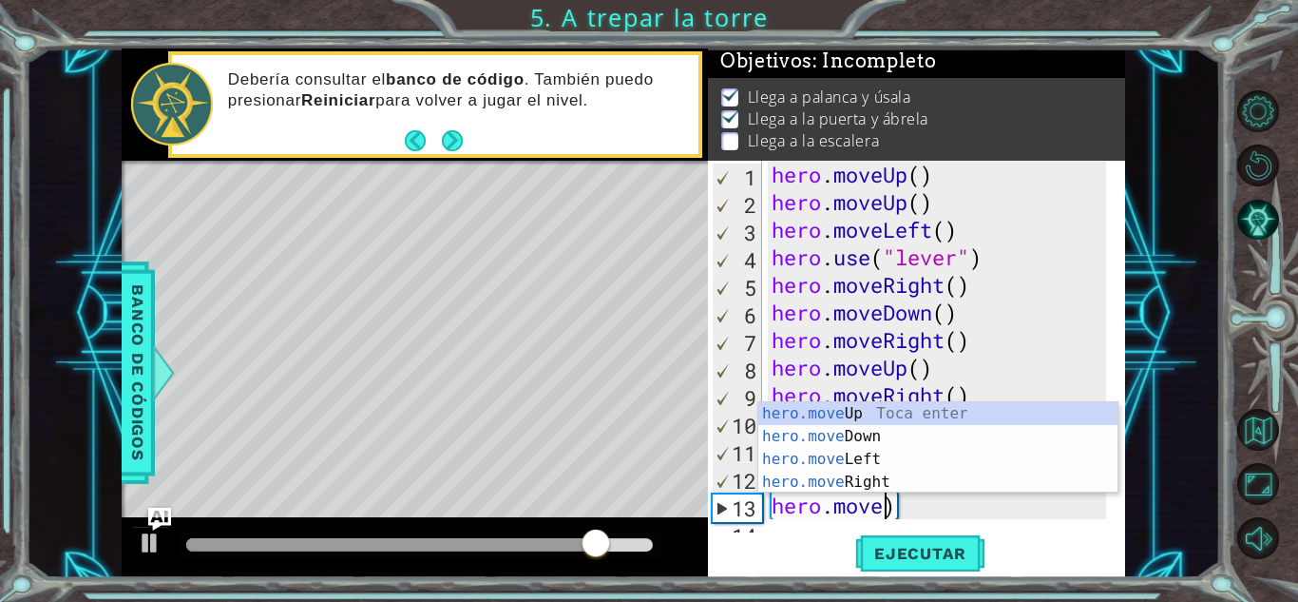
scroll to position [0, 5]
click at [867, 454] on div "hero.move Up Toca enter hero.move Down Toca enter hero.move Left Toca enter her…" at bounding box center [937, 470] width 359 height 137
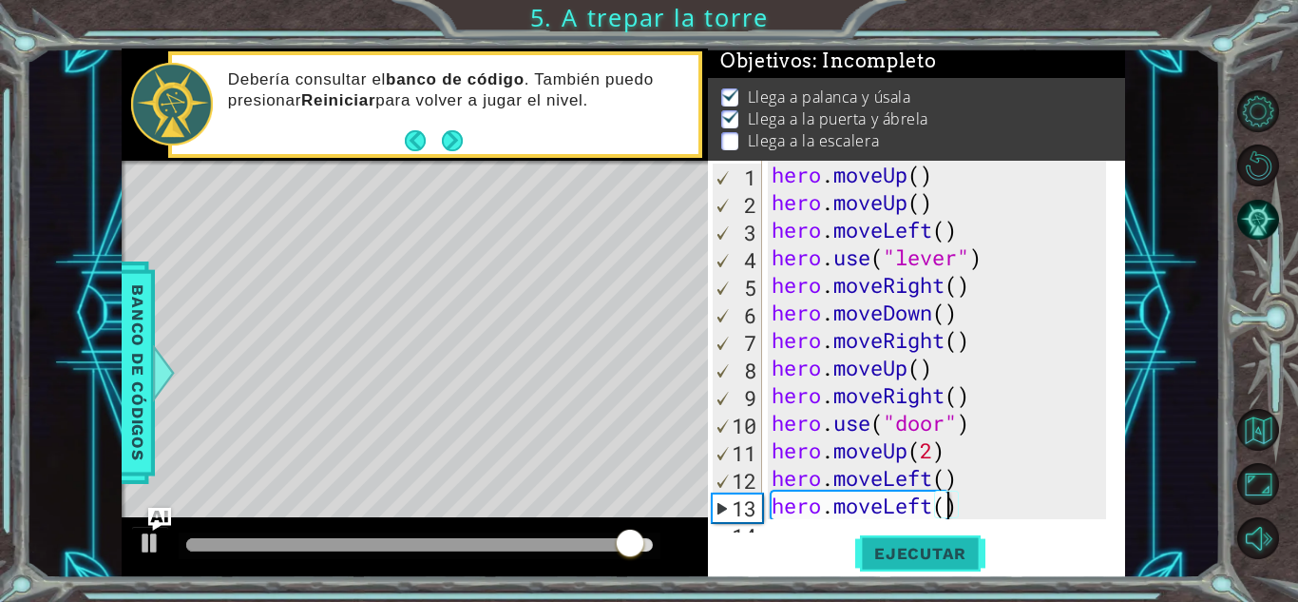
click at [953, 563] on button "Ejecutar" at bounding box center [920, 553] width 130 height 42
type textarea "hero.moveLeft(2)"
click at [948, 556] on span "Ejecutar" at bounding box center [920, 553] width 130 height 19
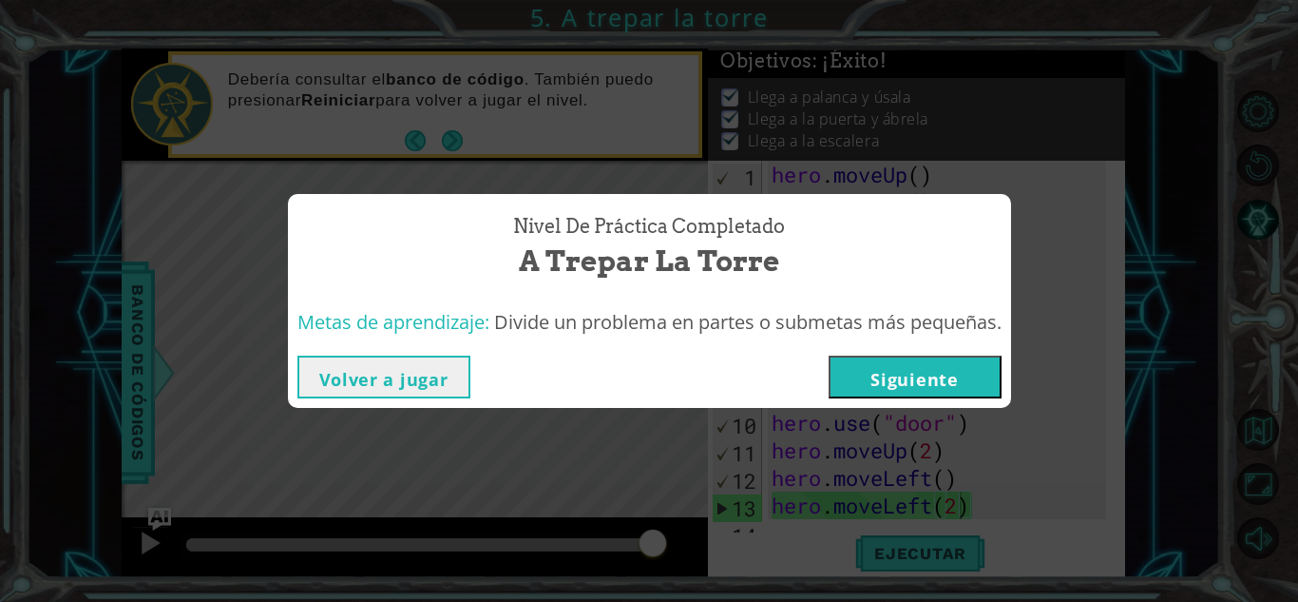
click at [947, 368] on button "Siguiente" at bounding box center [915, 376] width 173 height 43
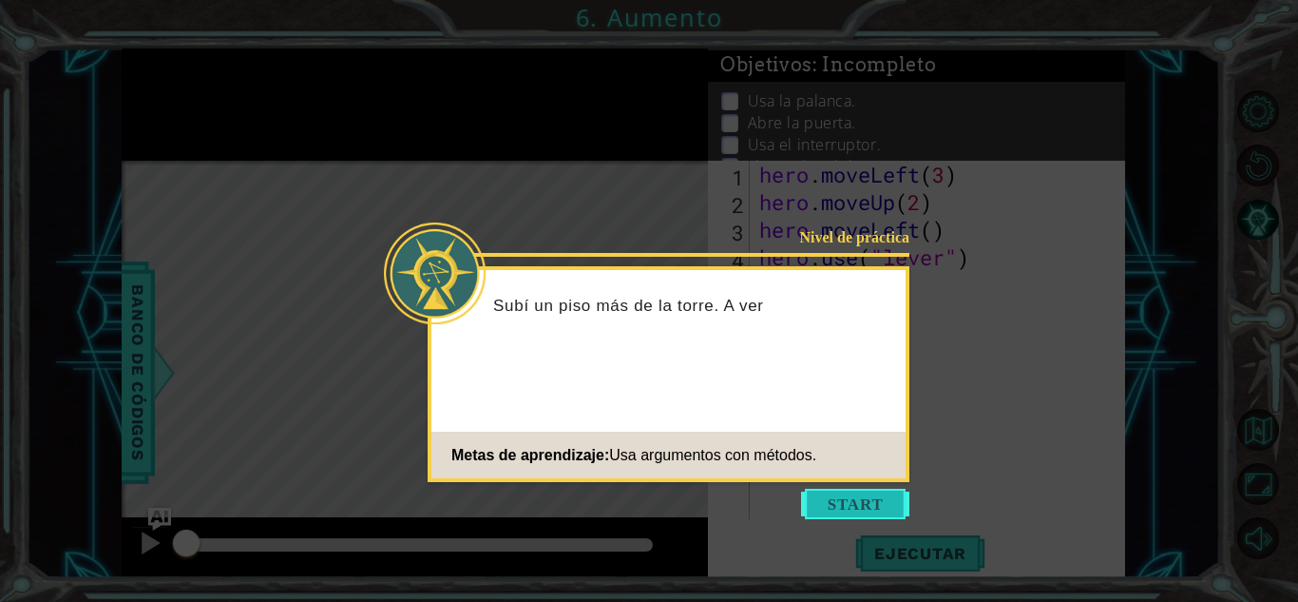
click at [839, 493] on button "Start" at bounding box center [855, 504] width 108 height 30
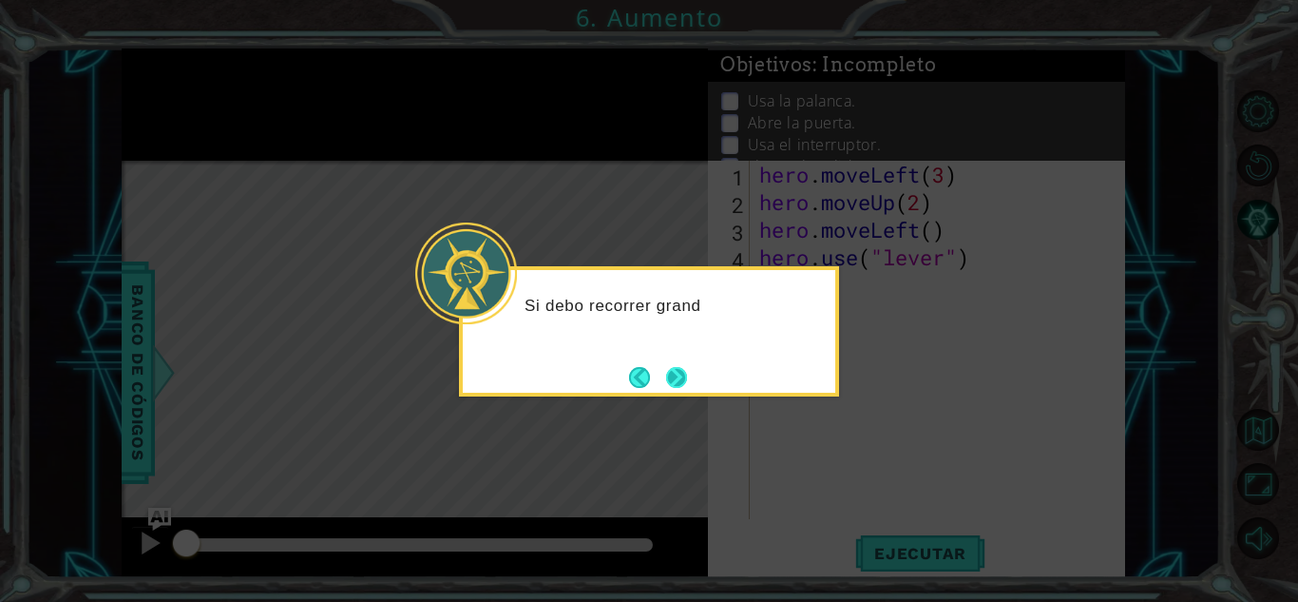
click at [679, 377] on button "Next" at bounding box center [677, 377] width 22 height 22
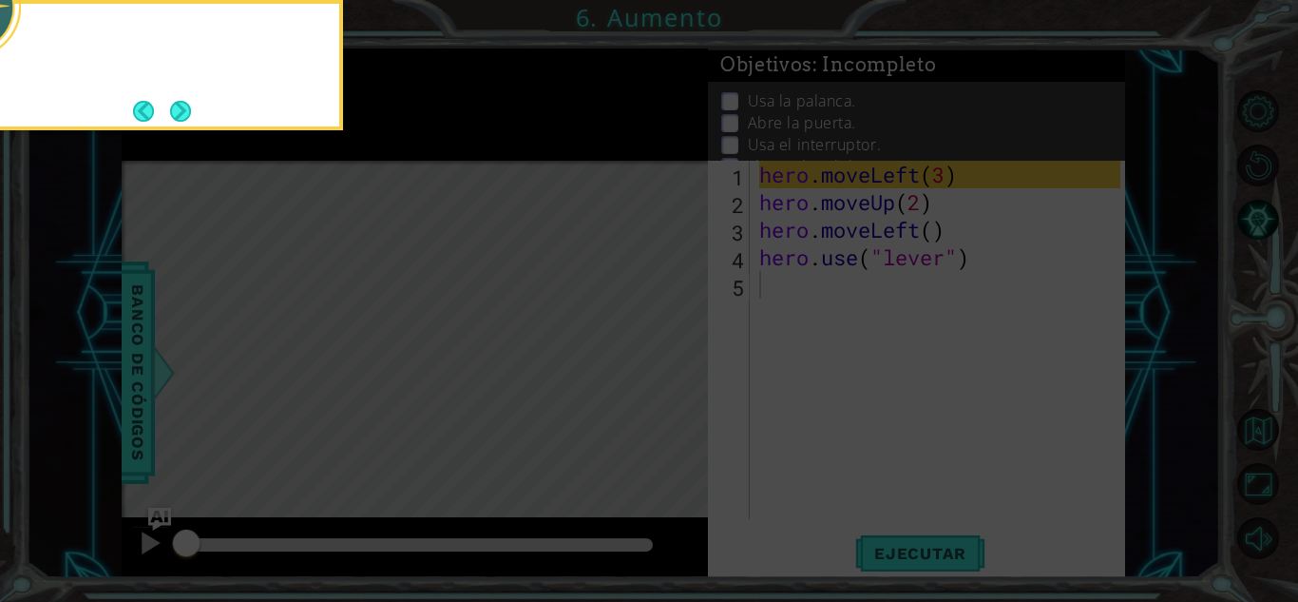
click at [679, 377] on icon at bounding box center [649, 90] width 1298 height 1024
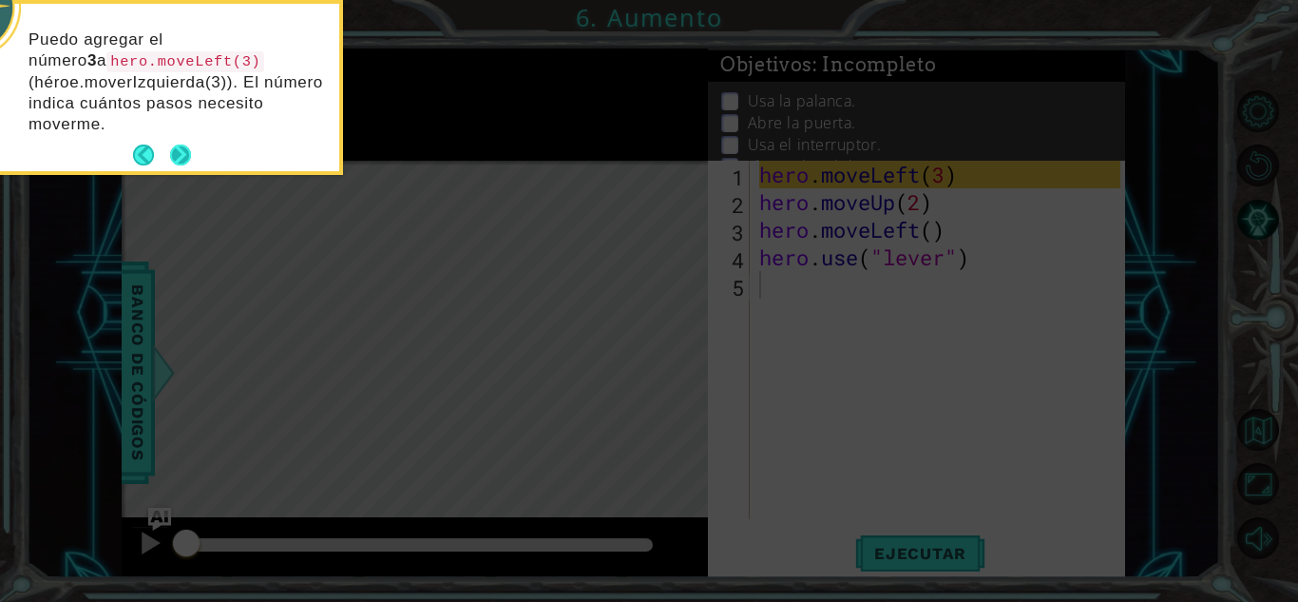
click at [185, 156] on button "Next" at bounding box center [180, 155] width 25 height 25
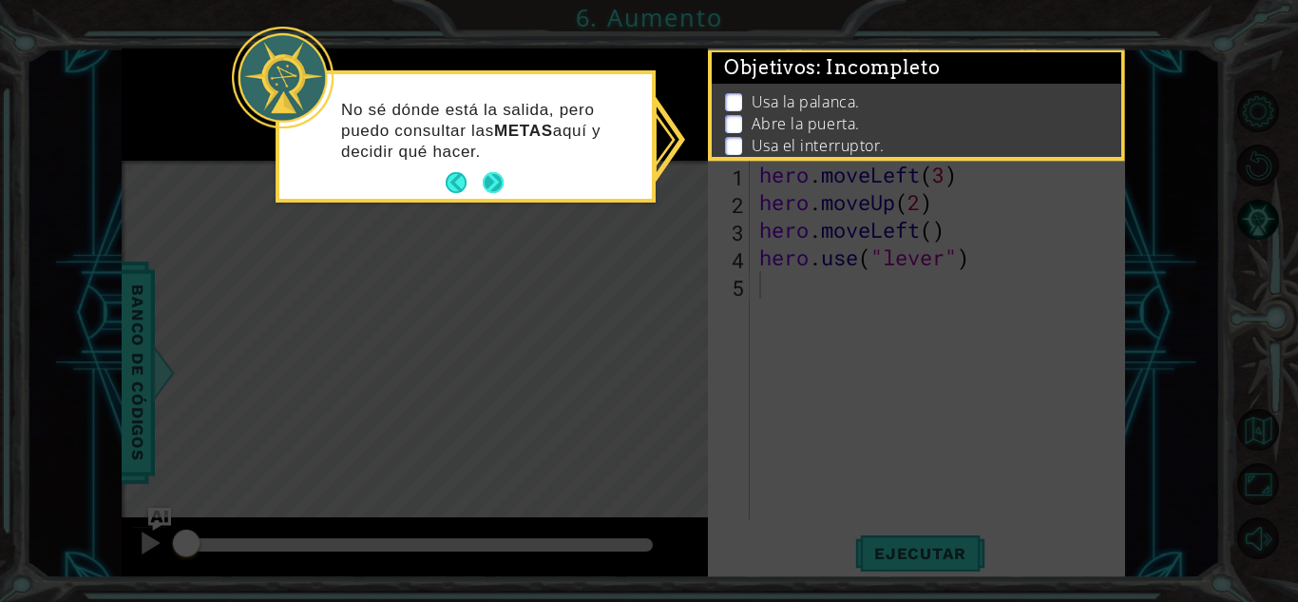
click at [494, 193] on button "Next" at bounding box center [493, 183] width 22 height 22
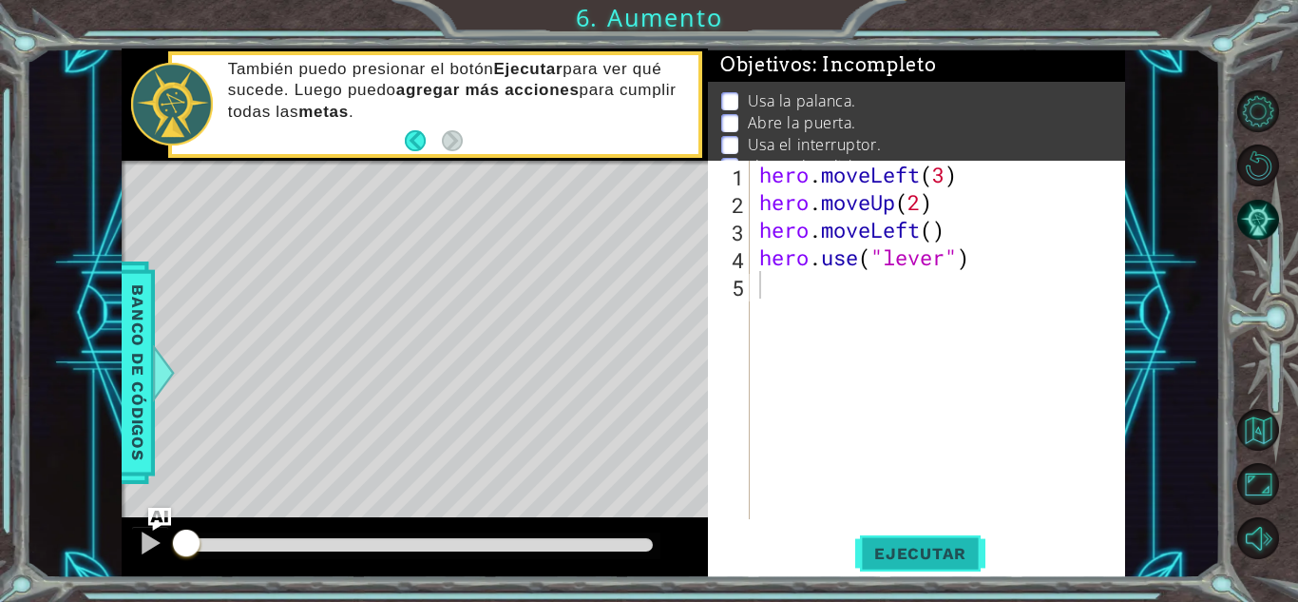
click at [929, 536] on button "Ejecutar" at bounding box center [920, 553] width 130 height 42
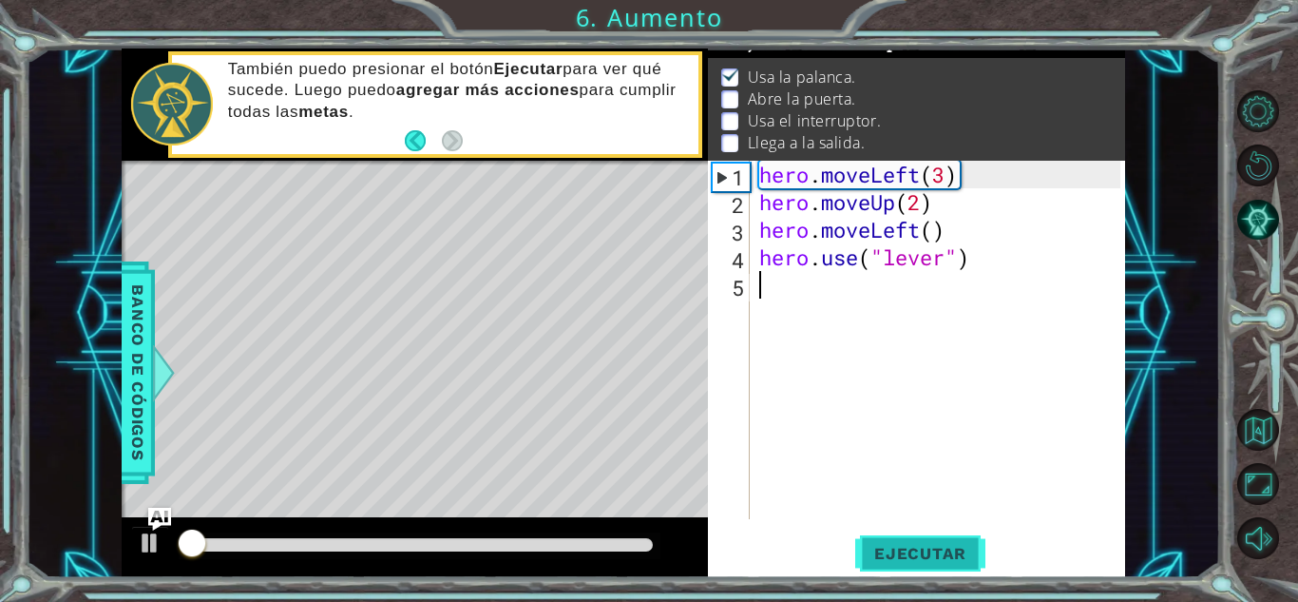
scroll to position [26, 0]
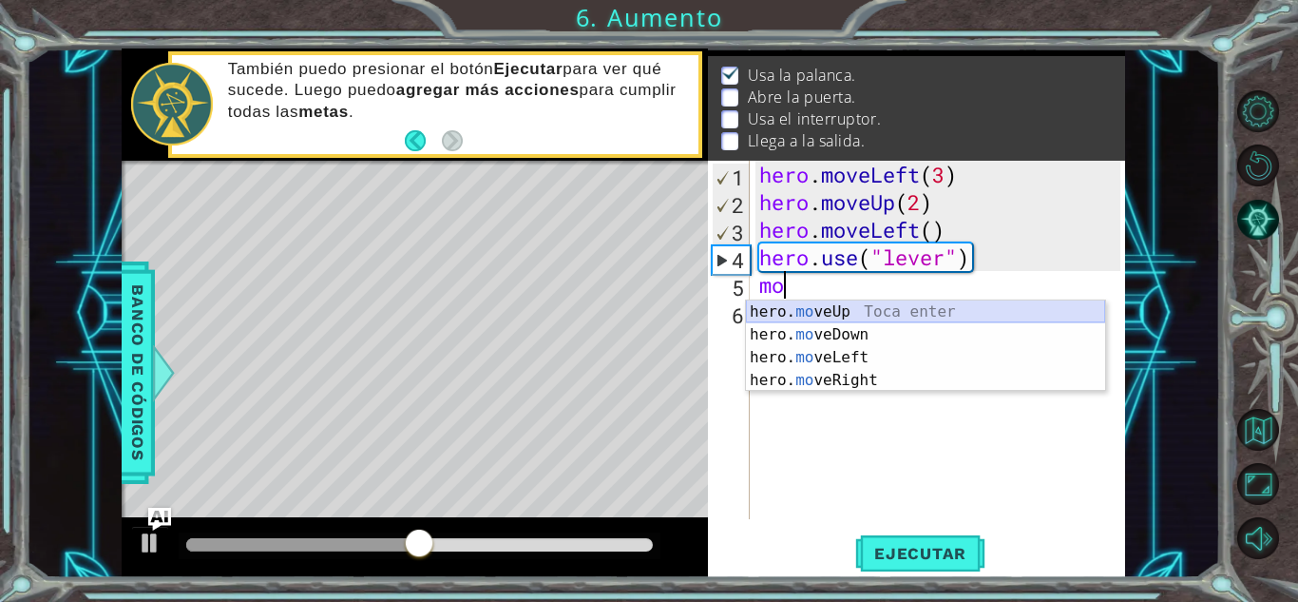
click at [962, 315] on div "hero. mo veUp Toca enter hero. mo veDown Toca enter hero. mo veLeft Toca enter …" at bounding box center [925, 368] width 359 height 137
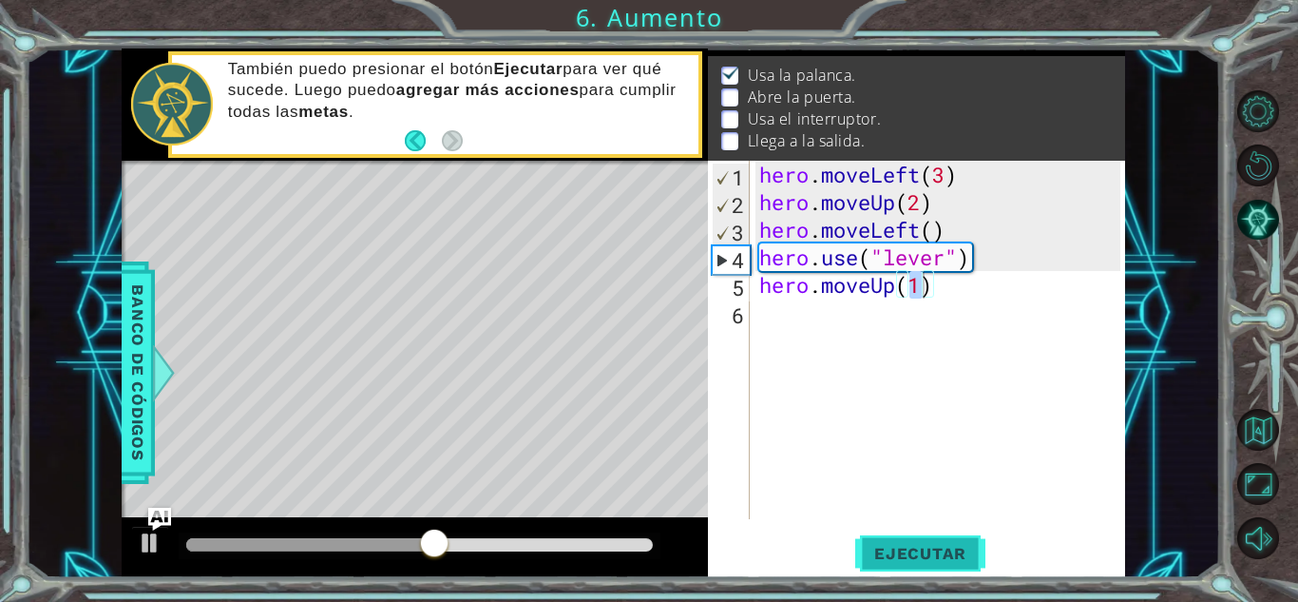
click at [930, 544] on span "Ejecutar" at bounding box center [920, 553] width 130 height 19
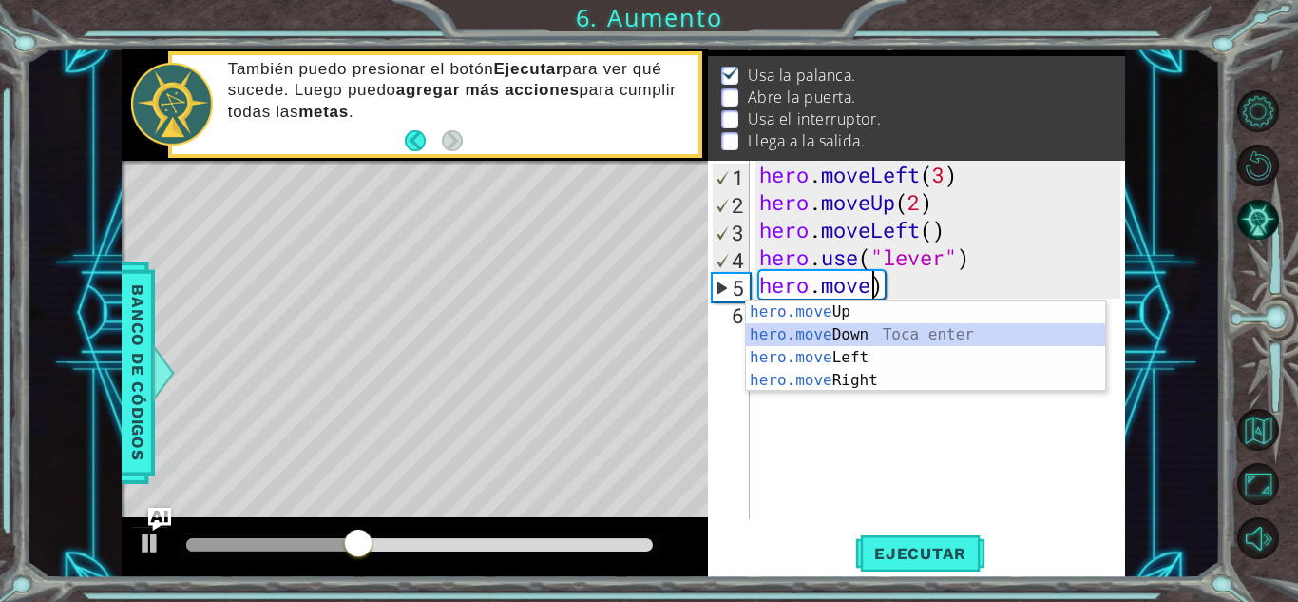
click at [869, 332] on div "hero.move Up Toca enter hero.move Down Toca enter hero.move Left Toca enter her…" at bounding box center [925, 368] width 359 height 137
type textarea "hero.moveDown(1)"
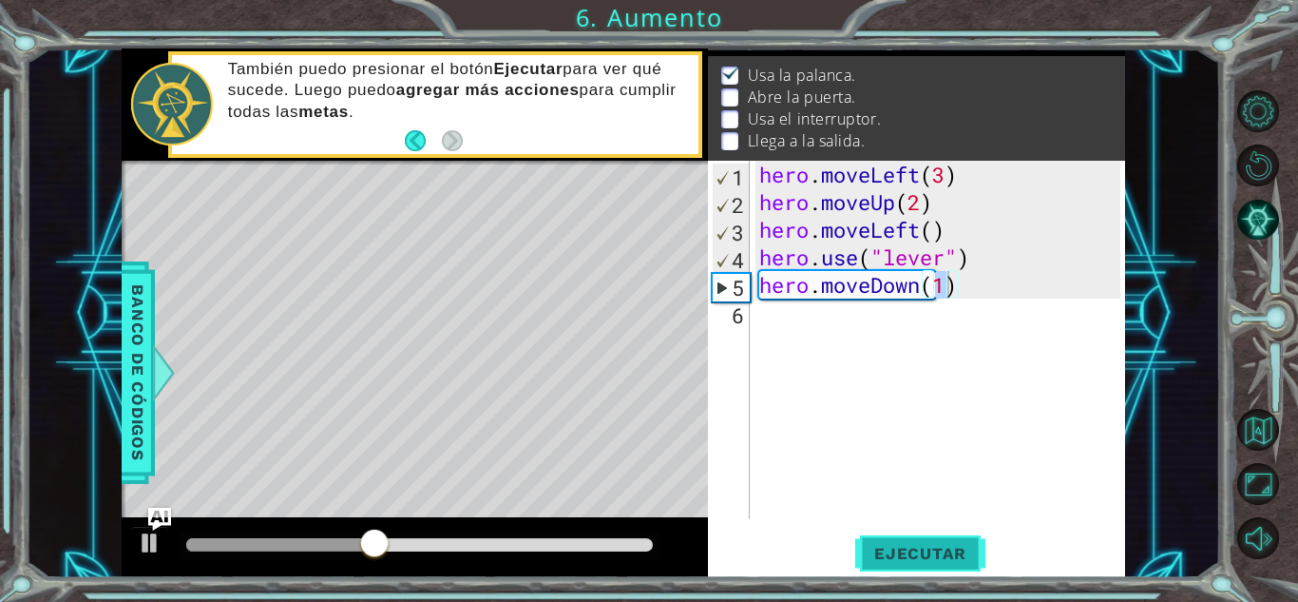
click at [935, 546] on span "Ejecutar" at bounding box center [920, 553] width 130 height 19
drag, startPoint x: 189, startPoint y: 540, endPoint x: 374, endPoint y: 540, distance: 184.4
click at [374, 540] on div at bounding box center [373, 544] width 34 height 34
click at [756, 313] on div "hero . moveLeft ( 3 ) hero . moveUp ( 2 ) hero . moveLeft ( ) hero . use ( "lev…" at bounding box center [938, 340] width 365 height 358
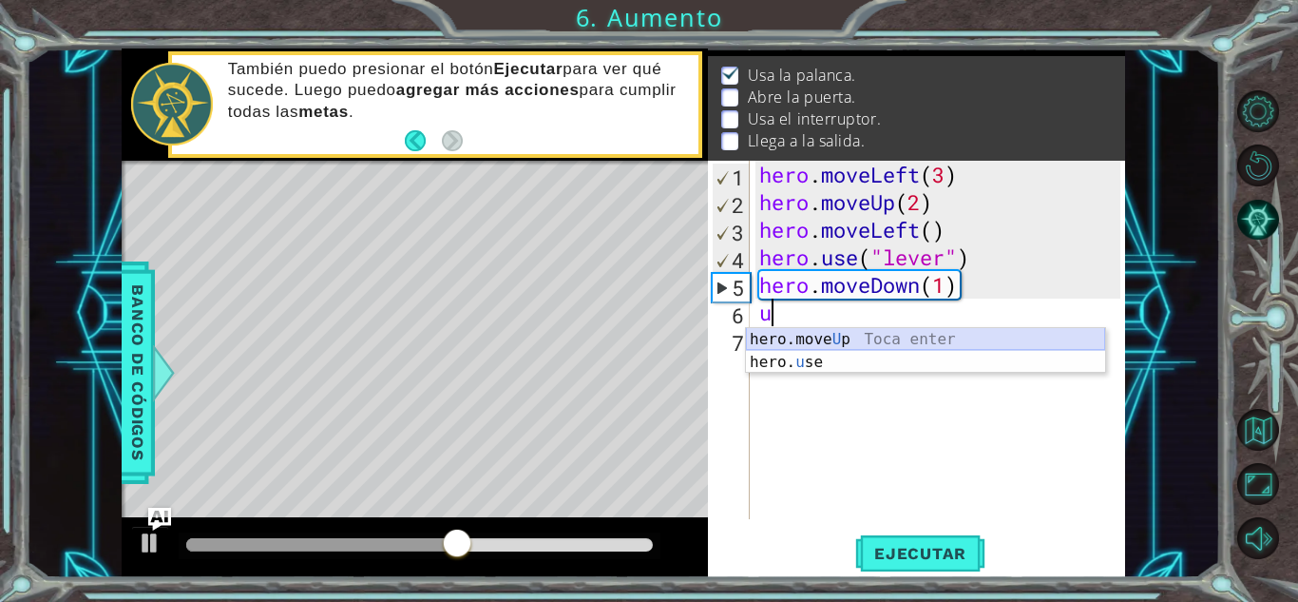
click at [853, 338] on div "hero.move U p Toca enter hero. u se Toca enter" at bounding box center [925, 373] width 359 height 91
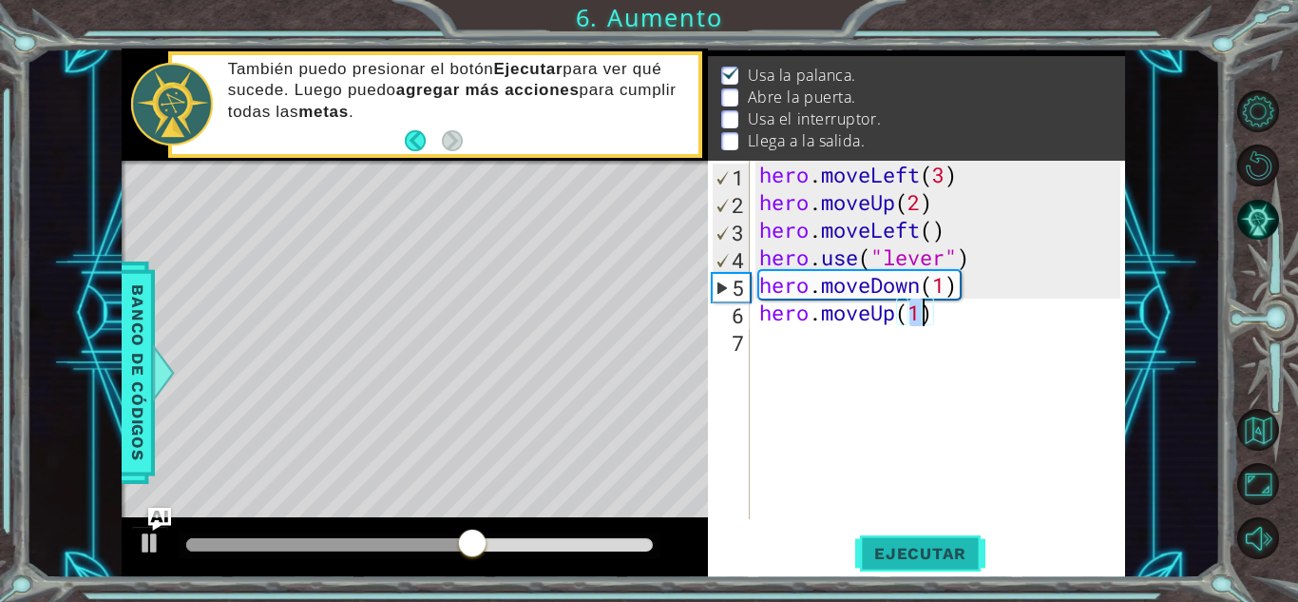
click at [918, 562] on span "Ejecutar" at bounding box center [920, 553] width 130 height 19
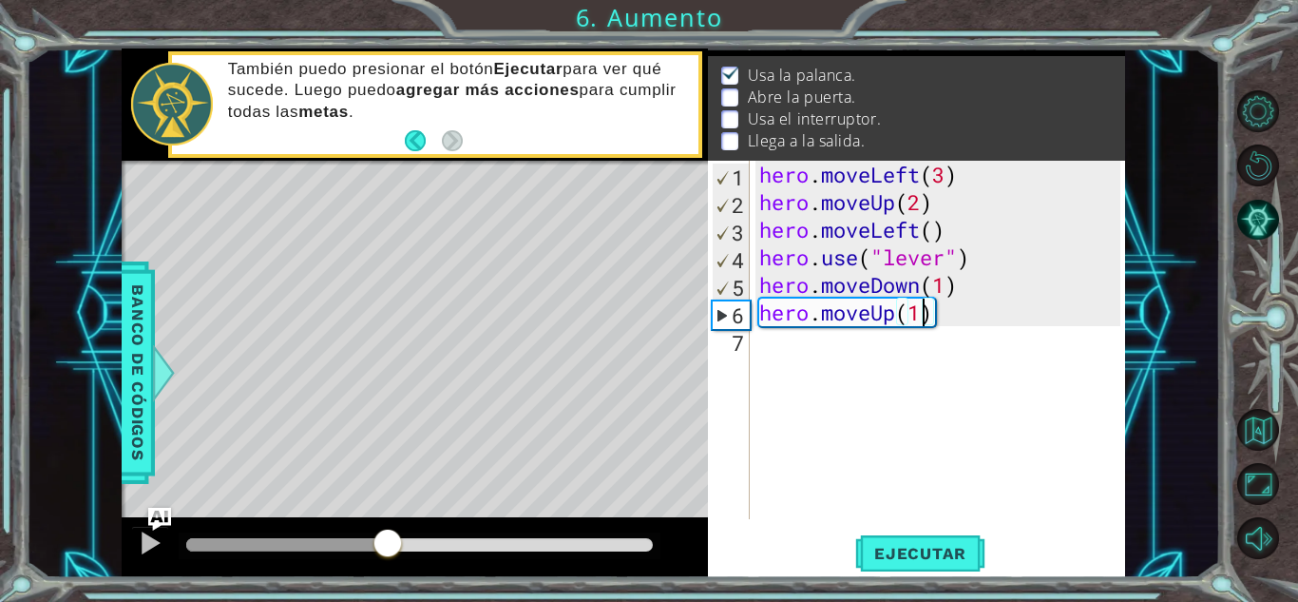
drag, startPoint x: 214, startPoint y: 537, endPoint x: 388, endPoint y: 557, distance: 175.1
click at [388, 557] on div at bounding box center [388, 544] width 34 height 34
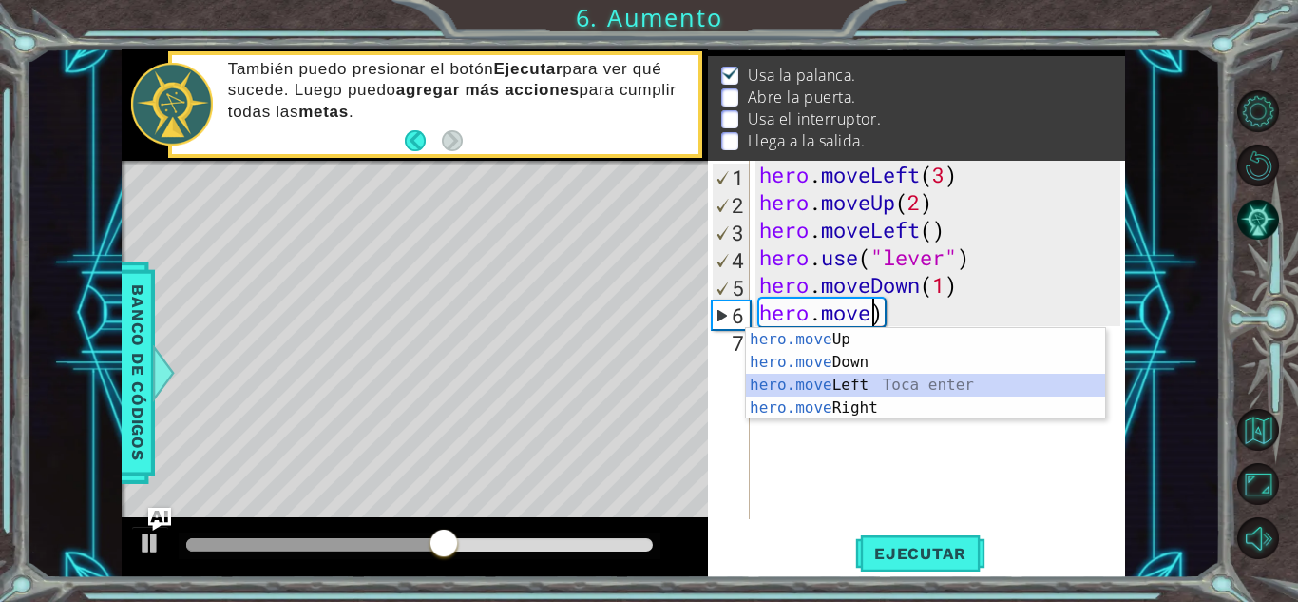
click at [887, 380] on div "hero.move Up Toca enter hero.move Down Toca enter hero.move Left Toca enter her…" at bounding box center [925, 396] width 359 height 137
type textarea "hero.moveLeft(1)"
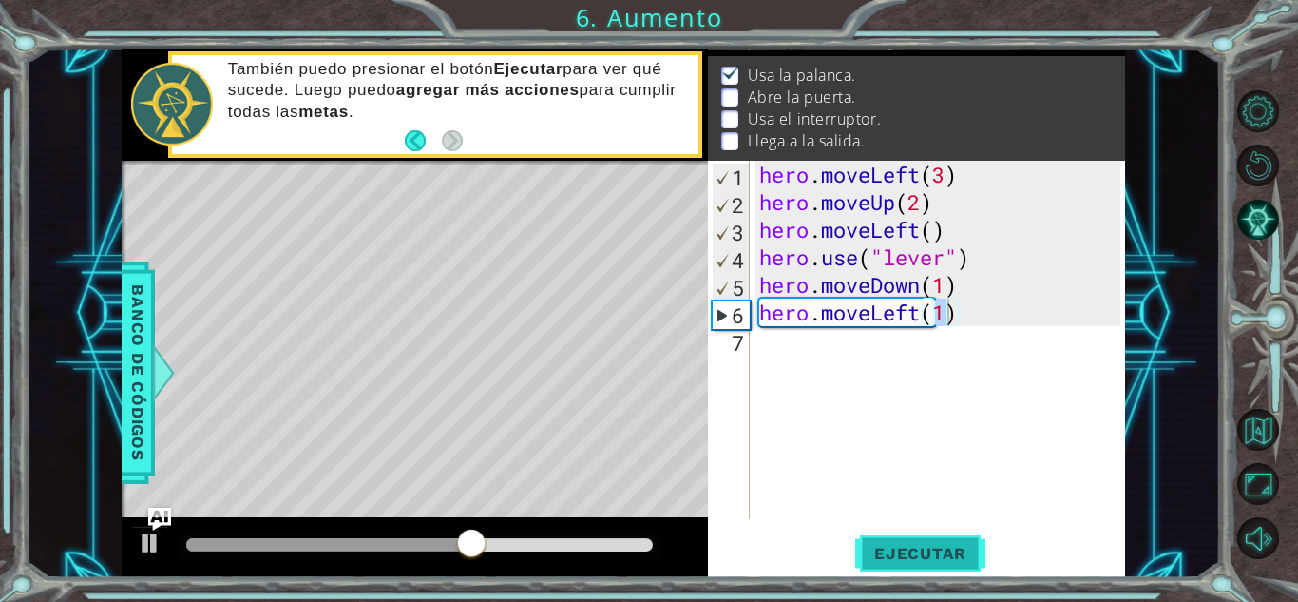
click at [946, 546] on span "Ejecutar" at bounding box center [920, 553] width 130 height 19
drag, startPoint x: 208, startPoint y: 546, endPoint x: 412, endPoint y: 586, distance: 208.4
click at [412, 586] on div "1 ההההההההההההההההההההההההההההההההההההההההההההההההההההההההההההההההההההההההההההה…" at bounding box center [649, 301] width 1298 height 602
click at [785, 344] on div "hero . moveLeft ( 3 ) hero . moveUp ( 2 ) hero . moveLeft ( ) hero . use ( "lev…" at bounding box center [943, 367] width 374 height 413
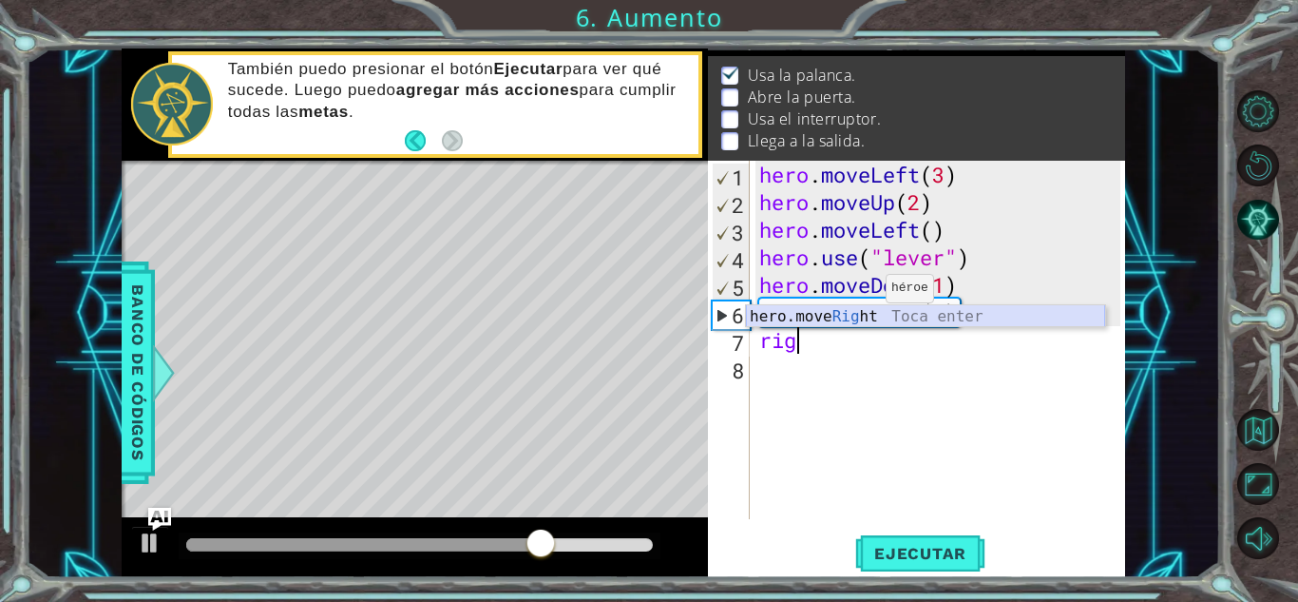
click at [845, 317] on div "hero.move Rig ht Toca enter" at bounding box center [925, 339] width 359 height 68
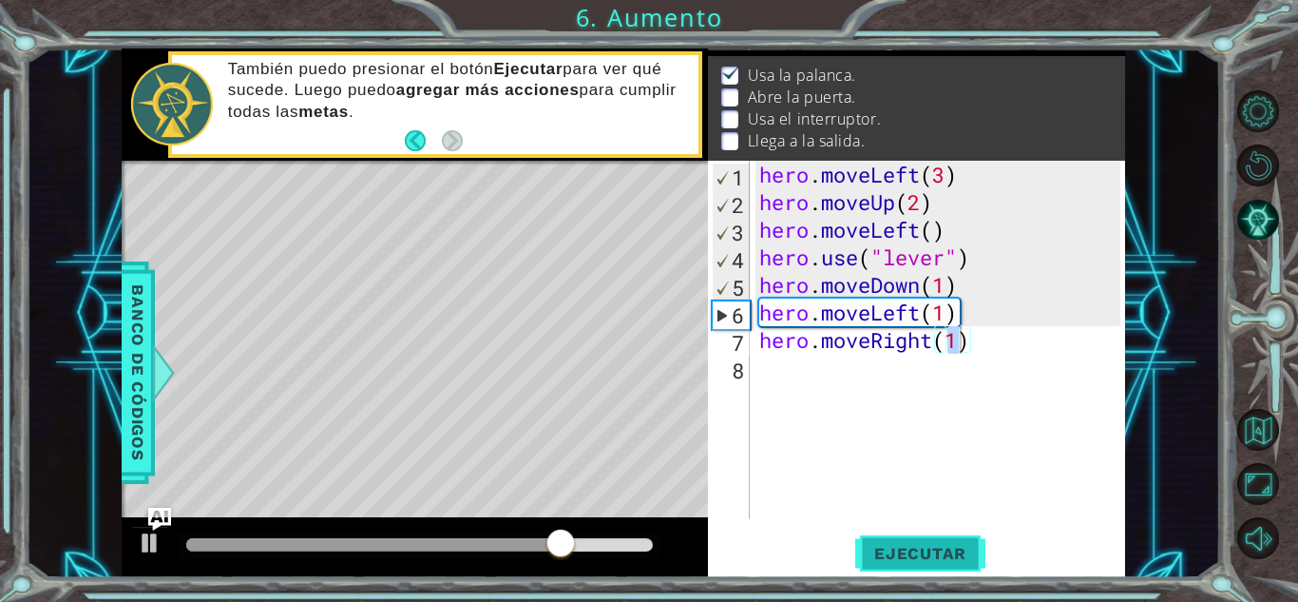
click at [885, 544] on span "Ejecutar" at bounding box center [920, 553] width 130 height 19
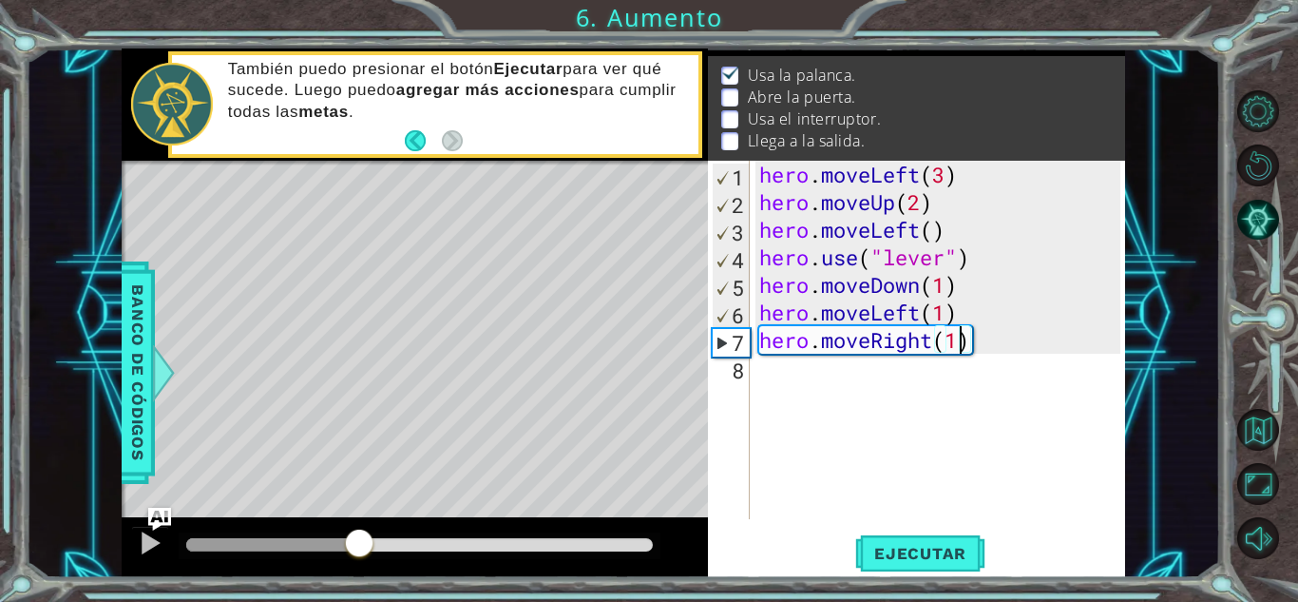
drag, startPoint x: 227, startPoint y: 535, endPoint x: 358, endPoint y: 591, distance: 142.6
click at [358, 591] on div "1 ההההההההההההההההההההההההההההההההההההההההההההההההההההההההההההההההההההההההההההה…" at bounding box center [649, 301] width 1298 height 602
drag, startPoint x: 992, startPoint y: 343, endPoint x: 877, endPoint y: 336, distance: 115.3
click at [877, 336] on div "hero . moveLeft ( 3 ) hero . moveUp ( 2 ) hero . moveLeft ( ) hero . use ( "lev…" at bounding box center [943, 367] width 374 height 413
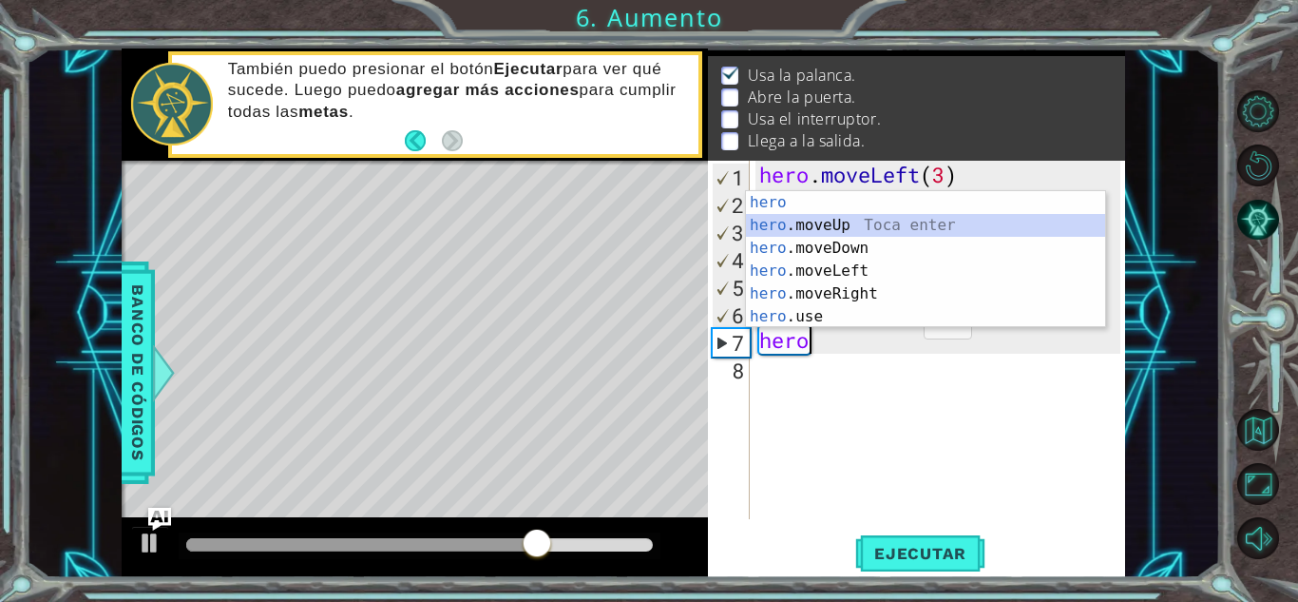
click at [847, 235] on div "hero Toca enter hero .moveUp Toca enter hero .moveDown Toca enter hero .moveLef…" at bounding box center [925, 282] width 359 height 182
type textarea "hero.moveUp(1)"
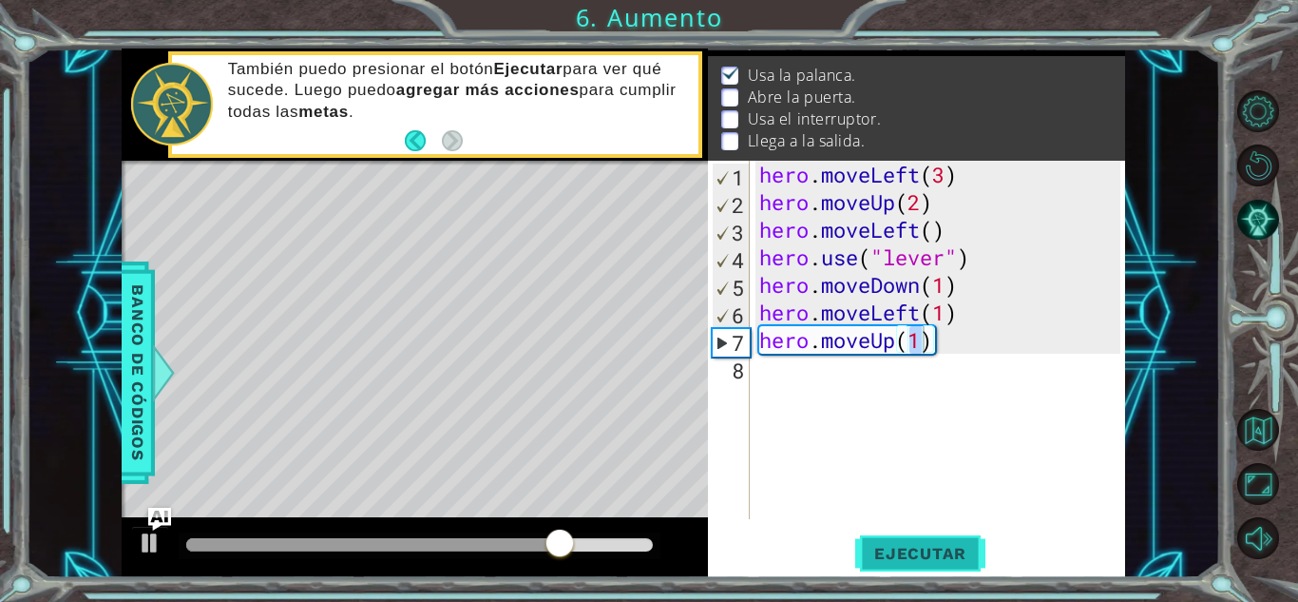
click at [906, 546] on span "Ejecutar" at bounding box center [920, 553] width 130 height 19
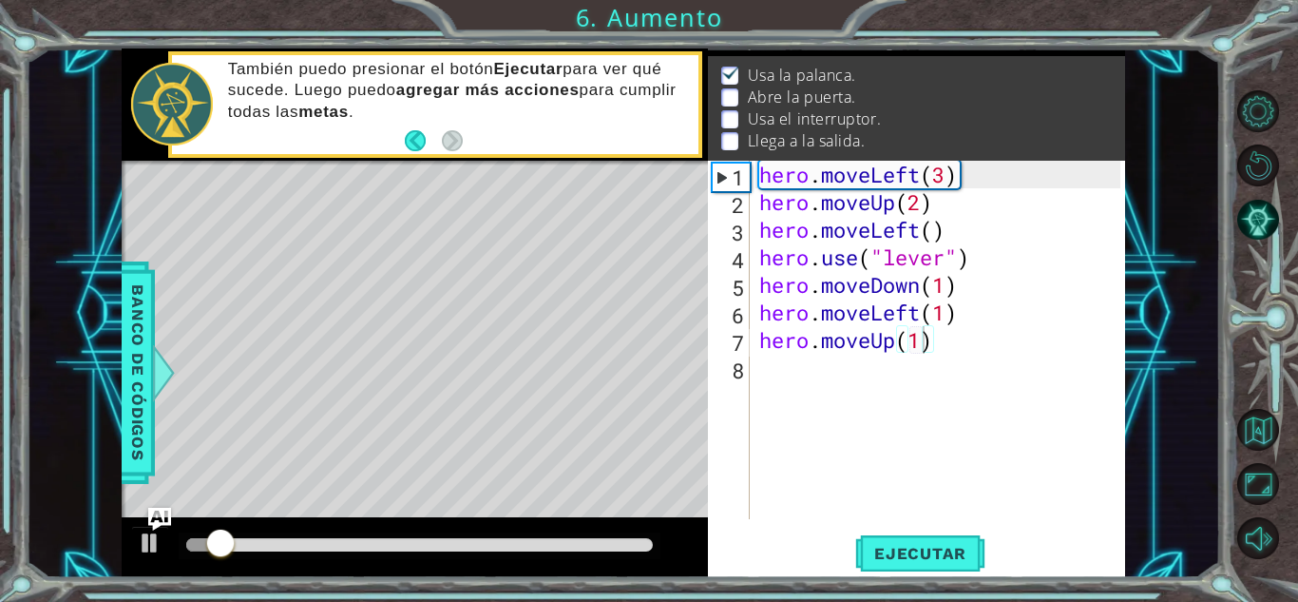
drag, startPoint x: 190, startPoint y: 553, endPoint x: 225, endPoint y: 544, distance: 36.4
click at [225, 544] on div at bounding box center [420, 545] width 482 height 27
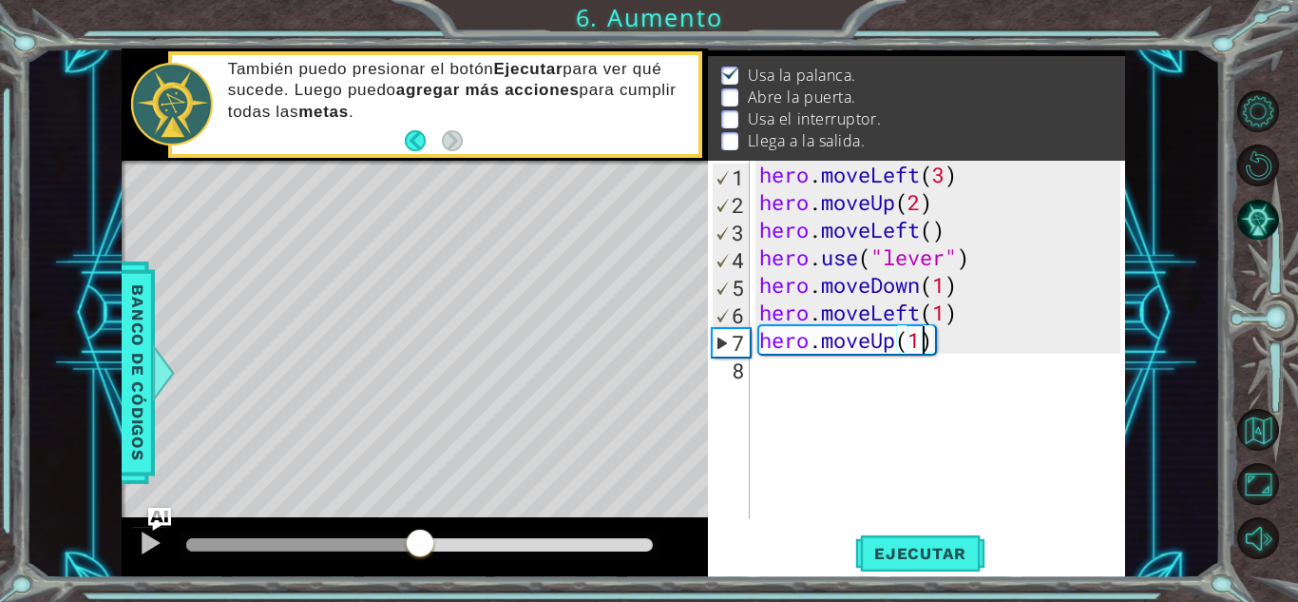
drag, startPoint x: 225, startPoint y: 544, endPoint x: 423, endPoint y: 545, distance: 197.7
click at [423, 545] on div at bounding box center [420, 544] width 34 height 34
click at [779, 374] on div "hero . moveLeft ( 3 ) hero . moveUp ( 2 ) hero . moveLeft ( ) hero . use ( "lev…" at bounding box center [943, 367] width 374 height 413
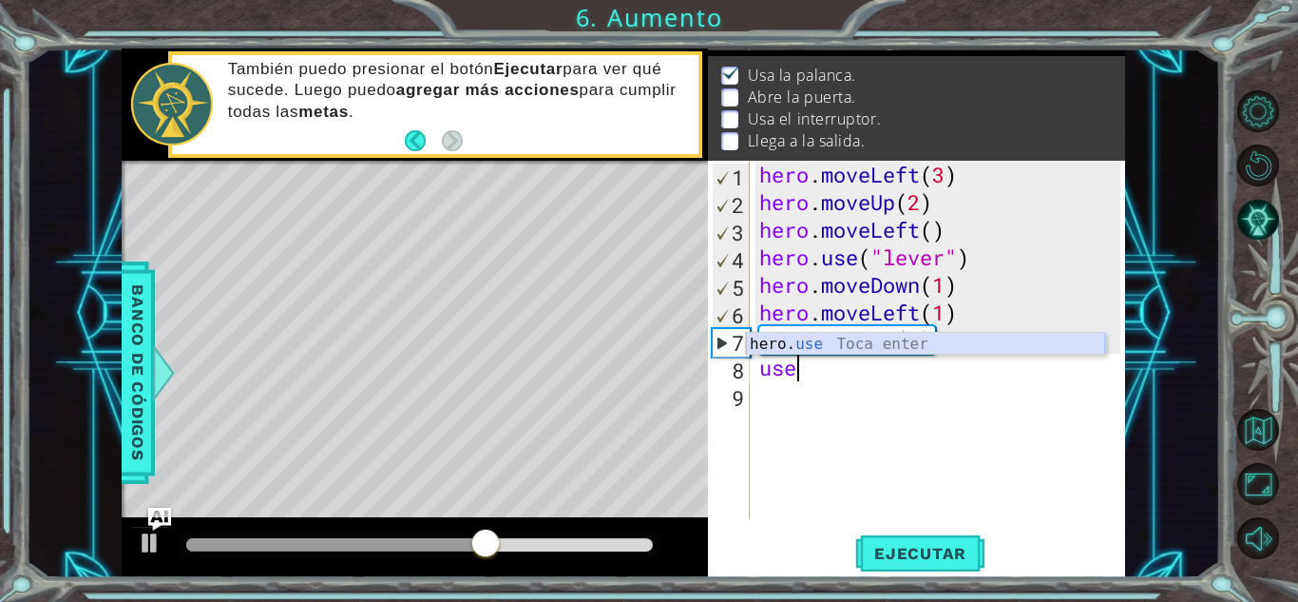
click at [834, 337] on div "hero. use Toca enter" at bounding box center [925, 367] width 359 height 68
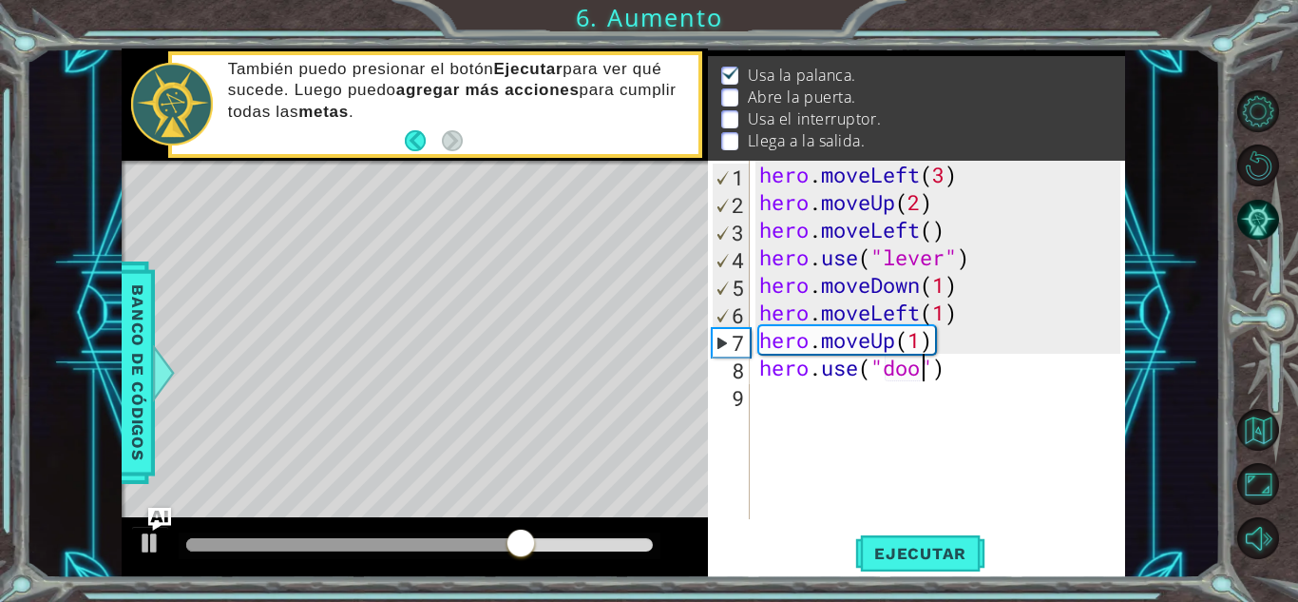
scroll to position [0, 8]
type textarea "hero.use("door")"
click at [944, 549] on span "Ejecutar" at bounding box center [920, 553] width 130 height 19
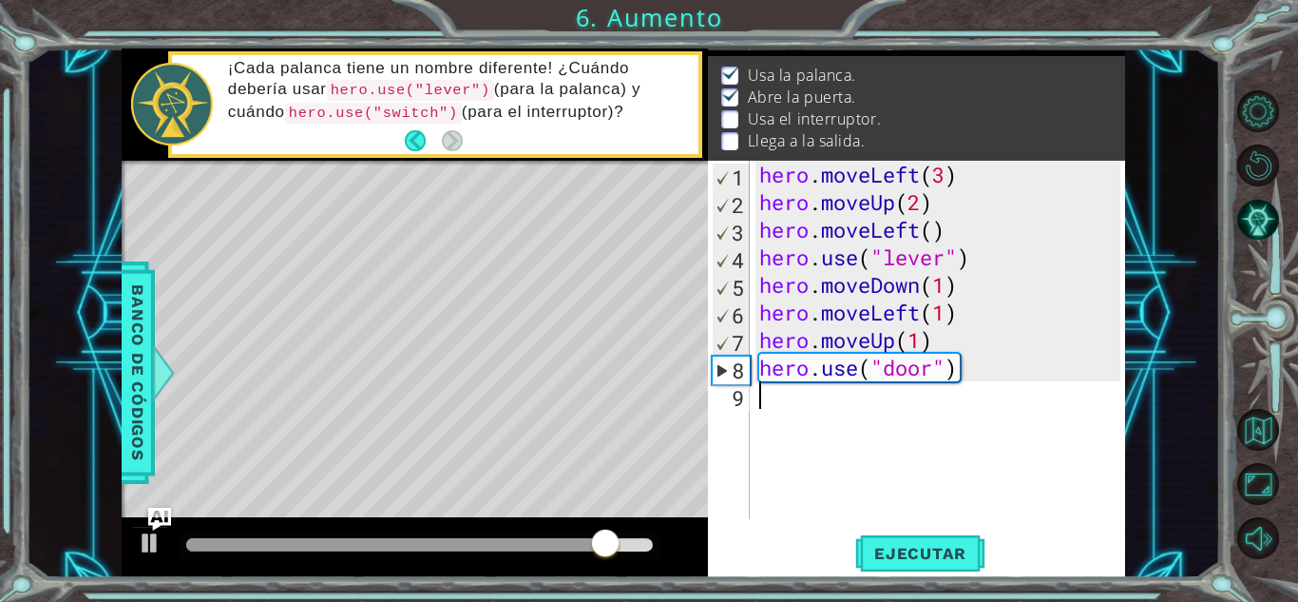
click at [788, 407] on div "hero . moveLeft ( 3 ) hero . moveUp ( 2 ) hero . moveLeft ( ) hero . use ( "lev…" at bounding box center [943, 367] width 374 height 413
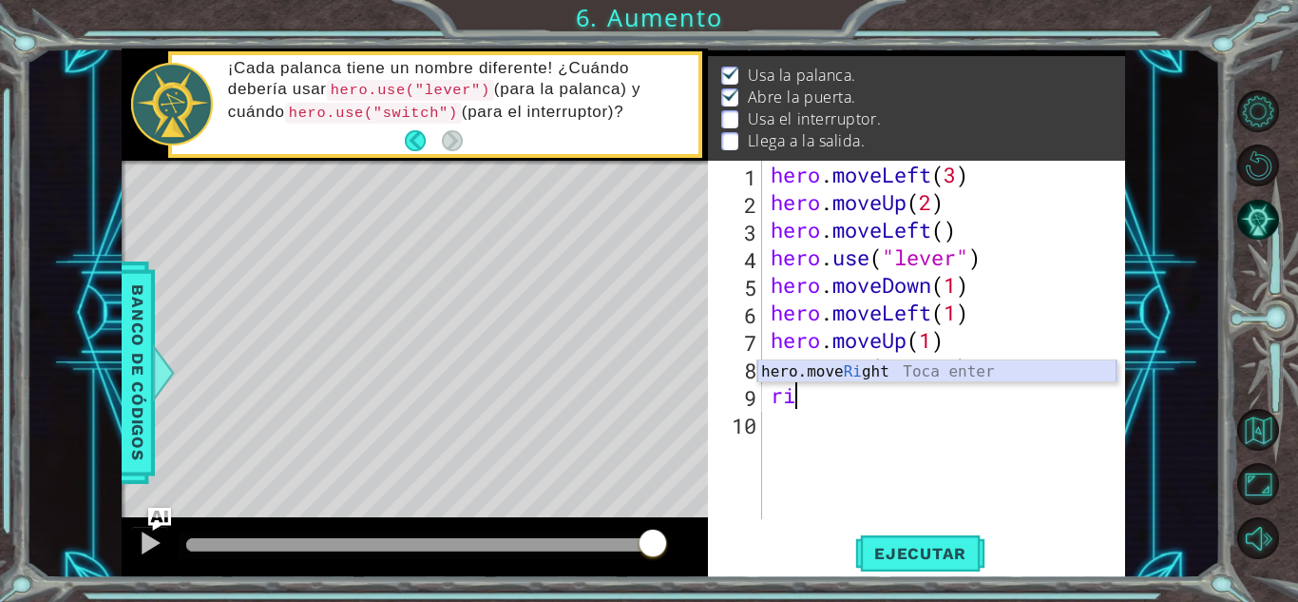
click at [859, 371] on div "hero.move Ri ght Toca enter" at bounding box center [936, 394] width 359 height 68
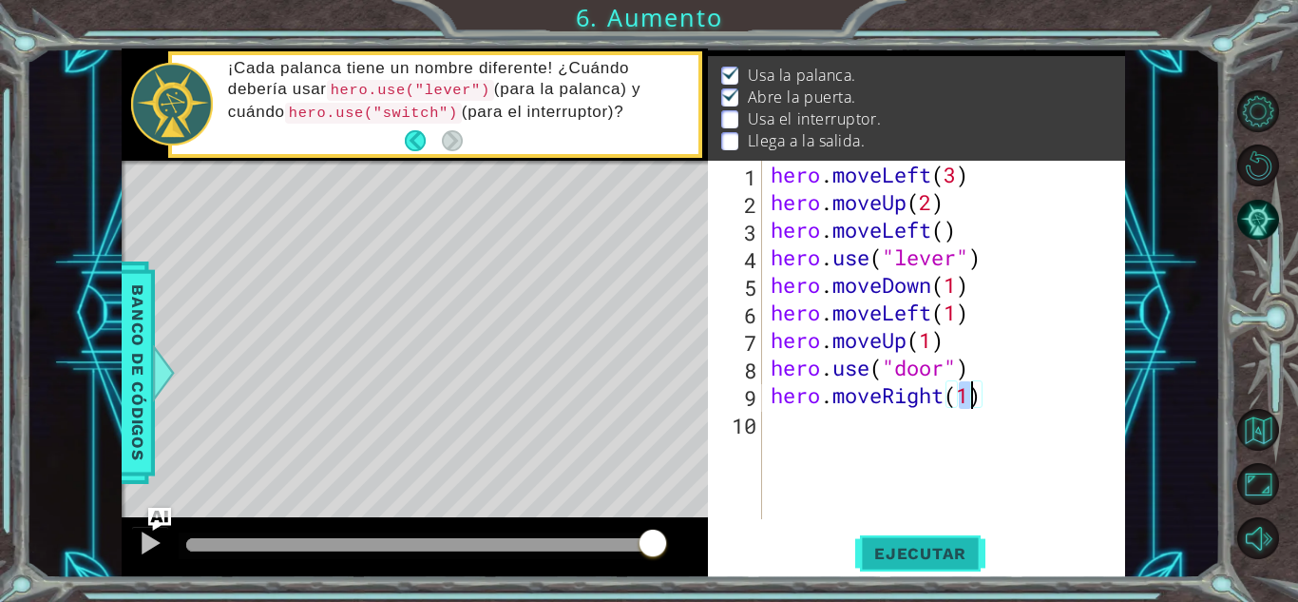
click at [918, 549] on span "Ejecutar" at bounding box center [920, 553] width 130 height 19
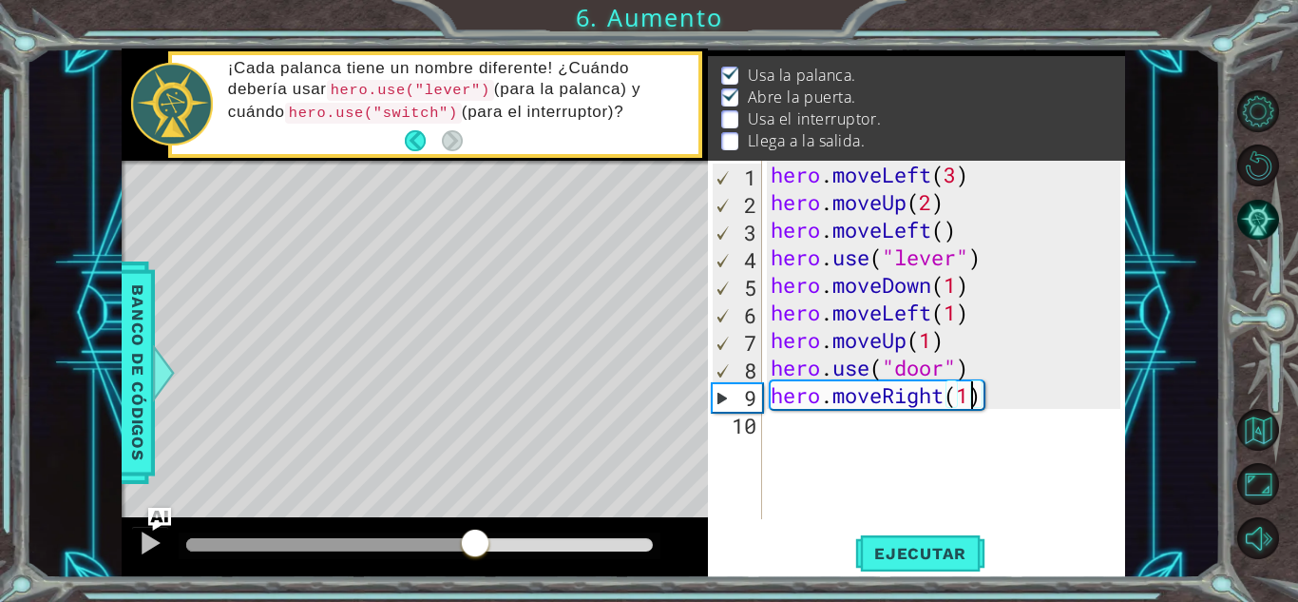
drag, startPoint x: 215, startPoint y: 545, endPoint x: 593, endPoint y: 581, distance: 380.0
click at [474, 601] on html "1 ההההההההההההההההההההההההההההההההההההההההההההההההההההההההההההההההההההההההההההה…" at bounding box center [649, 301] width 1298 height 602
drag, startPoint x: 1001, startPoint y: 406, endPoint x: 786, endPoint y: 404, distance: 214.8
click at [786, 404] on div "hero . moveLeft ( 3 ) hero . moveUp ( 2 ) hero . moveLeft ( ) hero . use ( "lev…" at bounding box center [948, 367] width 363 height 413
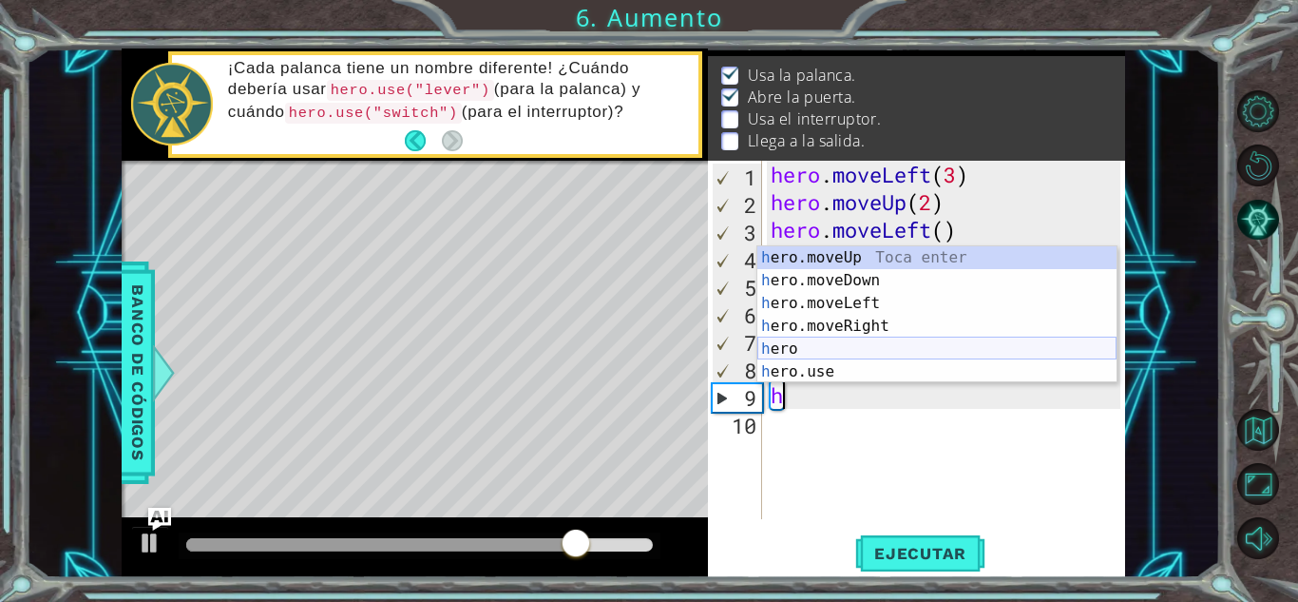
click at [849, 360] on div "h ero.moveUp Toca enter h ero.moveDown Toca enter h ero.moveLeft Toca enter h e…" at bounding box center [936, 337] width 359 height 182
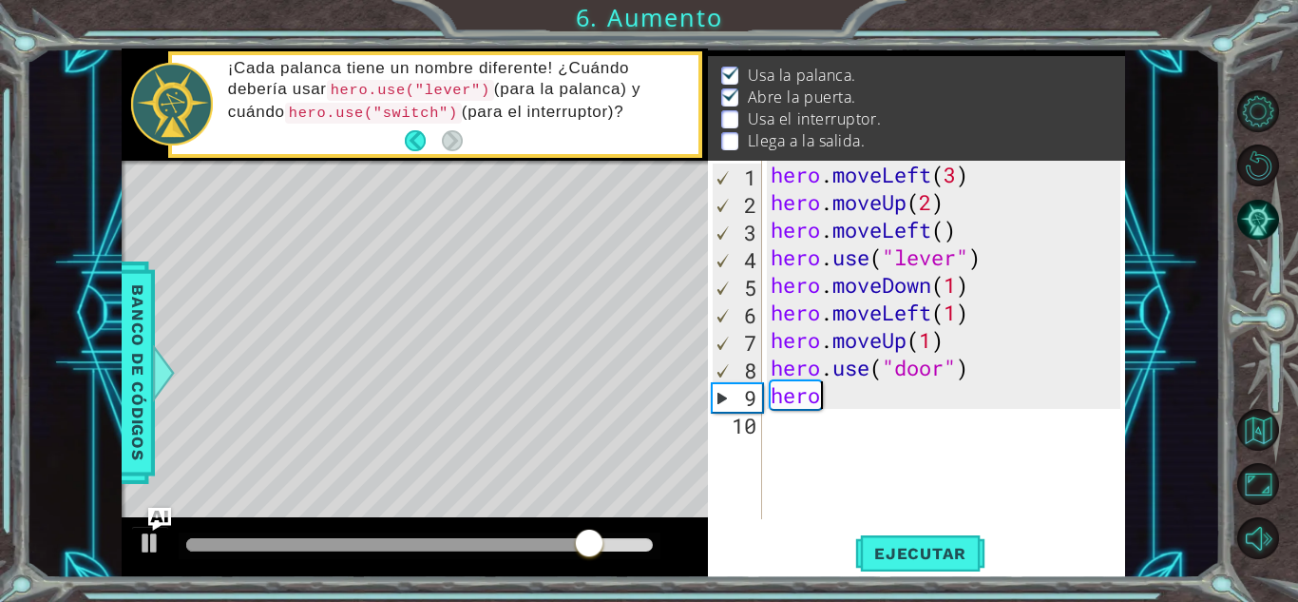
click at [904, 528] on div "hero 1 2 3 4 5 6 7 8 9 10 hero . moveLeft ( 3 ) hero . moveUp ( 2 ) hero . move…" at bounding box center [916, 369] width 417 height 416
click at [911, 553] on span "Ejecutar" at bounding box center [920, 553] width 130 height 19
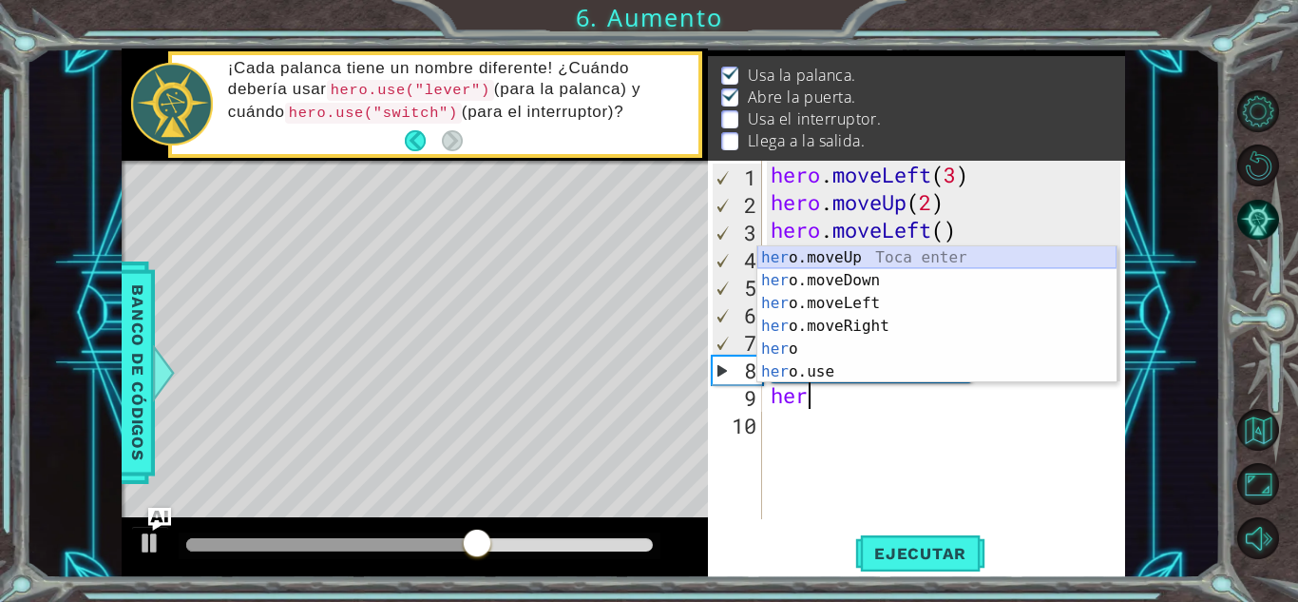
click at [883, 251] on div "her o.moveUp Toca enter her o.moveDown Toca enter her o.moveLeft [PERSON_NAME] …" at bounding box center [936, 337] width 359 height 182
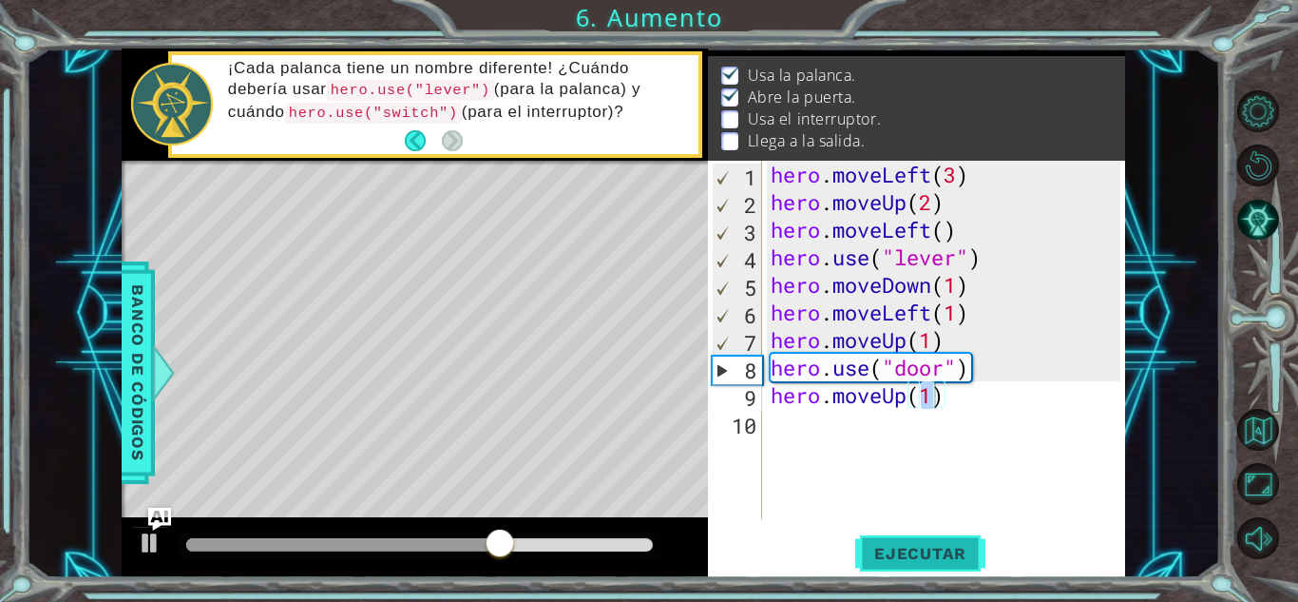
click at [923, 552] on span "Ejecutar" at bounding box center [920, 553] width 130 height 19
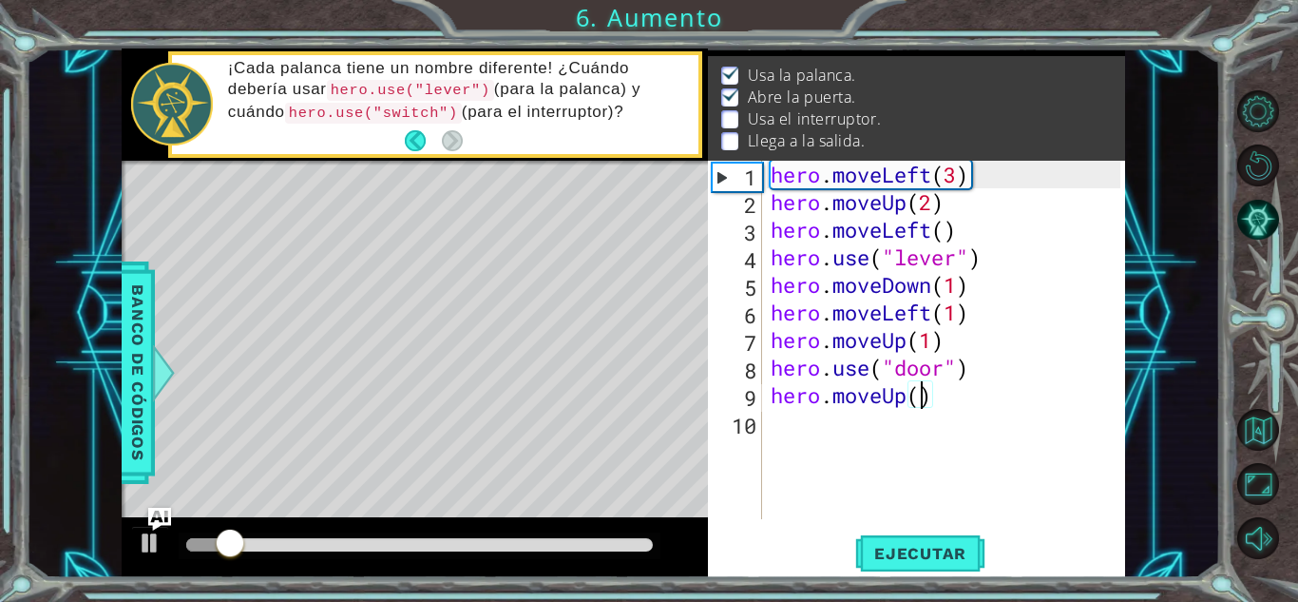
type textarea "hero.moveUp(3)"
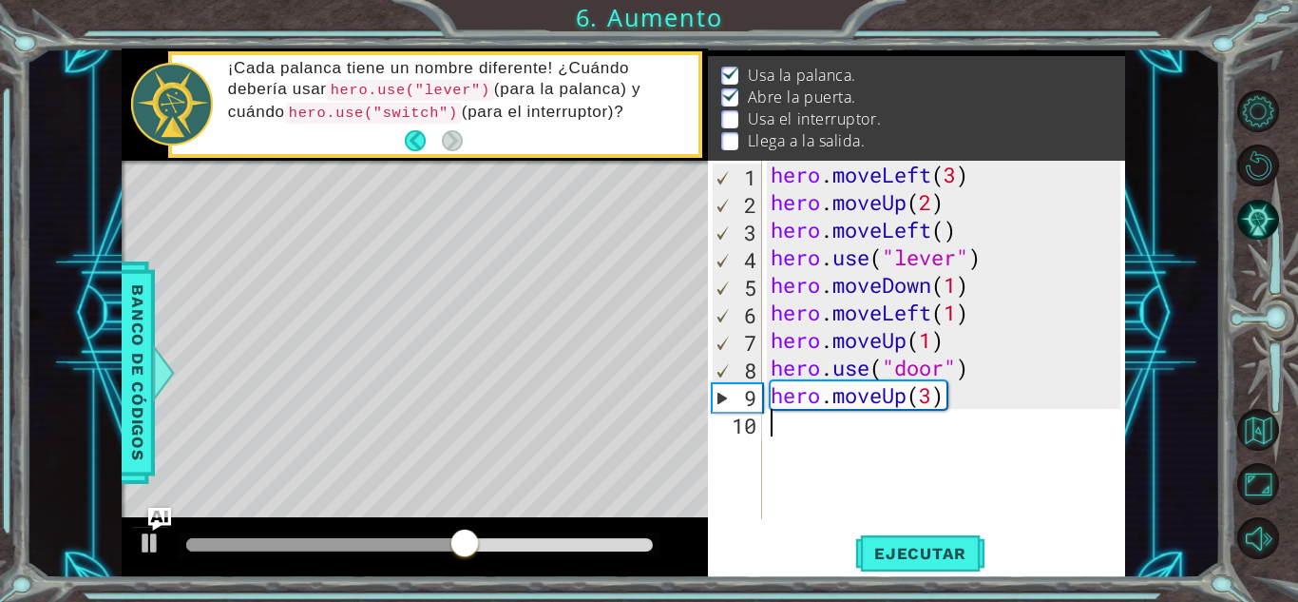
click at [829, 432] on div "hero . moveLeft ( 3 ) hero . moveUp ( 2 ) hero . moveLeft ( ) hero . use ( "lev…" at bounding box center [948, 367] width 363 height 413
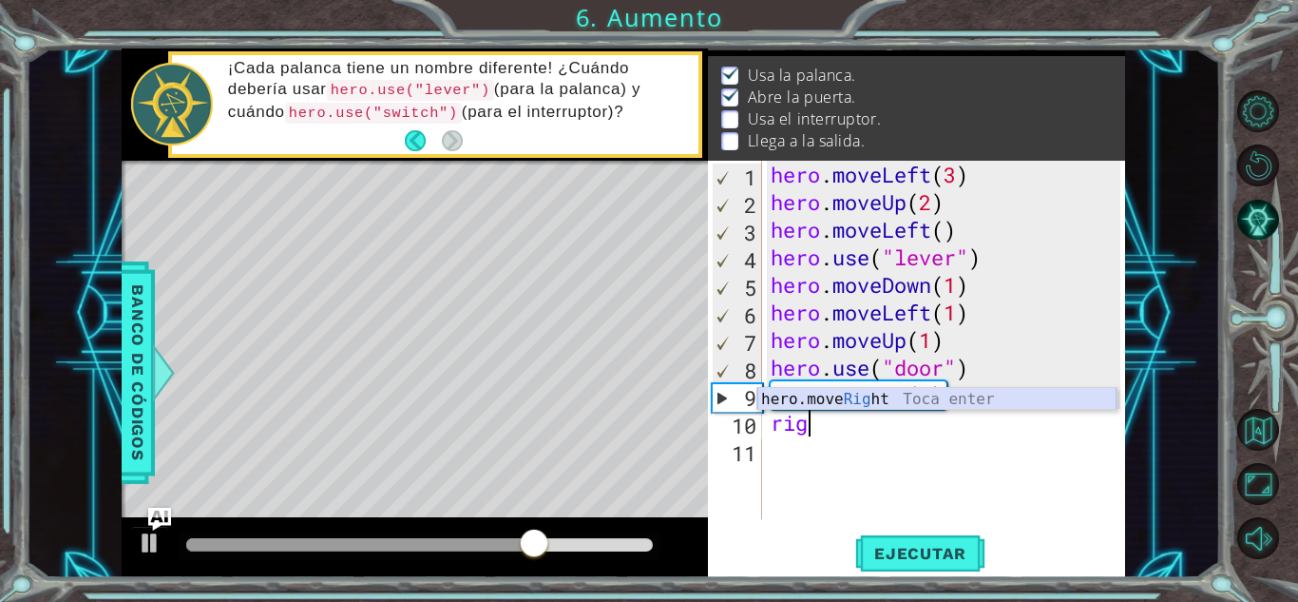
click at [891, 390] on div "hero.move Rig ht Toca enter" at bounding box center [936, 422] width 359 height 68
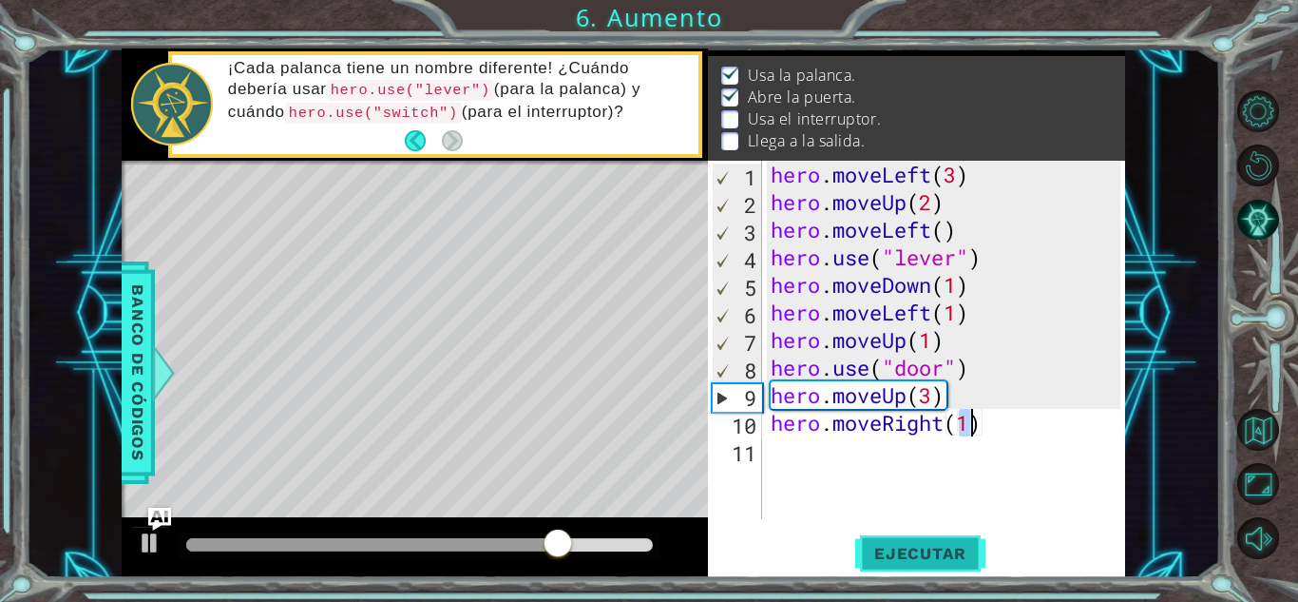
type textarea "hero.moveRight(1)"
click at [941, 548] on span "Ejecutar" at bounding box center [920, 553] width 130 height 19
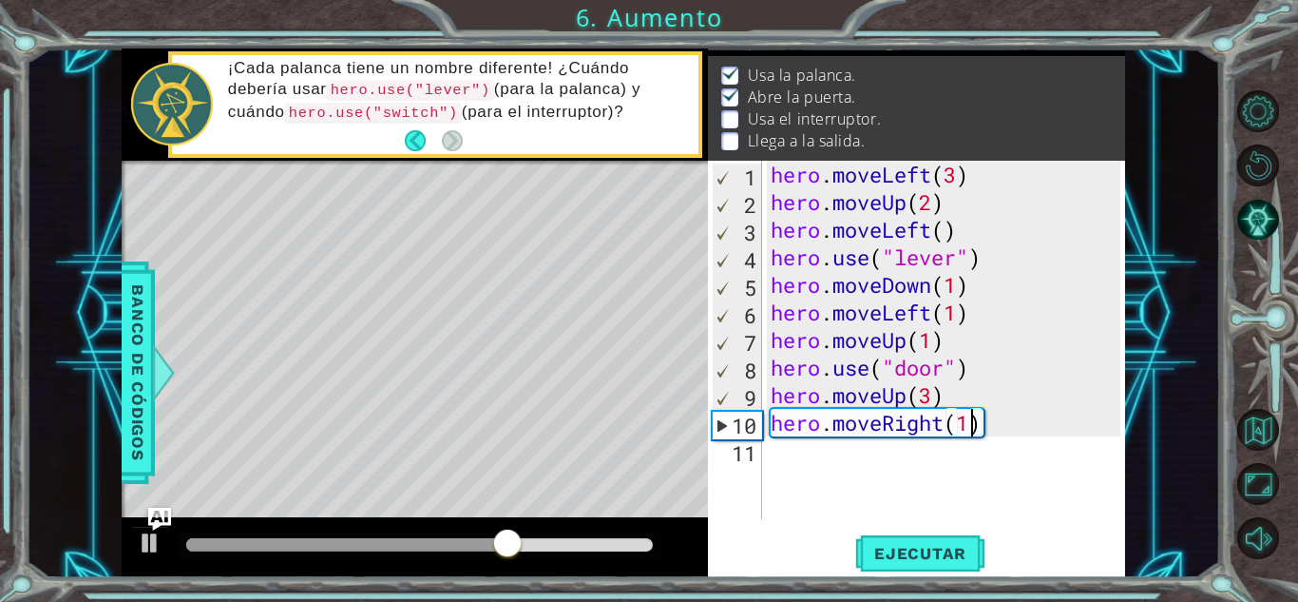
click at [796, 449] on div "hero . moveLeft ( 3 ) hero . moveUp ( 2 ) hero . moveLeft ( ) hero . use ( "lev…" at bounding box center [948, 367] width 363 height 413
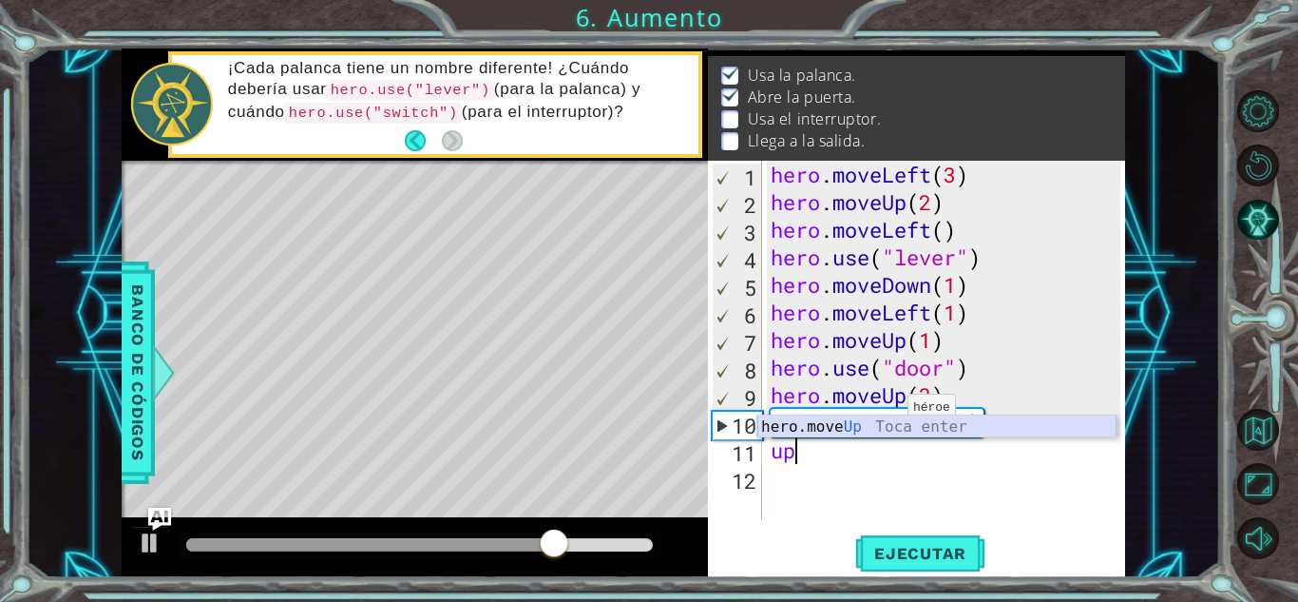
click at [889, 422] on div "hero.move Up Toca enter" at bounding box center [936, 449] width 359 height 68
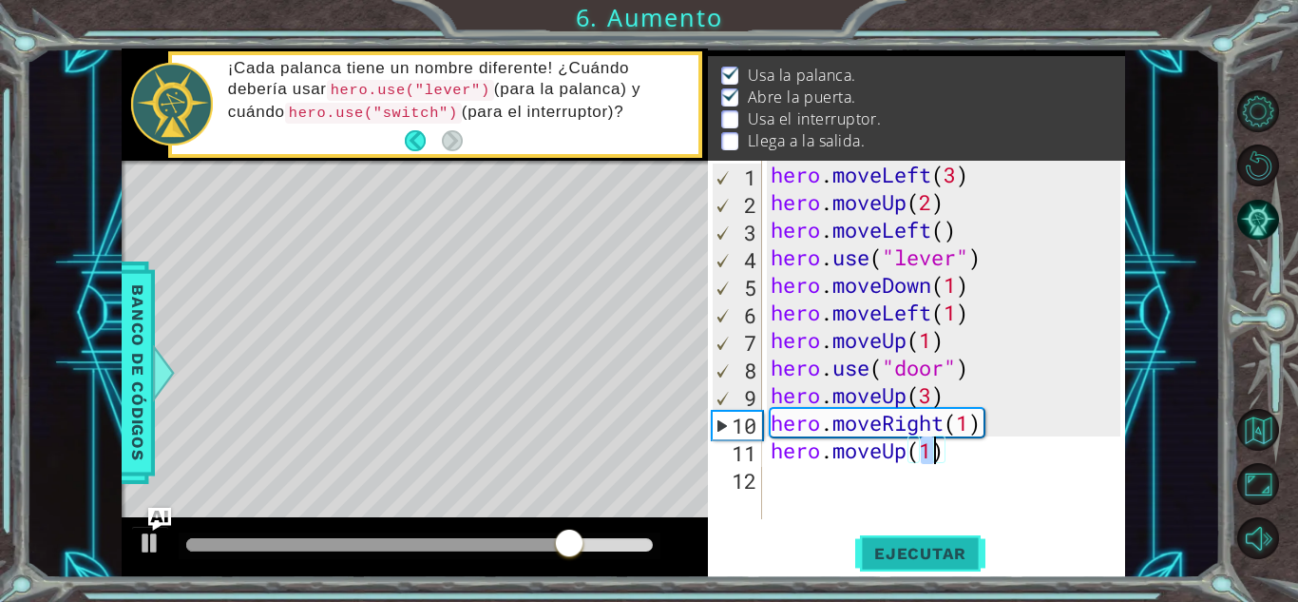
click at [919, 553] on span "Ejecutar" at bounding box center [920, 553] width 130 height 19
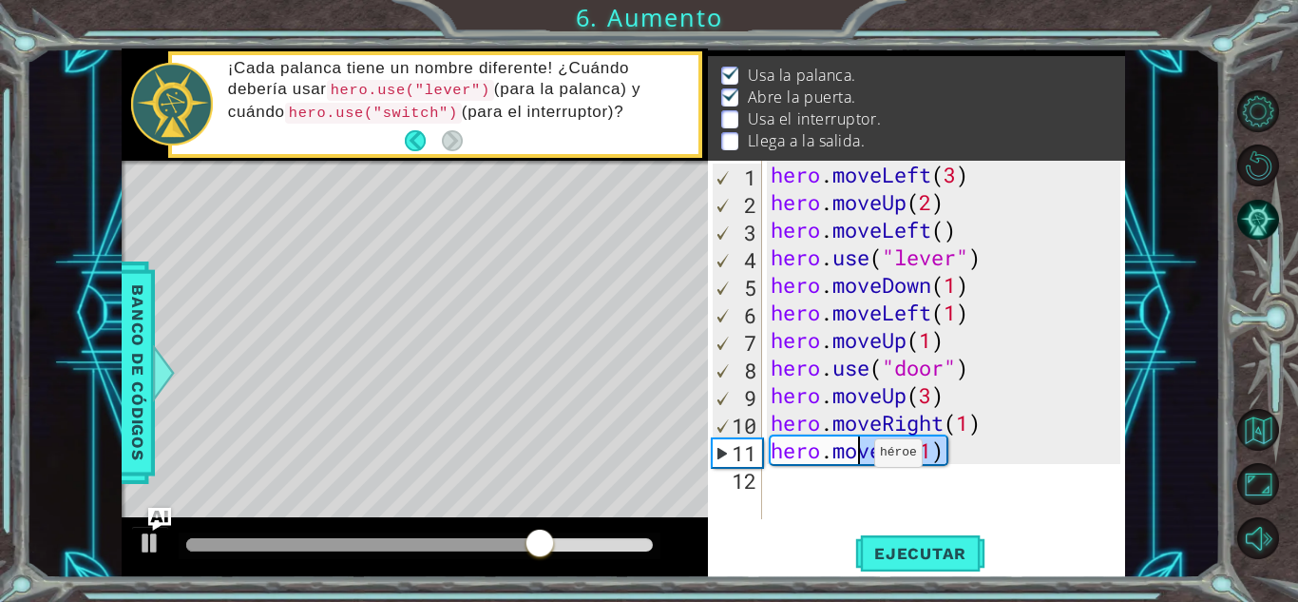
drag, startPoint x: 966, startPoint y: 460, endPoint x: 857, endPoint y: 457, distance: 108.4
click at [857, 457] on div "hero . moveLeft ( 3 ) hero . moveUp ( 2 ) hero . moveLeft ( ) hero . use ( "lev…" at bounding box center [948, 367] width 363 height 413
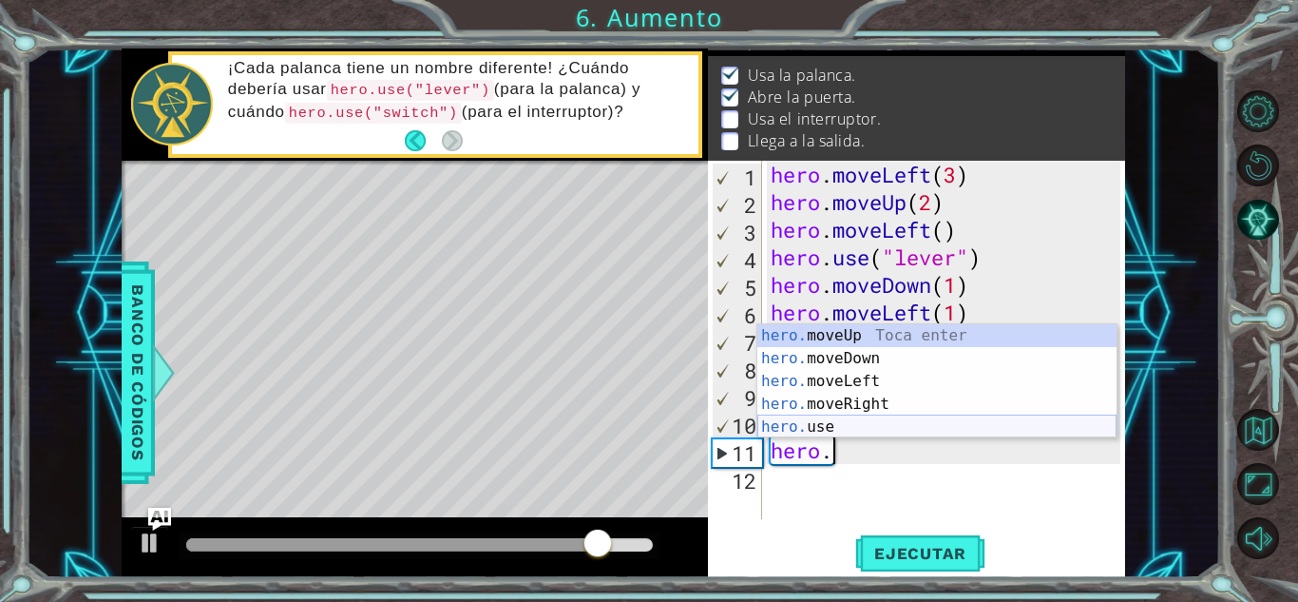
click at [822, 422] on div "hero. moveUp Toca enter hero. moveDown Toca enter hero. moveLeft Toca enter her…" at bounding box center [936, 404] width 359 height 160
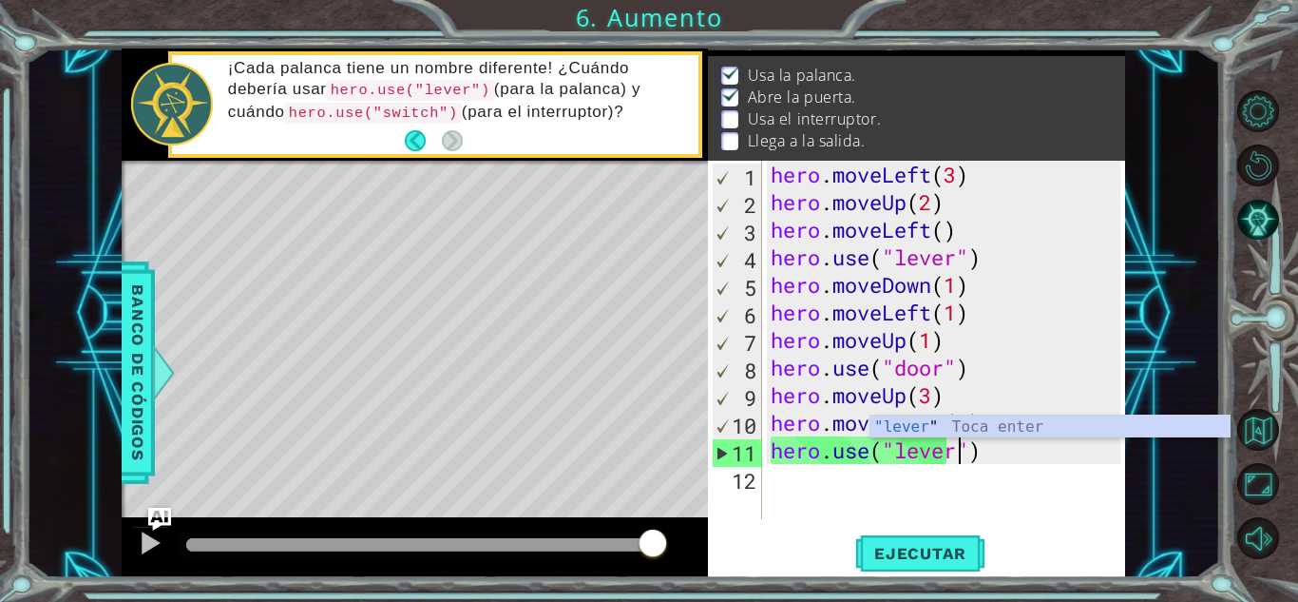
scroll to position [0, 9]
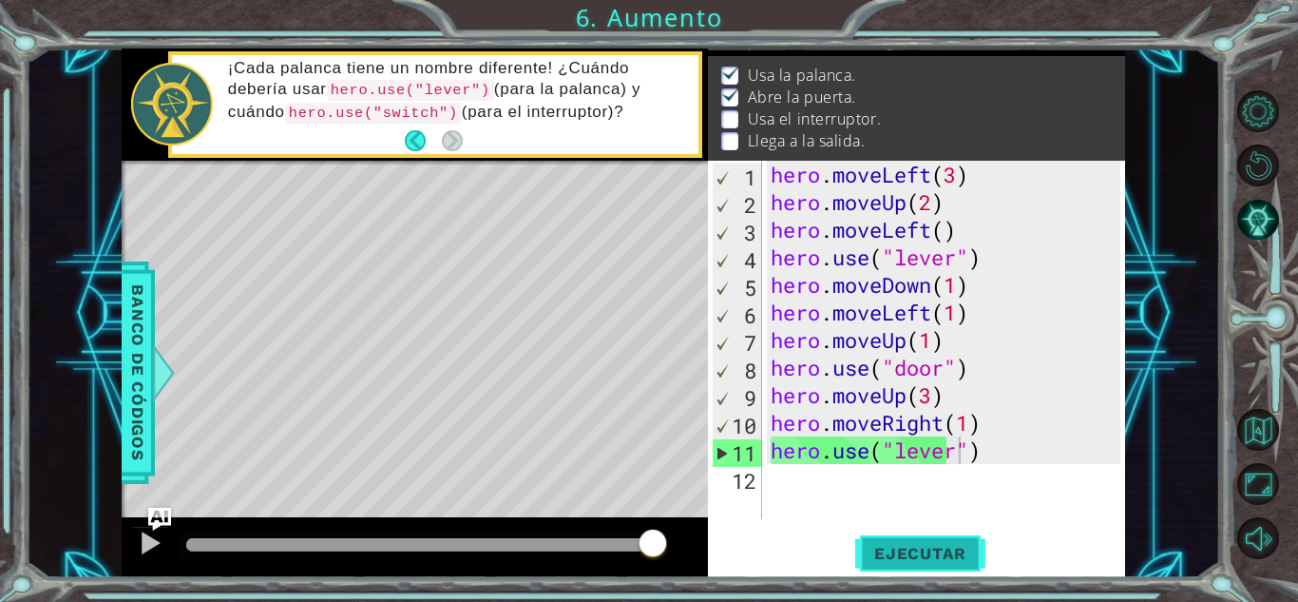
click at [949, 534] on button "Ejecutar" at bounding box center [920, 553] width 130 height 42
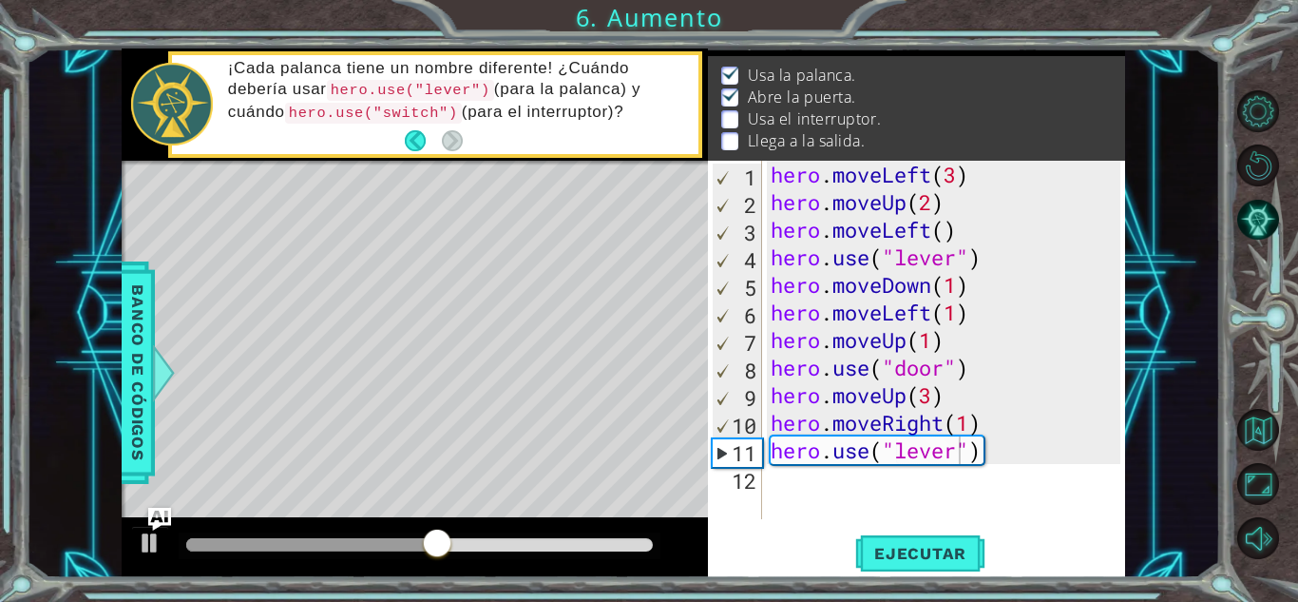
click at [1176, 438] on div "1 ההההההההההההההההההההההההההההההההההההההההההההההההההההההההההההההההההההההההההההה…" at bounding box center [623, 312] width 1195 height 529
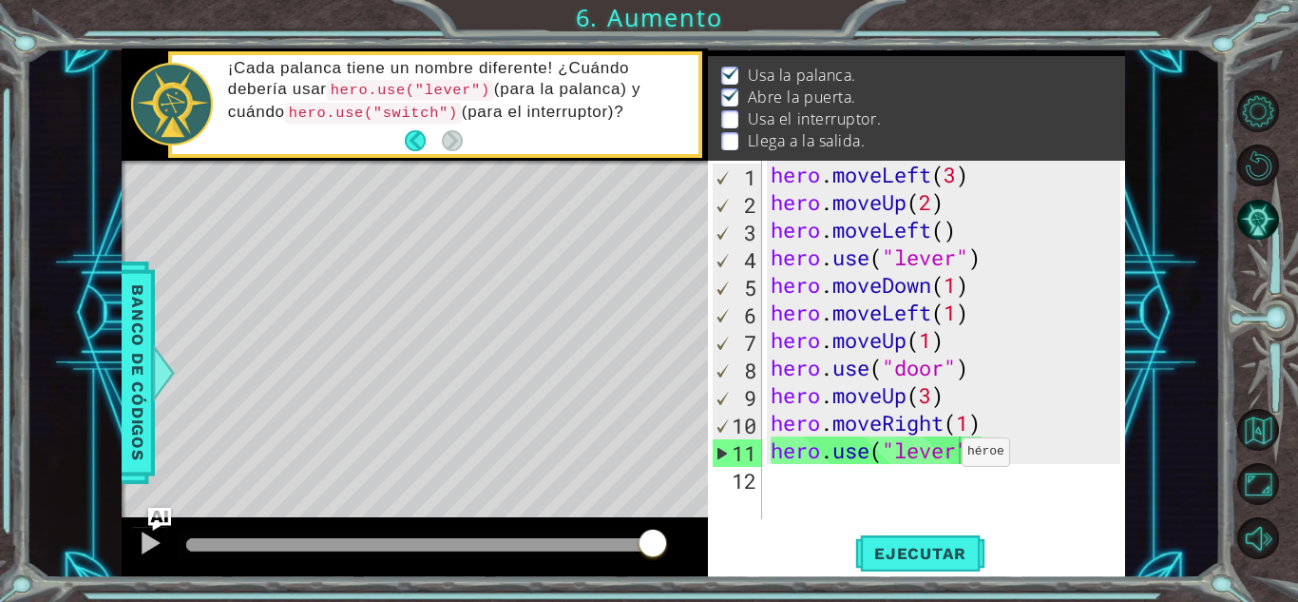
drag, startPoint x: 379, startPoint y: 113, endPoint x: 945, endPoint y: 456, distance: 661.5
click at [945, 456] on div "1 ההההההההההההההההההההההההההההההההההההההההההההההההההההההההההההההההההההההההההההה…" at bounding box center [624, 312] width 1004 height 529
click at [959, 456] on div "hero . moveLeft ( 3 ) hero . moveUp ( 2 ) hero . moveLeft ( ) hero . use ( "lev…" at bounding box center [948, 367] width 363 height 413
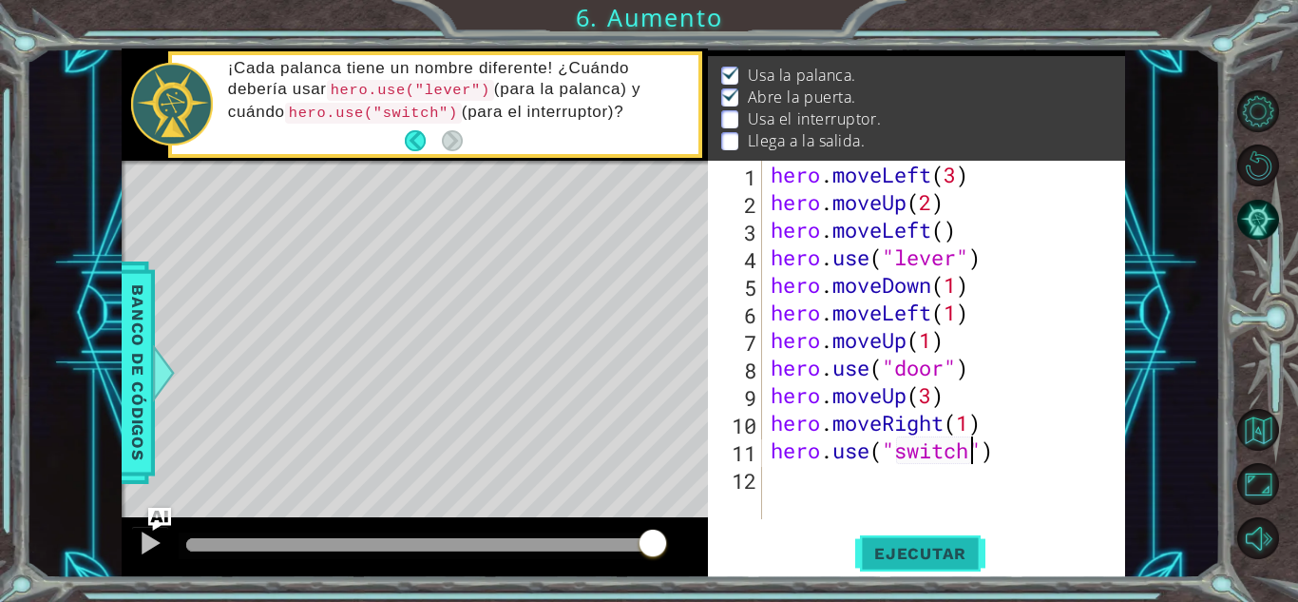
click at [922, 546] on span "Ejecutar" at bounding box center [920, 553] width 130 height 19
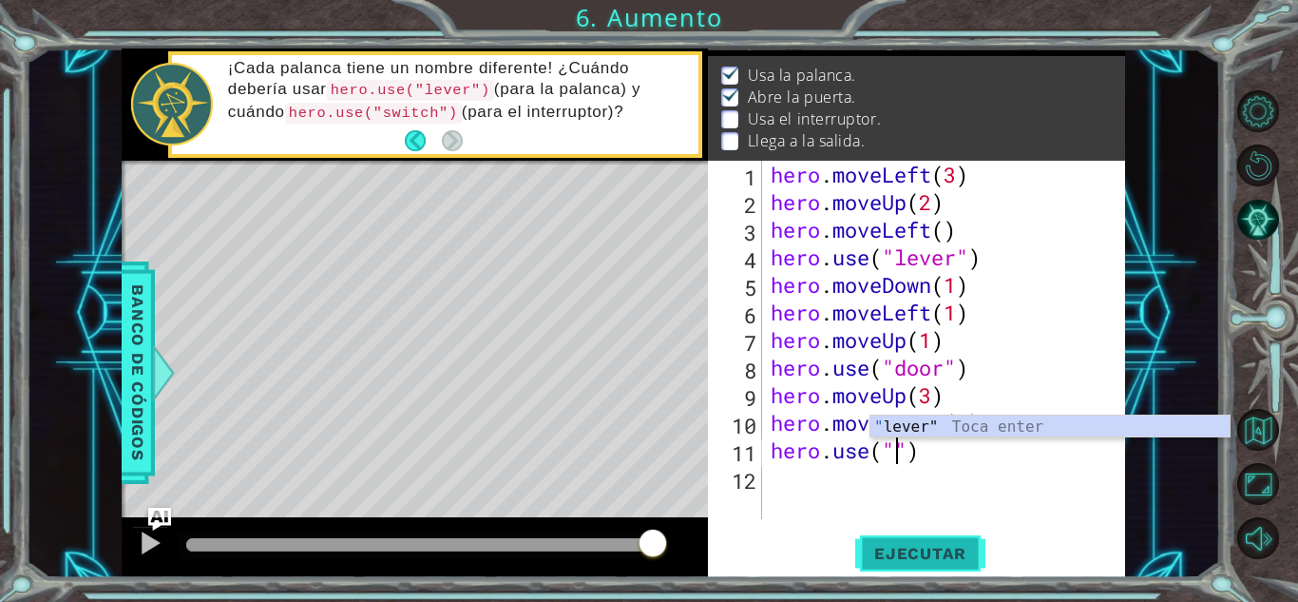
scroll to position [0, 6]
click at [1001, 432] on div "" lever" Toca enter" at bounding box center [1050, 449] width 359 height 68
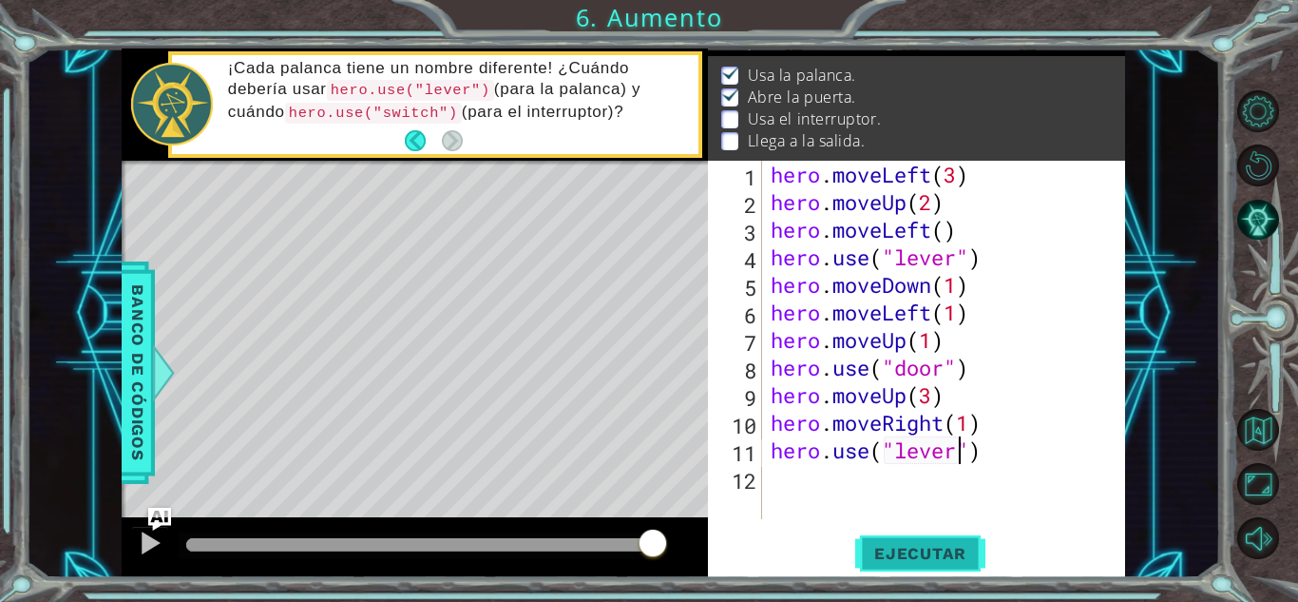
click at [903, 550] on span "Ejecutar" at bounding box center [920, 553] width 130 height 19
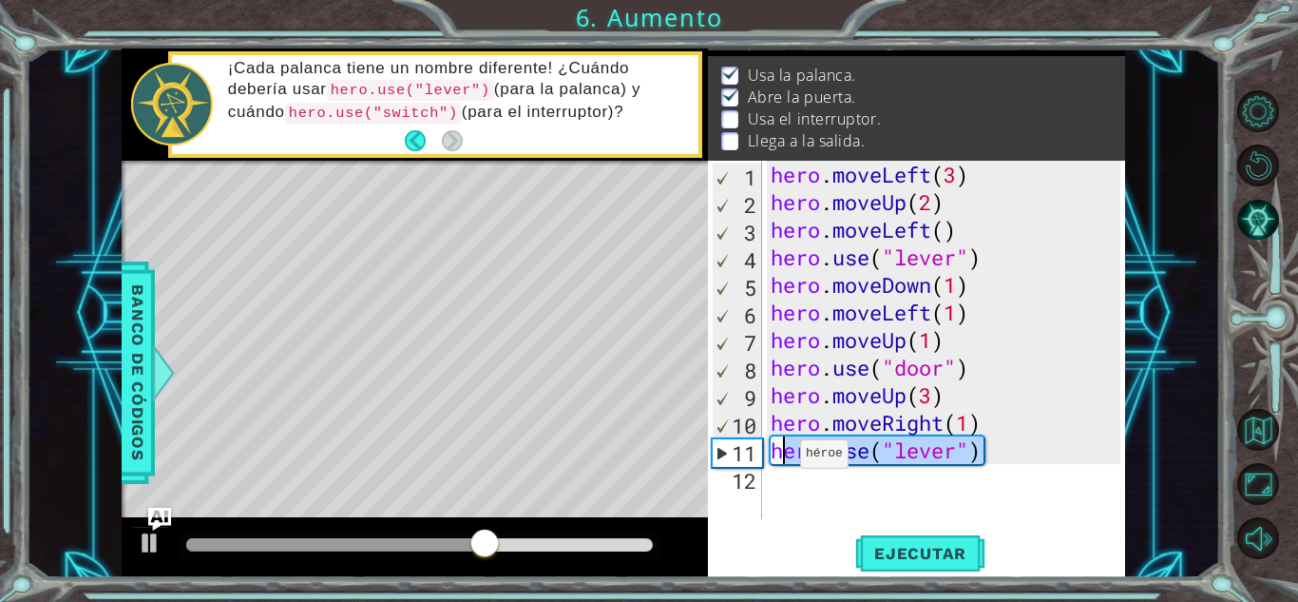
drag, startPoint x: 984, startPoint y: 454, endPoint x: 783, endPoint y: 458, distance: 200.6
click at [783, 458] on div "hero . moveLeft ( 3 ) hero . moveUp ( 2 ) hero . moveLeft ( ) hero . use ( "lev…" at bounding box center [948, 367] width 363 height 413
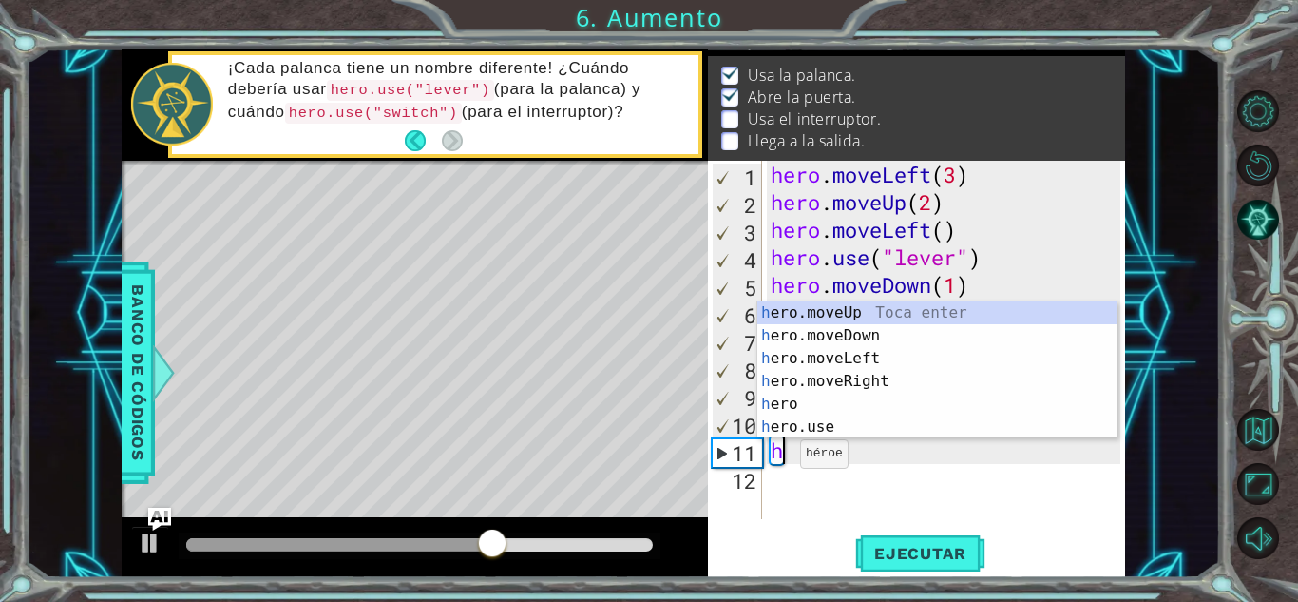
scroll to position [0, 0]
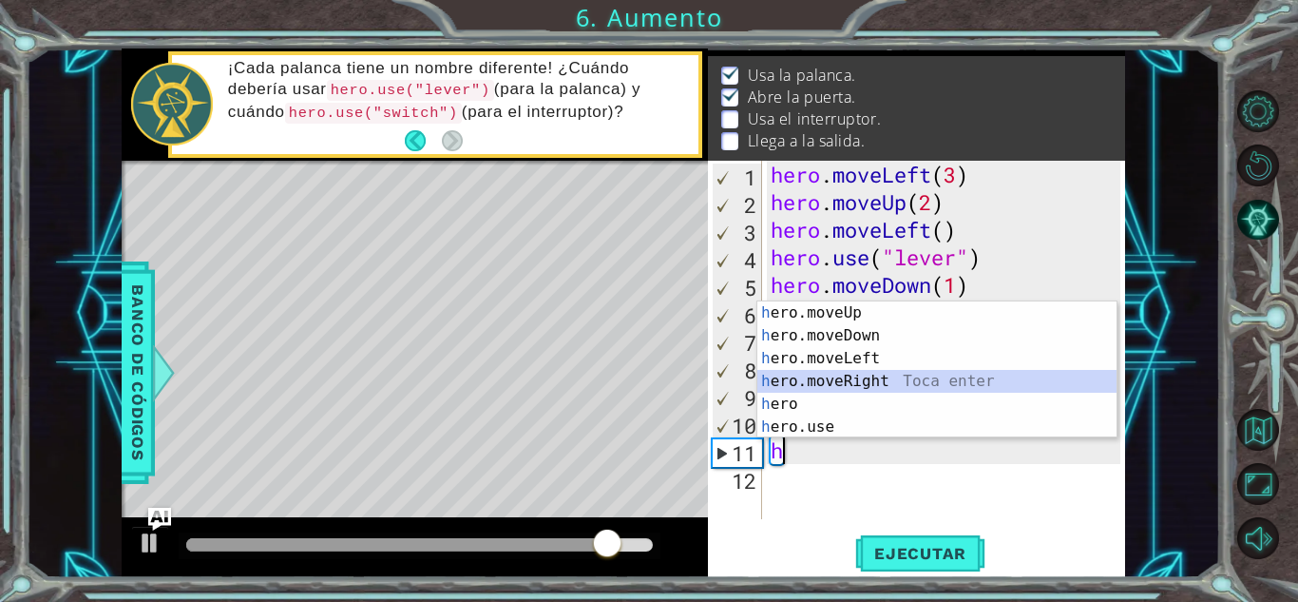
click at [886, 382] on div "h ero.moveUp Toca enter h ero.moveDown Toca enter h ero.moveLeft Toca enter h e…" at bounding box center [936, 392] width 359 height 182
type textarea "hero.moveRight(1)"
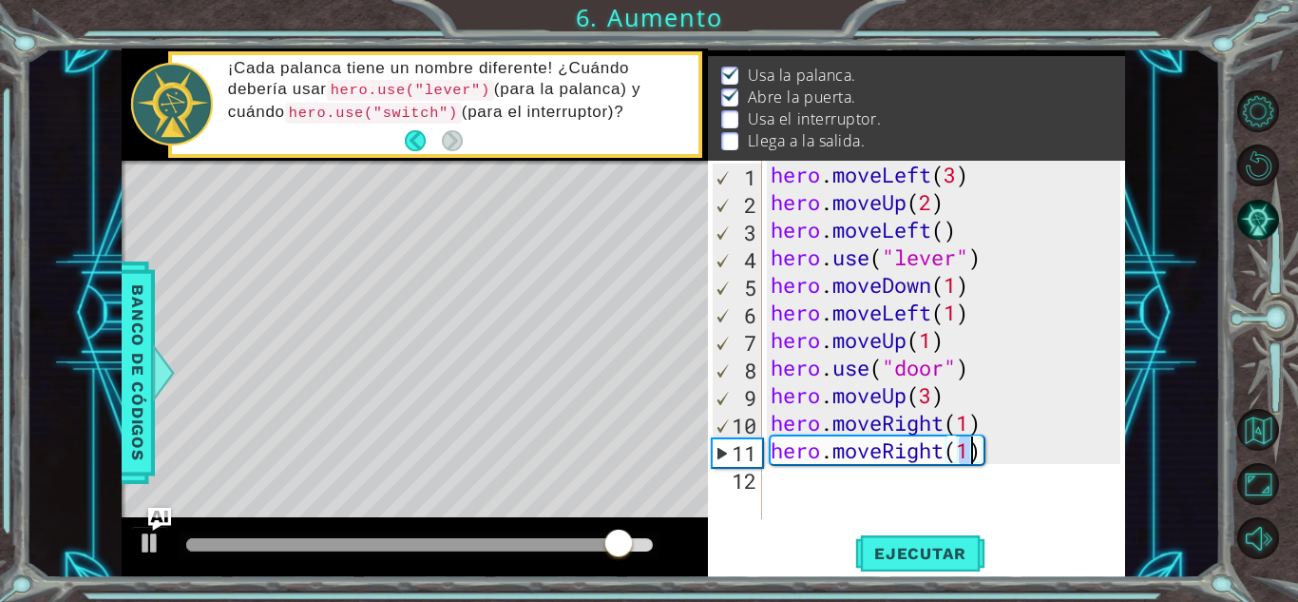
click at [772, 482] on div "hero . moveLeft ( 3 ) hero . moveUp ( 2 ) hero . moveLeft ( ) hero . use ( "lev…" at bounding box center [948, 367] width 363 height 413
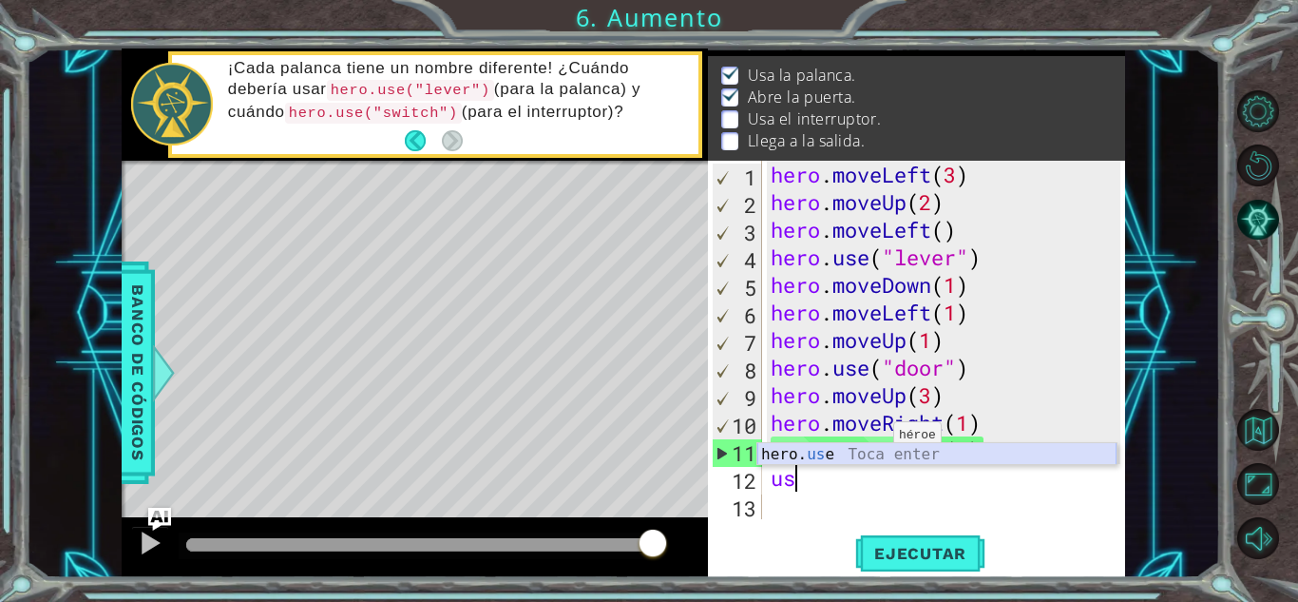
click at [876, 455] on div "hero. us e Toca enter" at bounding box center [936, 477] width 359 height 68
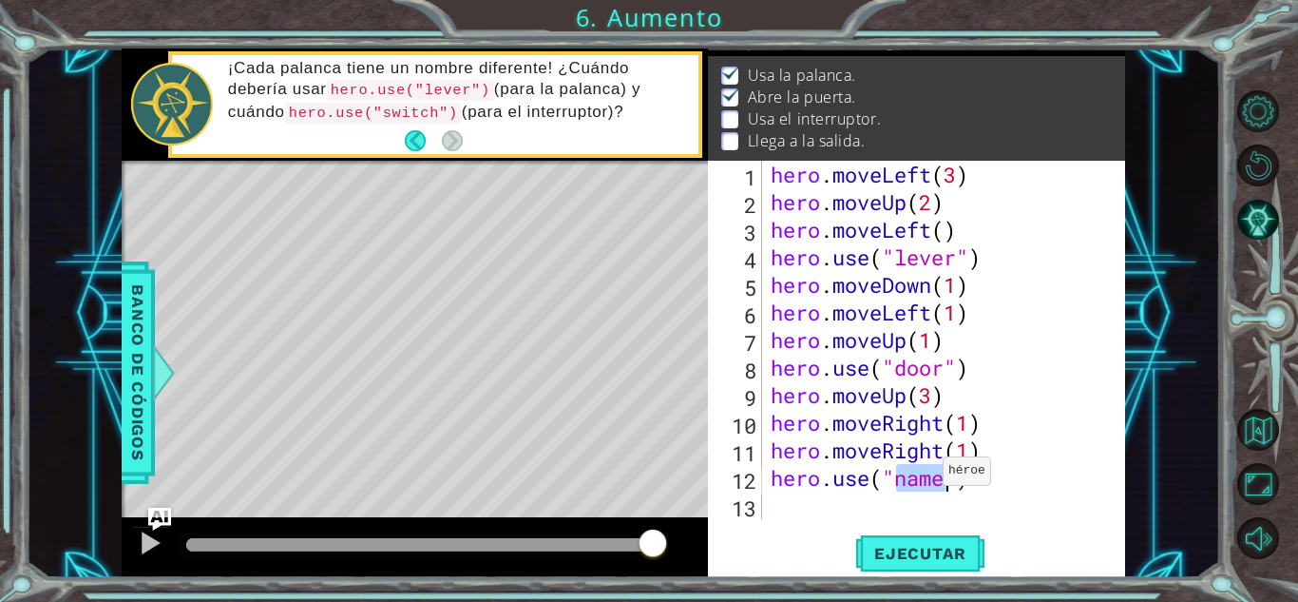
click at [926, 475] on div "hero . moveLeft ( 3 ) hero . moveUp ( 2 ) hero . moveLeft ( ) hero . use ( "lev…" at bounding box center [944, 340] width 354 height 358
click at [928, 475] on div "hero . moveLeft ( 3 ) hero . moveUp ( 2 ) hero . moveLeft ( ) hero . use ( "lev…" at bounding box center [948, 367] width 363 height 413
type textarea "hero.use("switch")"
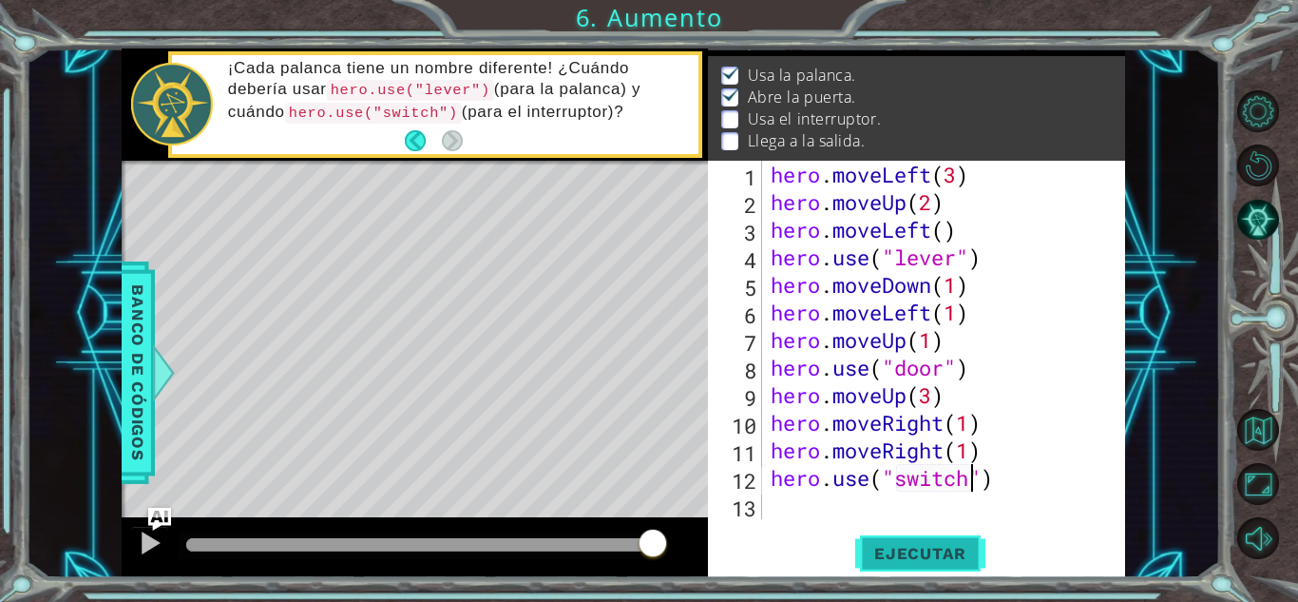
click at [950, 558] on span "Ejecutar" at bounding box center [920, 553] width 130 height 19
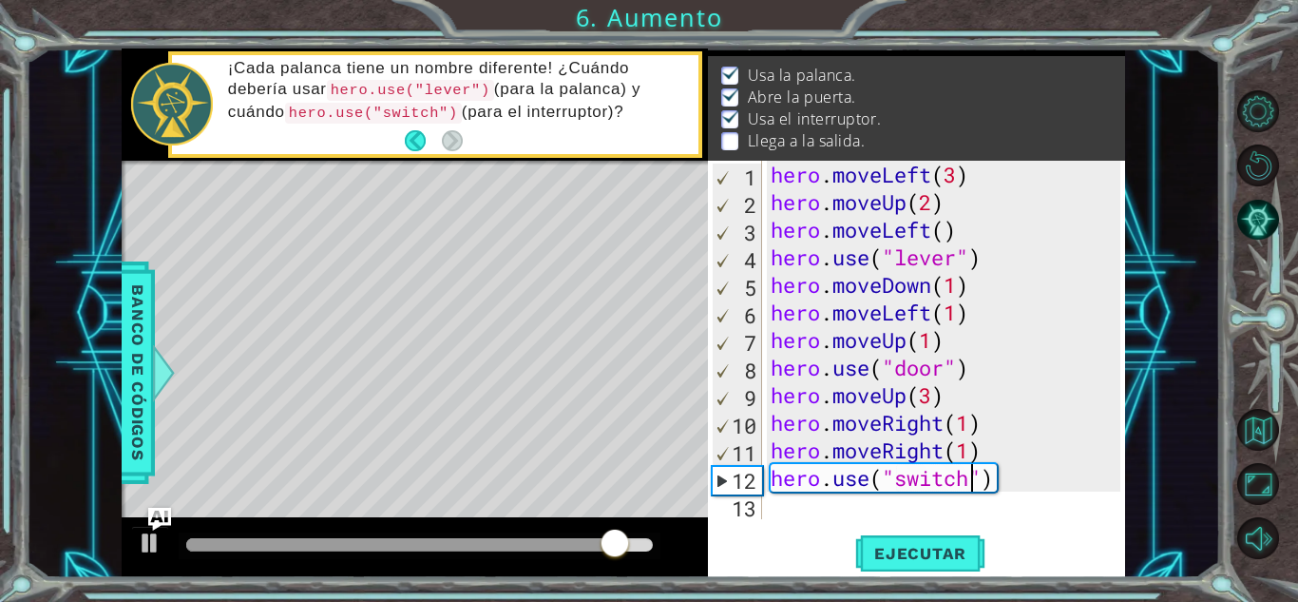
click at [771, 496] on div "hero . moveLeft ( 3 ) hero . moveUp ( 2 ) hero . moveLeft ( ) hero . use ( "lev…" at bounding box center [948, 367] width 363 height 413
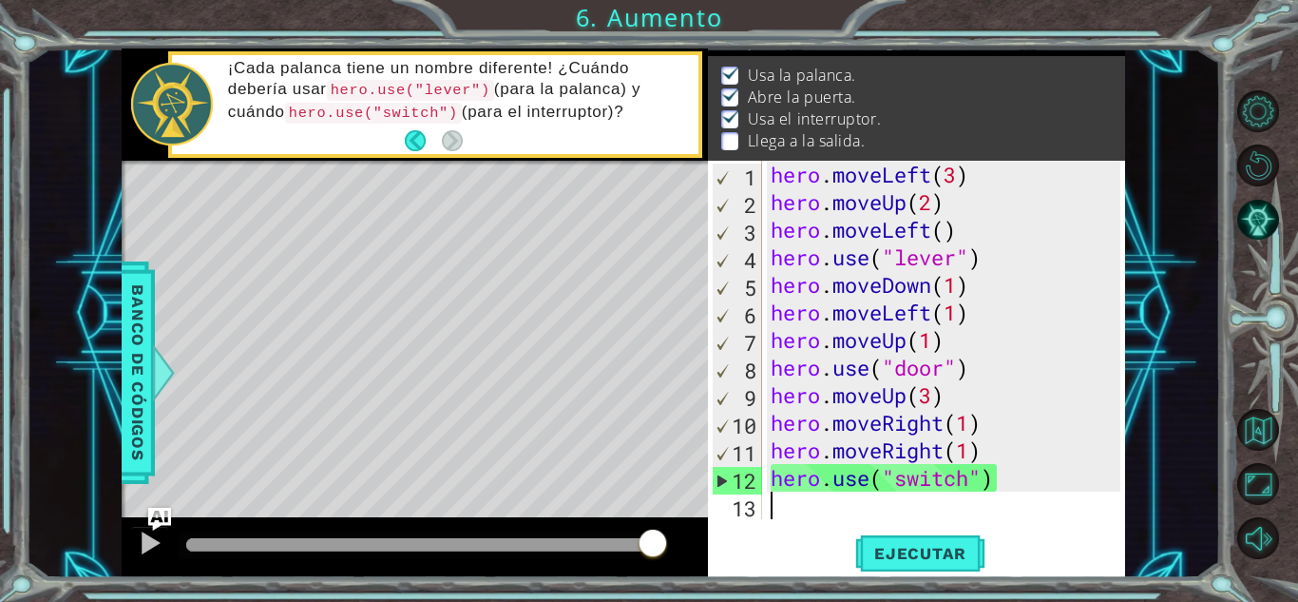
click at [1232, 378] on div "1 ההההההההההההההההההההההההההההההההההההההההההההההההההההההההההההההההההההההההההההה…" at bounding box center [649, 301] width 1298 height 602
click at [796, 508] on div "hero . moveLeft ( 3 ) hero . moveUp ( 2 ) hero . moveLeft ( ) hero . use ( "lev…" at bounding box center [948, 367] width 363 height 413
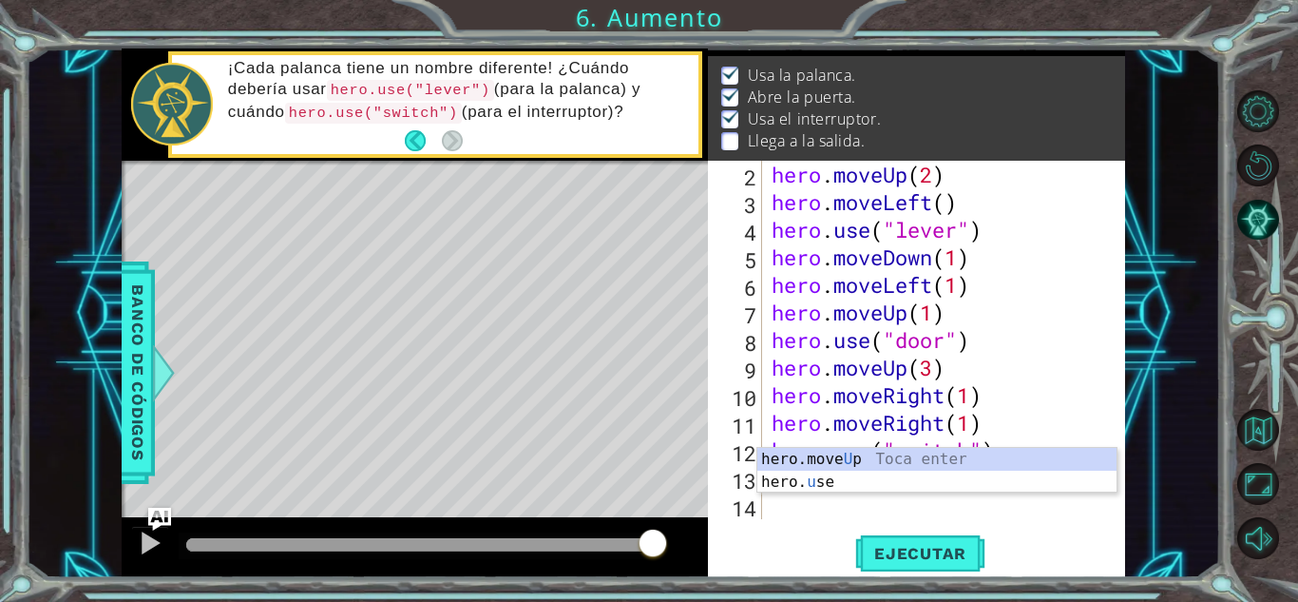
scroll to position [28, 0]
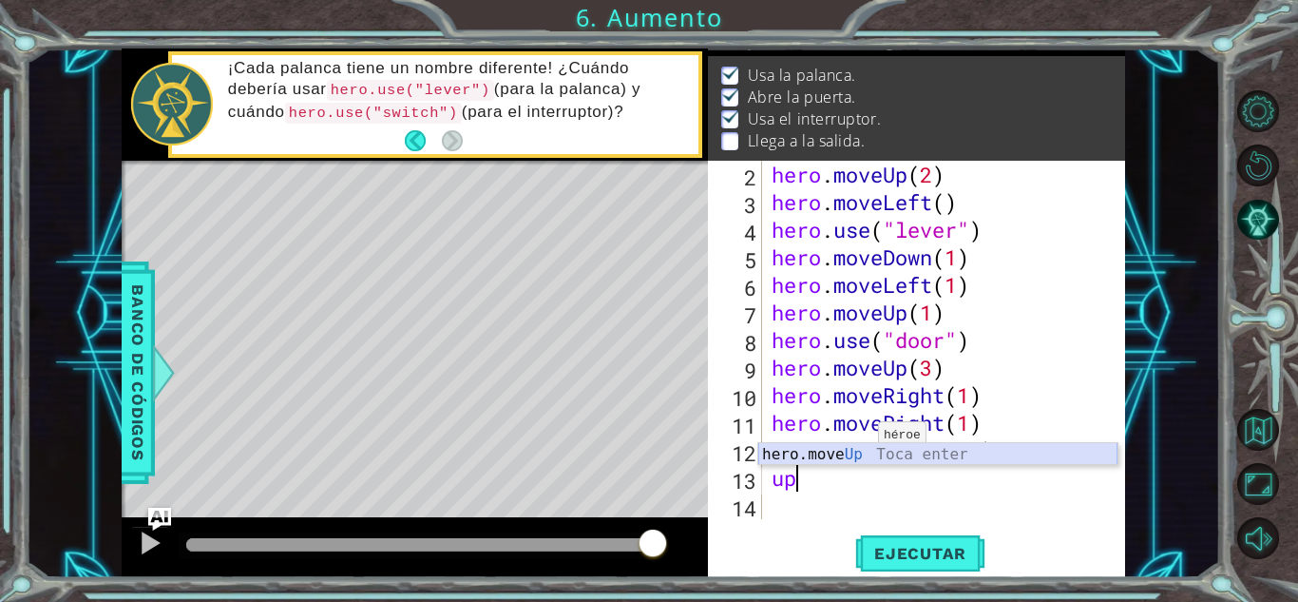
click at [859, 453] on div "hero.move Up Toca enter" at bounding box center [937, 477] width 359 height 68
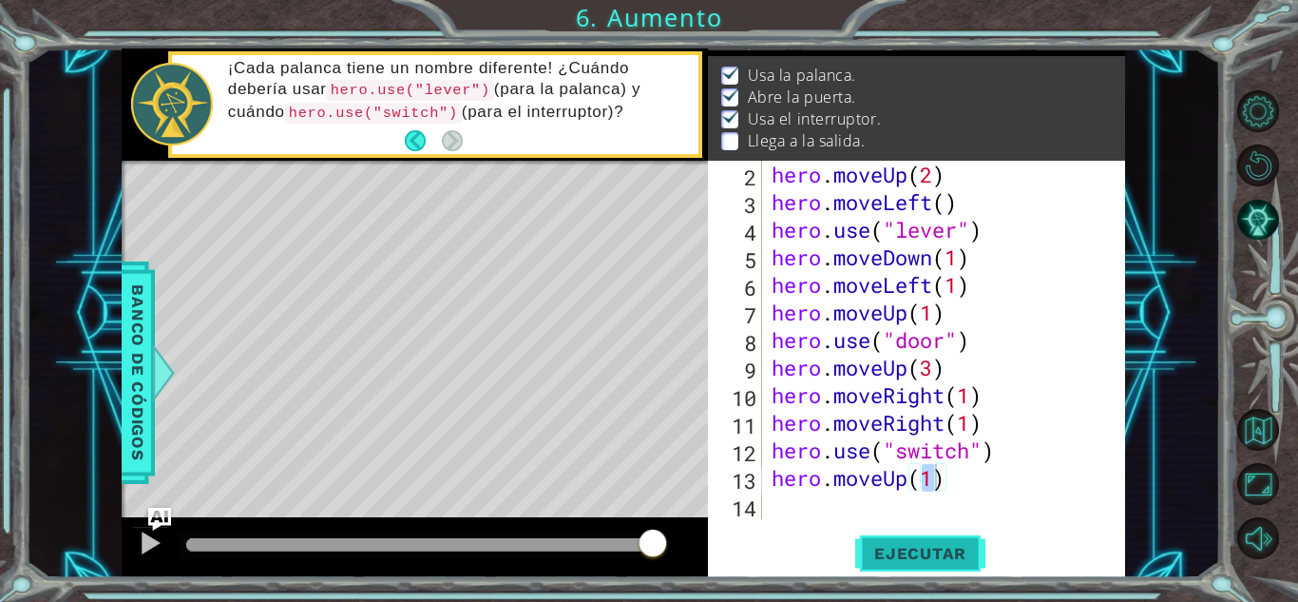
click at [923, 544] on span "Ejecutar" at bounding box center [920, 553] width 130 height 19
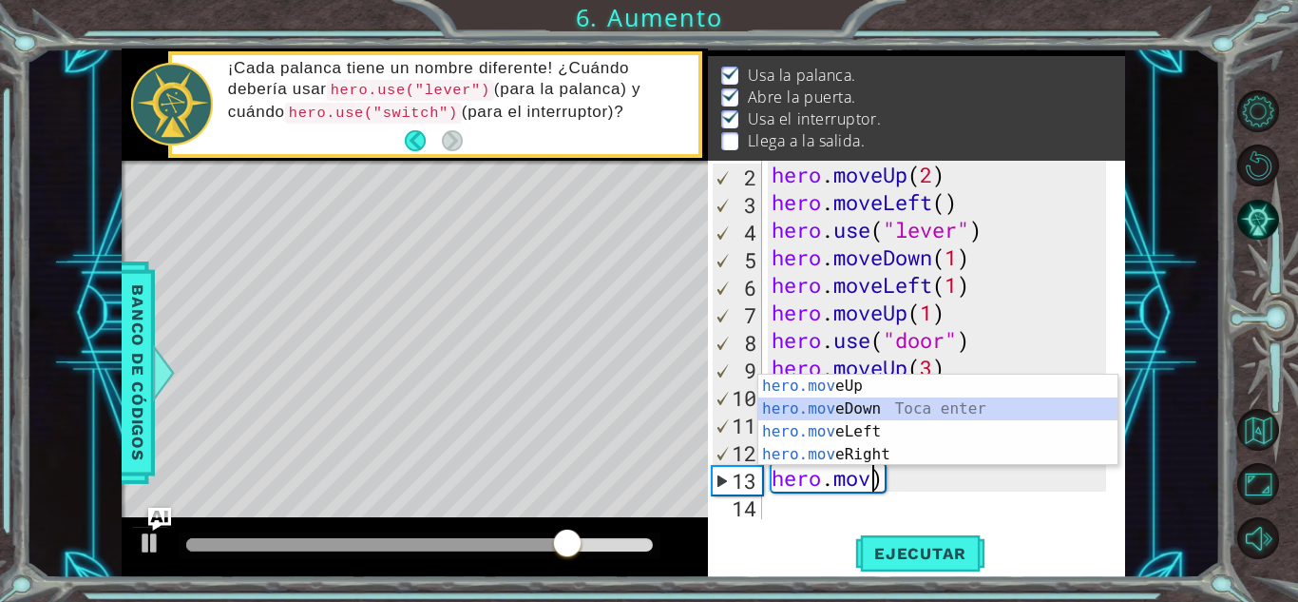
click at [909, 415] on div "hero.mov eUp Toca enter hero.mov eDown Toca enter hero.mov eLeft Toca enter her…" at bounding box center [937, 442] width 359 height 137
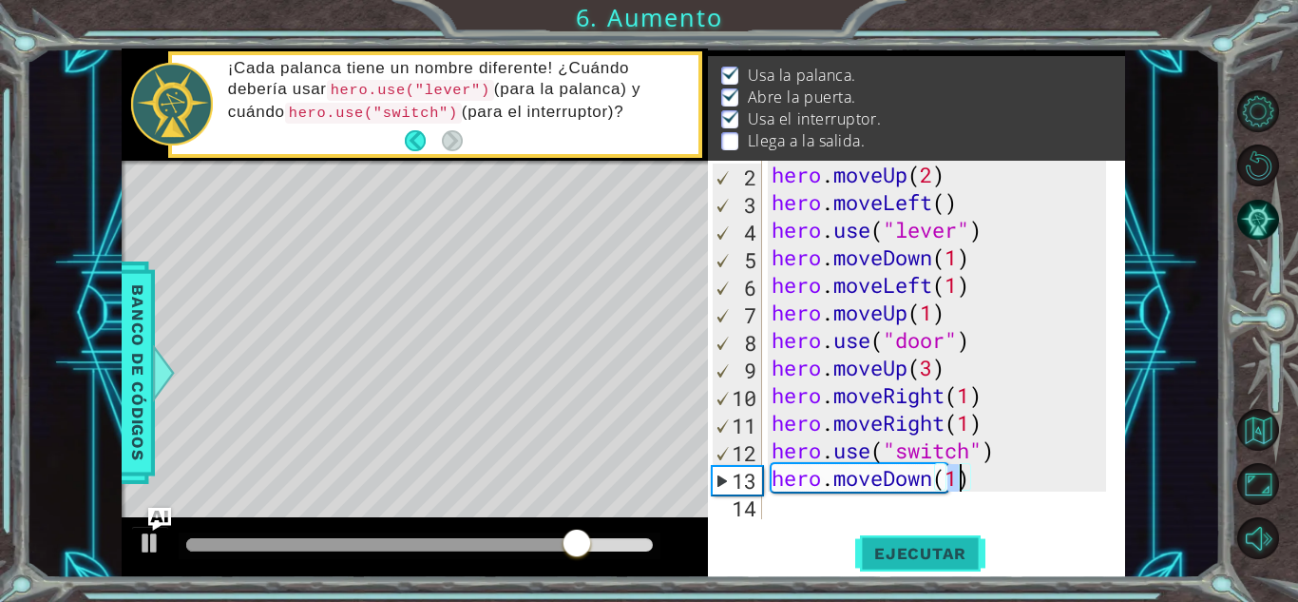
click at [921, 540] on button "Ejecutar" at bounding box center [920, 553] width 130 height 42
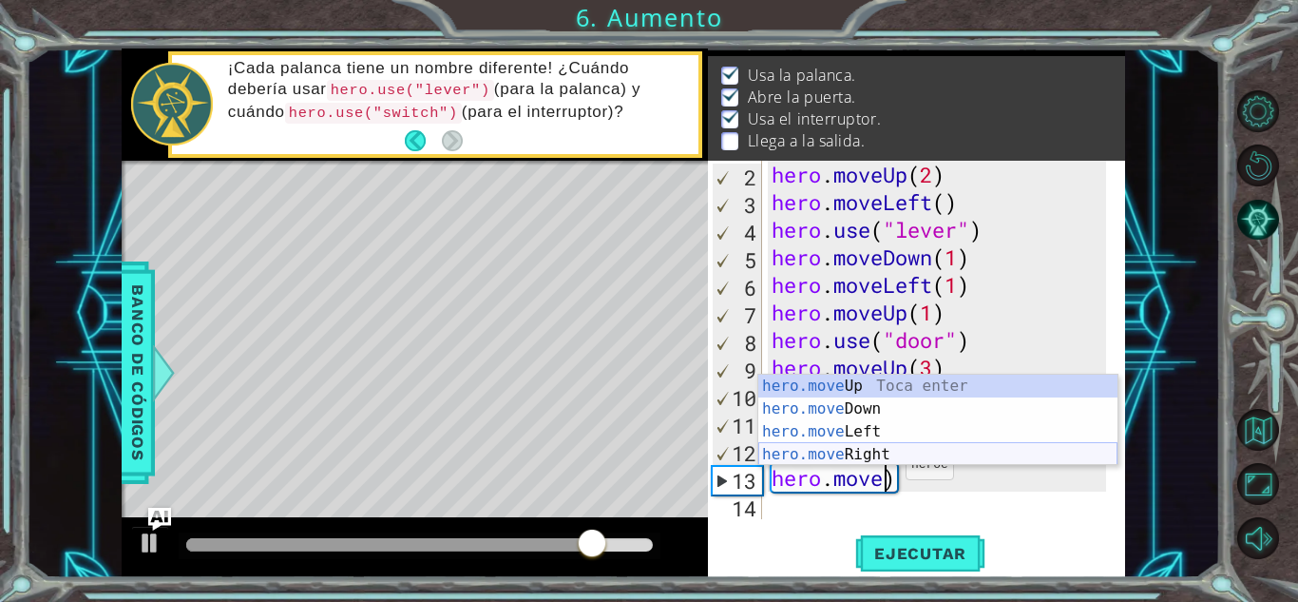
click at [872, 447] on div "hero.move Up Toca enter hero.move Down Toca enter hero.move Left Toca enter her…" at bounding box center [937, 442] width 359 height 137
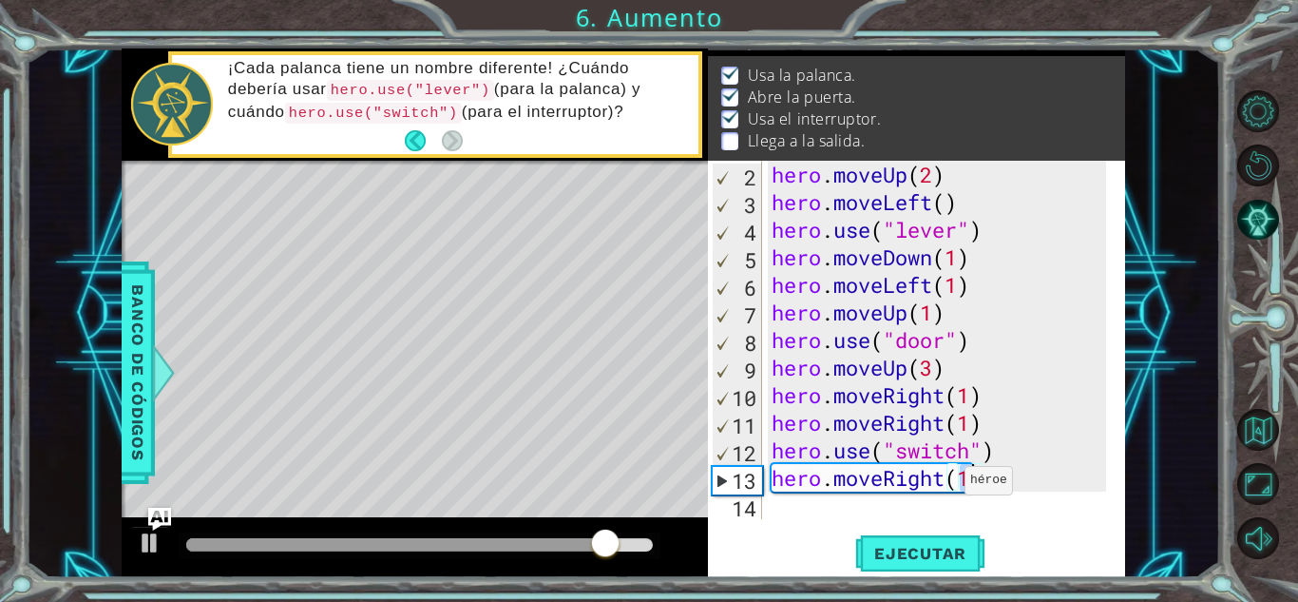
click at [949, 485] on div "hero . moveUp ( 2 ) hero . moveLeft ( ) hero . use ( "lever" ) hero . moveDown …" at bounding box center [942, 367] width 348 height 413
click at [948, 485] on div "hero . moveUp ( 2 ) hero . moveLeft ( ) hero . use ( "lever" ) hero . moveDown …" at bounding box center [942, 367] width 348 height 413
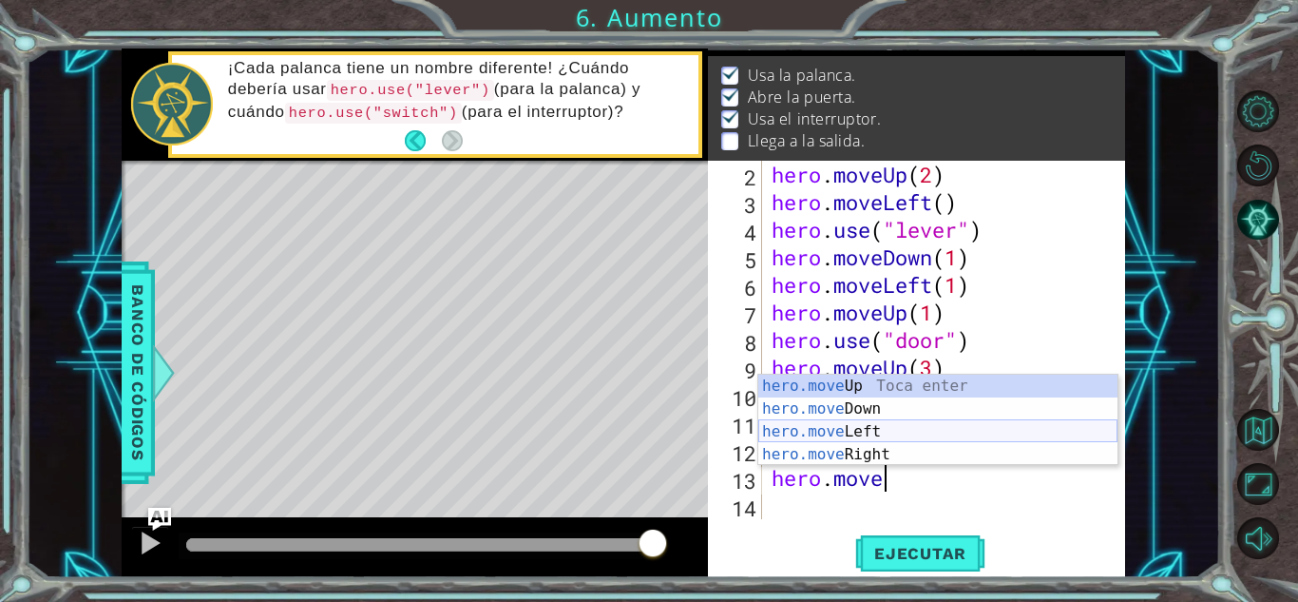
click at [911, 426] on div "hero.move Up Toca enter hero.move Down Toca enter hero.move Left Toca enter her…" at bounding box center [937, 442] width 359 height 137
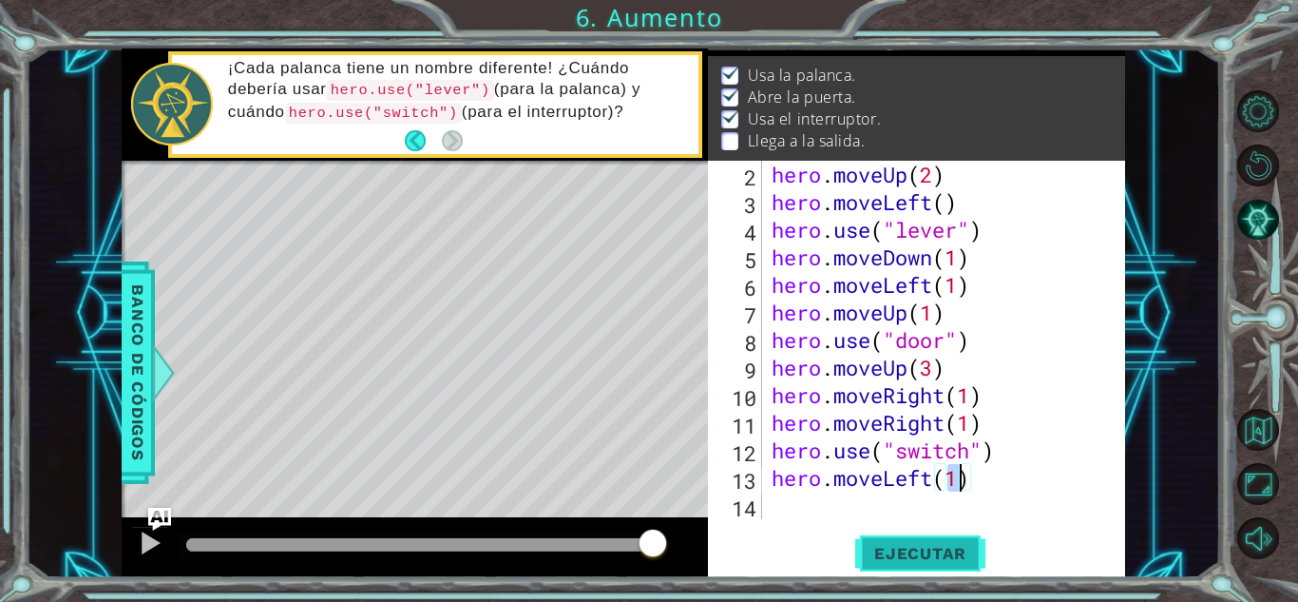
click at [892, 554] on span "Ejecutar" at bounding box center [920, 553] width 130 height 19
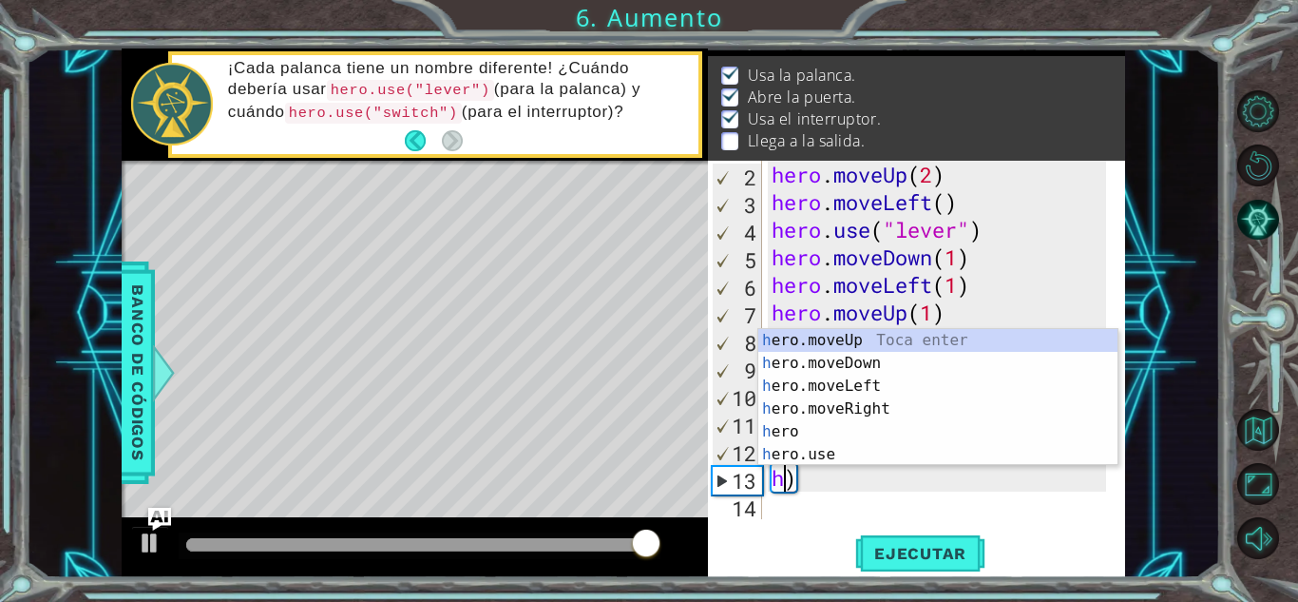
click at [822, 470] on div "hero . moveUp ( 2 ) hero . moveLeft ( ) hero . use ( "lever" ) hero . moveDown …" at bounding box center [942, 367] width 348 height 413
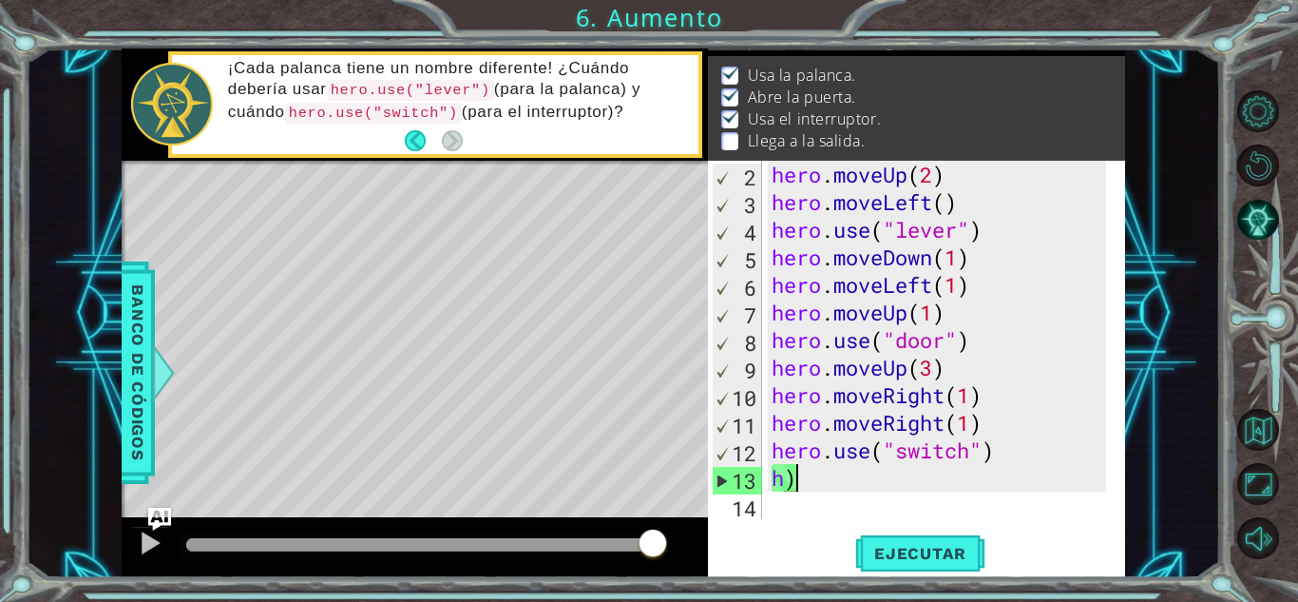
type textarea "h"
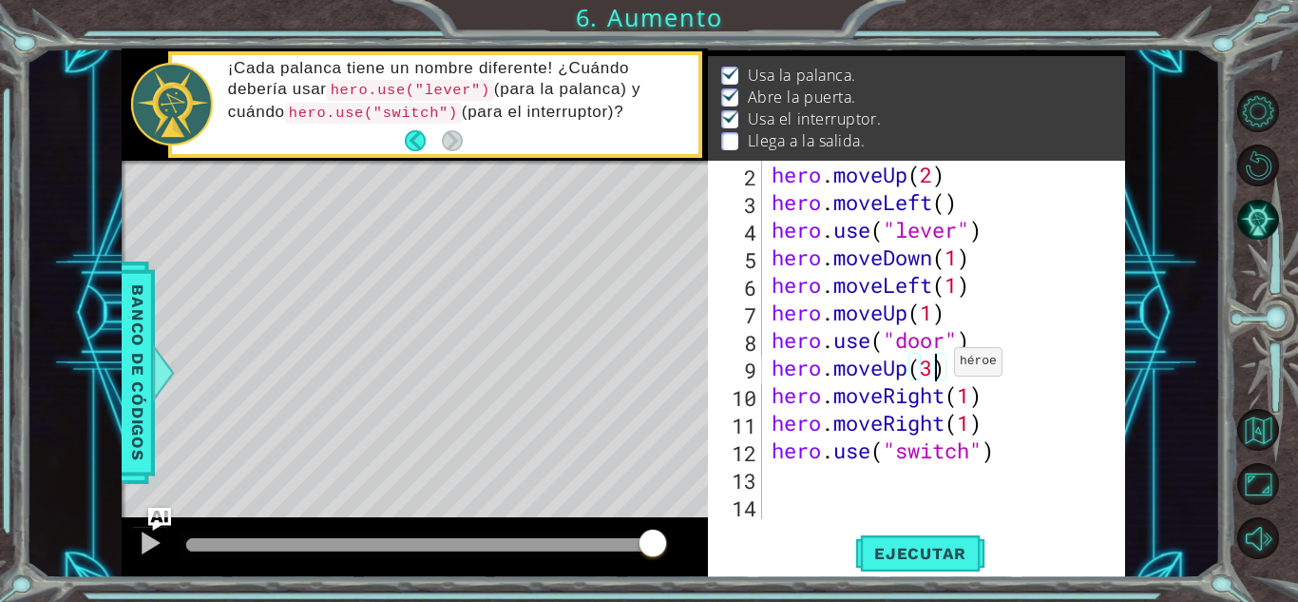
click at [938, 366] on div "hero . moveUp ( 2 ) hero . moveLeft ( ) hero . use ( "lever" ) hero . moveDown …" at bounding box center [942, 367] width 348 height 413
type textarea "hero.moveUp(2)"
click at [802, 478] on div "hero . moveUp ( 2 ) hero . moveLeft ( ) hero . use ( "lever" ) hero . moveDown …" at bounding box center [942, 367] width 348 height 413
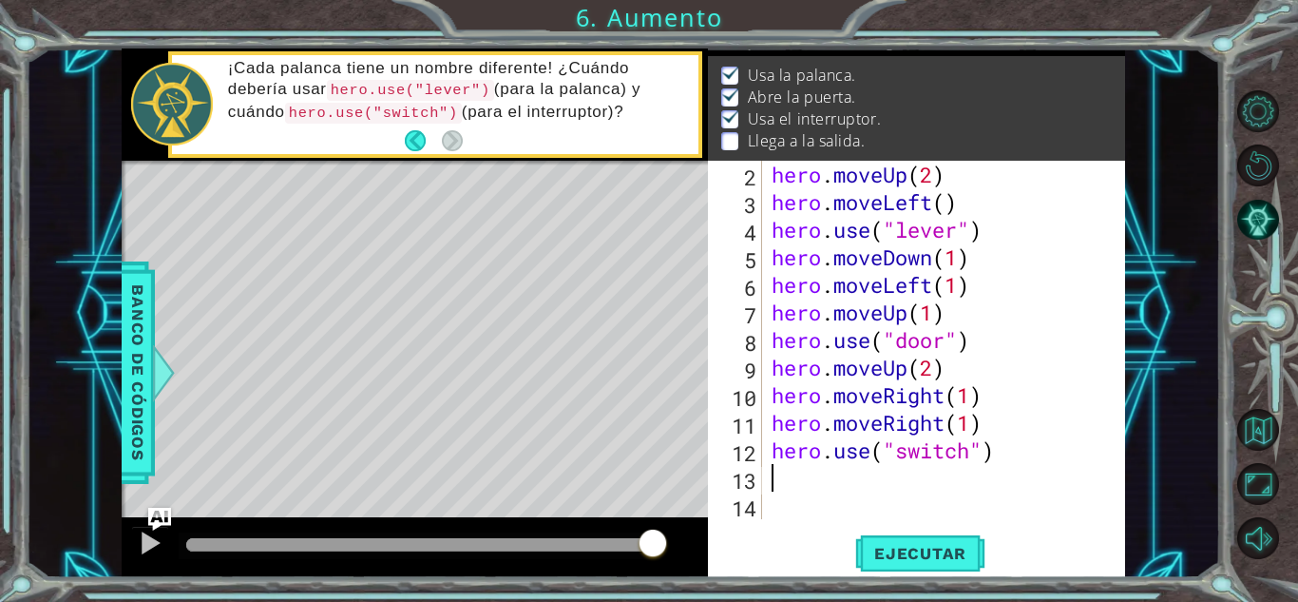
click at [376, 306] on div "Level Map" at bounding box center [561, 441] width 878 height 560
click at [886, 565] on button "Ejecutar" at bounding box center [920, 553] width 130 height 42
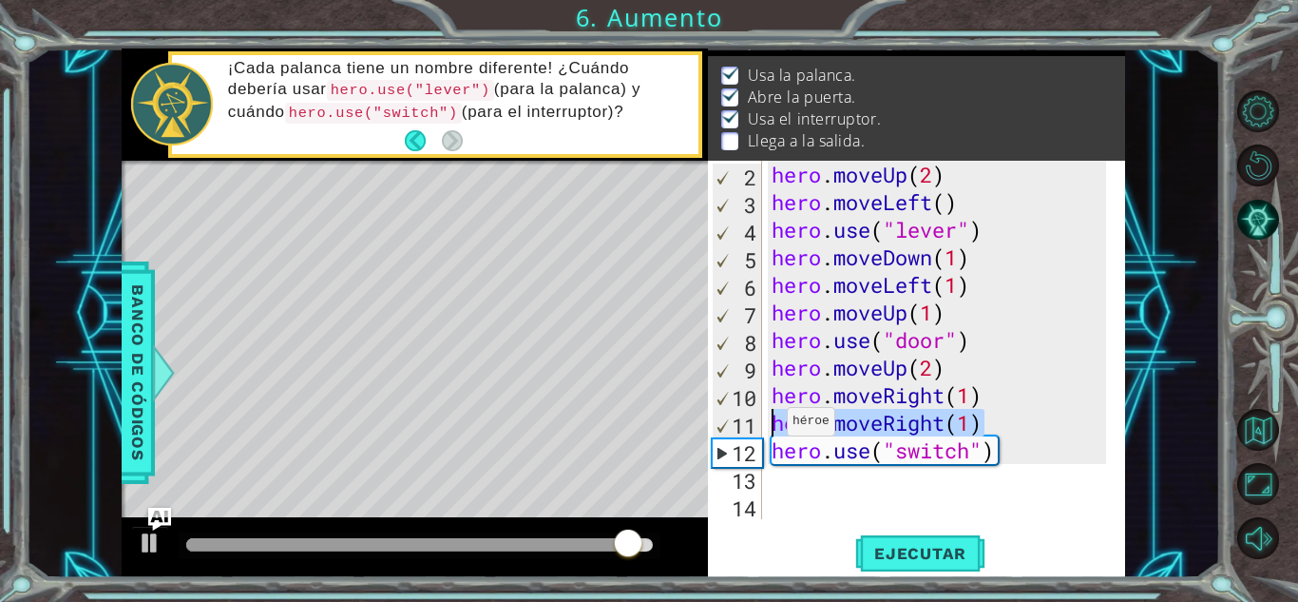
drag, startPoint x: 983, startPoint y: 425, endPoint x: 771, endPoint y: 426, distance: 211.9
click at [771, 426] on div "hero . moveUp ( 2 ) hero . moveLeft ( ) hero . use ( "lever" ) hero . moveDown …" at bounding box center [942, 367] width 348 height 413
type textarea "hero.moveRight(1)"
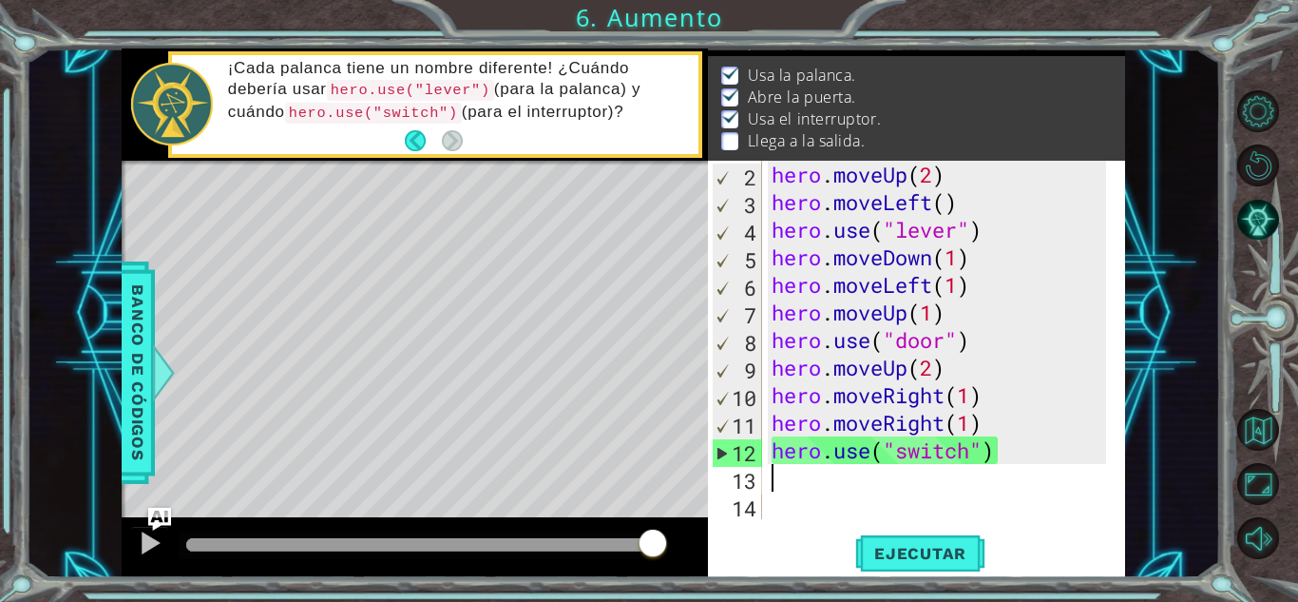
click at [776, 474] on div "hero . moveUp ( 2 ) hero . moveLeft ( ) hero . use ( "lever" ) hero . moveDown …" at bounding box center [942, 367] width 348 height 413
paste textarea "hero.moveRight(1)"
type textarea "hero.moveRight(1)"
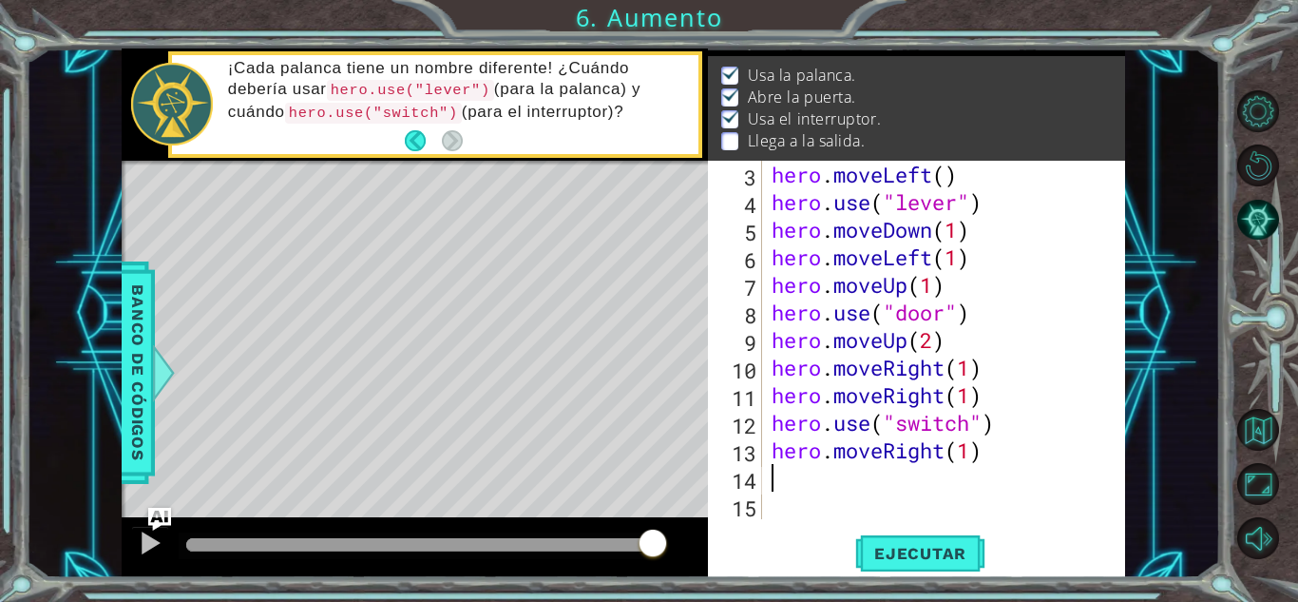
scroll to position [55, 0]
paste textarea "hero.moveRight(1)"
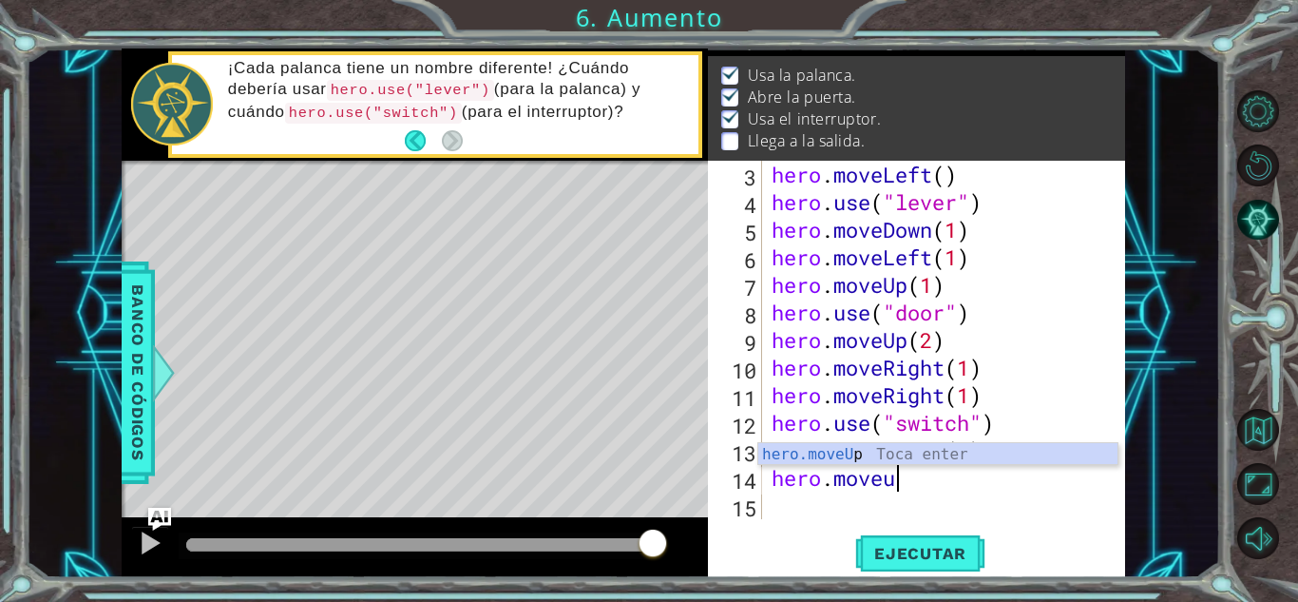
scroll to position [0, 5]
click at [823, 448] on div "hero.moveUp Toca enter" at bounding box center [937, 477] width 359 height 68
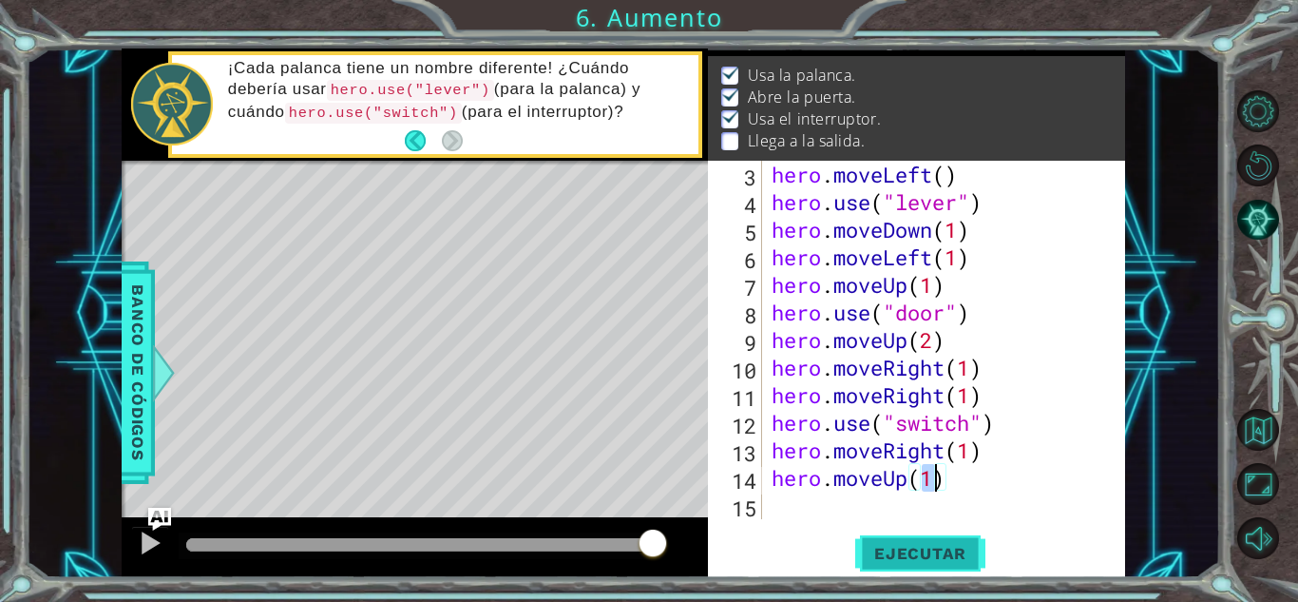
type textarea "hero.moveUp(1)"
click at [915, 560] on span "Ejecutar" at bounding box center [920, 553] width 130 height 19
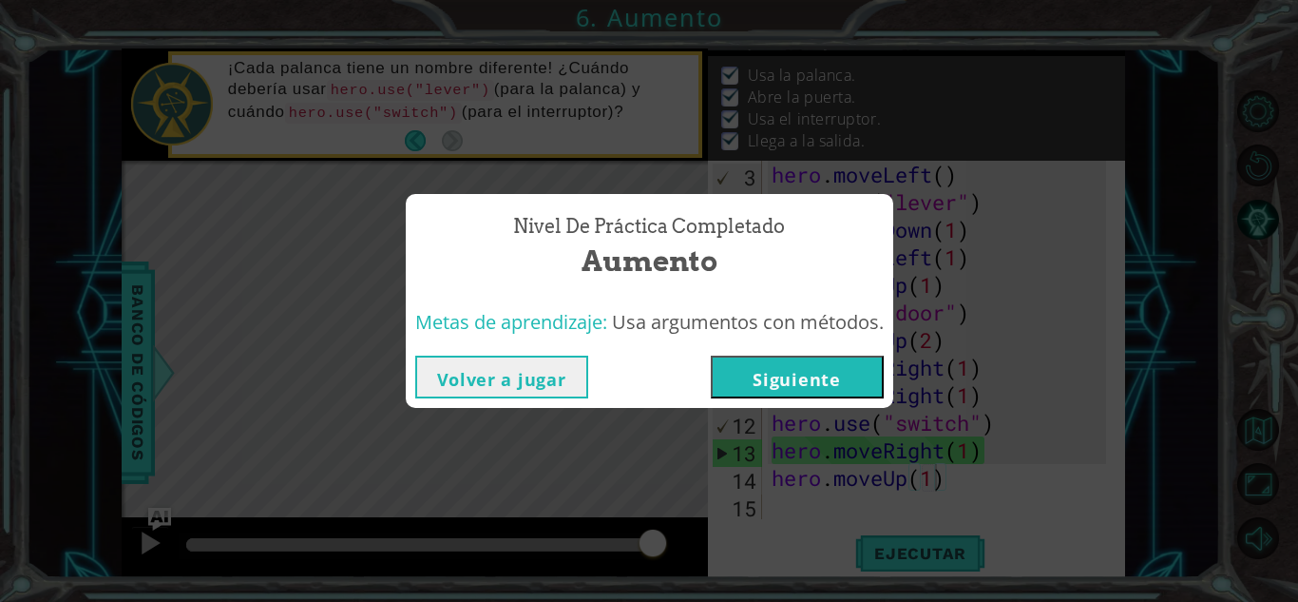
click at [831, 382] on button "Siguiente" at bounding box center [797, 376] width 173 height 43
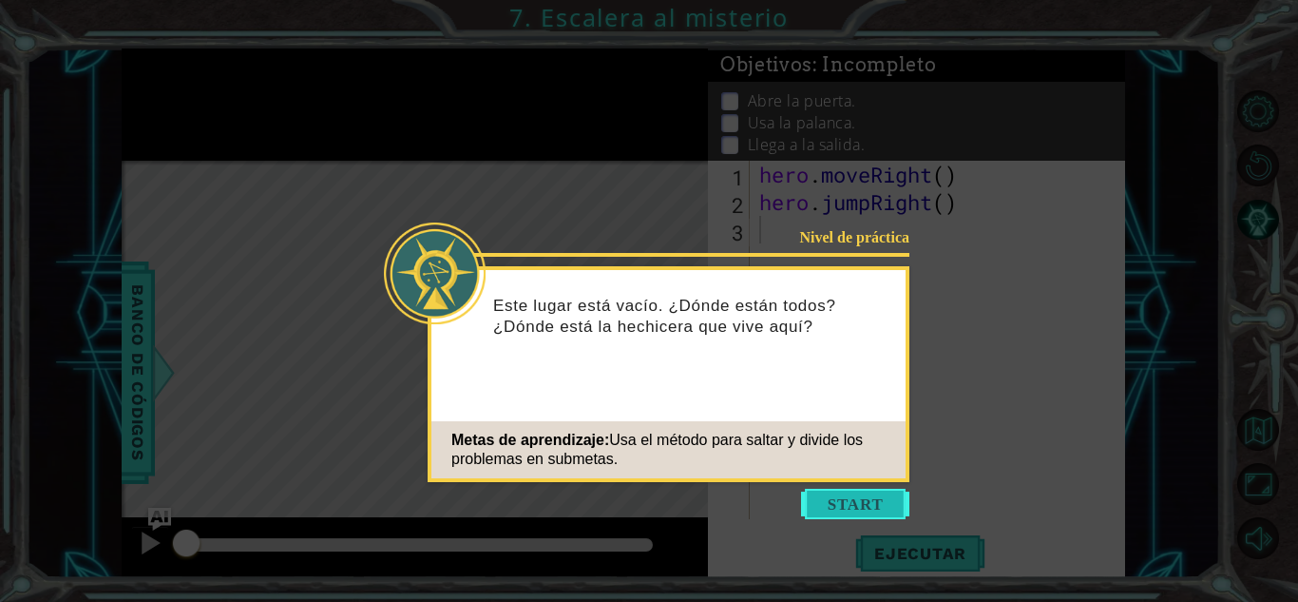
click at [856, 503] on button "Start" at bounding box center [855, 504] width 108 height 30
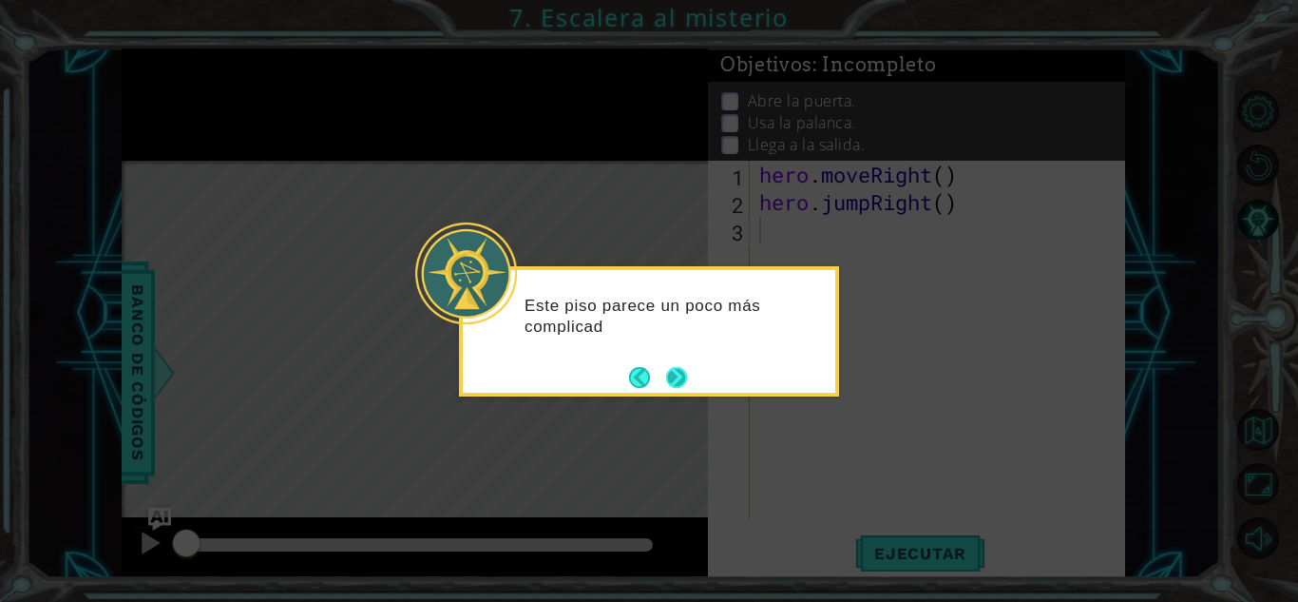
click at [680, 381] on button "Next" at bounding box center [676, 377] width 21 height 21
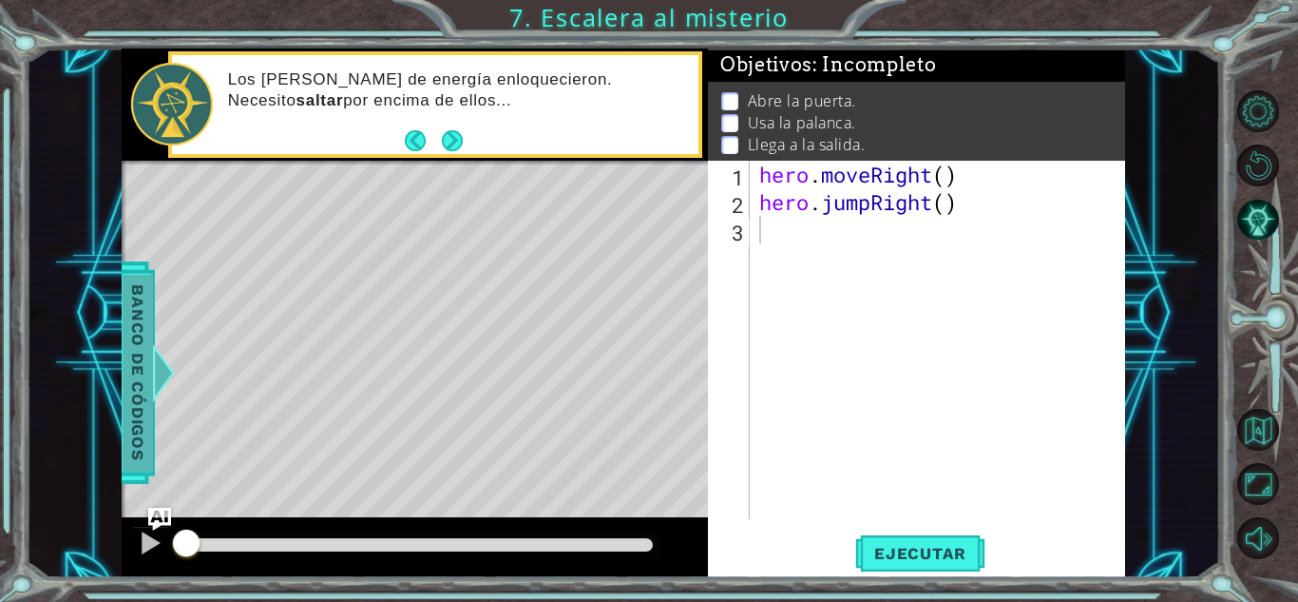
click at [150, 377] on span "Banco de códigos" at bounding box center [138, 372] width 30 height 197
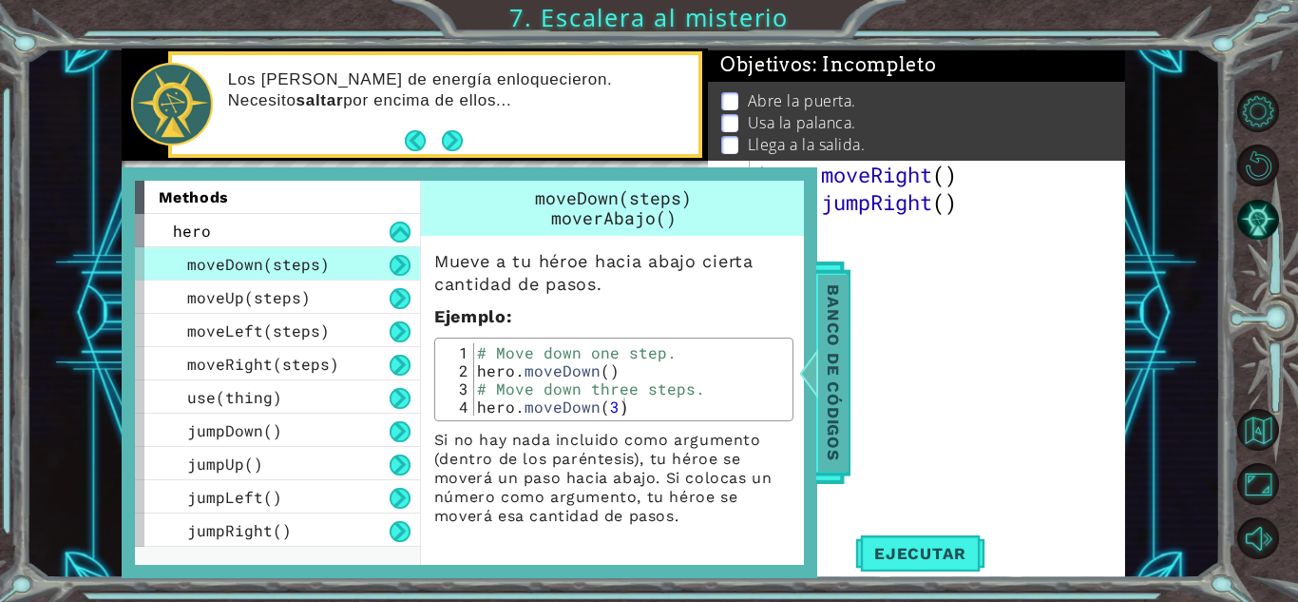
click at [834, 385] on span "Banco de códigos" at bounding box center [833, 372] width 30 height 197
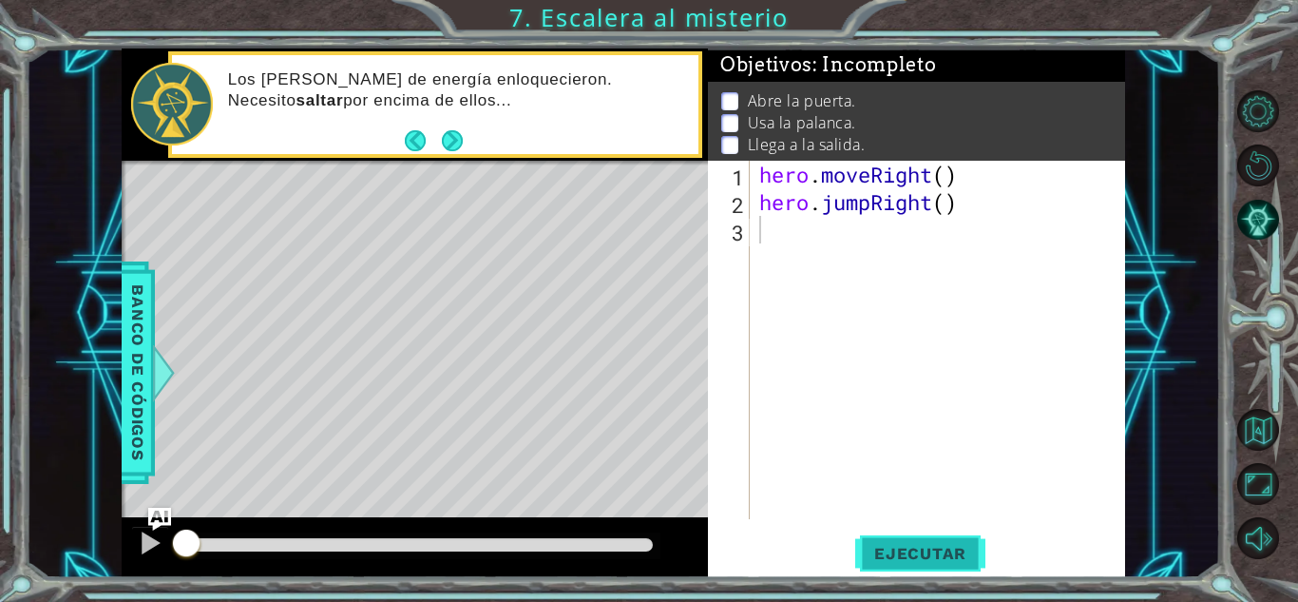
click at [903, 555] on span "Ejecutar" at bounding box center [920, 553] width 130 height 19
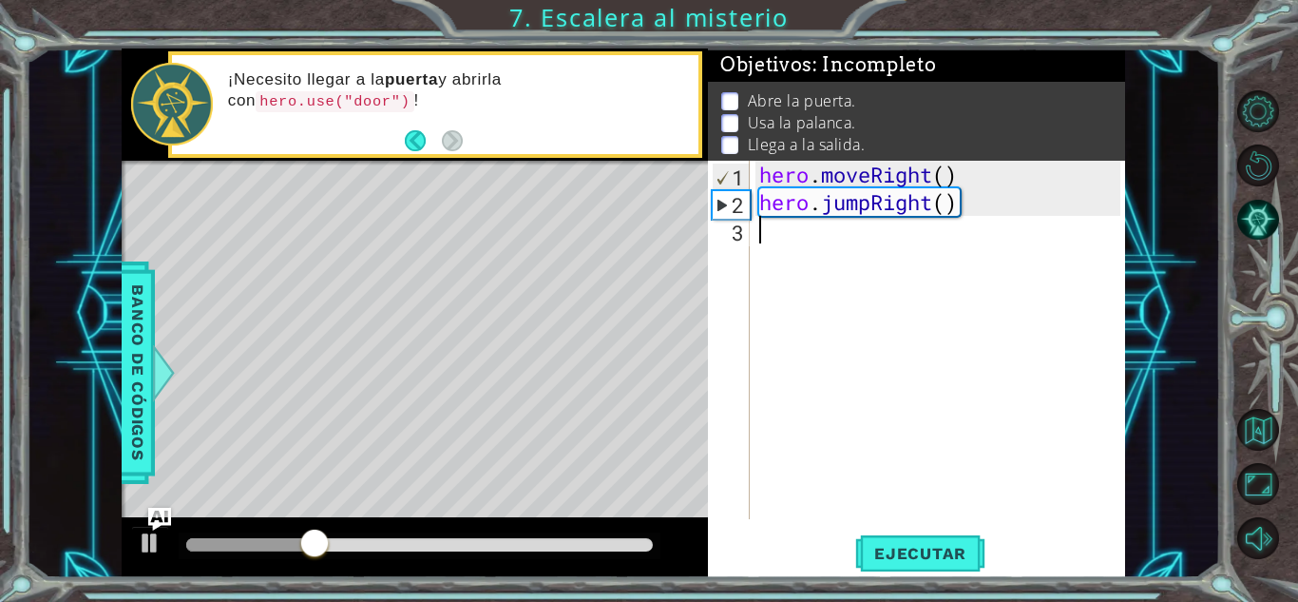
click at [774, 239] on div "hero . moveRight ( ) hero . jumpRight ( )" at bounding box center [943, 367] width 374 height 413
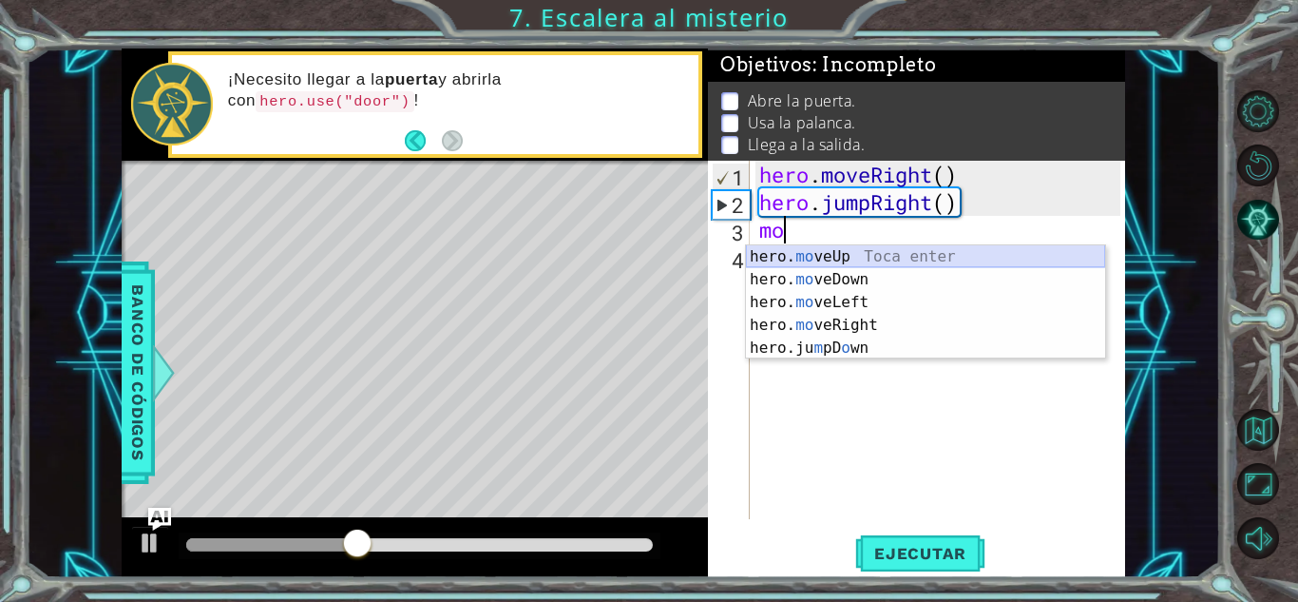
click at [840, 259] on div "hero. mo veUp Toca enter hero. mo veDown Toca enter hero. mo veLeft Toca enter …" at bounding box center [925, 325] width 359 height 160
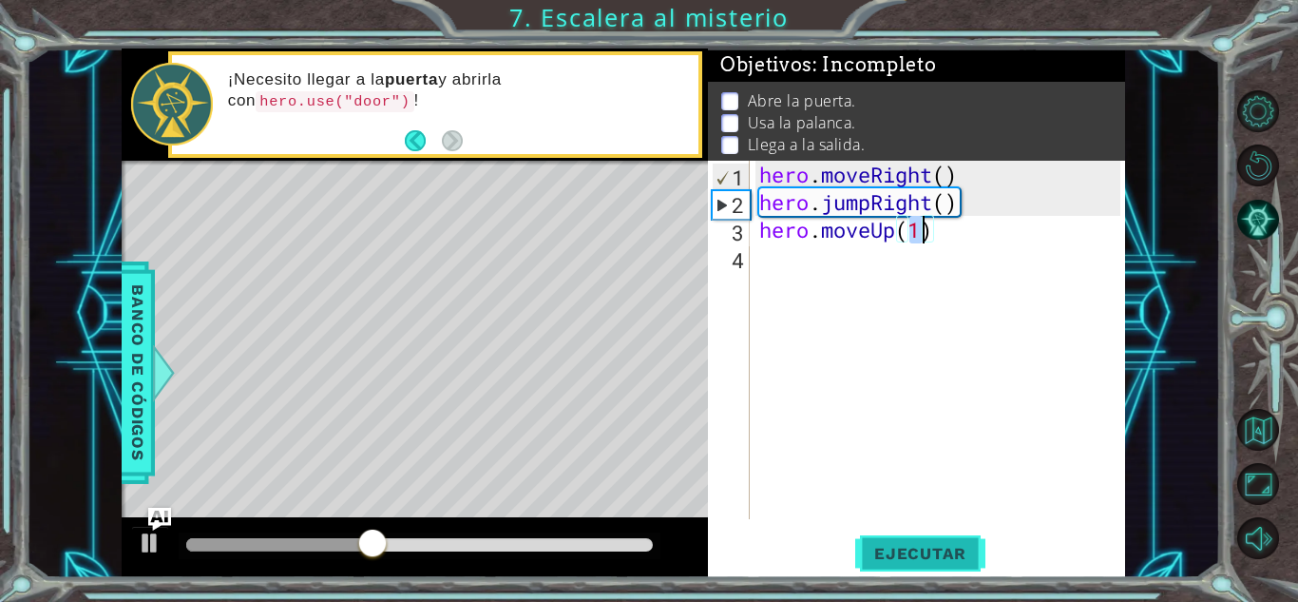
type textarea "hero.moveUp(1)"
click at [909, 548] on span "Ejecutar" at bounding box center [920, 553] width 130 height 19
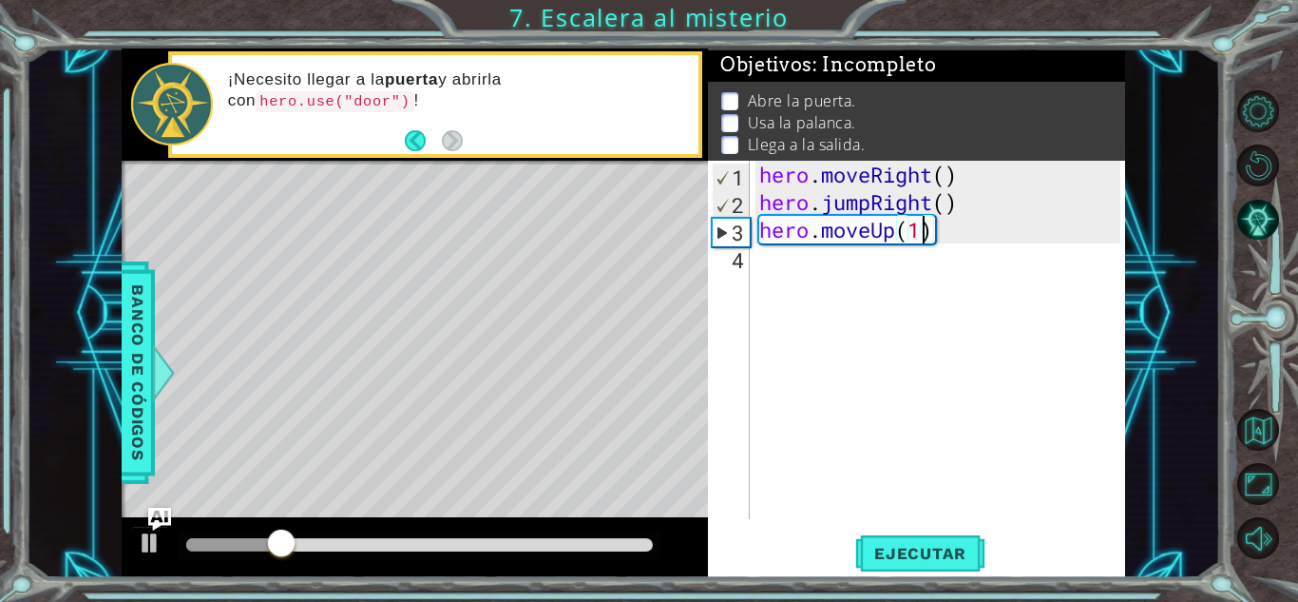
click at [790, 266] on div "hero . moveRight ( ) hero . jumpRight ( ) hero . moveUp ( 1 )" at bounding box center [943, 367] width 374 height 413
type textarea "r"
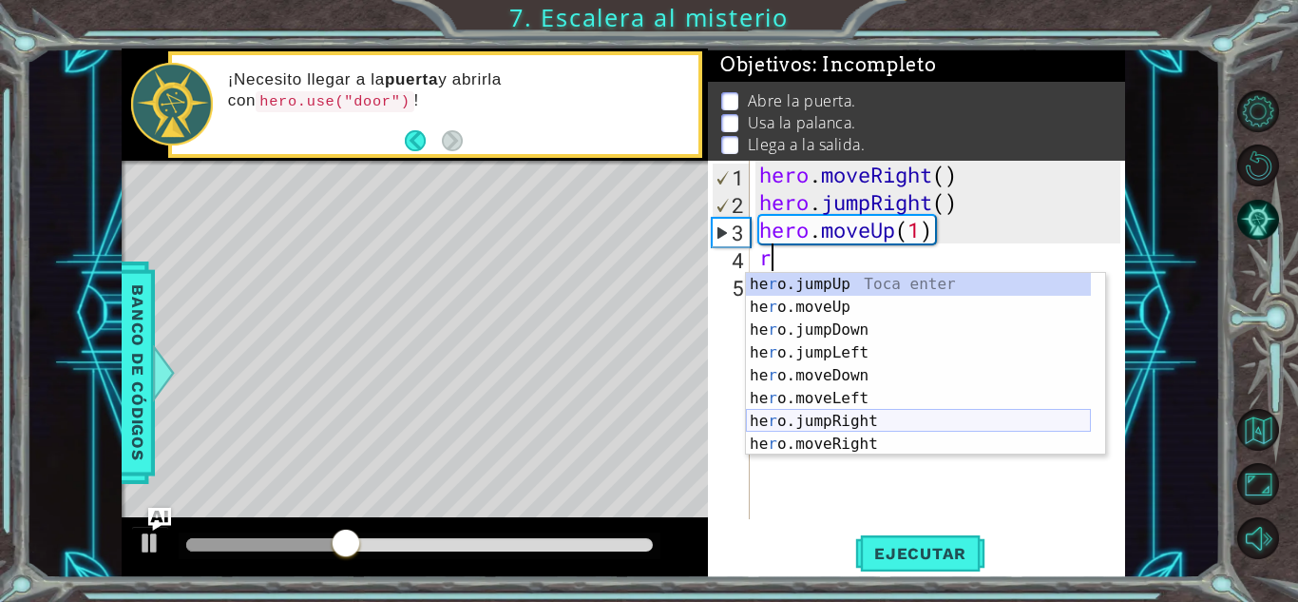
click at [871, 412] on div "he r o.jumpUp Toca enter he r o.moveUp Toca enter he r o.jumpDown Toca enter he…" at bounding box center [918, 387] width 345 height 228
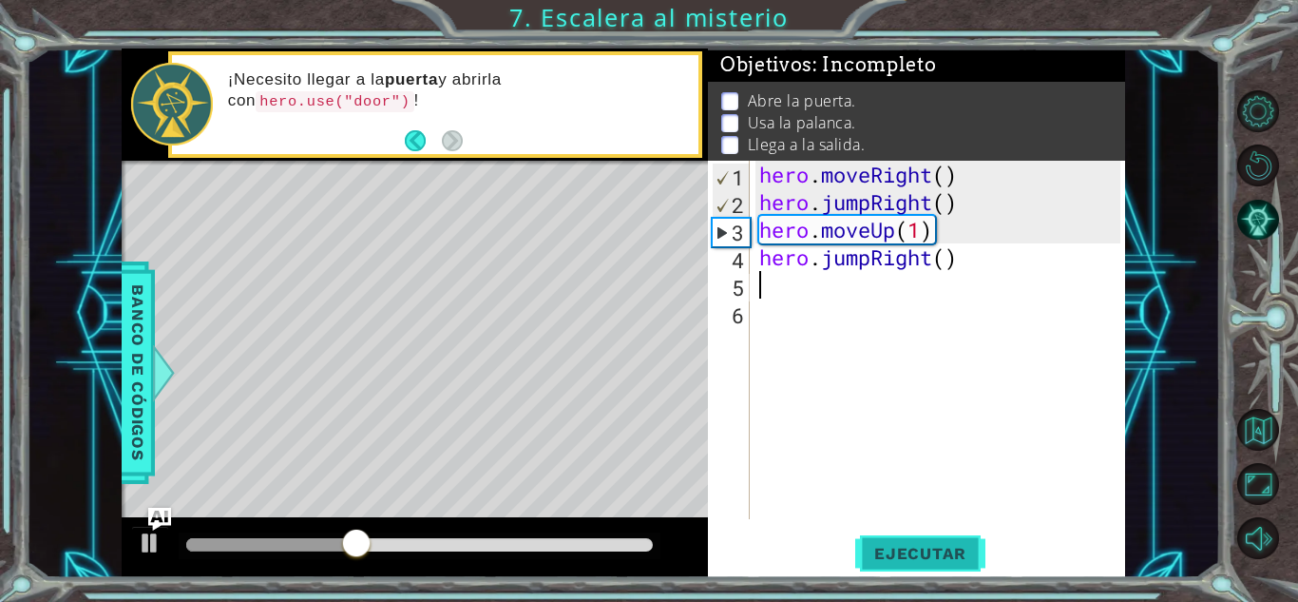
click at [901, 564] on button "Ejecutar" at bounding box center [920, 553] width 130 height 42
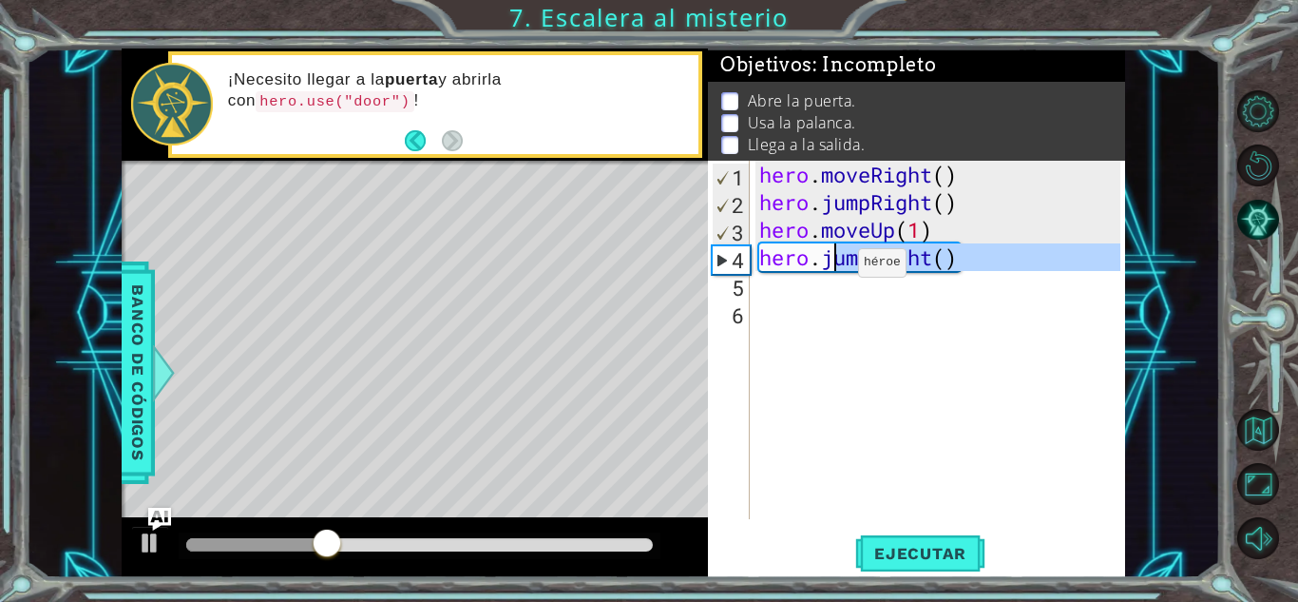
drag, startPoint x: 973, startPoint y: 277, endPoint x: 830, endPoint y: 267, distance: 143.8
click at [830, 267] on div "hero . moveRight ( ) hero . jumpRight ( ) hero . moveUp ( 1 ) hero . jumpRight …" at bounding box center [943, 367] width 374 height 413
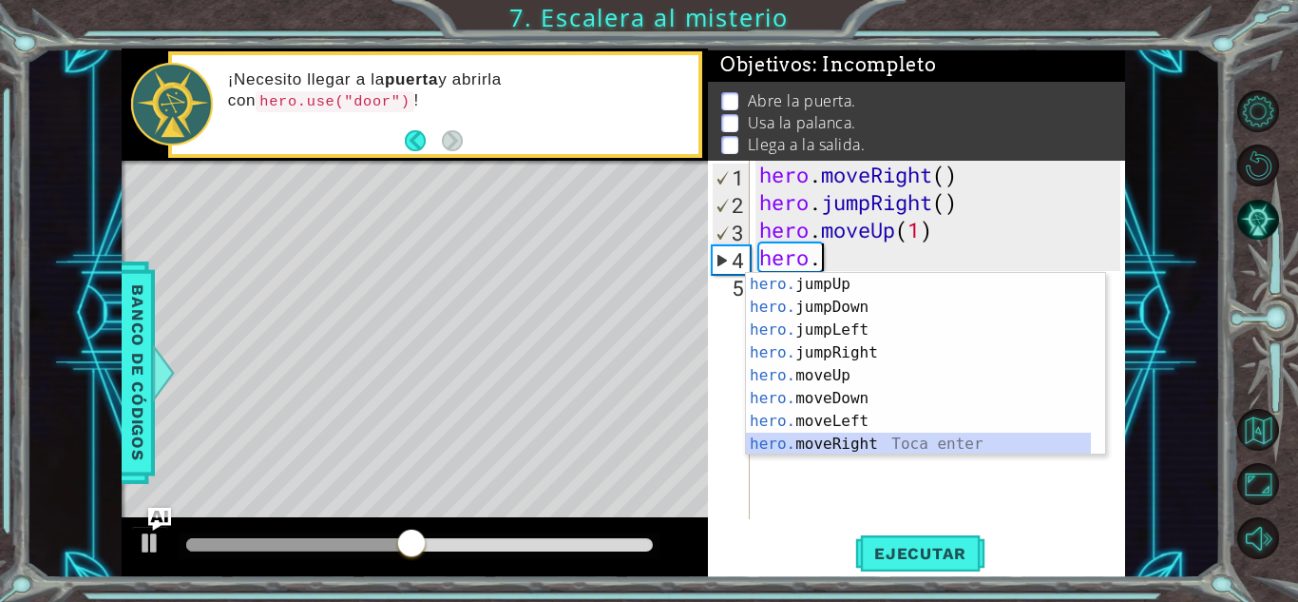
click at [861, 436] on div "hero. jumpUp Toca enter hero. jumpDown Toca enter hero. jumpLeft Toca enter her…" at bounding box center [918, 387] width 345 height 228
type textarea "hero.moveRight(1)"
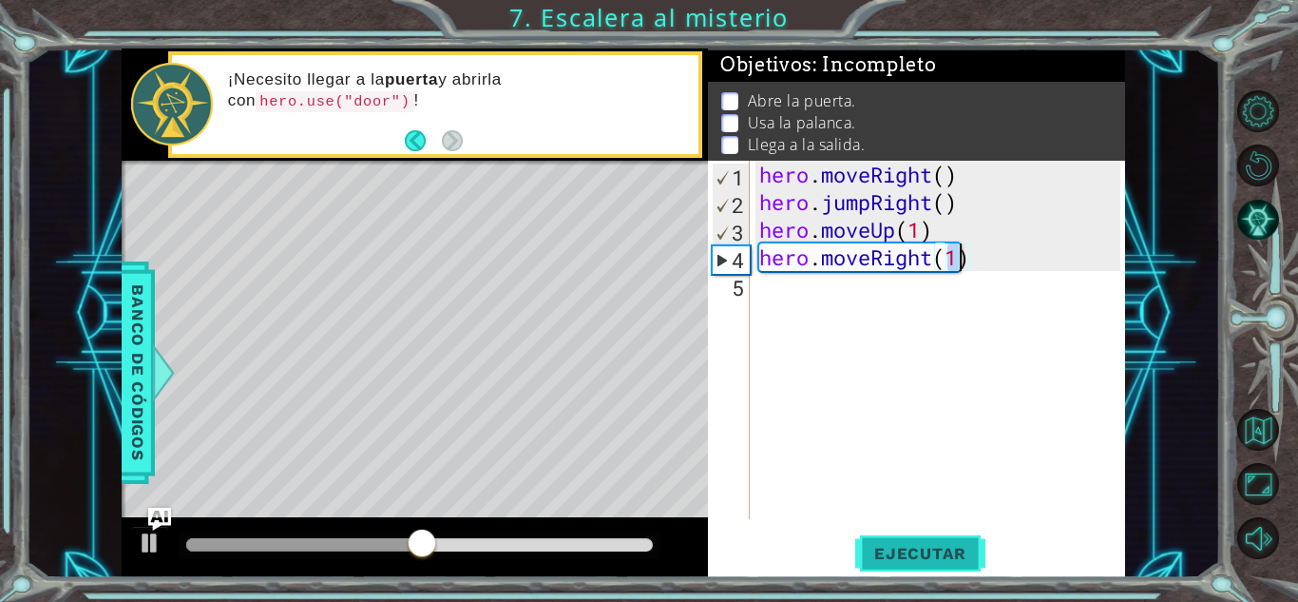
click at [949, 548] on span "Ejecutar" at bounding box center [920, 553] width 130 height 19
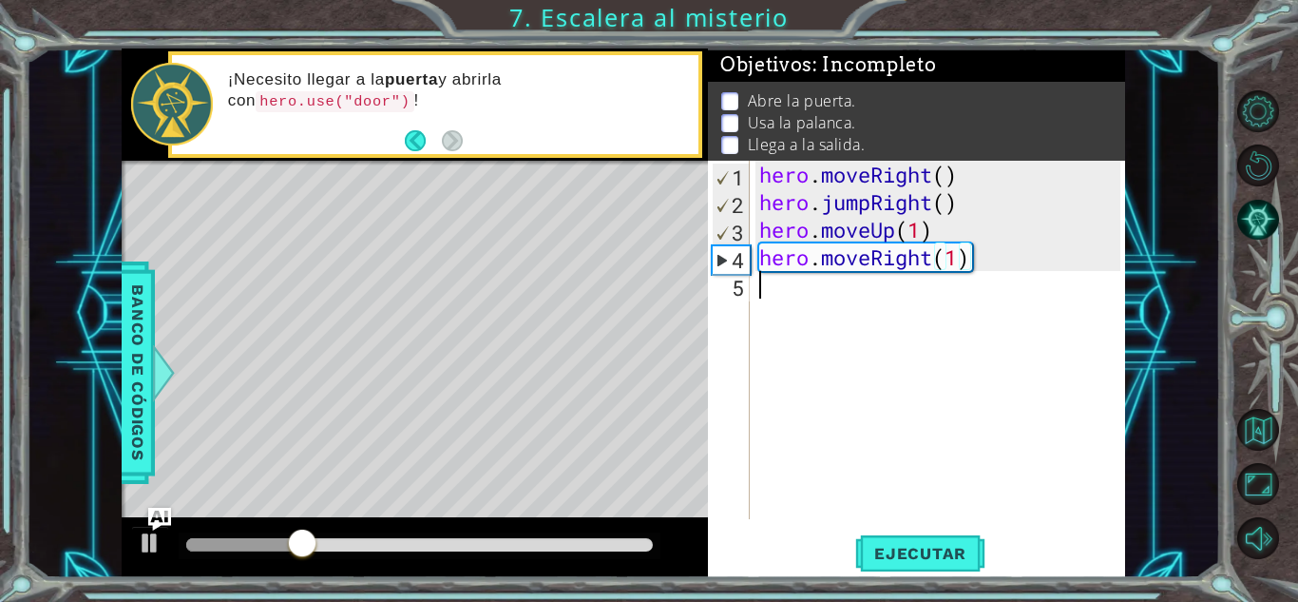
click at [789, 299] on div "hero . moveRight ( ) hero . jumpRight ( ) hero . moveUp ( 1 ) hero . moveRight …" at bounding box center [943, 367] width 374 height 413
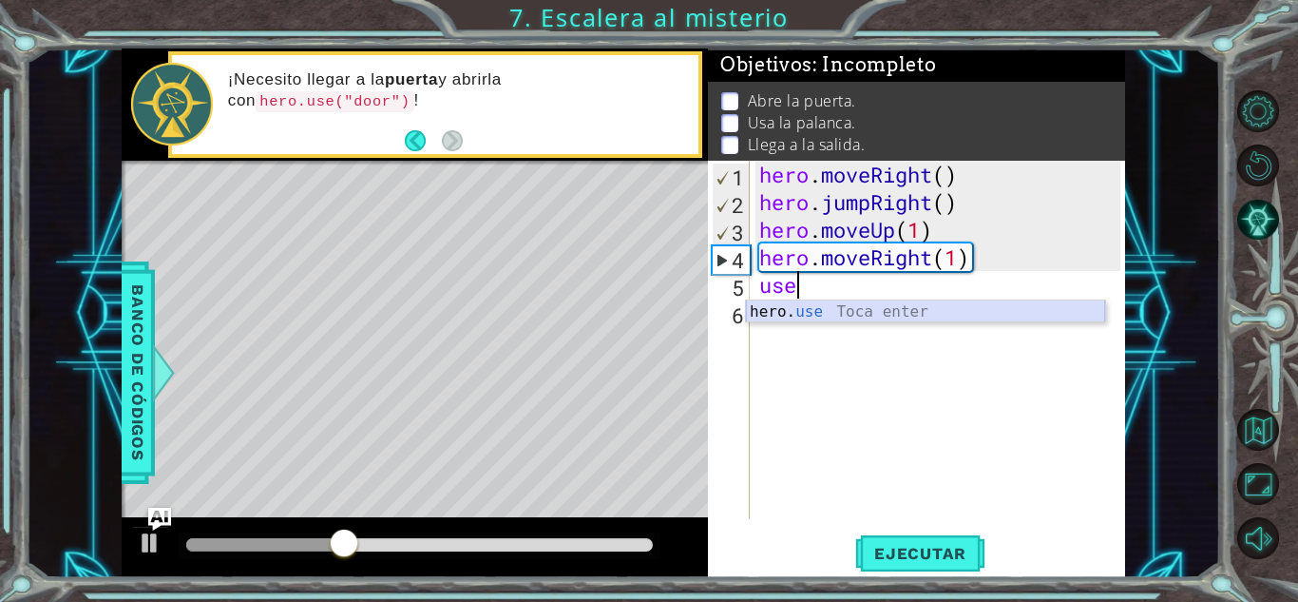
click at [833, 307] on div "hero. use Toca enter" at bounding box center [925, 334] width 359 height 68
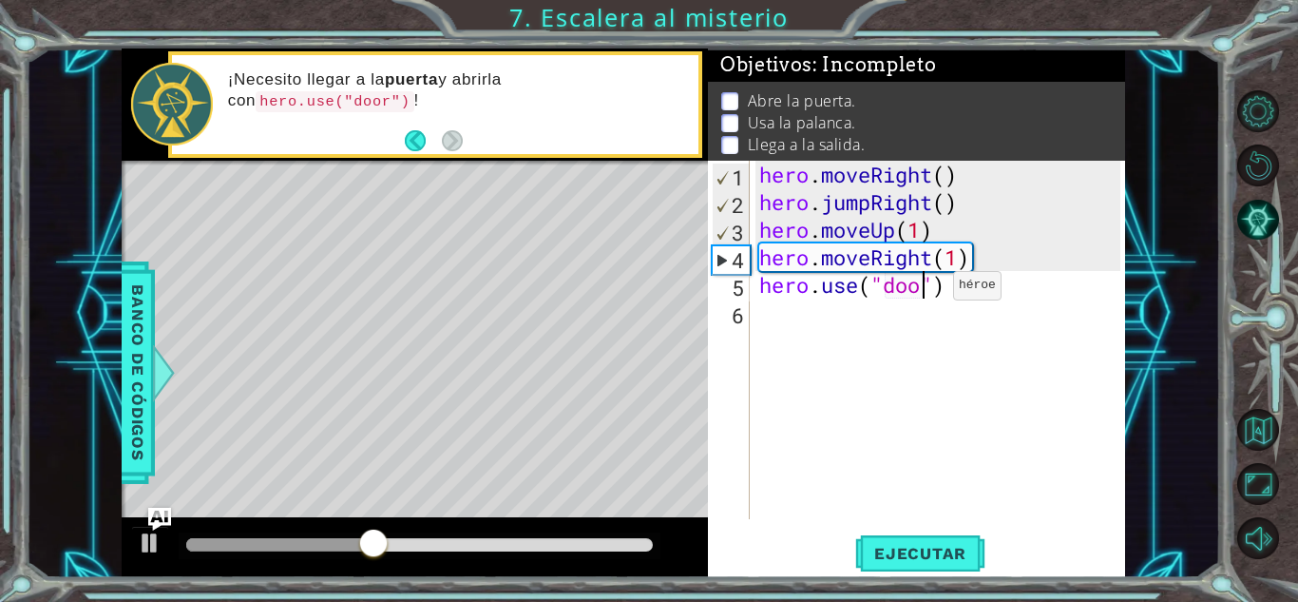
scroll to position [0, 8]
type textarea "hero.use("door")"
click at [917, 539] on button "Ejecutar" at bounding box center [920, 553] width 130 height 42
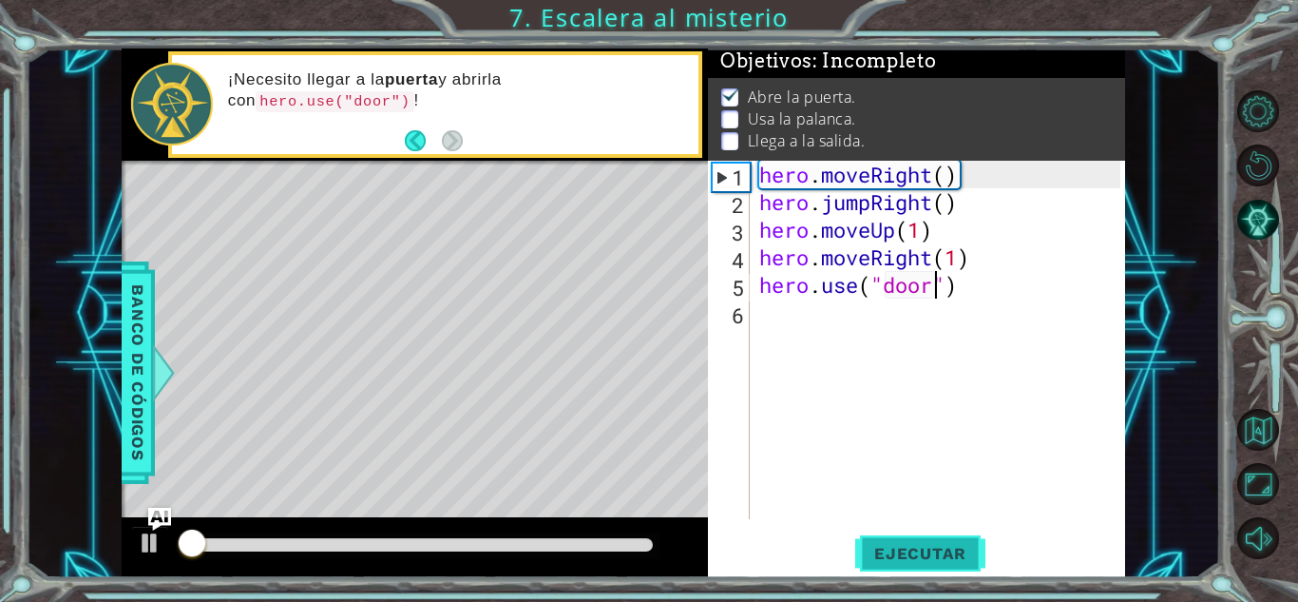
scroll to position [14, 0]
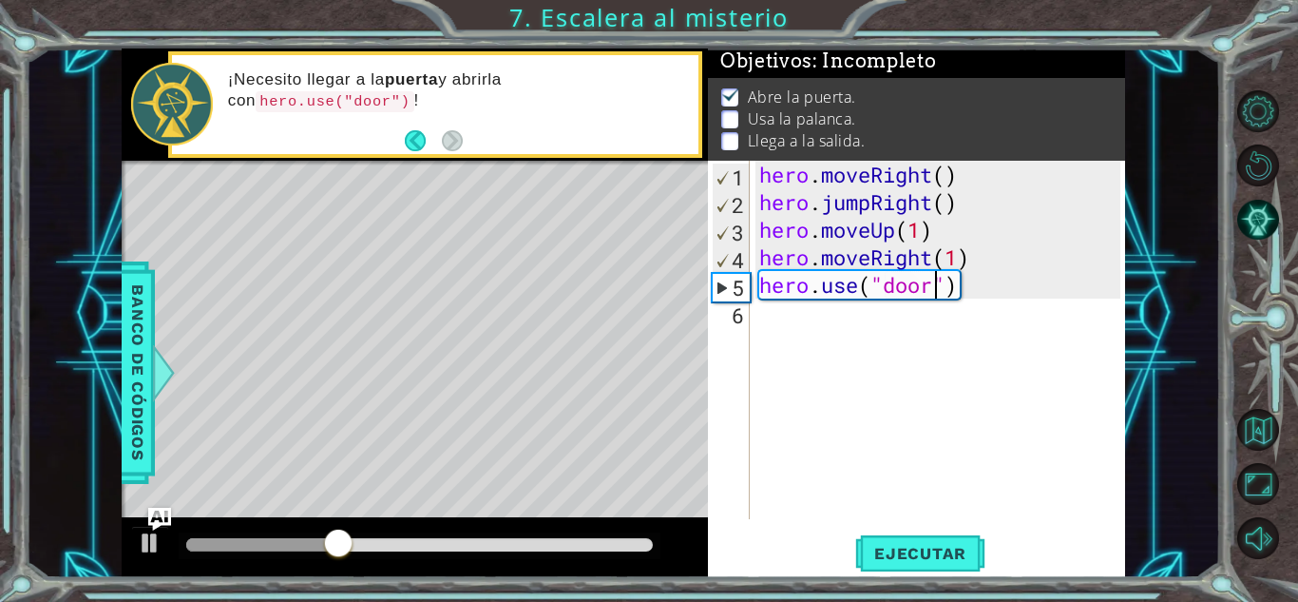
click at [778, 319] on div "hero . moveRight ( ) hero . jumpRight ( ) hero . moveUp ( 1 ) hero . moveRight …" at bounding box center [943, 367] width 374 height 413
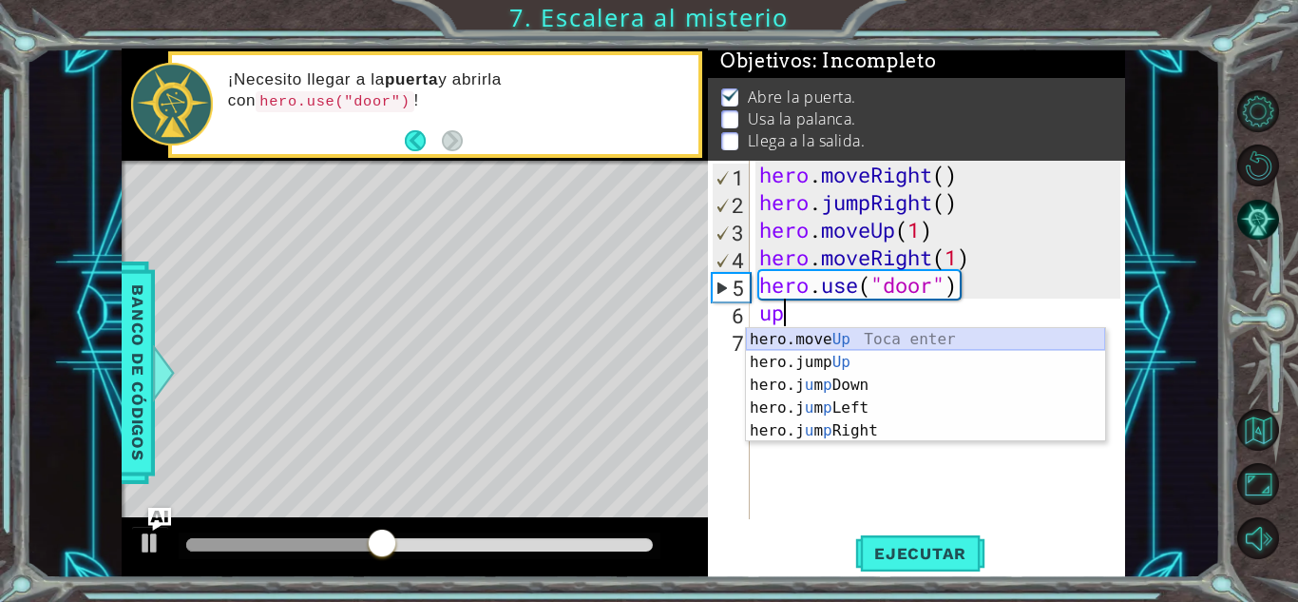
click at [845, 332] on div "hero.move Up Toca enter hero.jump Up Toca enter hero.j u m p Down Toca enter he…" at bounding box center [925, 408] width 359 height 160
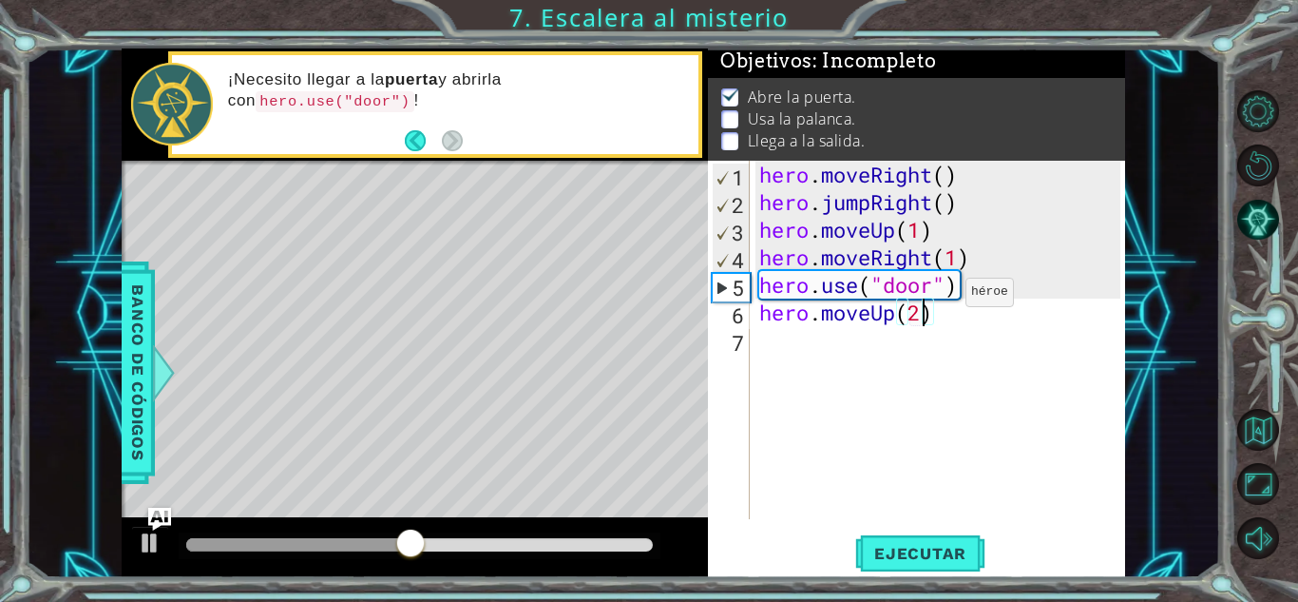
scroll to position [0, 7]
type textarea "hero.moveUp(2)"
click at [949, 552] on span "Ejecutar" at bounding box center [920, 553] width 130 height 19
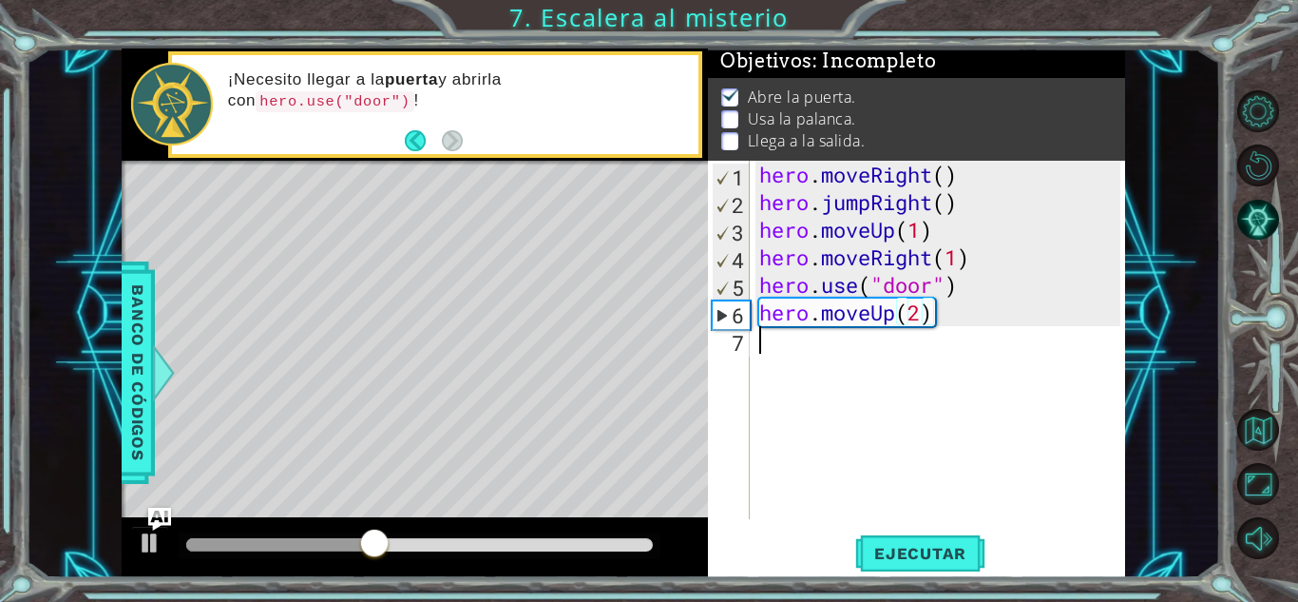
click at [786, 347] on div "hero . moveRight ( ) hero . jumpRight ( ) hero . moveUp ( 1 ) hero . moveRight …" at bounding box center [943, 367] width 374 height 413
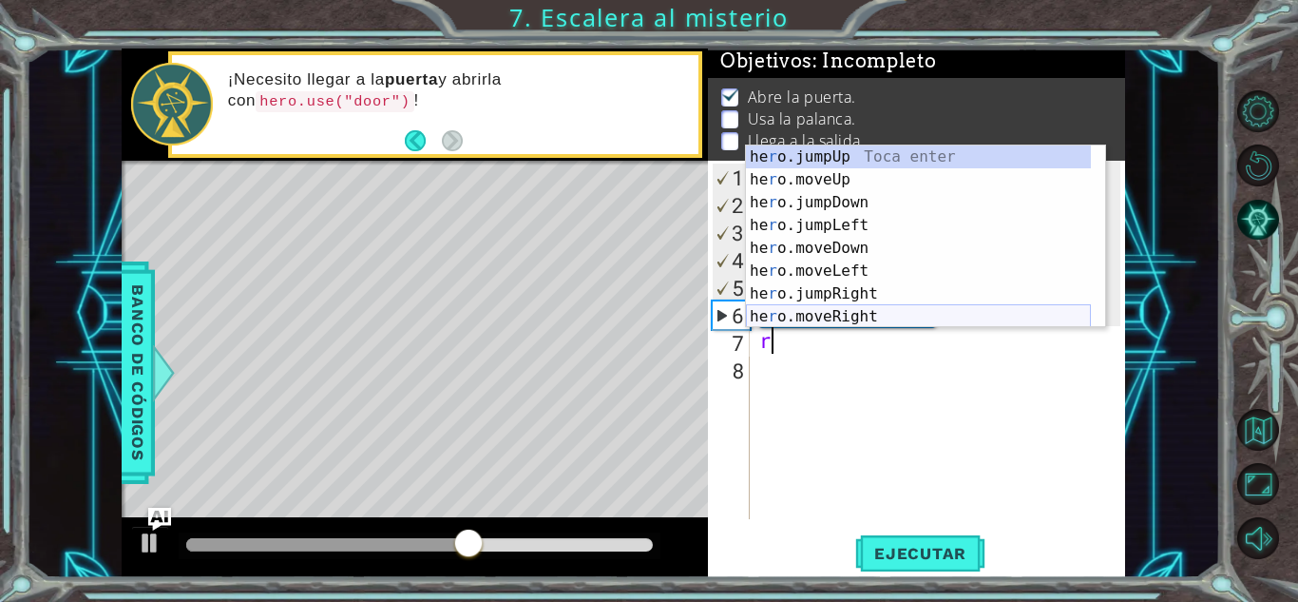
click at [869, 316] on div "he r o.jumpUp Toca enter he r o.moveUp Toca enter he r o.jumpDown Toca enter he…" at bounding box center [918, 259] width 345 height 228
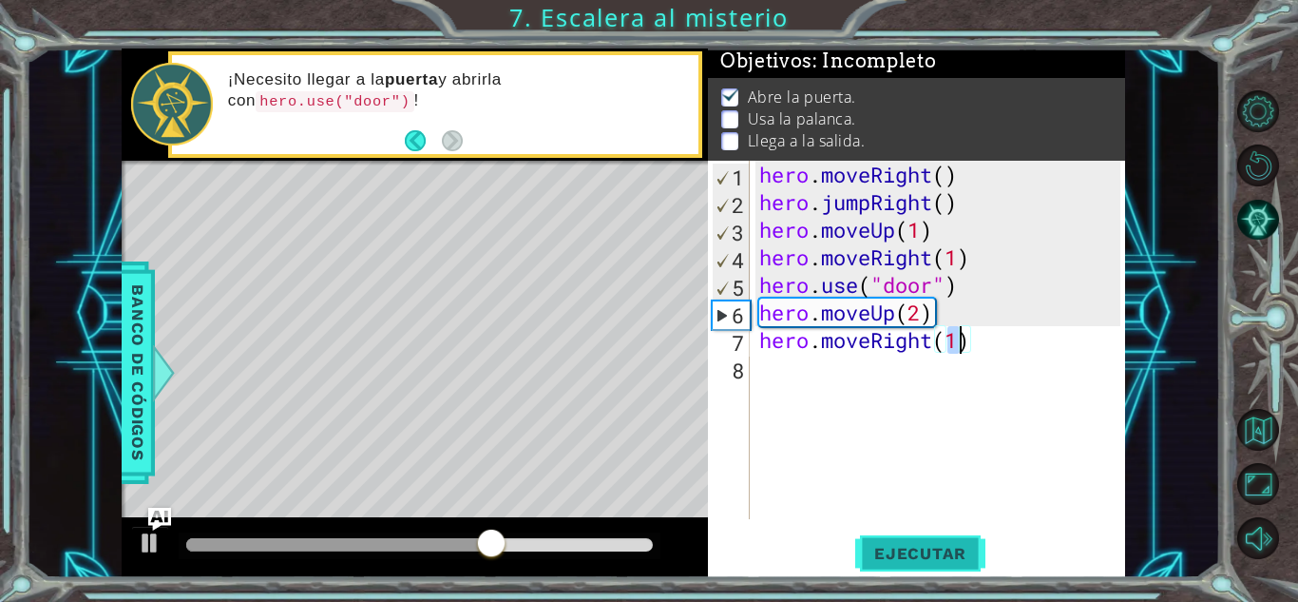
type textarea "hero.moveRight(1)"
click at [932, 548] on span "Ejecutar" at bounding box center [920, 553] width 130 height 19
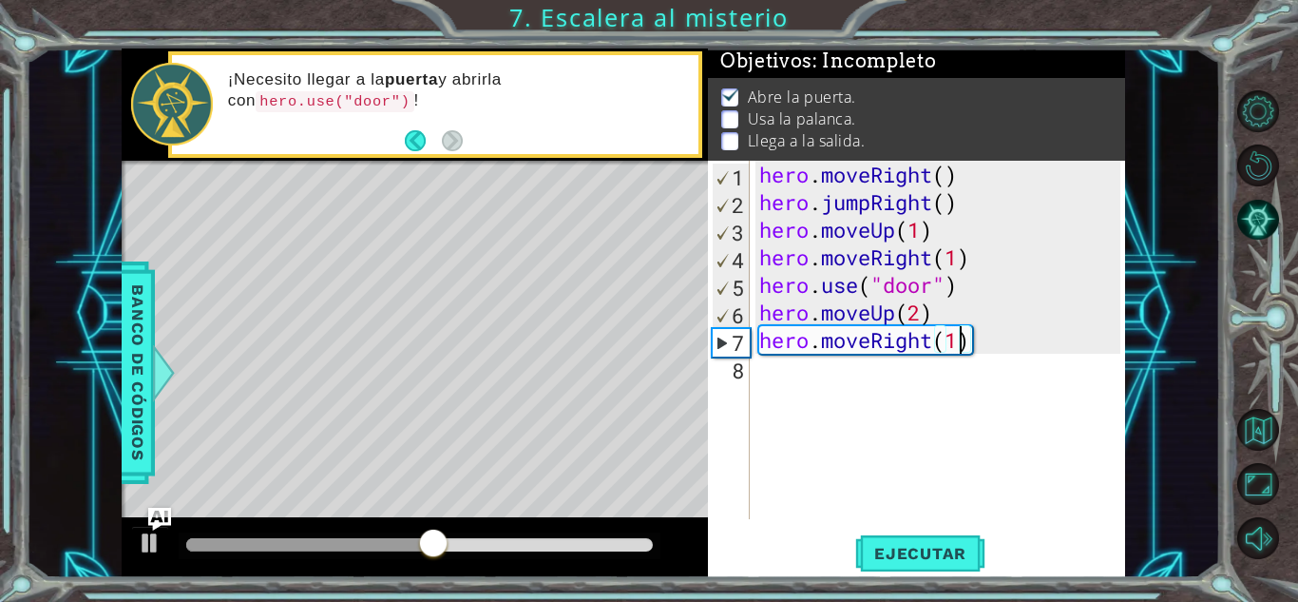
click at [779, 363] on div "hero . moveRight ( ) hero . jumpRight ( ) hero . moveUp ( 1 ) hero . moveRight …" at bounding box center [943, 367] width 374 height 413
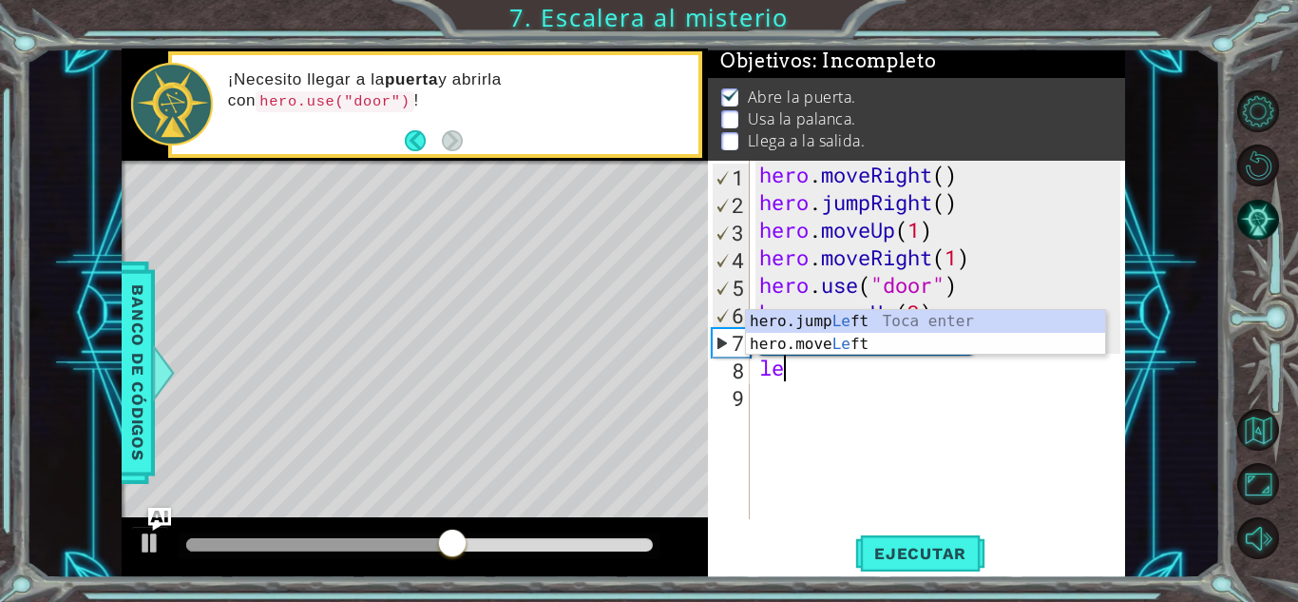
type textarea "lef"
click at [851, 315] on div "hero.jump Lef t Toca enter hero.move Lef t Toca enter" at bounding box center [925, 355] width 359 height 91
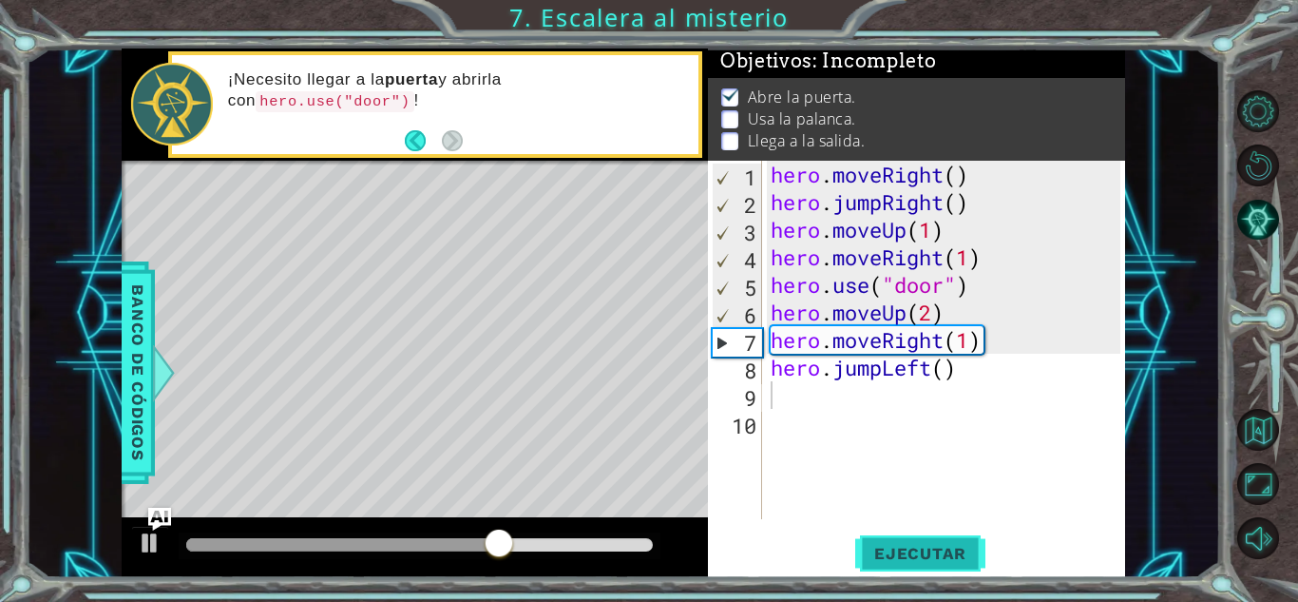
click at [940, 540] on button "Ejecutar" at bounding box center [920, 553] width 130 height 42
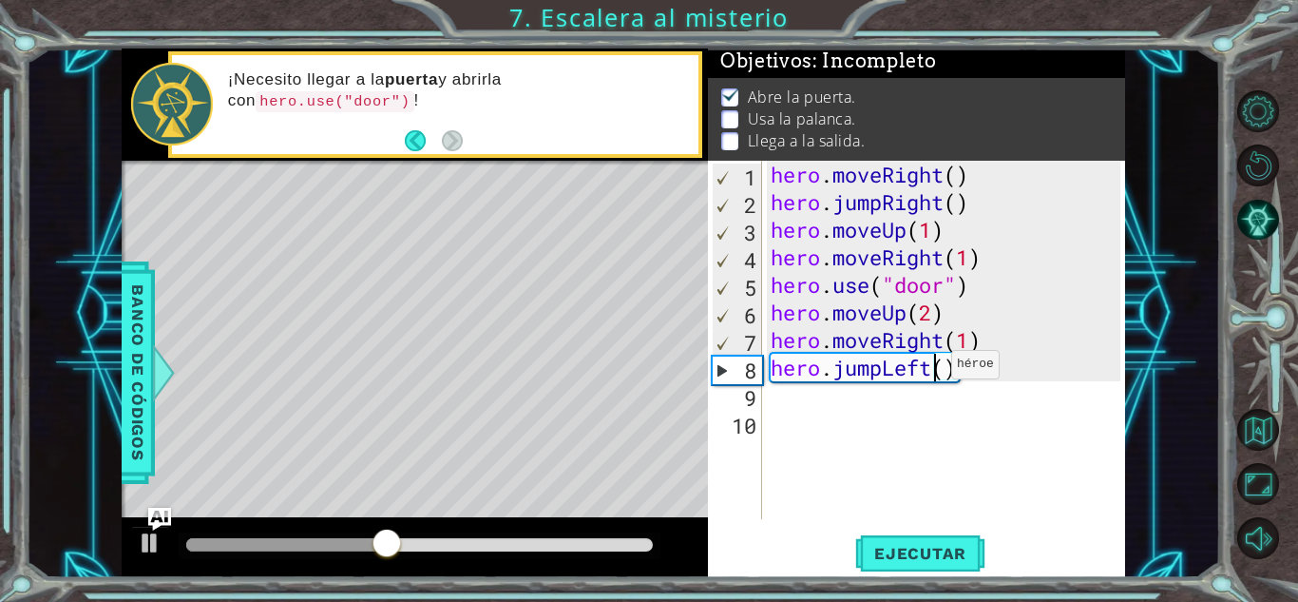
click at [934, 369] on div "hero . moveRight ( ) hero . jumpRight ( ) hero . moveUp ( 1 ) hero . moveRight …" at bounding box center [948, 367] width 363 height 413
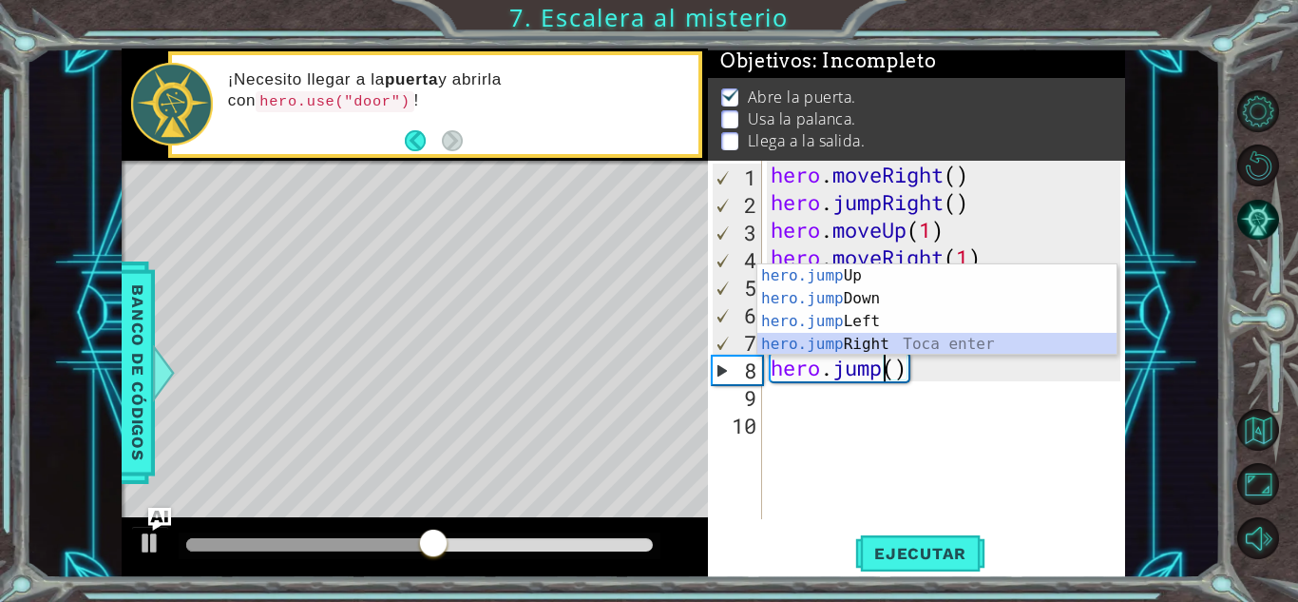
click at [883, 343] on div "hero.jump Up Toca enter hero.jump Down Toca enter hero.jump Left Toca enter her…" at bounding box center [936, 332] width 359 height 137
type textarea "hero.jumpRight"
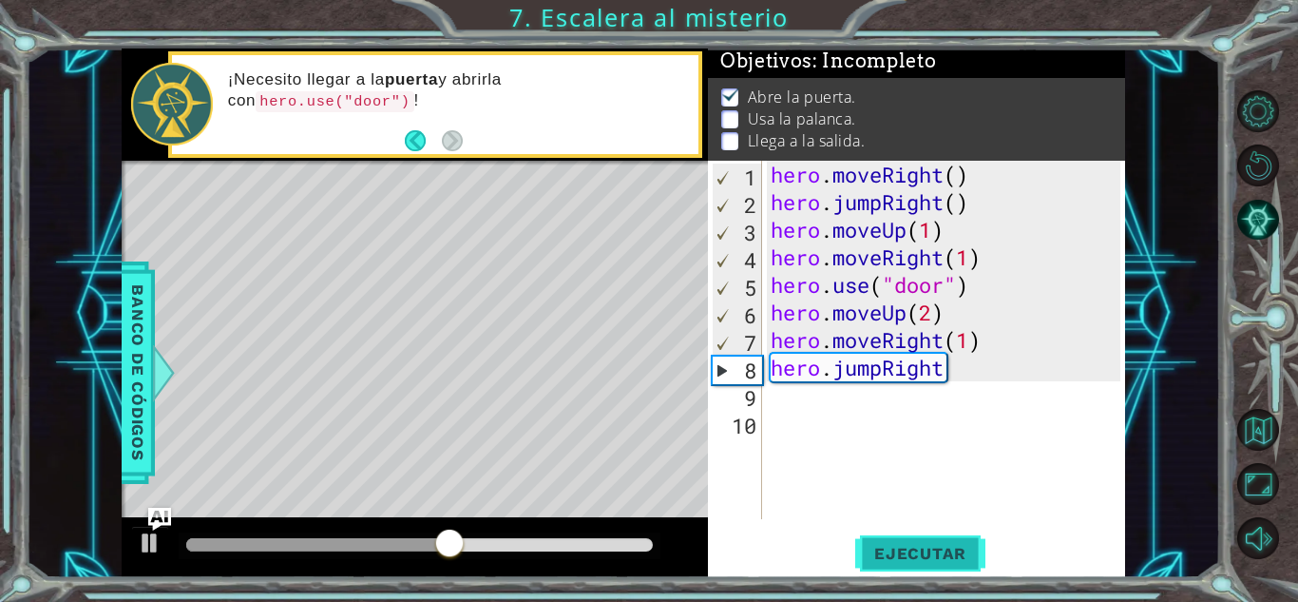
click at [936, 549] on span "Ejecutar" at bounding box center [920, 553] width 130 height 19
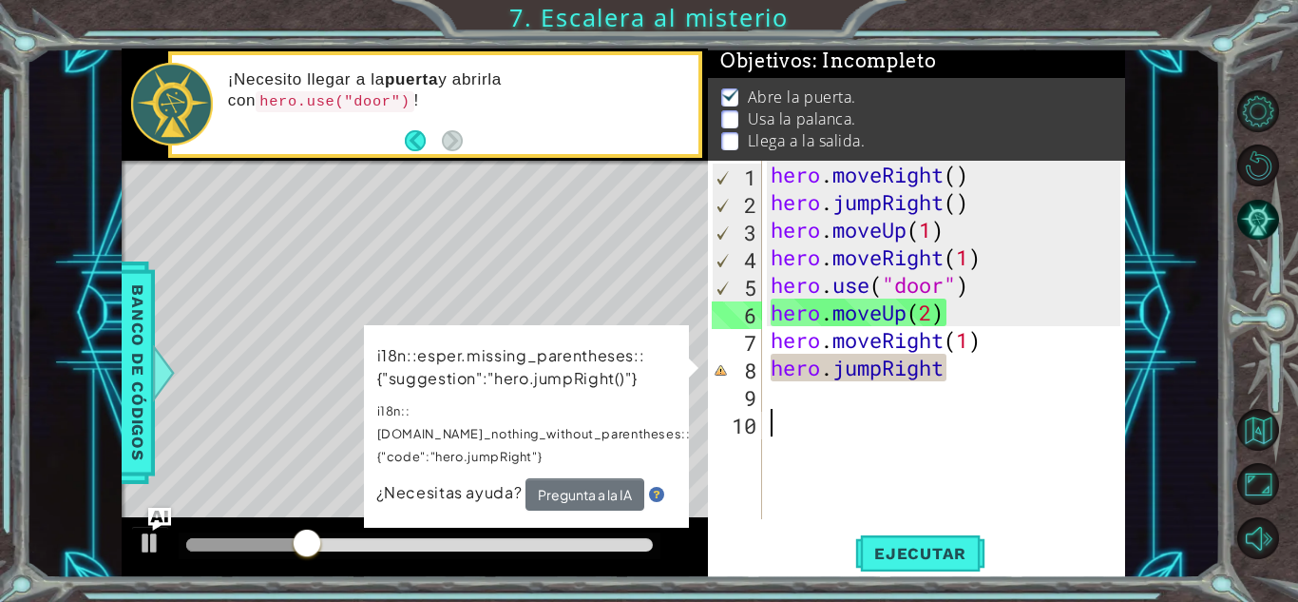
click at [835, 500] on div "hero . moveRight ( ) hero . jumpRight ( ) hero . moveUp ( 1 ) hero . moveRight …" at bounding box center [948, 367] width 363 height 413
click at [952, 378] on div "hero . moveRight ( ) hero . jumpRight ( ) hero . moveUp ( 1 ) hero . moveRight …" at bounding box center [948, 367] width 363 height 413
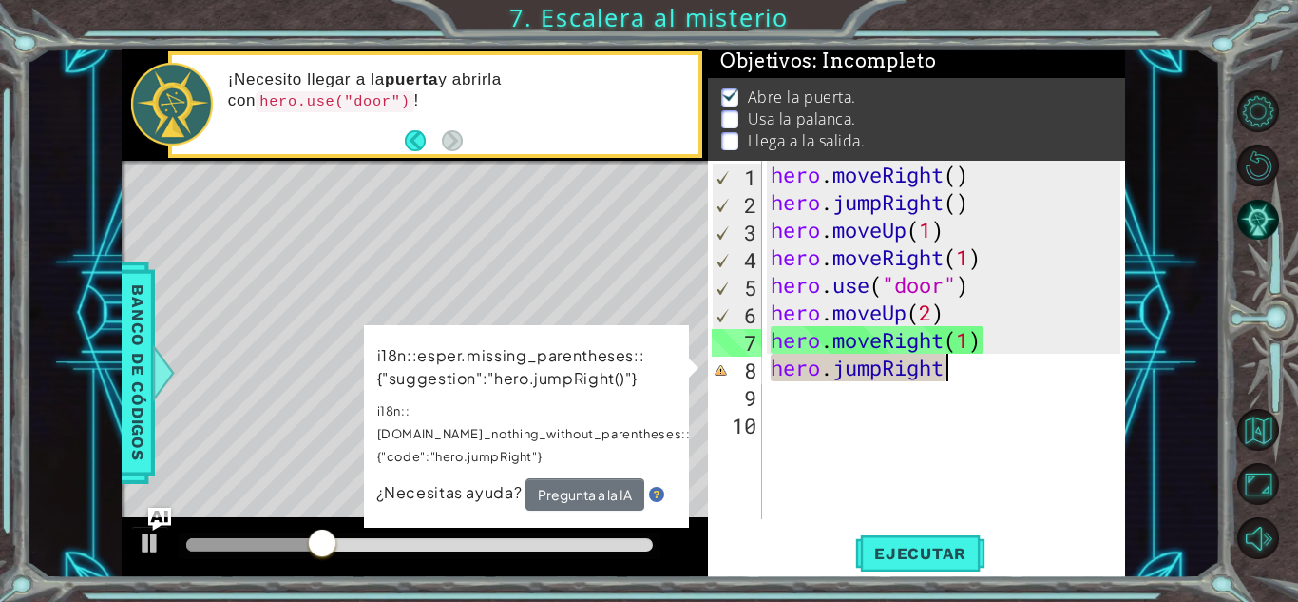
click at [958, 374] on div "hero . moveRight ( ) hero . jumpRight ( ) hero . moveUp ( 1 ) hero . moveRight …" at bounding box center [948, 367] width 363 height 413
type textarea "hero"
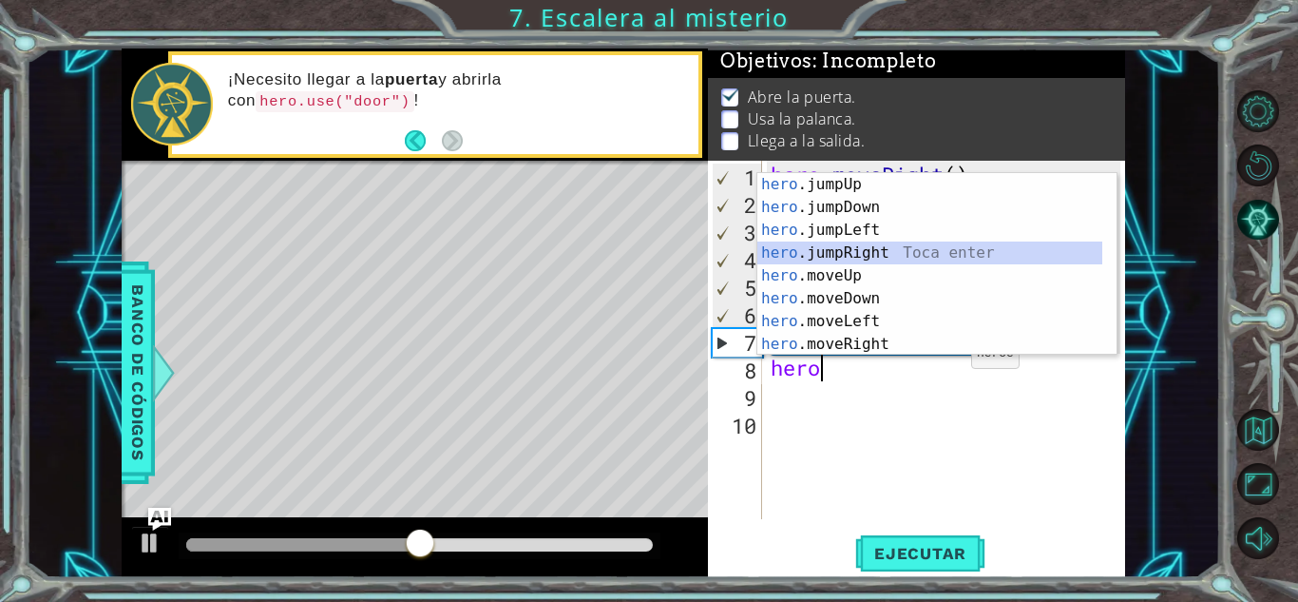
click at [875, 247] on div "hero .jumpUp Toca enter hero .jumpDown Toca enter hero .jumpLeft Toca enter her…" at bounding box center [929, 287] width 345 height 228
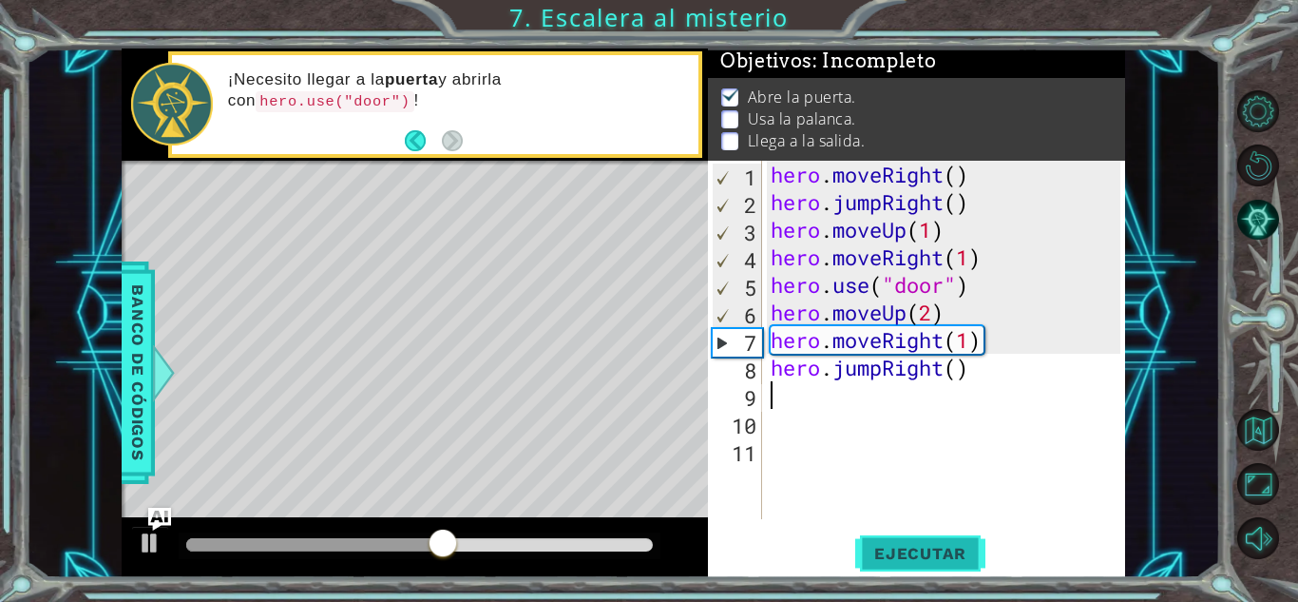
click at [918, 544] on span "Ejecutar" at bounding box center [920, 553] width 130 height 19
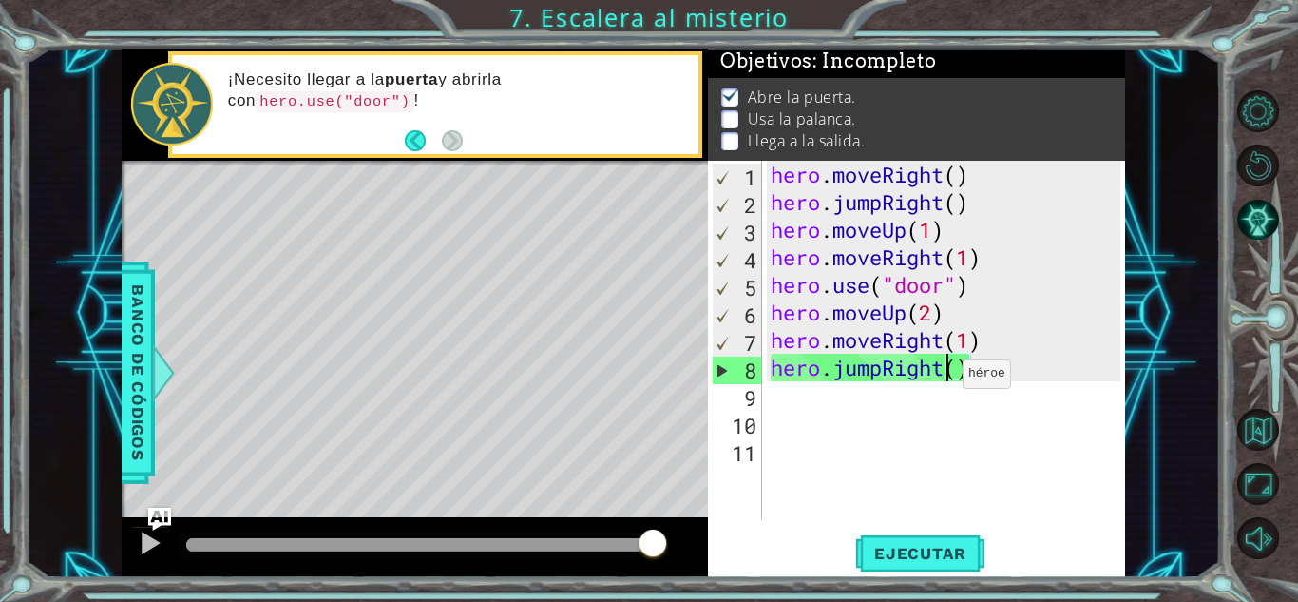
click at [946, 378] on div "hero . moveRight ( ) hero . jumpRight ( ) hero . moveUp ( 1 ) hero . moveRight …" at bounding box center [948, 367] width 363 height 413
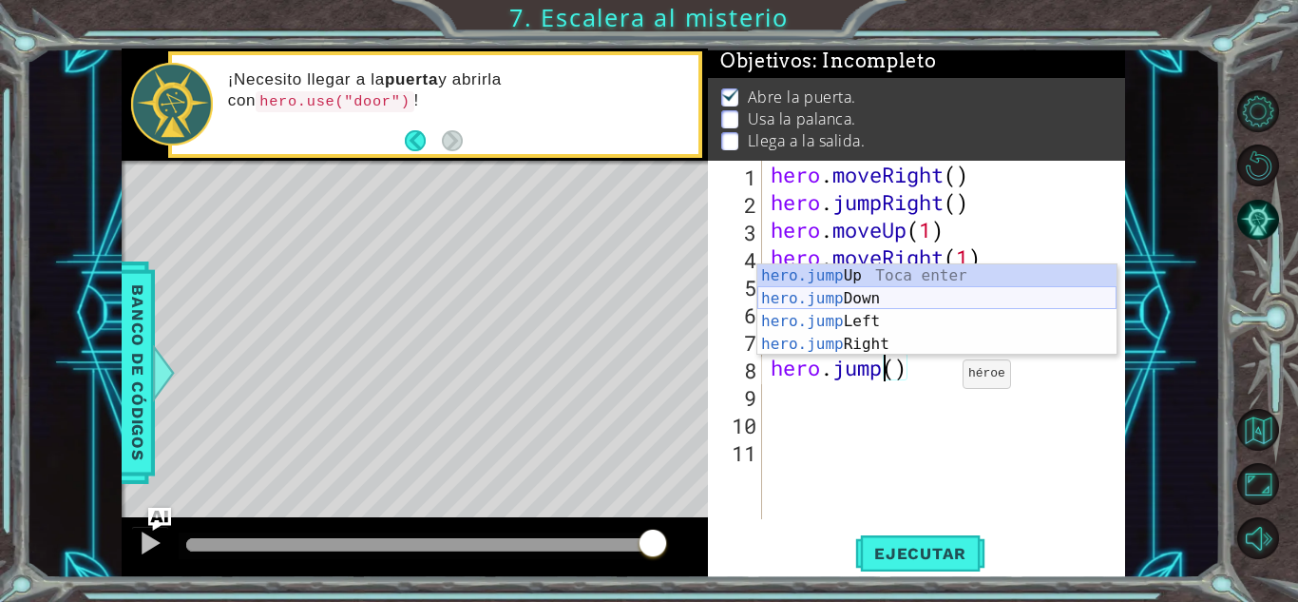
click at [880, 304] on div "hero.jump Up Toca enter hero.jump Down Toca enter hero.jump Left Toca enter her…" at bounding box center [936, 332] width 359 height 137
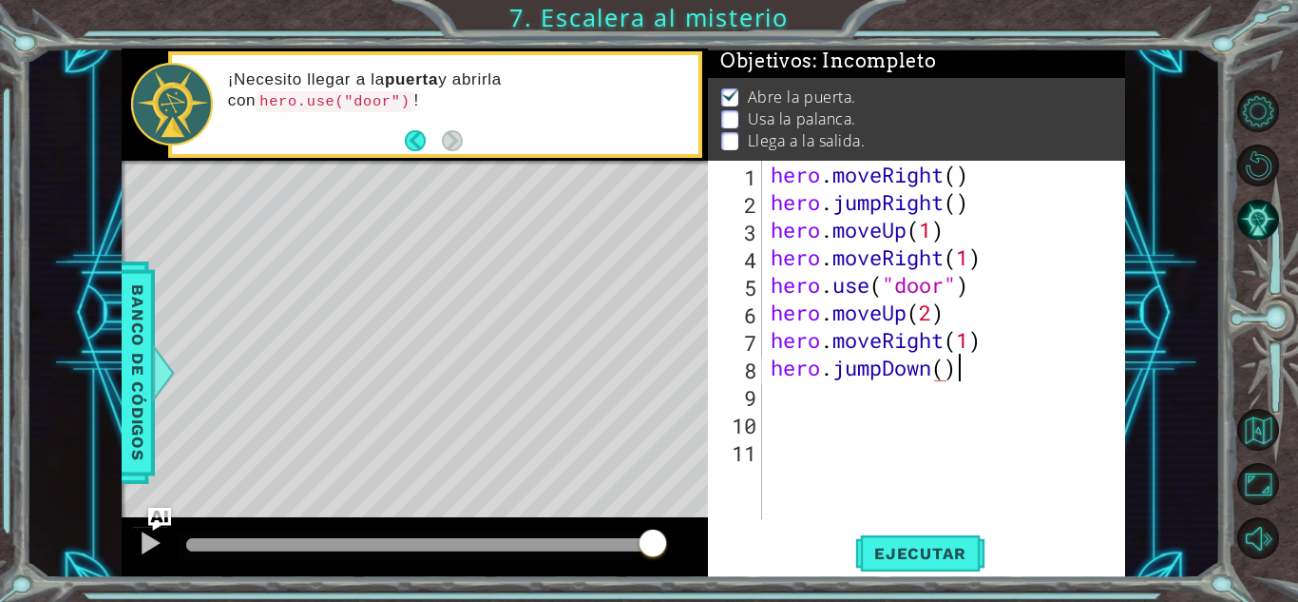
scroll to position [0, 8]
click at [940, 535] on button "Ejecutar" at bounding box center [920, 553] width 130 height 42
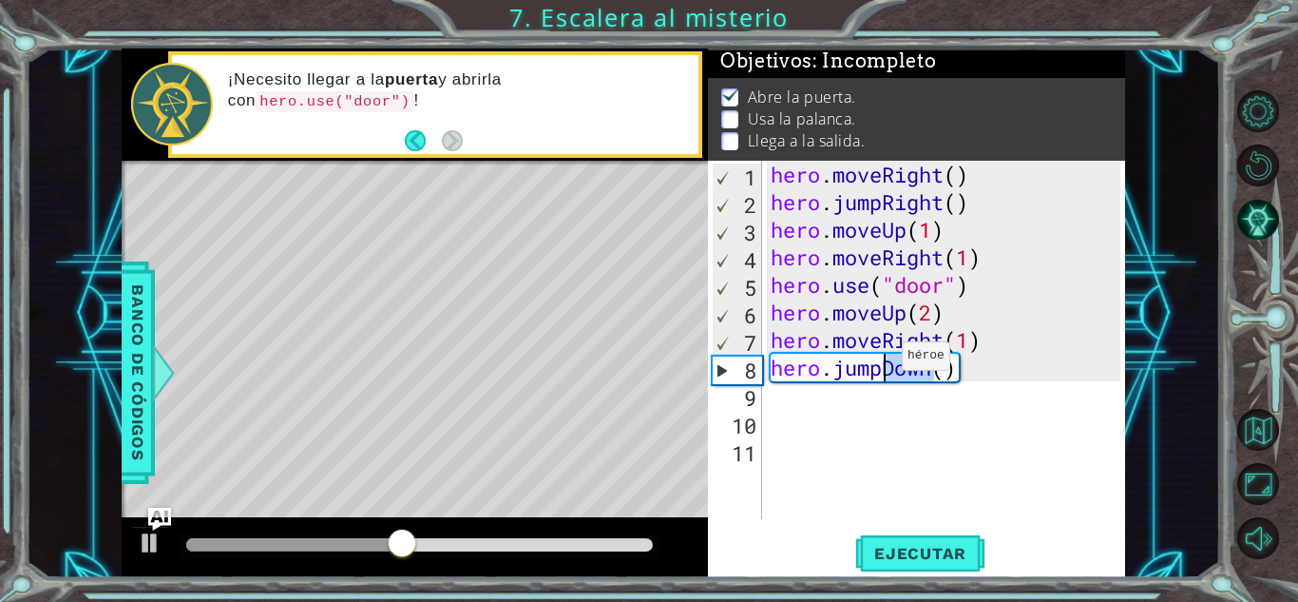
drag, startPoint x: 939, startPoint y: 369, endPoint x: 885, endPoint y: 360, distance: 54.8
click at [885, 360] on div "hero . moveRight ( ) hero . jumpRight ( ) hero . moveUp ( 1 ) hero . moveRight …" at bounding box center [948, 367] width 363 height 413
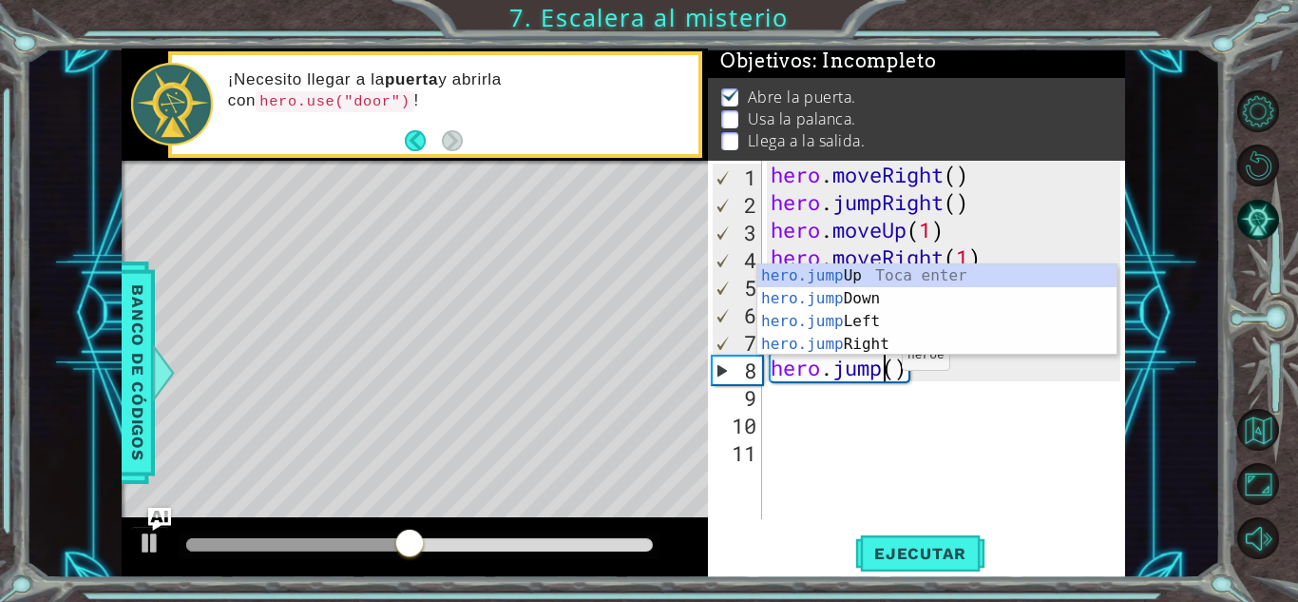
scroll to position [0, 6]
click at [924, 272] on div "hero.jump Up Toca enter hero.jump Down Toca enter hero.jump Left Toca enter her…" at bounding box center [936, 332] width 359 height 137
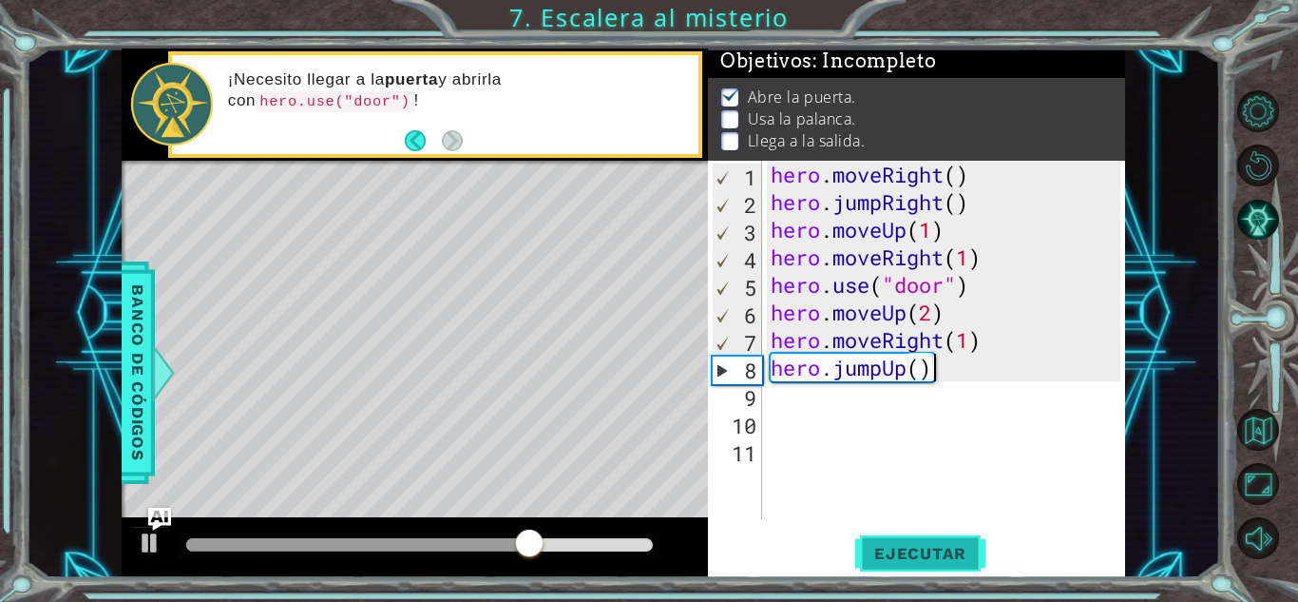
type textarea "hero.jumpUp()"
click at [939, 556] on span "Ejecutar" at bounding box center [920, 553] width 130 height 19
click at [777, 393] on div "hero . moveRight ( ) hero . jumpRight ( ) hero . moveUp ( 1 ) hero . moveRight …" at bounding box center [948, 367] width 363 height 413
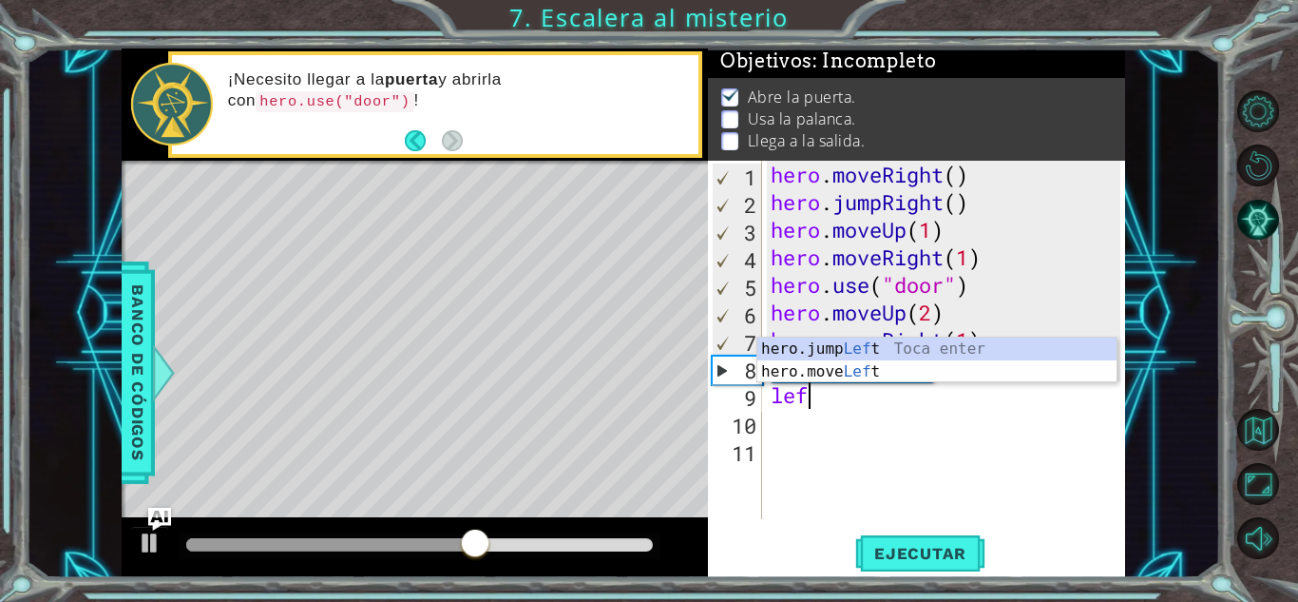
scroll to position [0, 1]
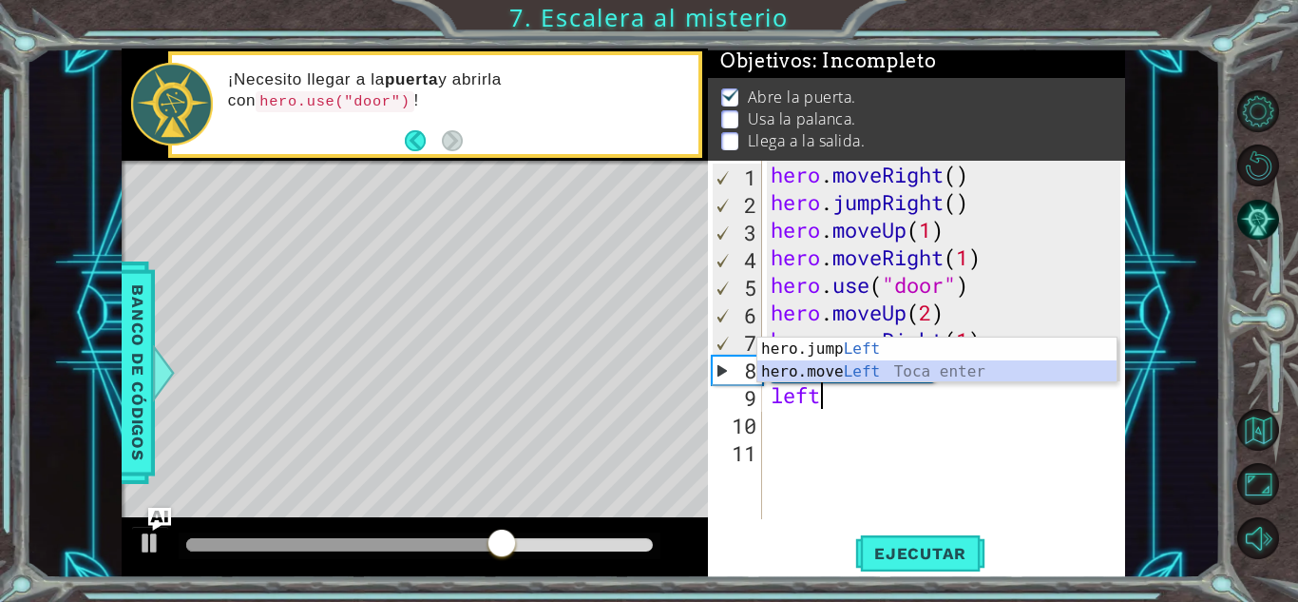
click at [869, 368] on div "hero.jump Left Toca enter hero.move Left Toca enter" at bounding box center [936, 382] width 359 height 91
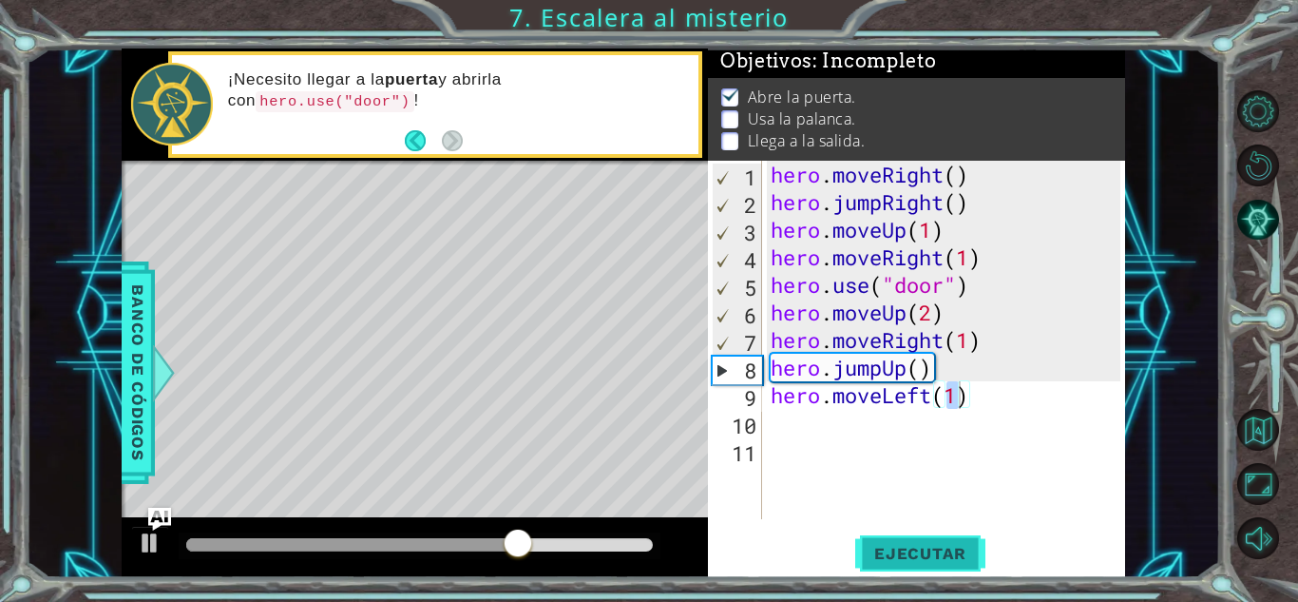
click at [919, 552] on span "Ejecutar" at bounding box center [920, 553] width 130 height 19
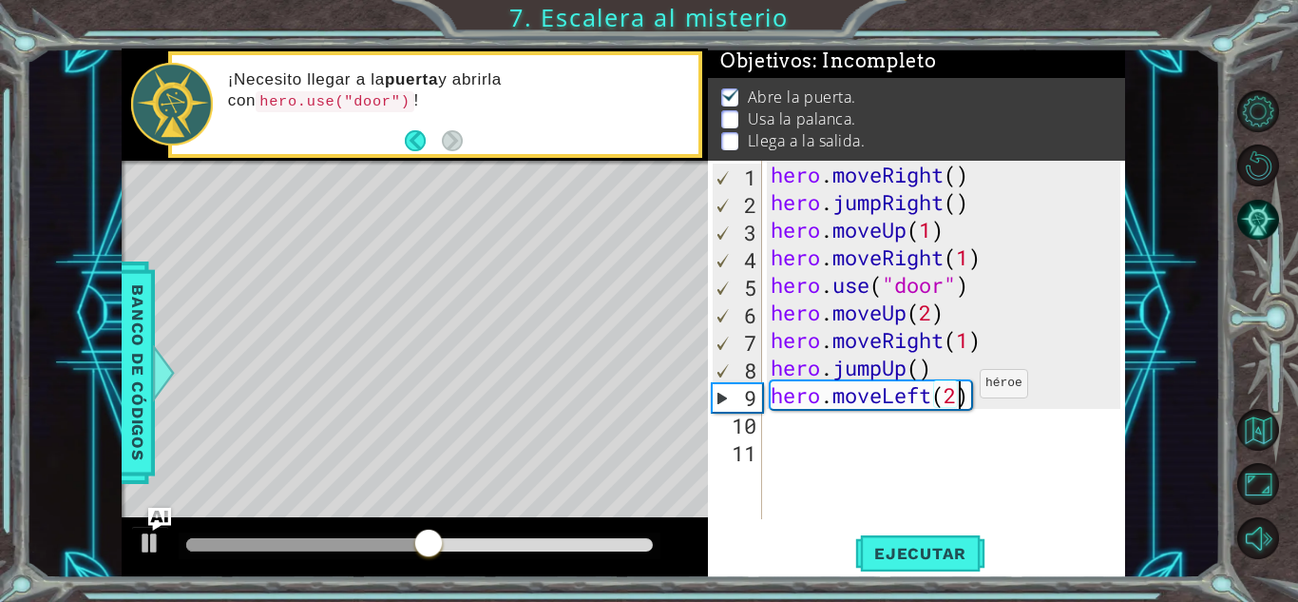
scroll to position [0, 8]
click at [931, 539] on button "Ejecutar" at bounding box center [920, 553] width 130 height 42
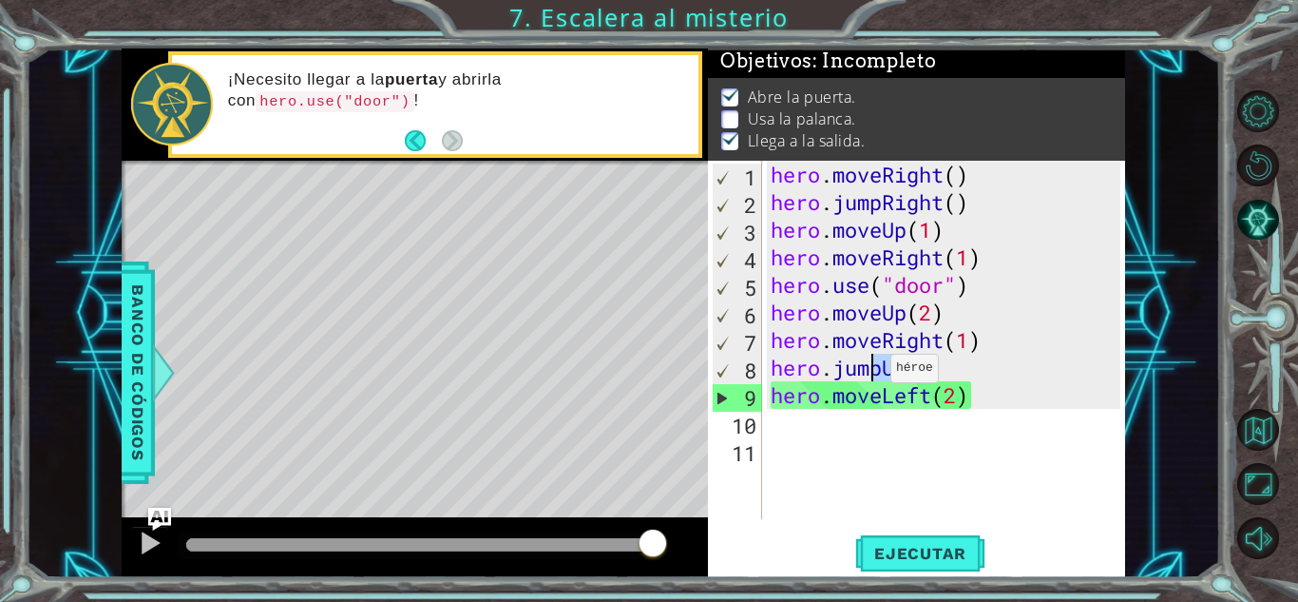
drag, startPoint x: 972, startPoint y: 373, endPoint x: 873, endPoint y: 373, distance: 98.8
click at [873, 373] on div "hero . moveRight ( ) hero . jumpRight ( ) hero . moveUp ( 1 ) hero . moveRight …" at bounding box center [948, 367] width 363 height 413
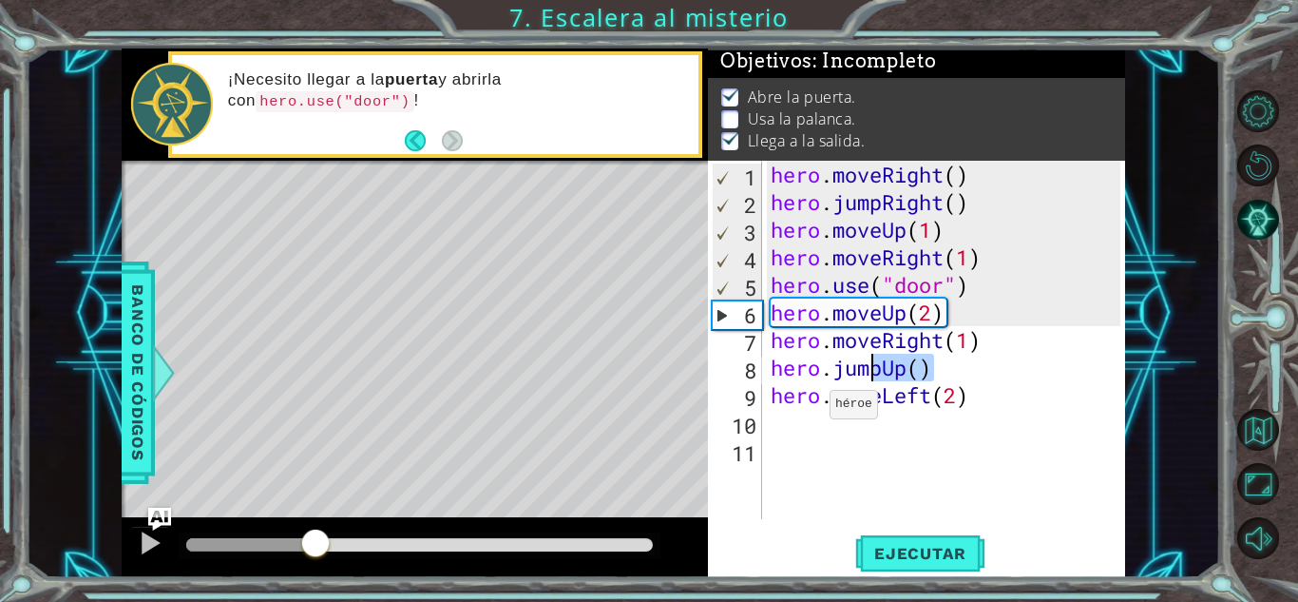
drag, startPoint x: 641, startPoint y: 542, endPoint x: 315, endPoint y: 582, distance: 328.4
click at [315, 582] on div "1 ההההההההההההההההההההההההההההההההההההההההההההההההההההההההההההההההההההההההההההה…" at bounding box center [649, 301] width 1298 height 602
drag, startPoint x: 967, startPoint y: 340, endPoint x: 780, endPoint y: 352, distance: 186.6
click at [780, 352] on div "hero . moveRight ( ) hero . jumpRight ( ) hero . moveUp ( 1 ) hero . moveRight …" at bounding box center [948, 367] width 363 height 413
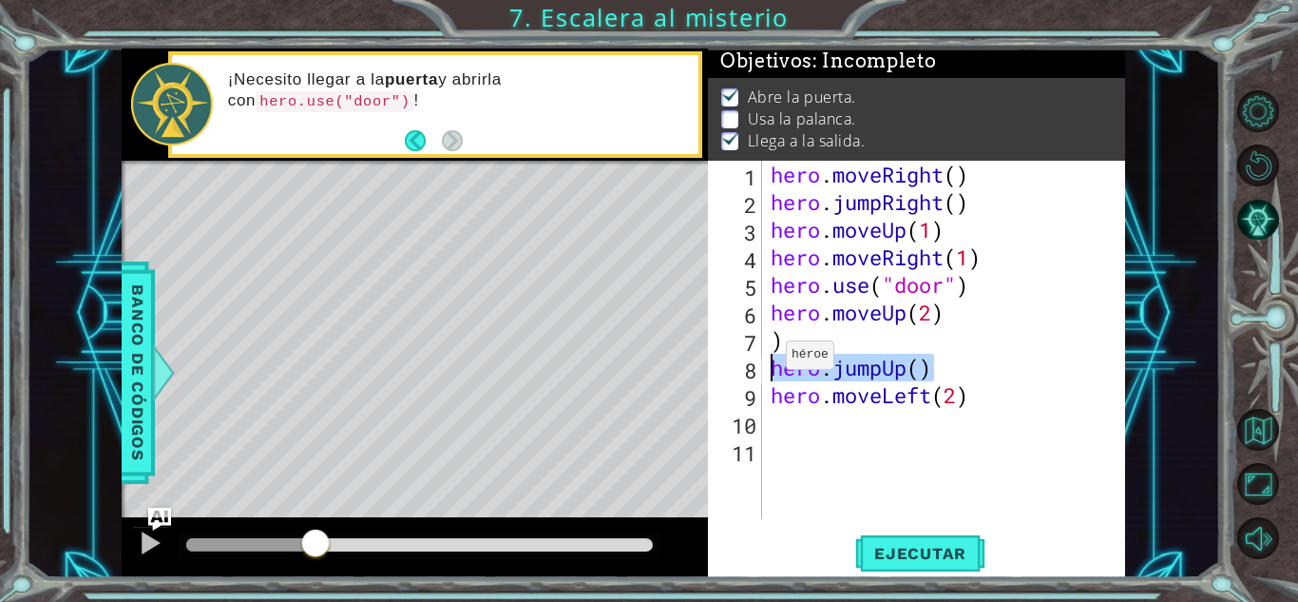
drag, startPoint x: 948, startPoint y: 373, endPoint x: 769, endPoint y: 359, distance: 179.2
click at [769, 359] on div "hero . moveRight ( ) hero . jumpRight ( ) hero . moveUp ( 1 ) hero . moveRight …" at bounding box center [948, 367] width 363 height 413
type textarea "hero.jumpUp()"
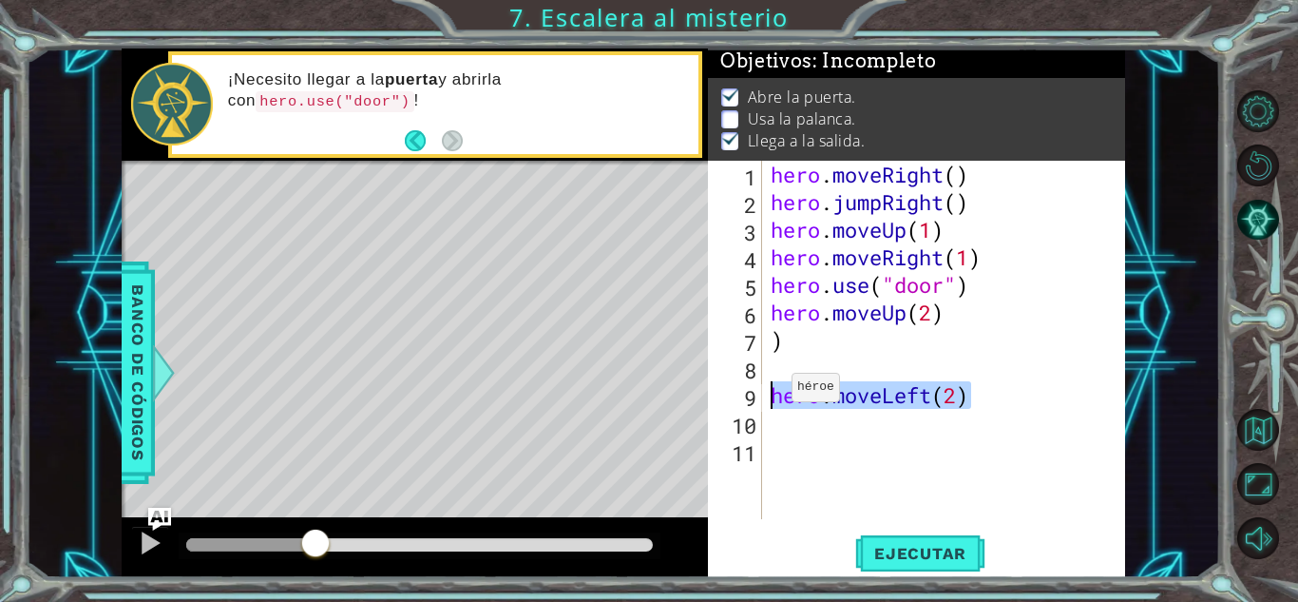
drag, startPoint x: 975, startPoint y: 393, endPoint x: 775, endPoint y: 392, distance: 200.5
click at [775, 392] on div "hero . moveRight ( ) hero . jumpRight ( ) hero . moveUp ( 1 ) hero . moveRight …" at bounding box center [948, 367] width 363 height 413
type textarea "hero.moveLeft(2)"
drag, startPoint x: 787, startPoint y: 339, endPoint x: 764, endPoint y: 339, distance: 22.8
click at [764, 339] on div "1 2 3 4 5 6 7 8 9 10 11 hero . moveRight ( ) hero . jumpRight ( ) hero . moveUp…" at bounding box center [914, 340] width 412 height 358
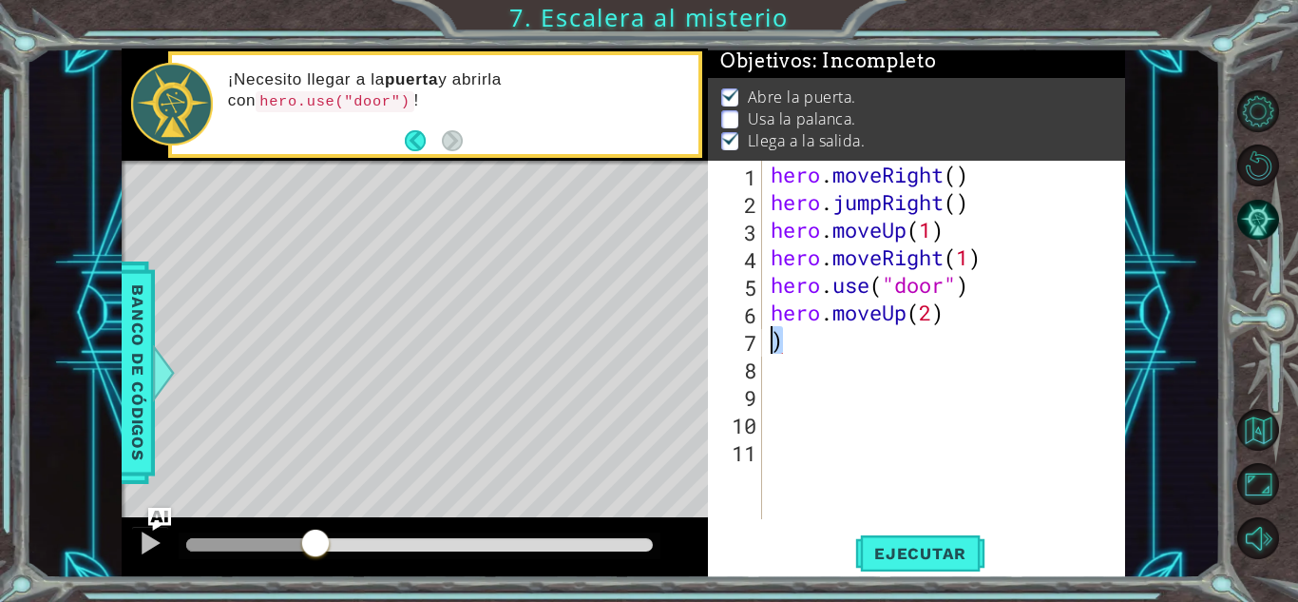
type textarea ")"
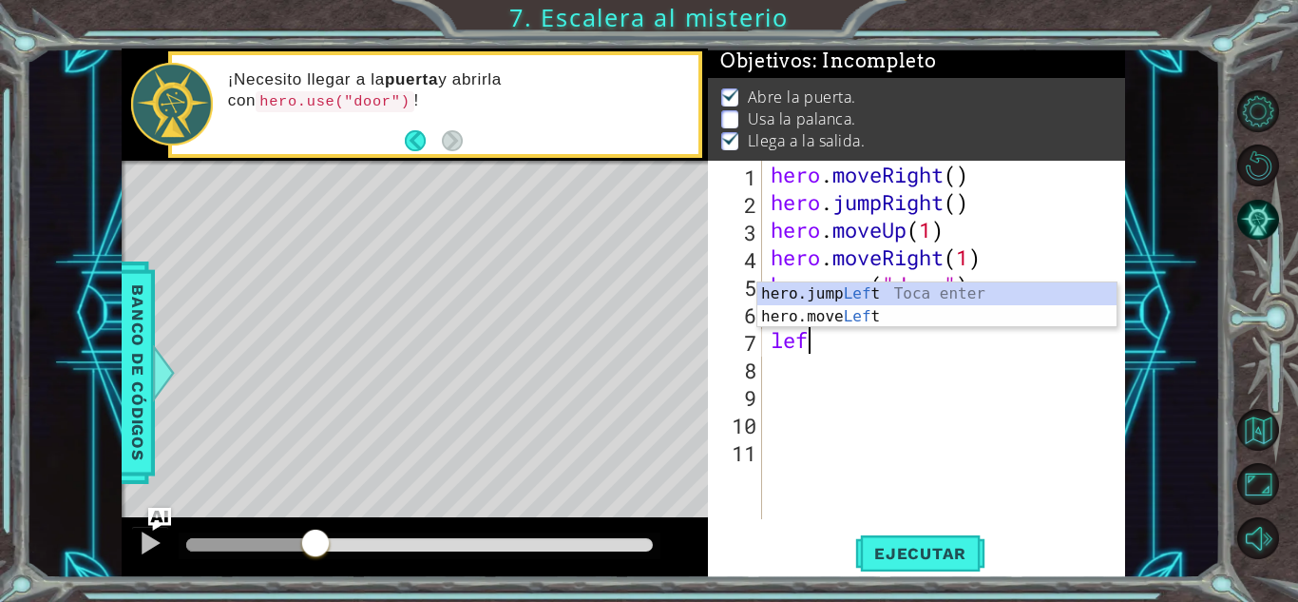
scroll to position [0, 1]
click at [840, 322] on div "hero.jump Left Toca enter hero.move Left Toca enter" at bounding box center [936, 327] width 359 height 91
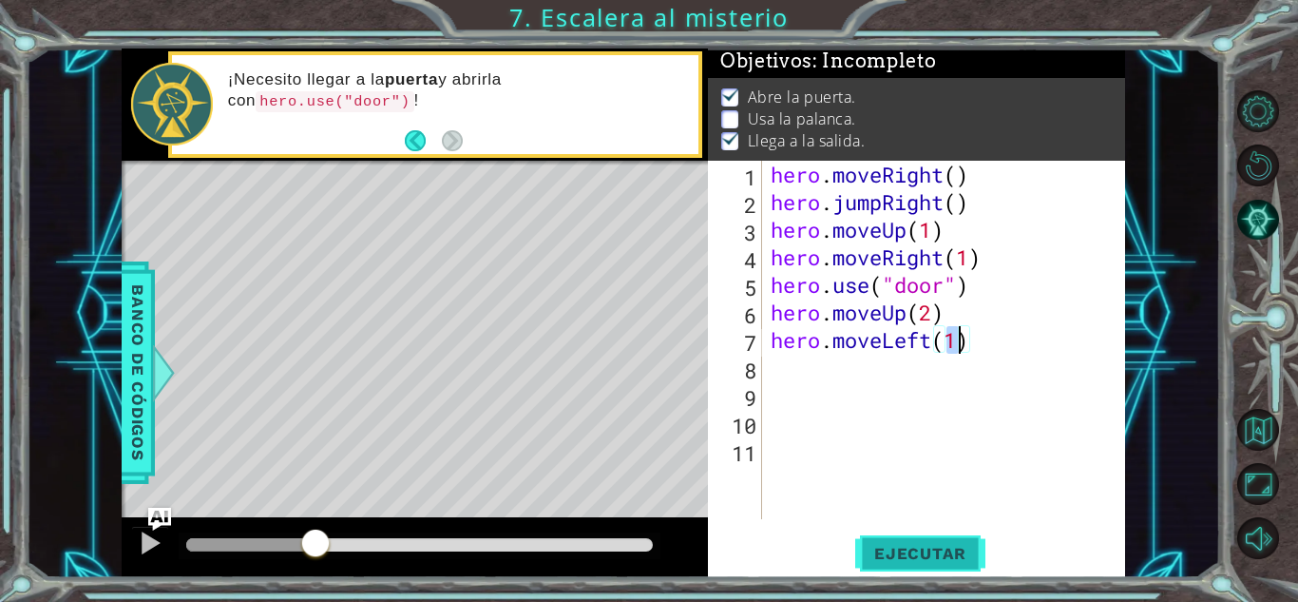
type textarea "hero.moveLeft(1)"
click at [904, 547] on span "Ejecutar" at bounding box center [920, 553] width 130 height 19
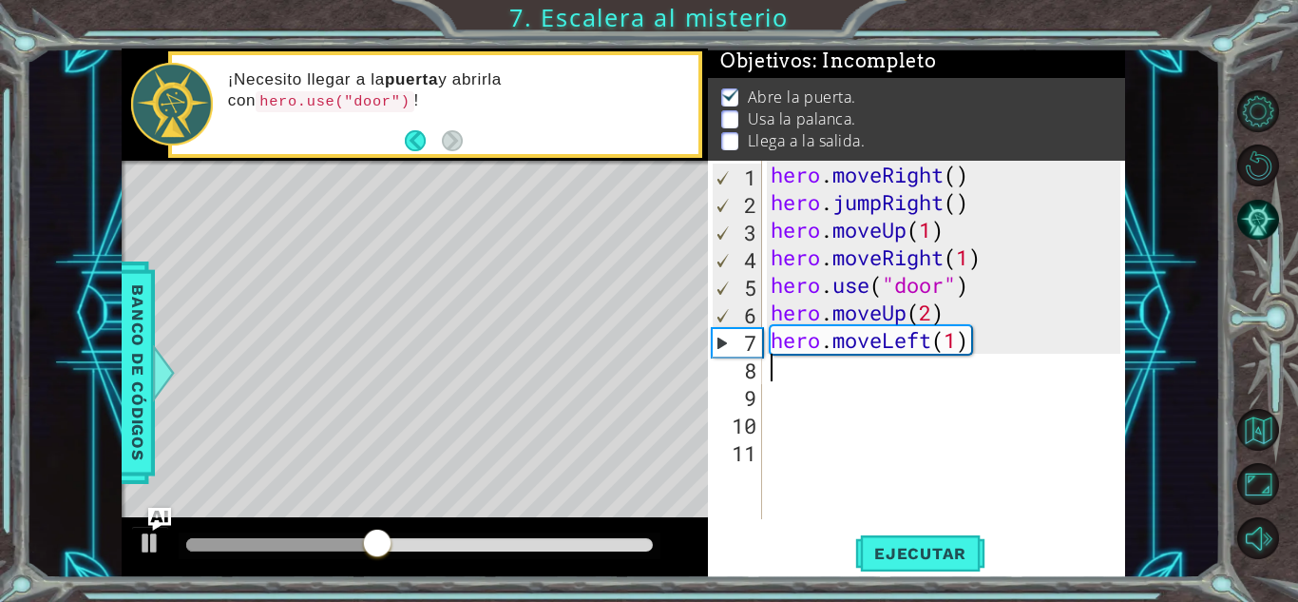
click at [785, 369] on div "hero . moveRight ( ) hero . jumpRight ( ) hero . moveUp ( 1 ) hero . moveRight …" at bounding box center [948, 367] width 363 height 413
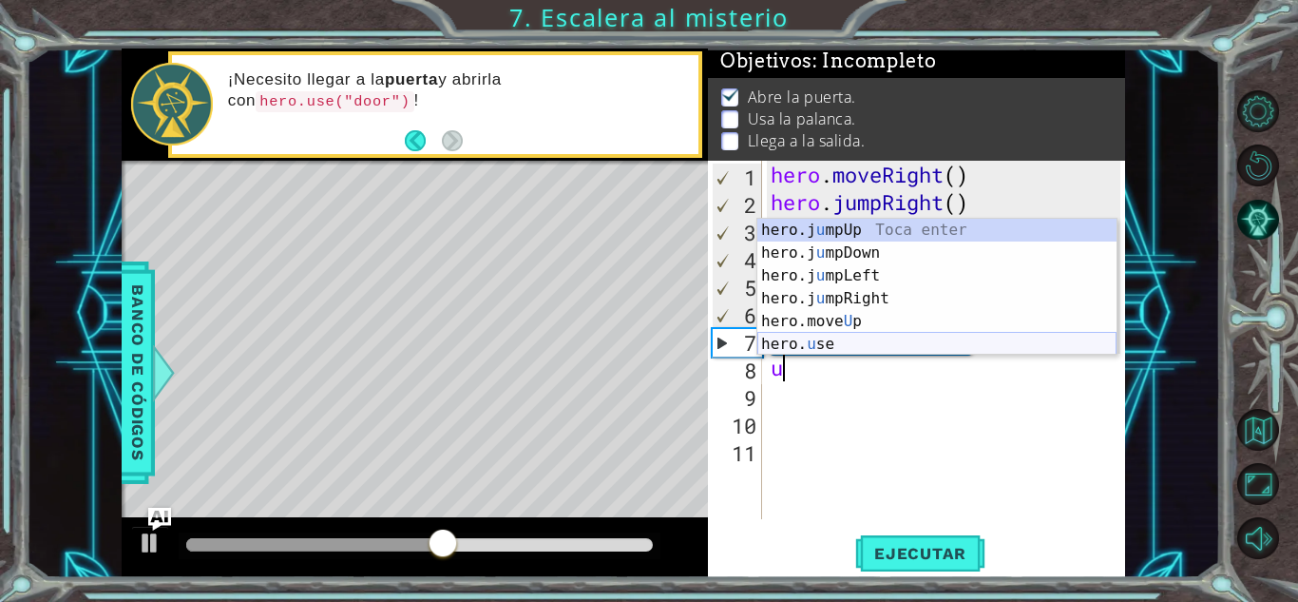
click at [825, 350] on div "hero.j u mpUp Toca enter hero.j u [GEOGRAPHIC_DATA] Toca enter hero.j u mpLeft …" at bounding box center [936, 310] width 359 height 182
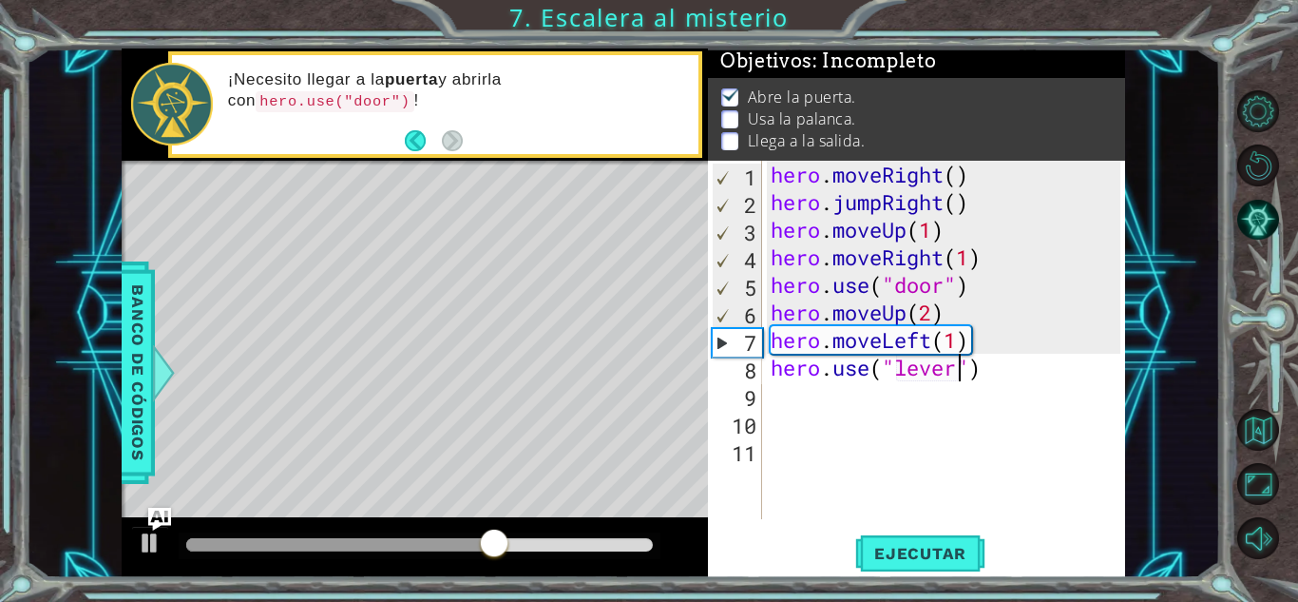
scroll to position [0, 9]
type textarea "hero.use("lever")"
click at [921, 546] on span "Ejecutar" at bounding box center [920, 553] width 130 height 19
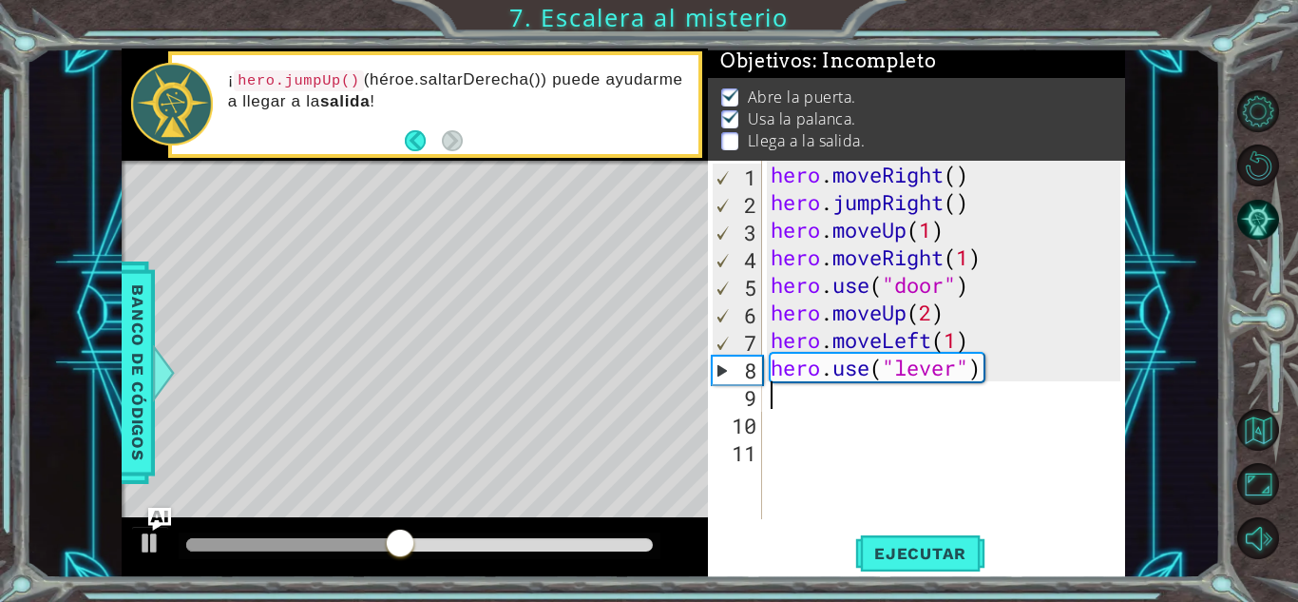
click at [786, 402] on div "hero . moveRight ( ) hero . jumpRight ( ) hero . moveUp ( 1 ) hero . moveRight …" at bounding box center [948, 367] width 363 height 413
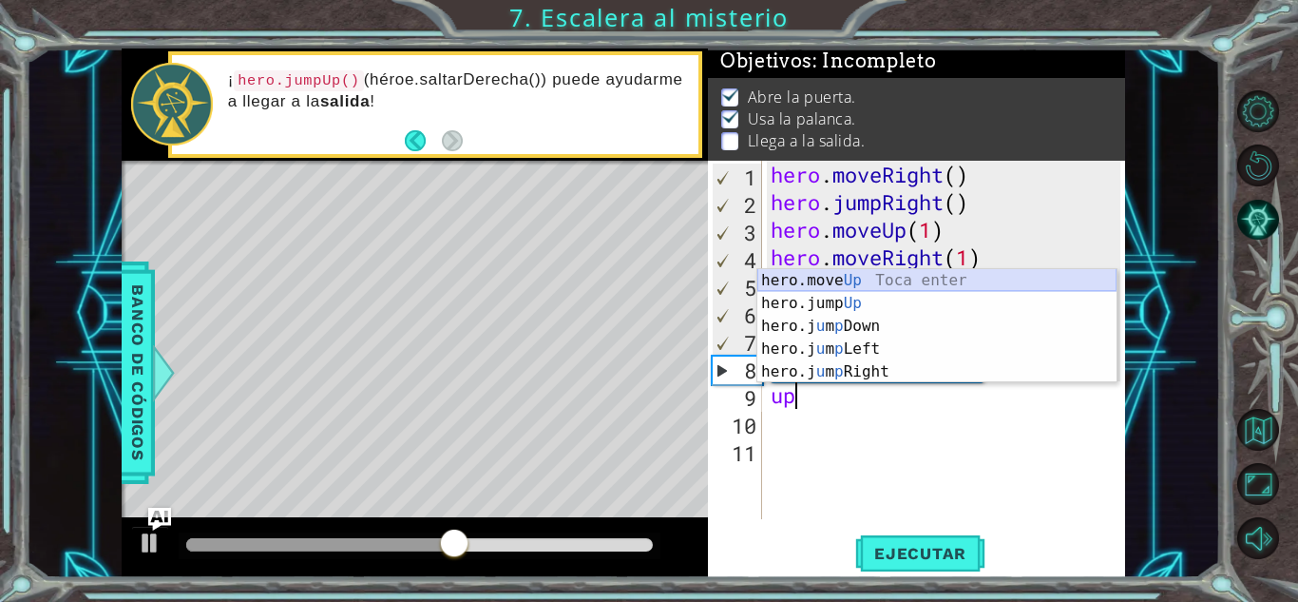
click at [853, 277] on div "hero.move Up Toca enter hero.jump Up Toca enter hero.j u m p Down Toca enter he…" at bounding box center [936, 349] width 359 height 160
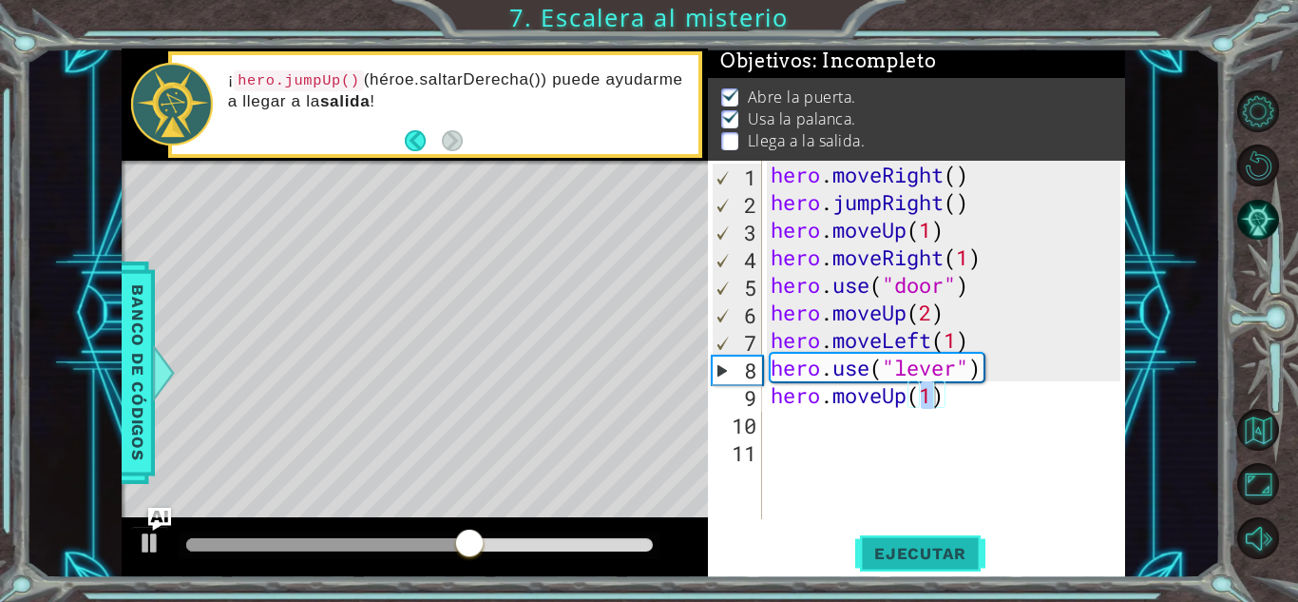
click at [915, 549] on span "Ejecutar" at bounding box center [920, 553] width 130 height 19
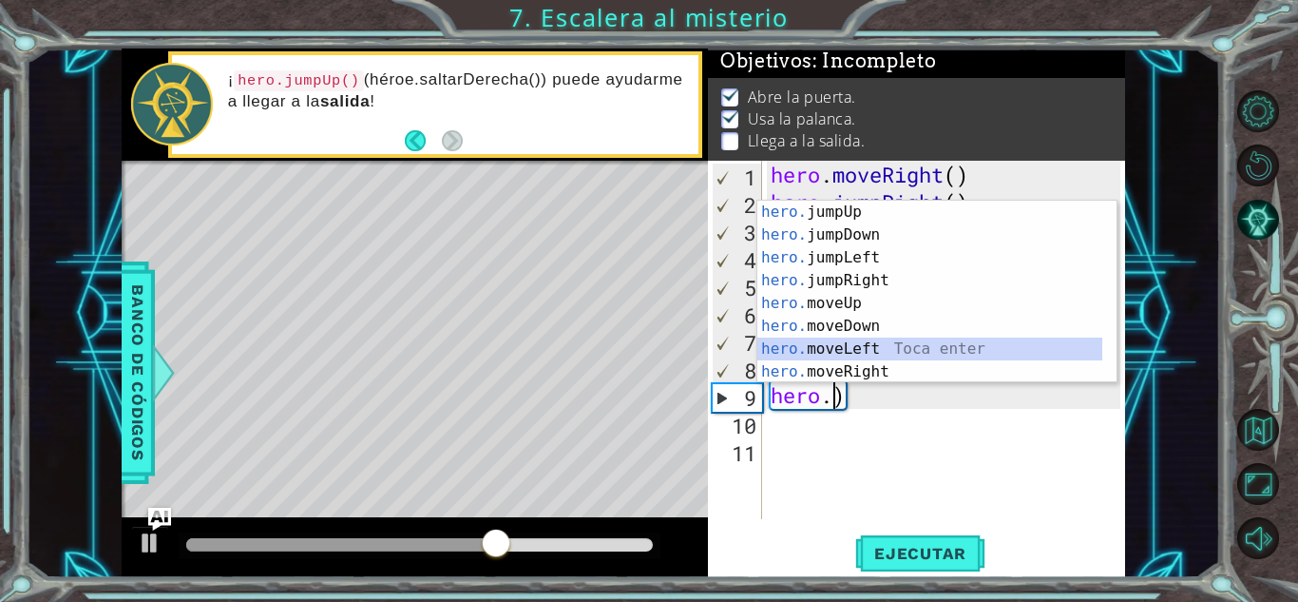
click at [892, 353] on div "hero. jumpUp Toca enter hero. jumpDown Toca enter hero. jumpLeft Toca enter her…" at bounding box center [929, 315] width 345 height 228
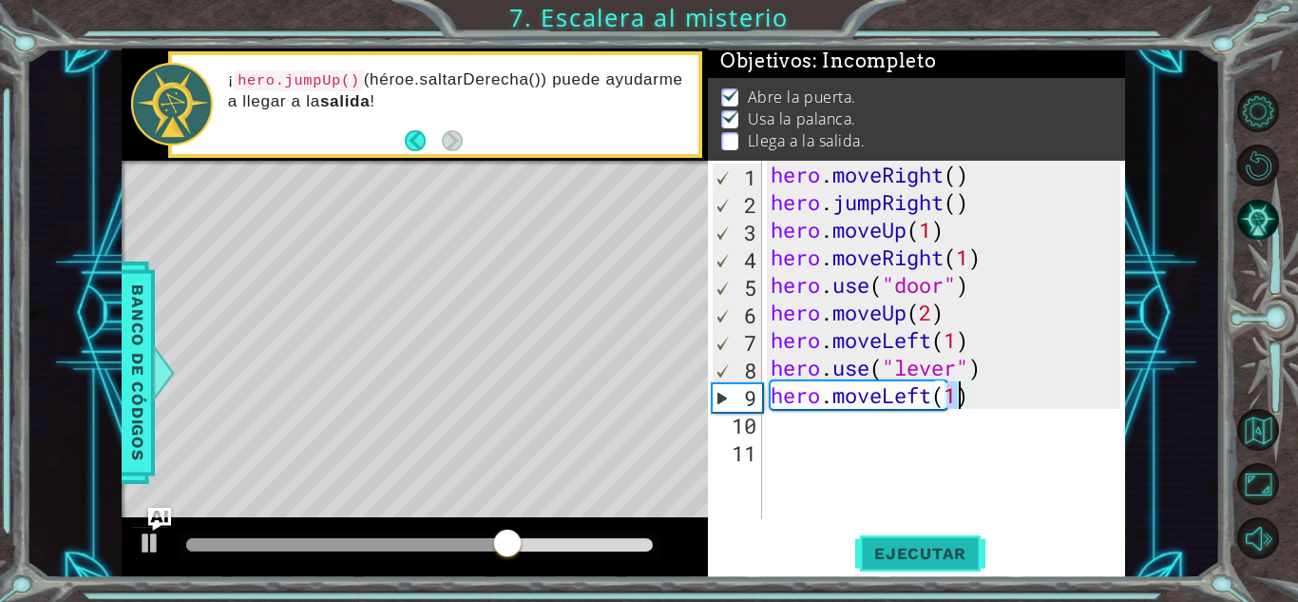
click at [927, 550] on span "Ejecutar" at bounding box center [920, 553] width 130 height 19
drag, startPoint x: 227, startPoint y: 537, endPoint x: 509, endPoint y: 566, distance: 283.7
click at [509, 566] on div at bounding box center [415, 547] width 586 height 61
type textarea "hero.moveLeft(2)"
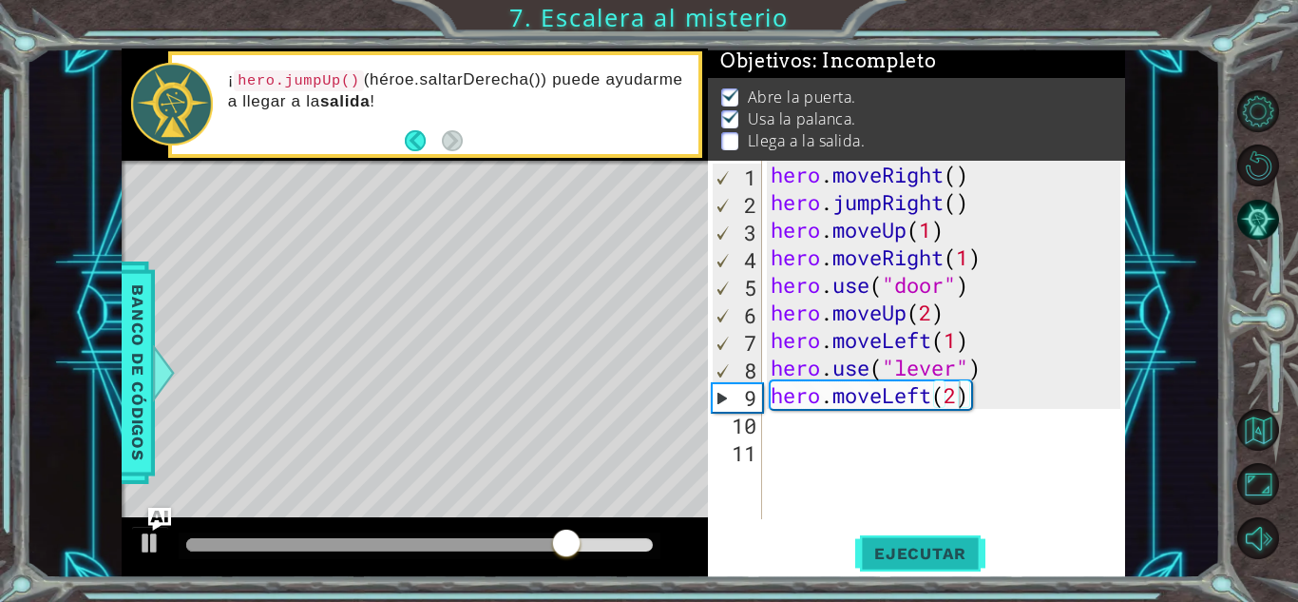
click at [933, 564] on button "Ejecutar" at bounding box center [920, 553] width 130 height 42
drag, startPoint x: 200, startPoint y: 538, endPoint x: 447, endPoint y: 580, distance: 250.6
click at [447, 580] on div "1 ההההההההההההההההההההההההההההההההההההההההההההההההההההההההההההההההההההההההההההה…" at bounding box center [649, 301] width 1298 height 602
click at [779, 421] on div "hero . moveRight ( ) hero . jumpRight ( ) hero . moveUp ( 1 ) hero . moveRight …" at bounding box center [948, 367] width 363 height 413
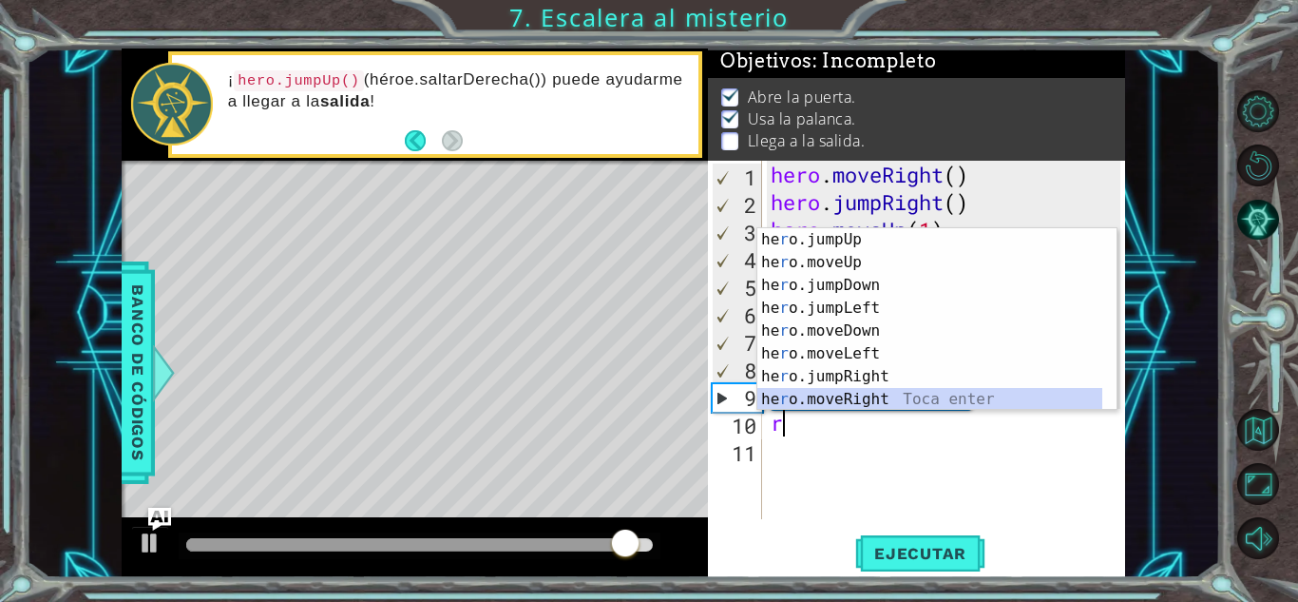
click at [860, 400] on div "he r o.jumpUp Toca enter he r o.moveUp Toca enter he r o.jumpDown Toca enter he…" at bounding box center [929, 342] width 345 height 228
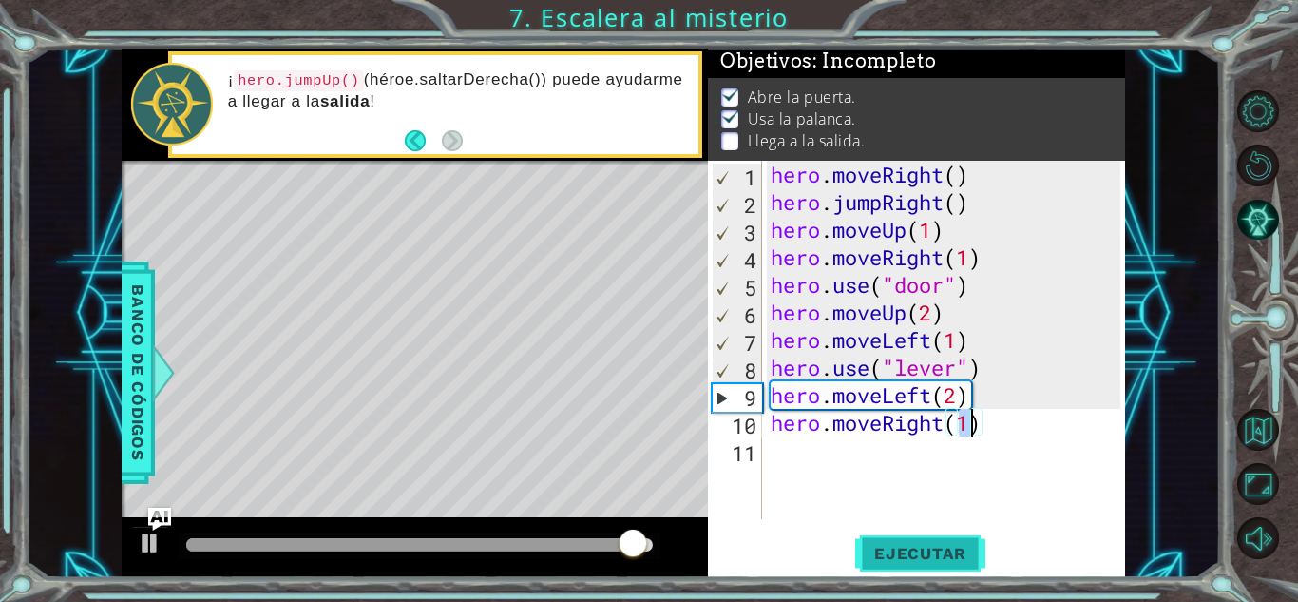
type textarea "hero.moveRight(1)"
click at [911, 566] on button "Ejecutar" at bounding box center [920, 553] width 130 height 42
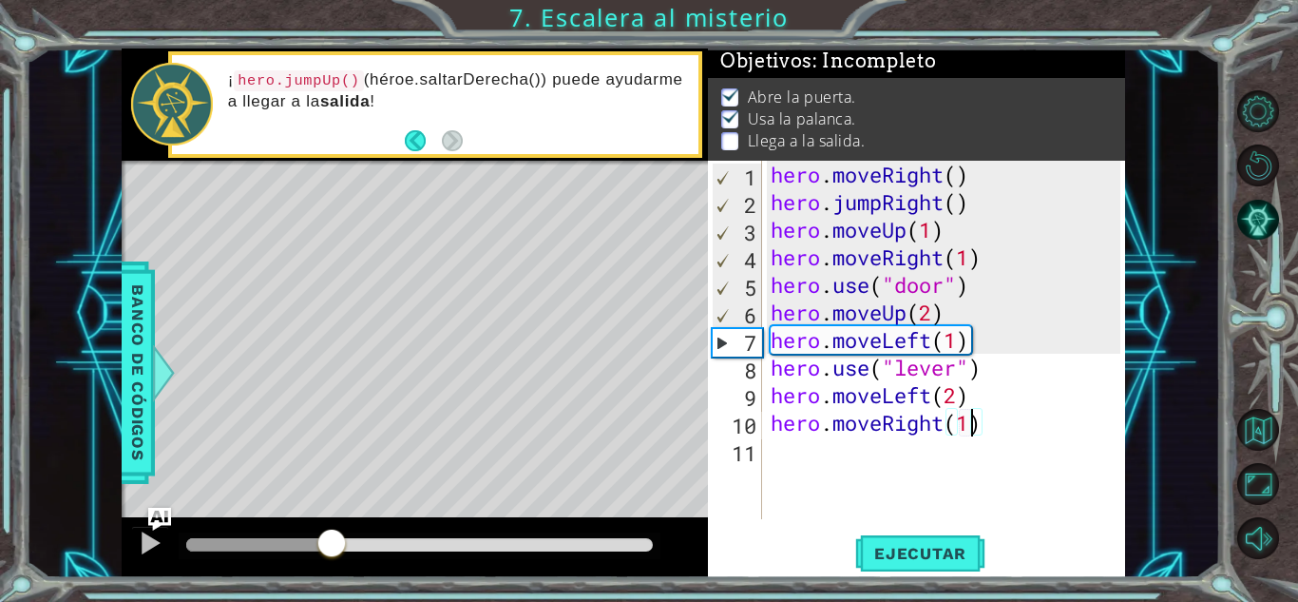
drag, startPoint x: 211, startPoint y: 540, endPoint x: 364, endPoint y: 575, distance: 157.0
click at [333, 580] on div "1 ההההההההההההההההההההההההההההההההההההההההההההההההההההההההההההההההההההההההההההה…" at bounding box center [649, 301] width 1298 height 602
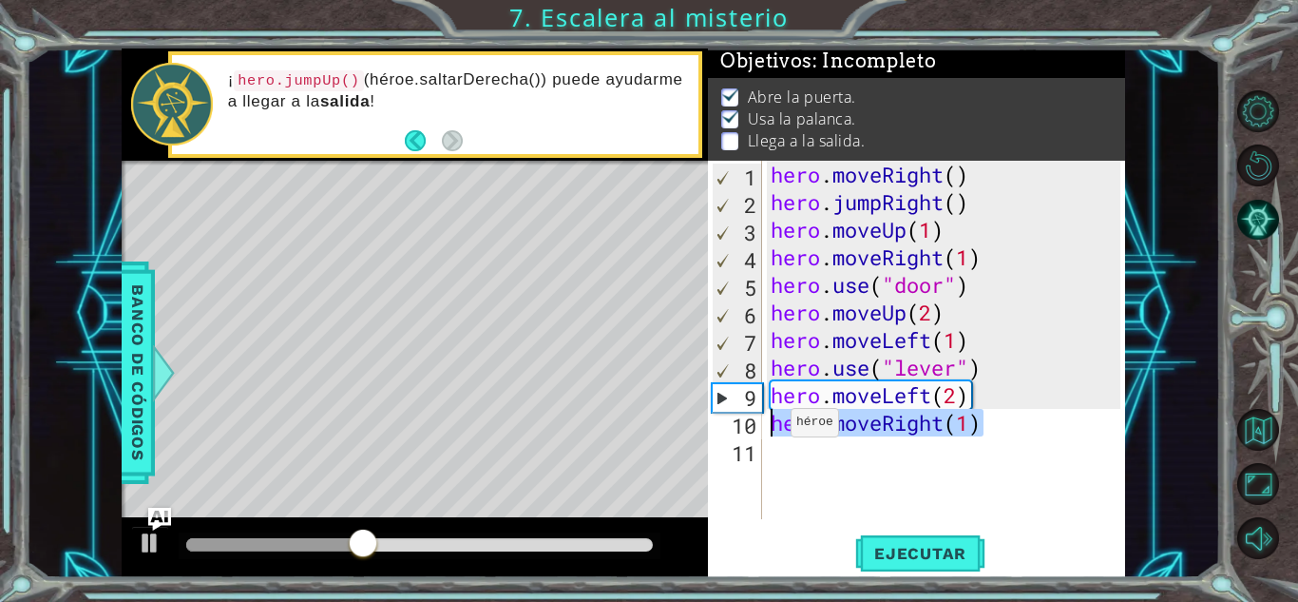
drag, startPoint x: 988, startPoint y: 421, endPoint x: 774, endPoint y: 427, distance: 214.9
click at [774, 427] on div "hero . moveRight ( ) hero . jumpRight ( ) hero . moveUp ( 1 ) hero . moveRight …" at bounding box center [948, 367] width 363 height 413
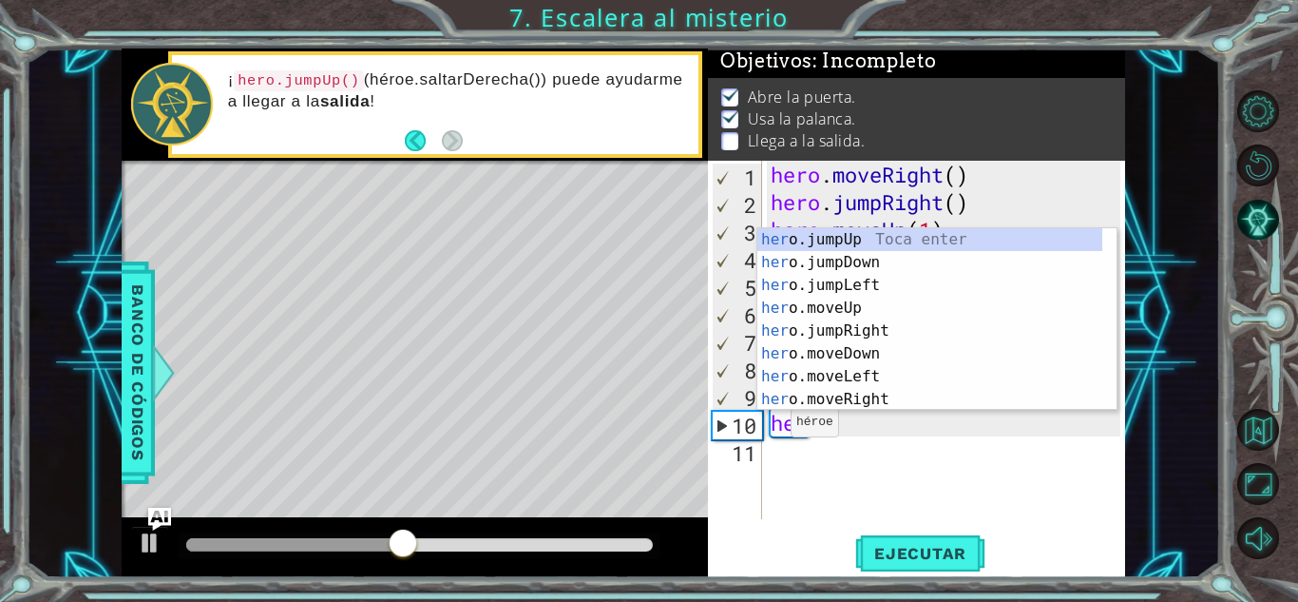
type textarea "hero"
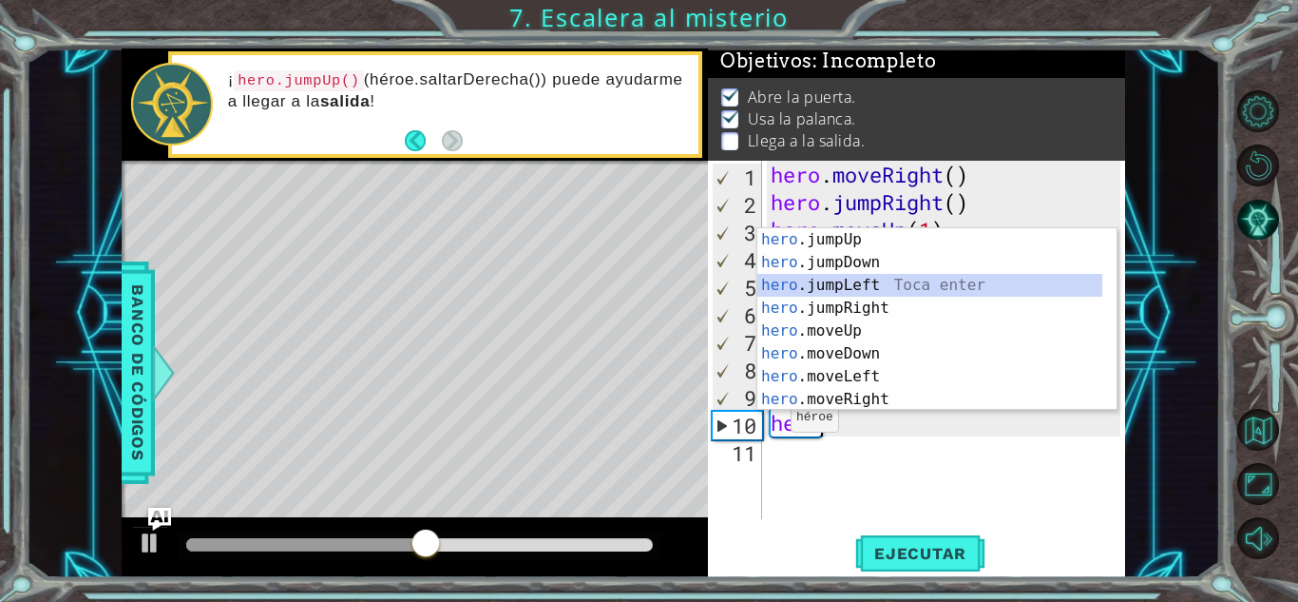
click at [858, 276] on div "hero .jumpUp Toca enter hero .jumpDown Toca enter hero .jumpLeft Toca enter her…" at bounding box center [929, 342] width 345 height 228
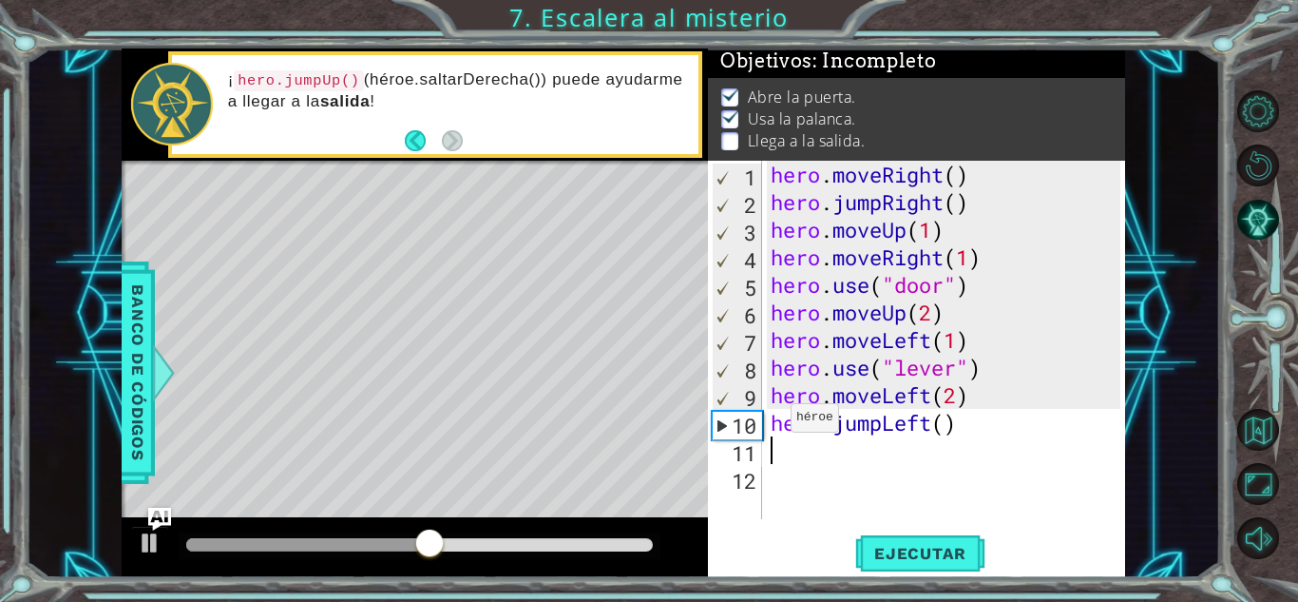
scroll to position [0, 0]
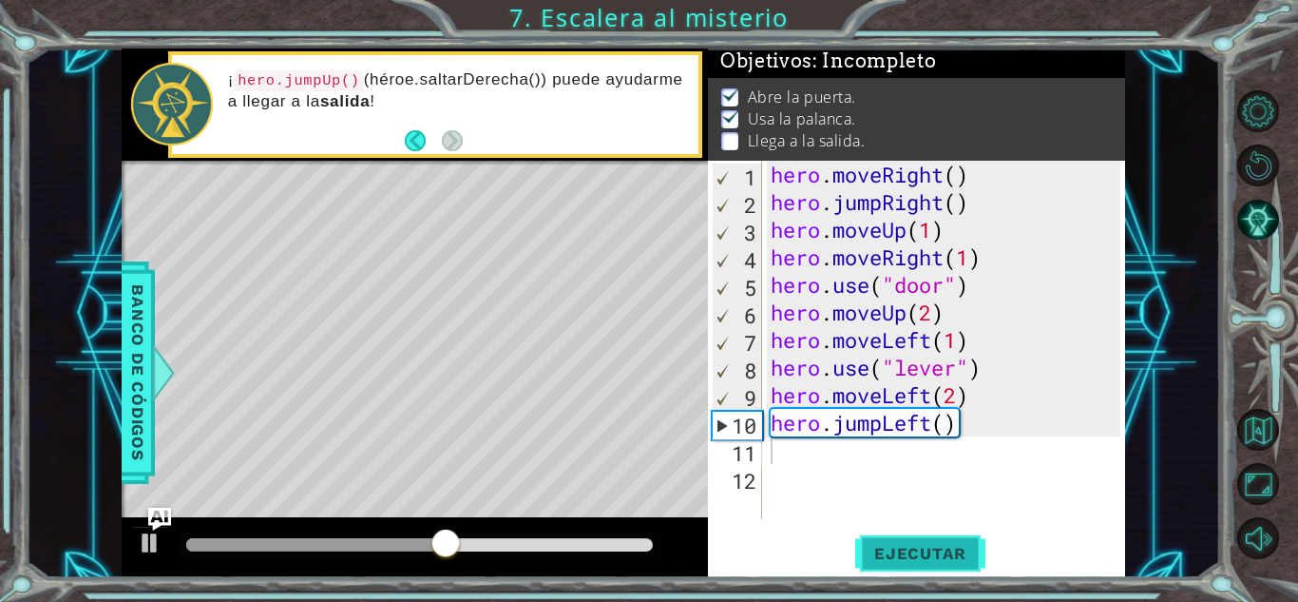
click at [925, 567] on button "Ejecutar" at bounding box center [920, 553] width 130 height 42
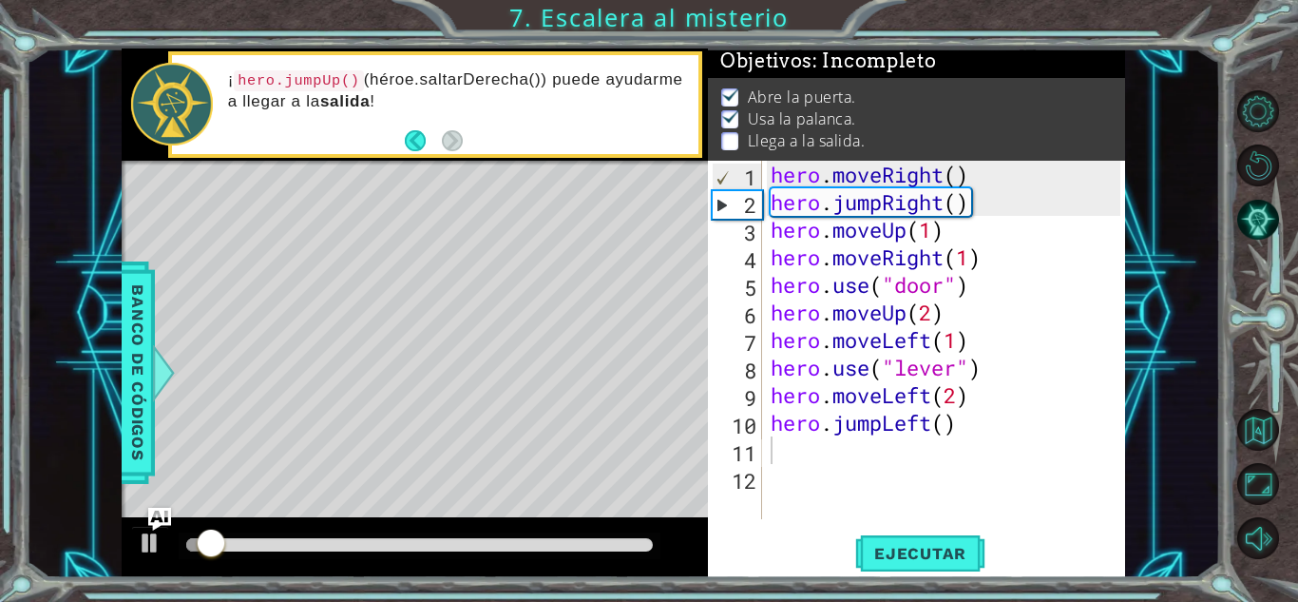
drag, startPoint x: 185, startPoint y: 538, endPoint x: 219, endPoint y: 549, distance: 35.2
click at [219, 549] on div at bounding box center [420, 545] width 482 height 27
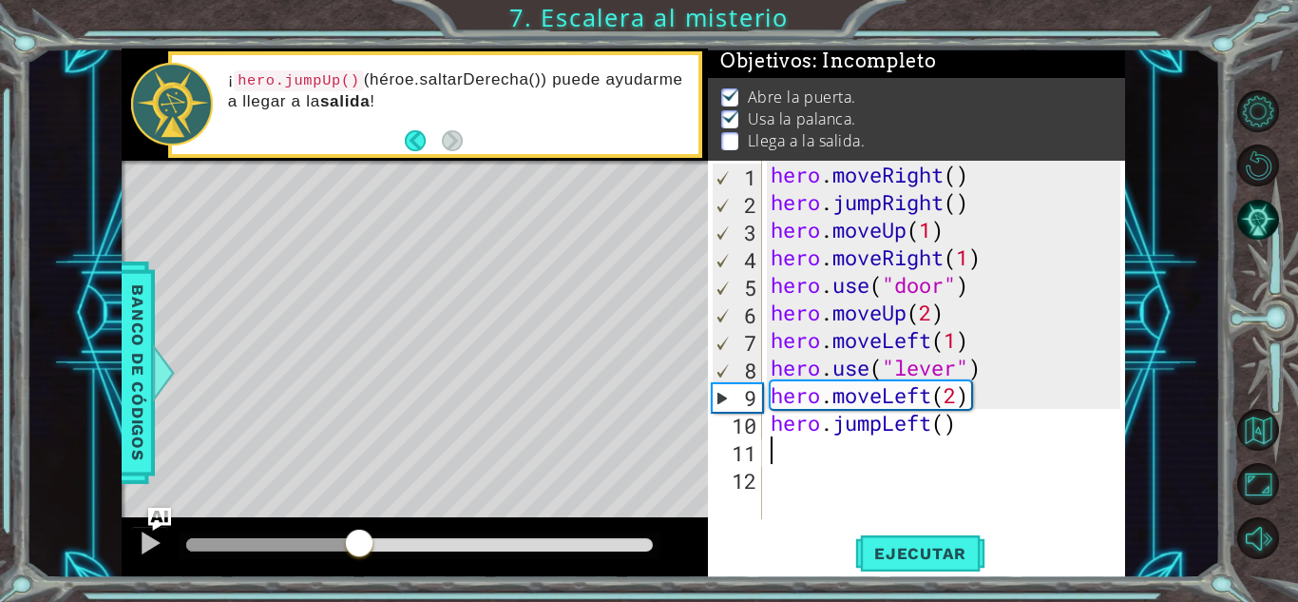
drag, startPoint x: 219, startPoint y: 549, endPoint x: 359, endPoint y: 538, distance: 141.1
click at [359, 538] on div at bounding box center [359, 544] width 34 height 34
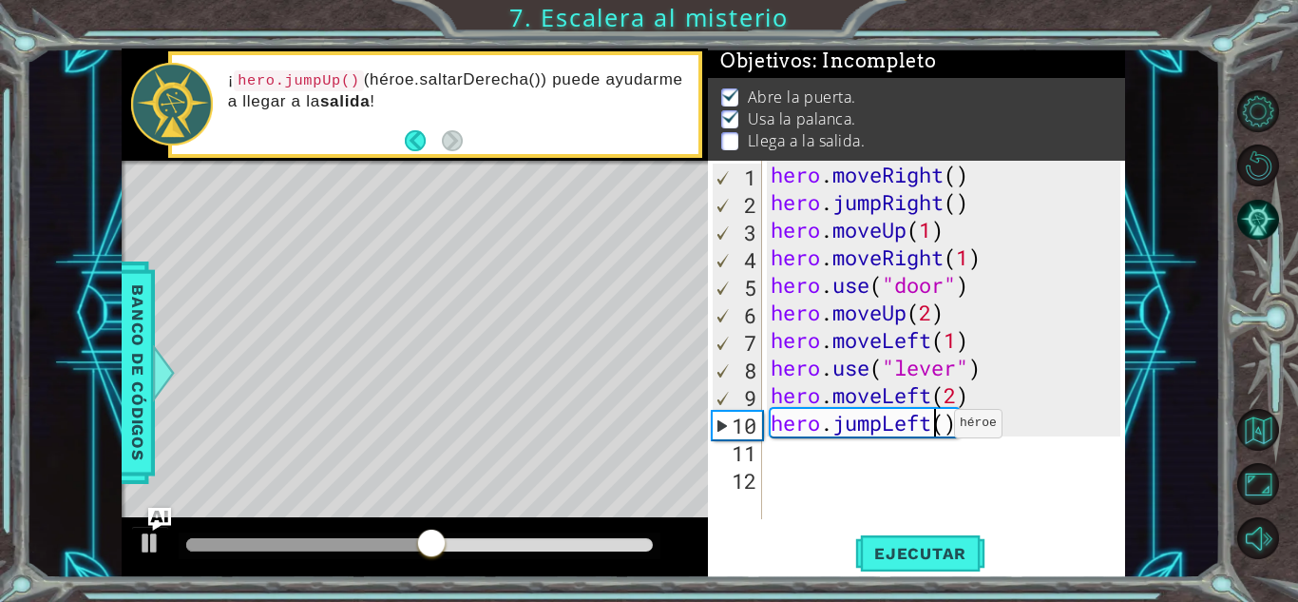
click at [937, 428] on div "hero . moveRight ( ) hero . jumpRight ( ) hero . moveUp ( 1 ) hero . moveRight …" at bounding box center [948, 367] width 363 height 413
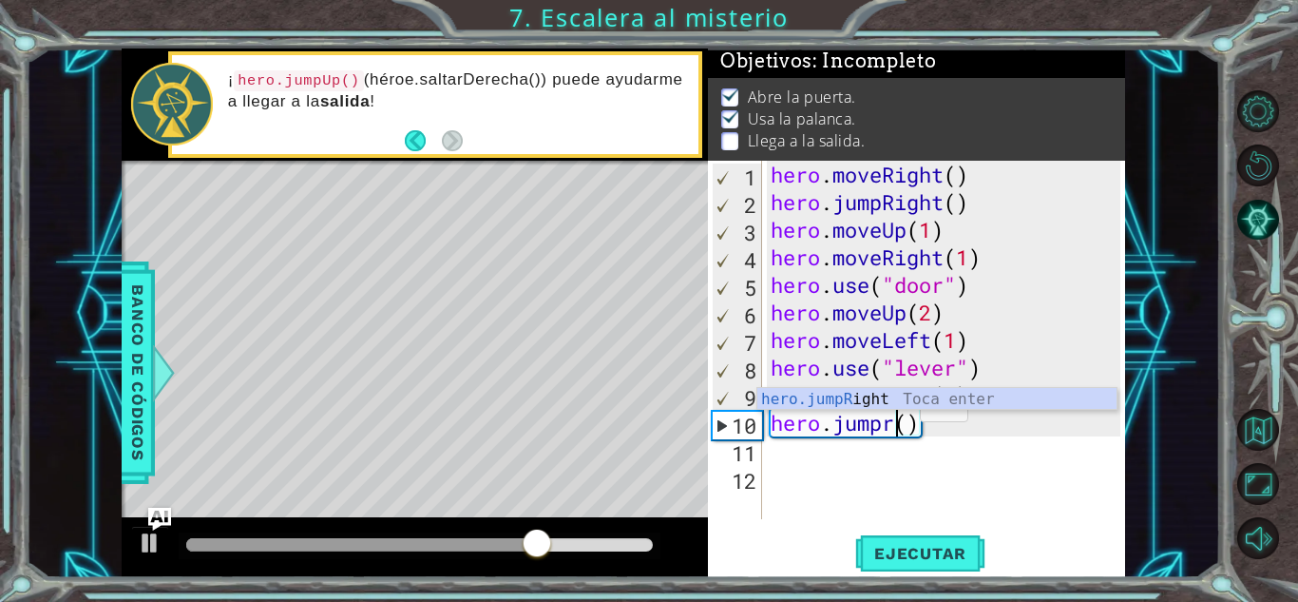
scroll to position [0, 6]
click at [880, 397] on div "hero.jumpR ight Toca enter" at bounding box center [936, 422] width 359 height 68
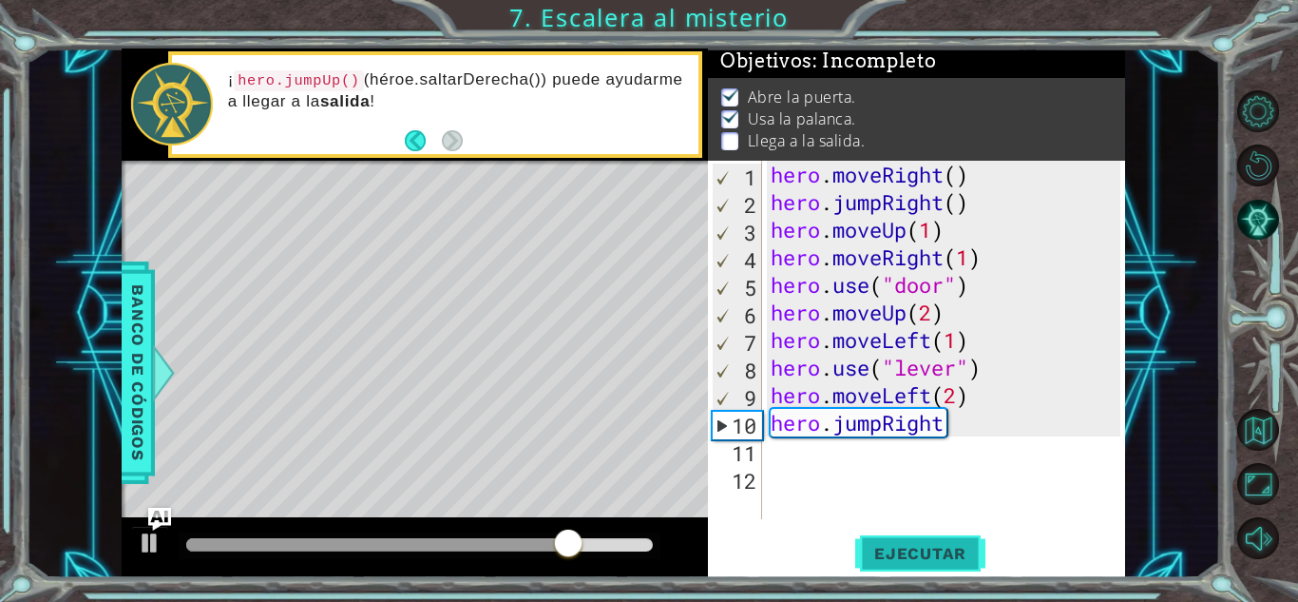
click at [904, 539] on button "Ejecutar" at bounding box center [920, 553] width 130 height 42
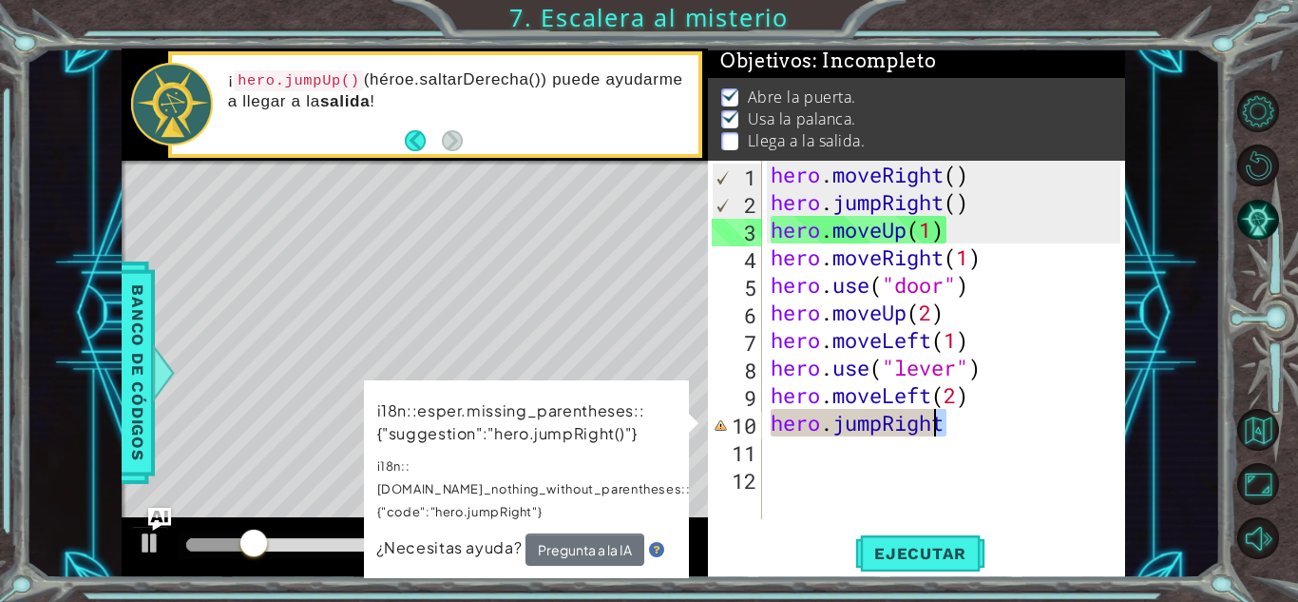
drag, startPoint x: 999, startPoint y: 416, endPoint x: 936, endPoint y: 427, distance: 63.6
click at [936, 427] on div "hero . moveRight ( ) hero . jumpRight ( ) hero . moveUp ( 1 ) hero . moveRight …" at bounding box center [948, 367] width 363 height 413
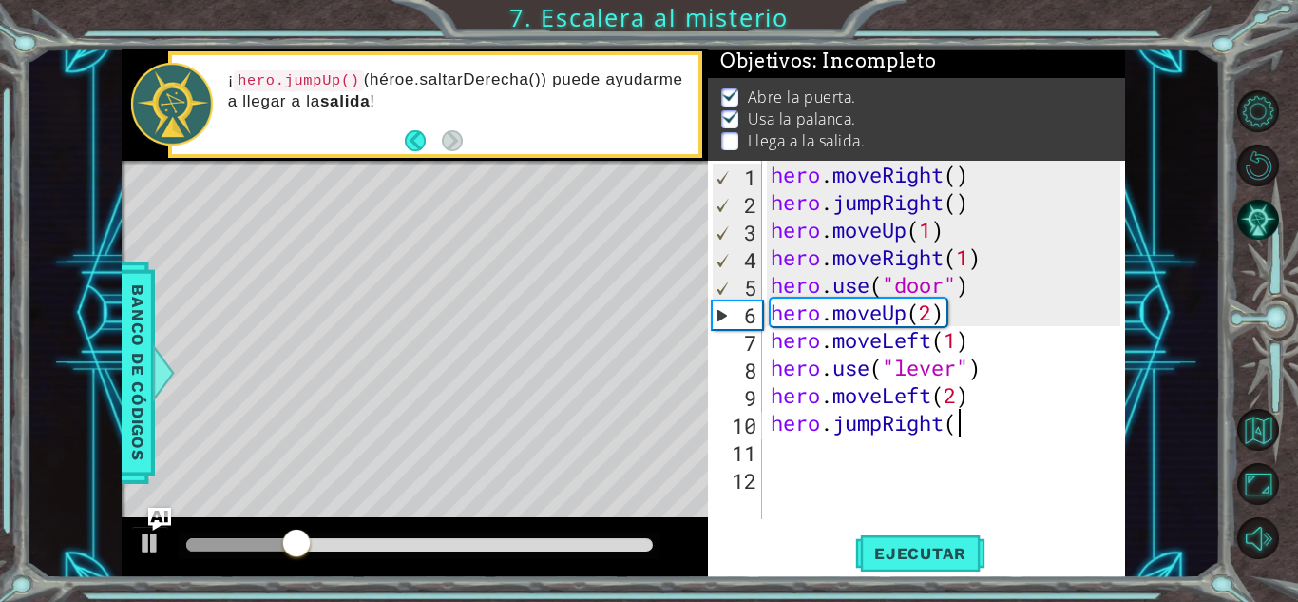
scroll to position [0, 8]
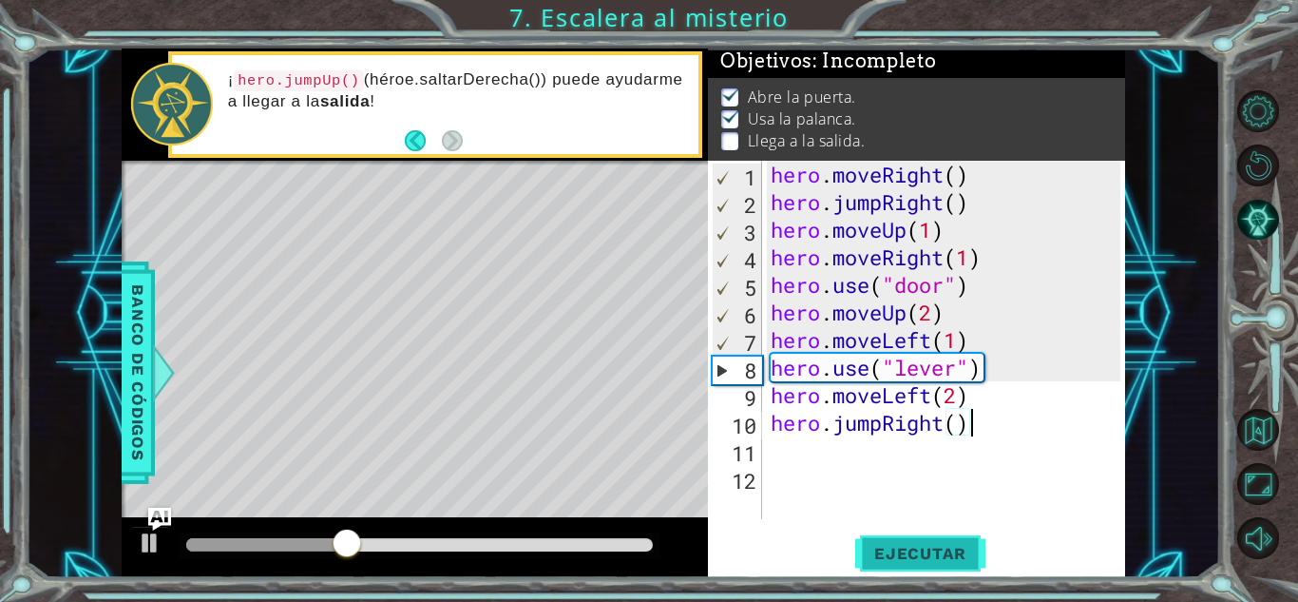
type textarea "hero.jumpRight()"
click at [929, 546] on span "Ejecutar" at bounding box center [920, 553] width 130 height 19
